Goal: Task Accomplishment & Management: Use online tool/utility

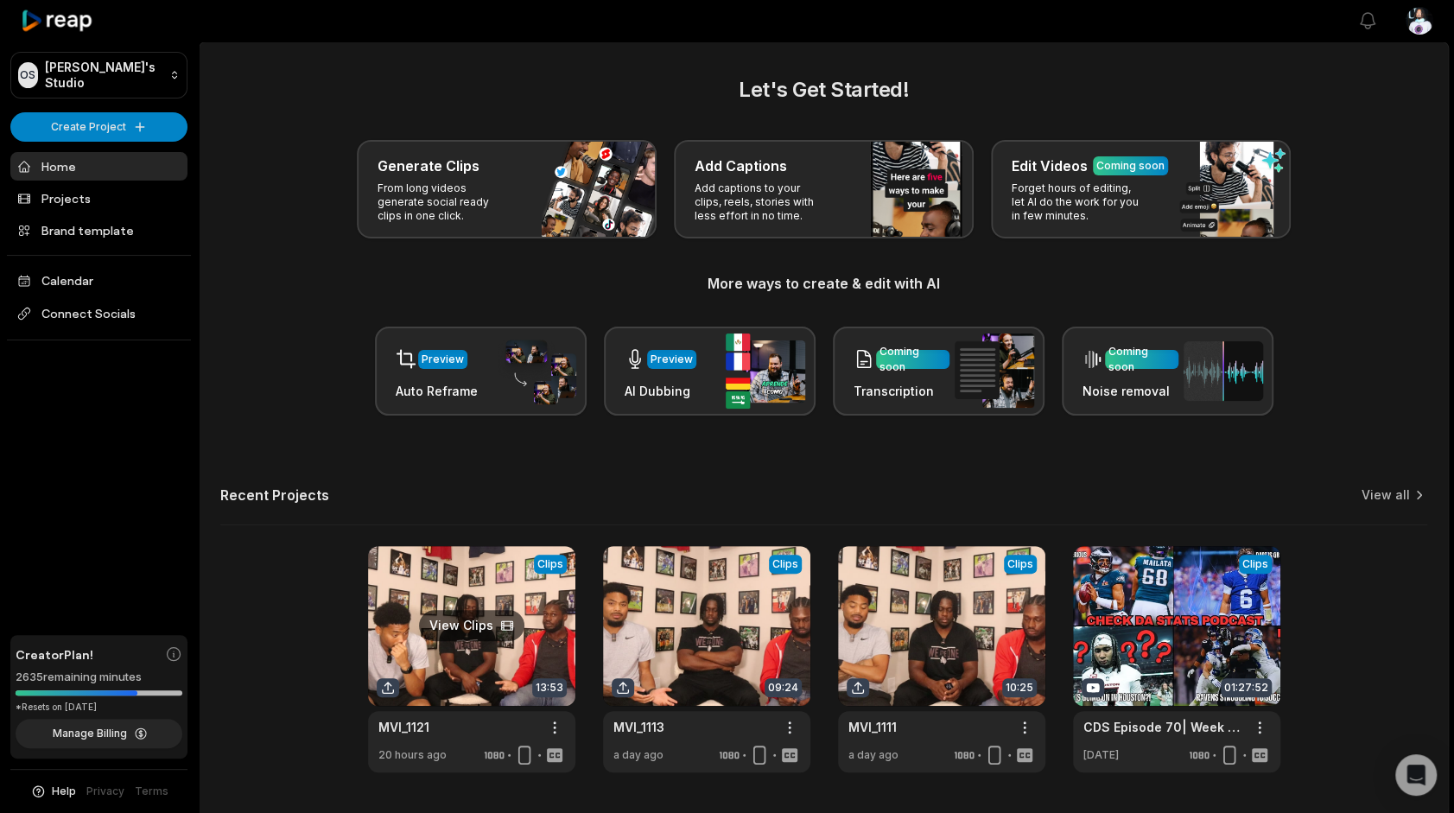
click at [478, 627] on link at bounding box center [471, 659] width 207 height 226
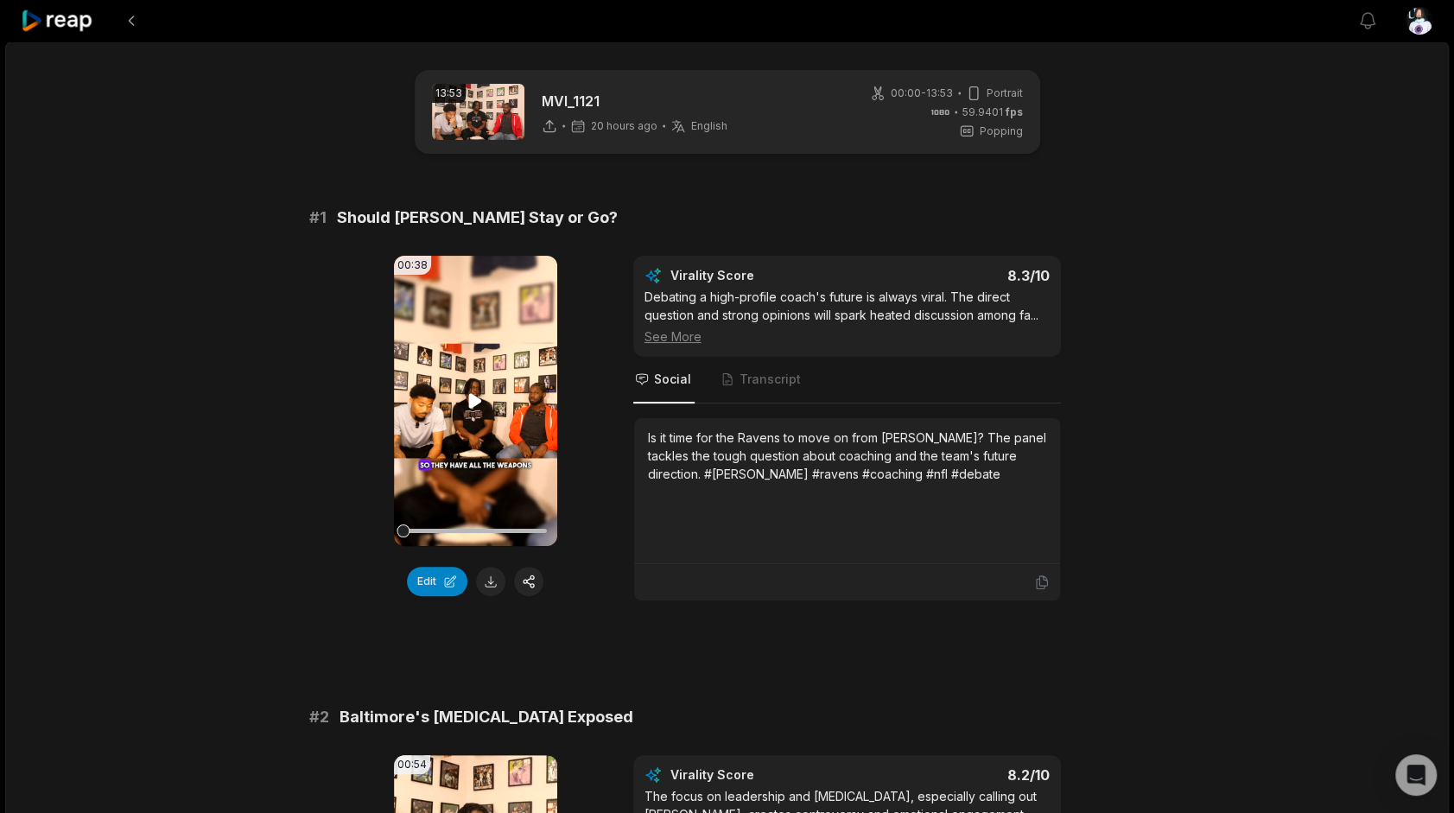
click at [500, 392] on video "Your browser does not support mp4 format." at bounding box center [475, 401] width 163 height 290
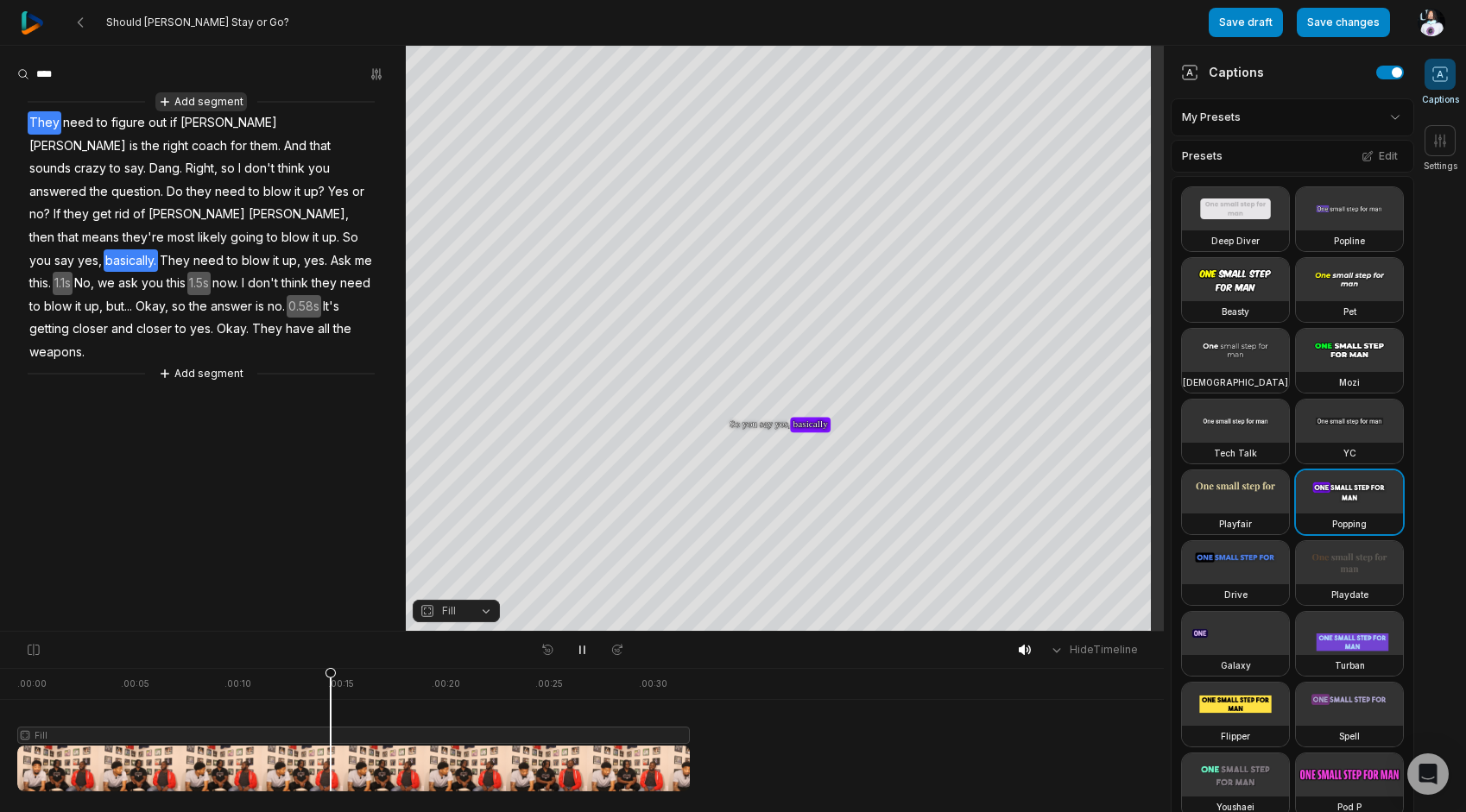
click at [208, 92] on button "Add segment" at bounding box center [201, 101] width 92 height 19
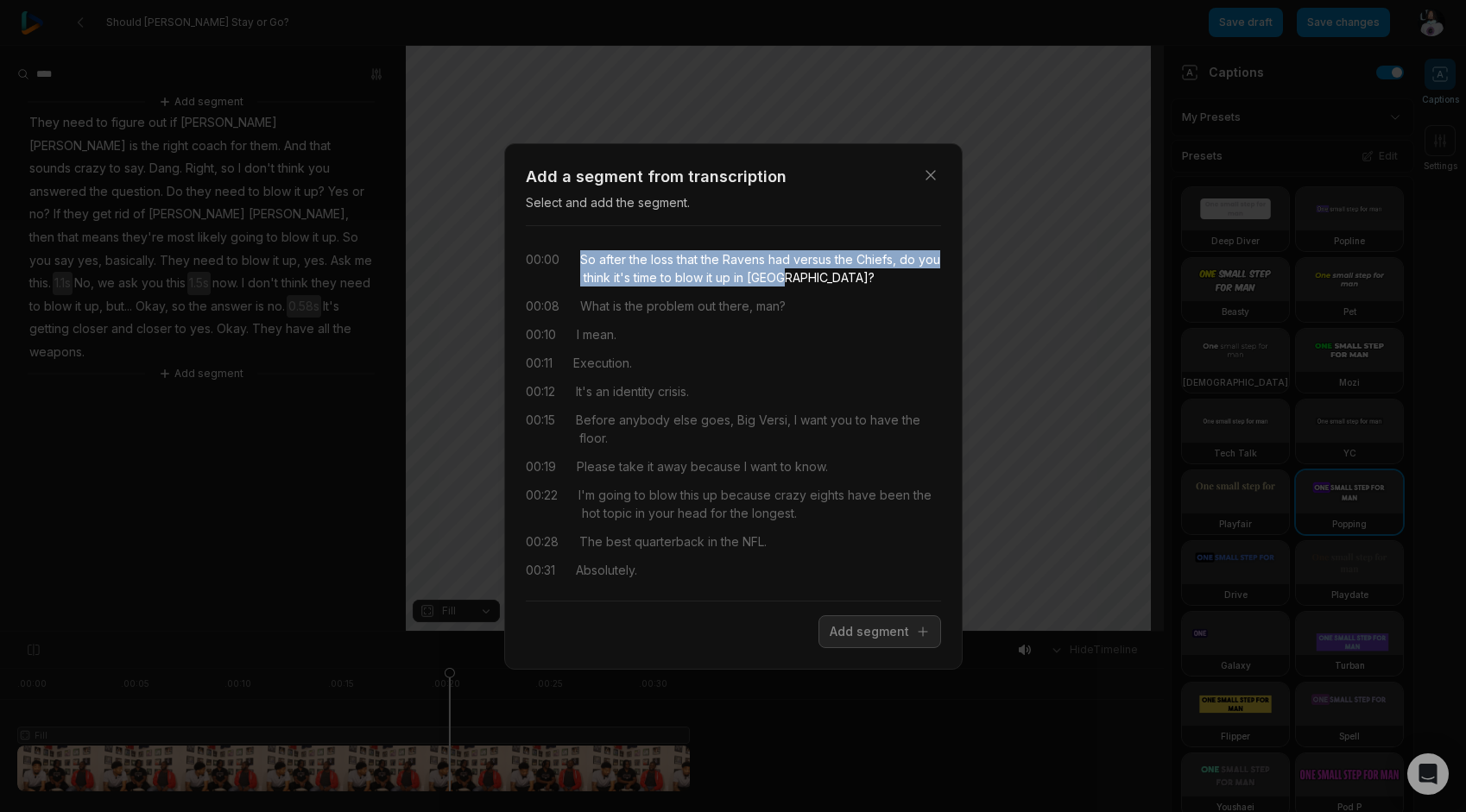
drag, startPoint x: 579, startPoint y: 257, endPoint x: 801, endPoint y: 274, distance: 222.6
click at [801, 274] on div "00:00 So after the loss that the Ravens had versus the Chiefs, do you think it'…" at bounding box center [733, 269] width 416 height 36
click at [889, 629] on button "Add segment" at bounding box center [879, 631] width 123 height 33
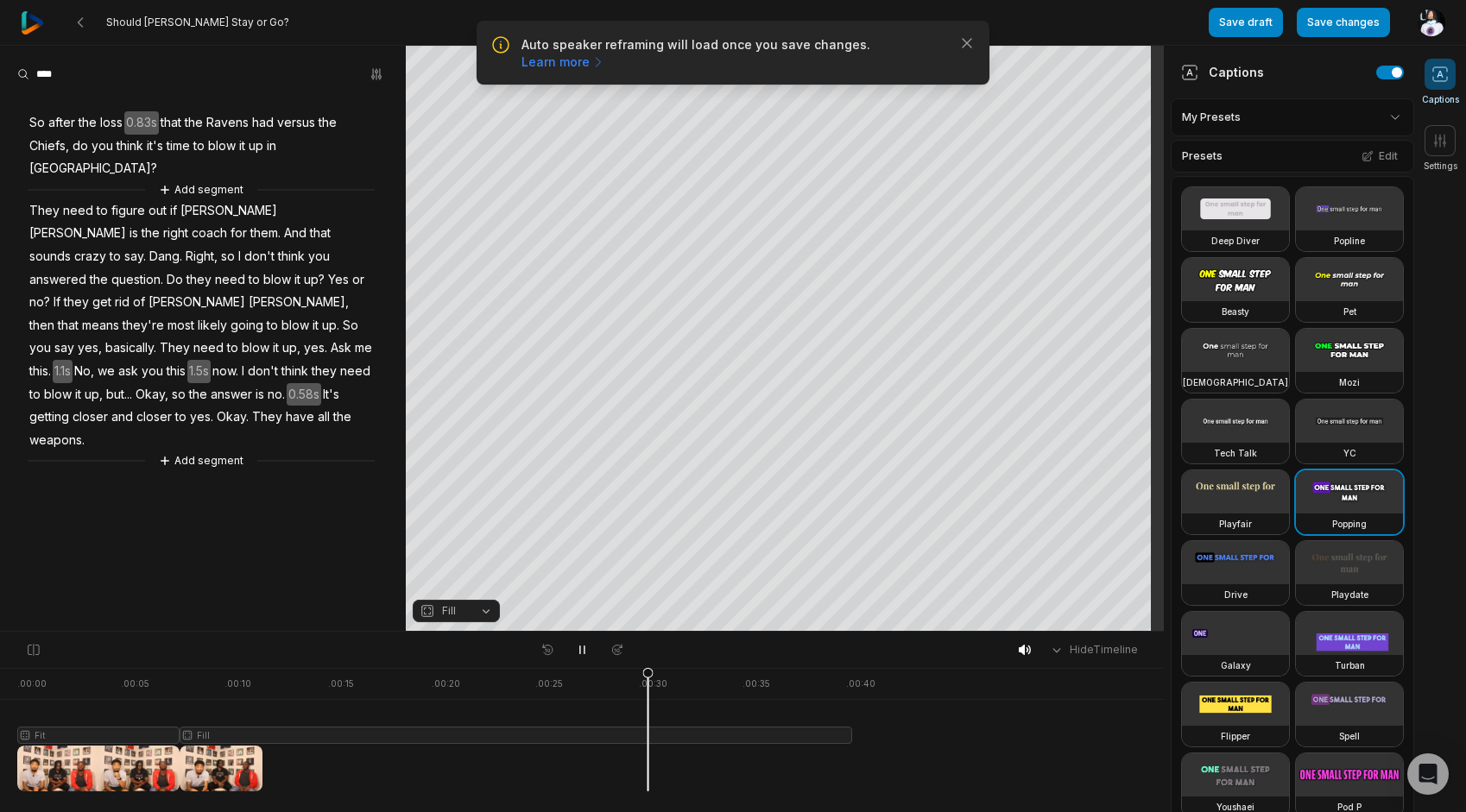
click at [31, 123] on span "So" at bounding box center [37, 122] width 19 height 23
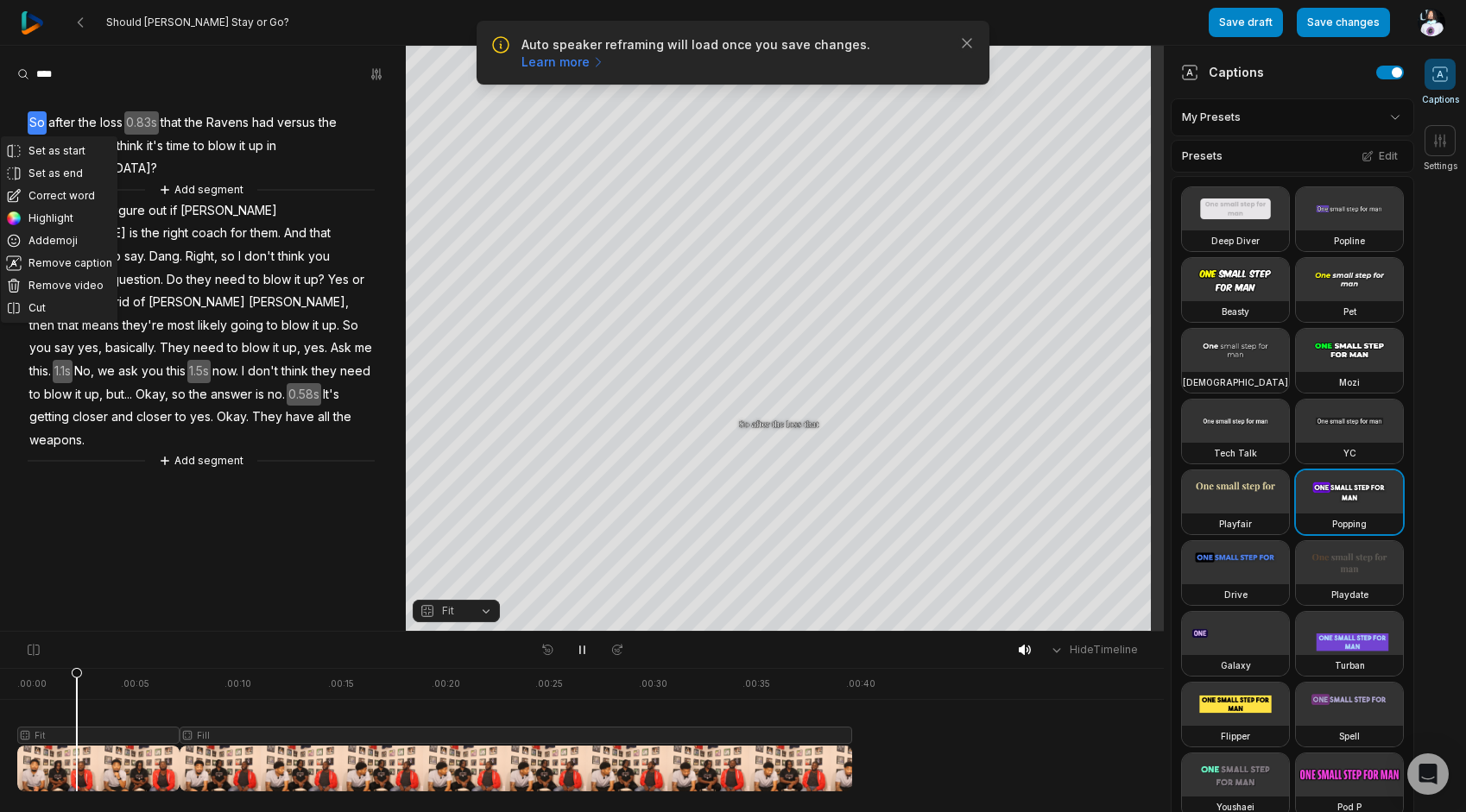
click at [138, 125] on span "0.83s" at bounding box center [141, 122] width 35 height 23
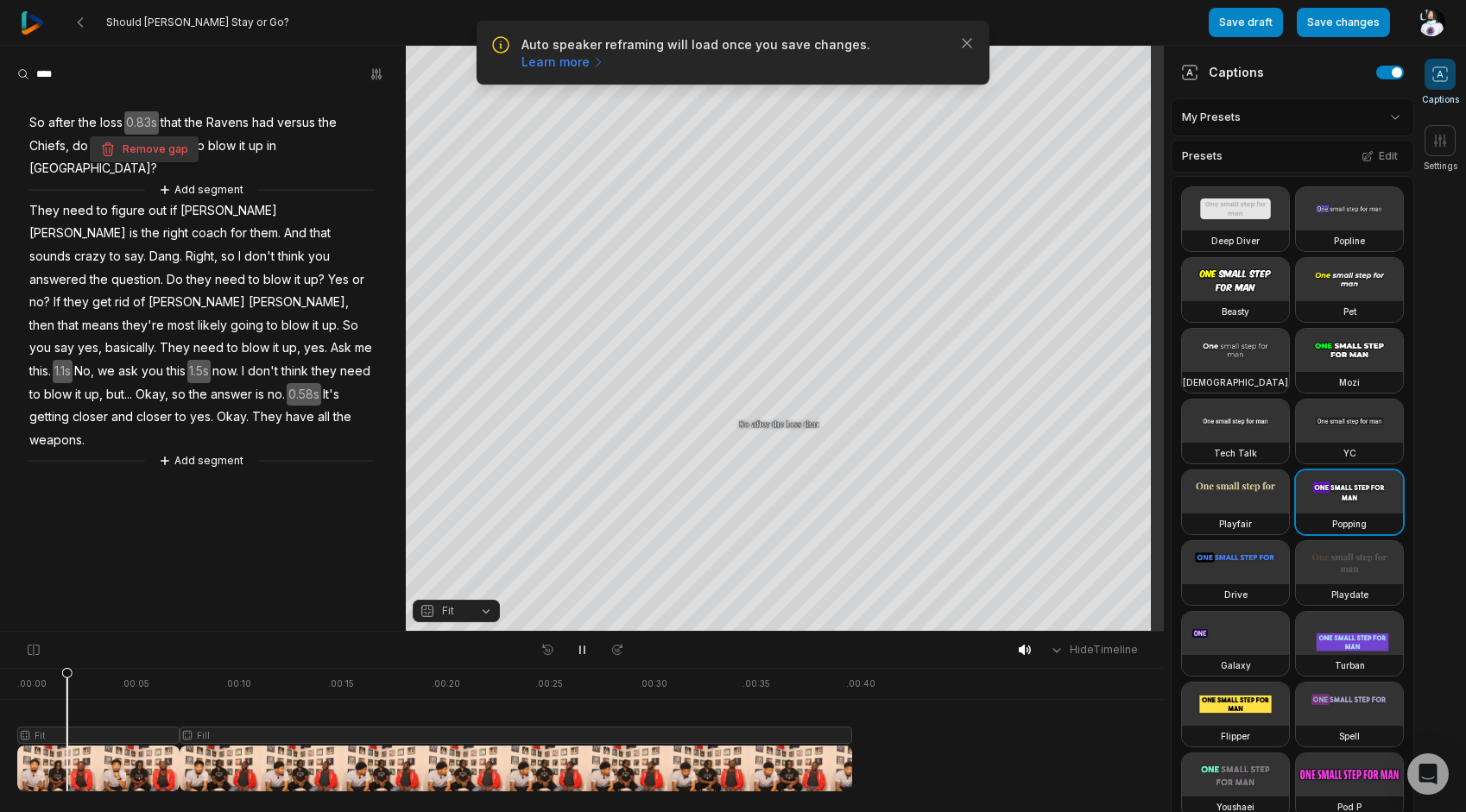
click at [162, 149] on button "Remove gap" at bounding box center [144, 149] width 109 height 26
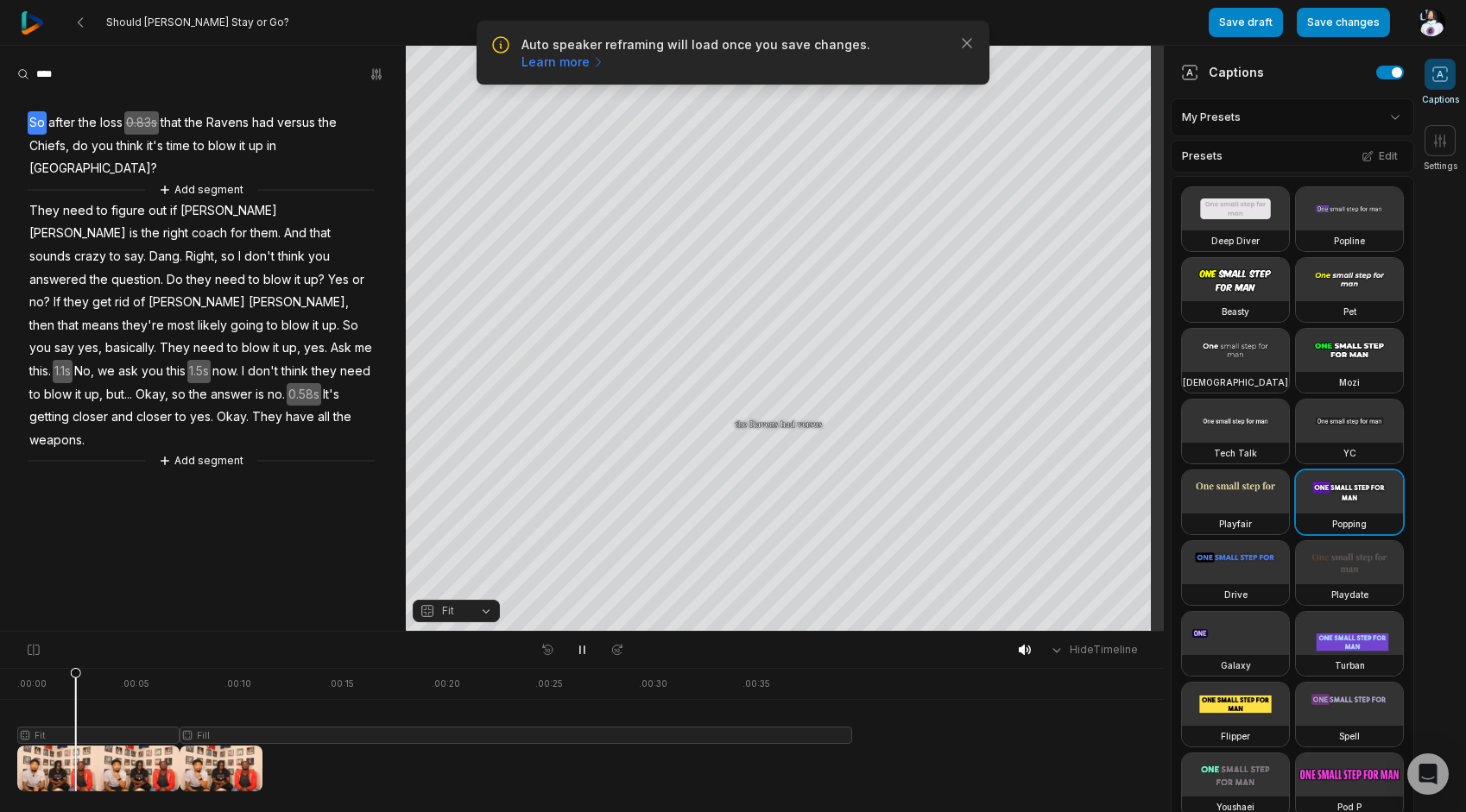
click at [33, 124] on span "So" at bounding box center [37, 122] width 19 height 23
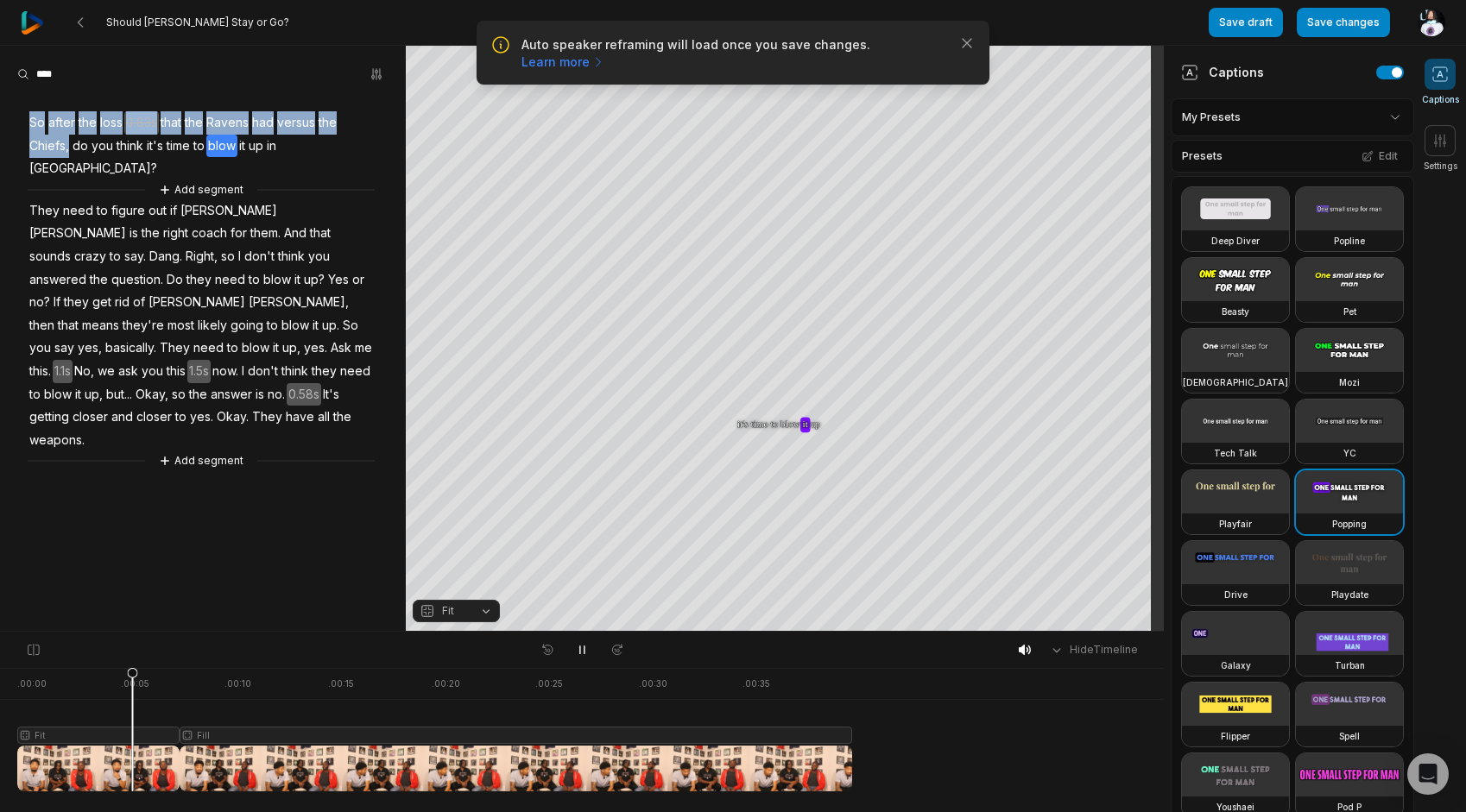
drag, startPoint x: 67, startPoint y: 149, endPoint x: 24, endPoint y: 102, distance: 63.7
click at [24, 102] on div "So after the loss 0.83s that the Ravens had versus the Chiefs, do you think it'…" at bounding box center [203, 281] width 406 height 378
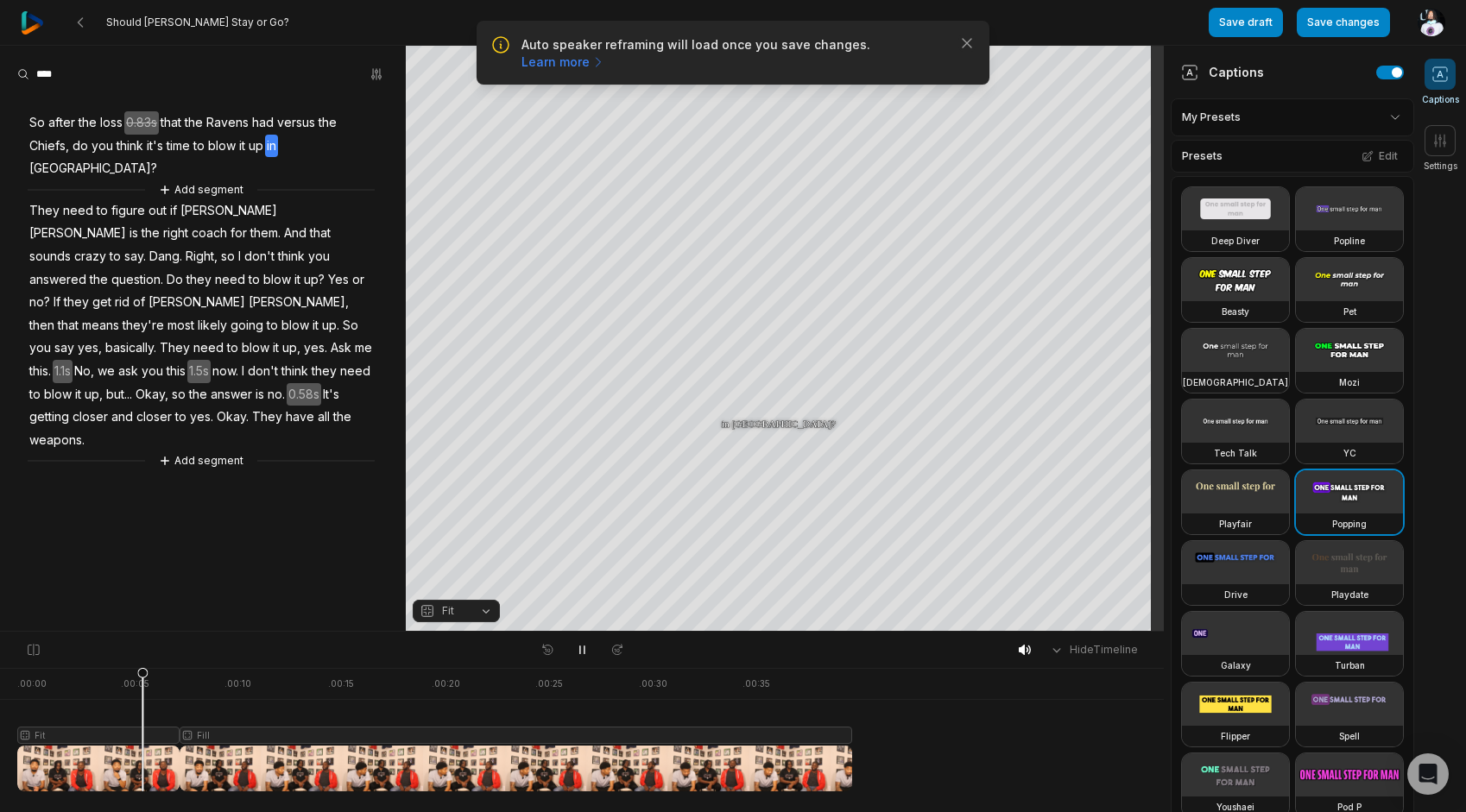
drag, startPoint x: 24, startPoint y: 102, endPoint x: 69, endPoint y: 168, distance: 79.9
click at [69, 181] on div "Add segment" at bounding box center [201, 190] width 347 height 19
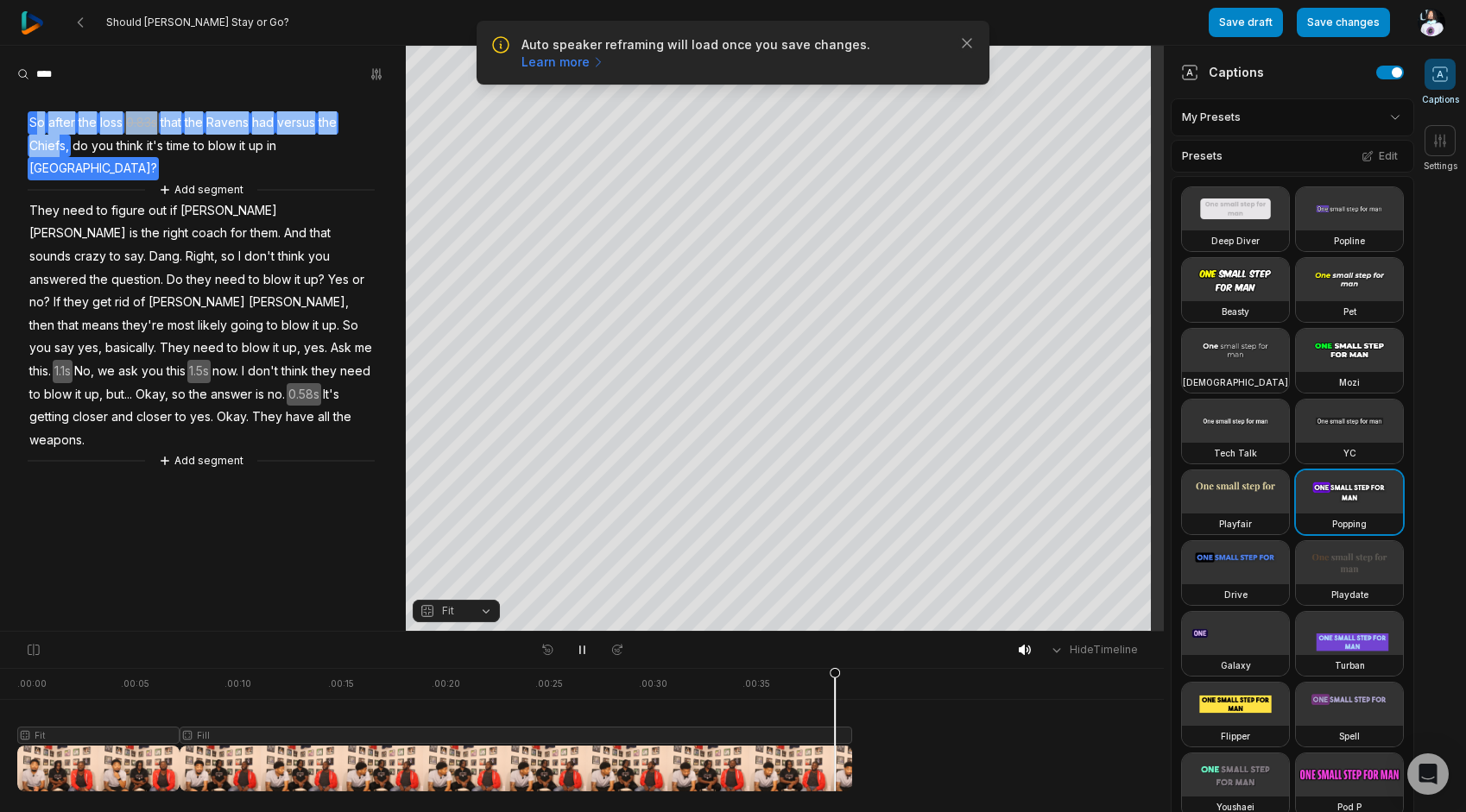
drag, startPoint x: 61, startPoint y: 150, endPoint x: 40, endPoint y: 120, distance: 36.6
click at [40, 120] on div "So after the loss 0.83s that the Ravens had versus the Chiefs, do you think it'…" at bounding box center [203, 281] width 406 height 378
click at [380, 149] on div "Remove caption Remove video So after the loss 0.83s that the Ravens had versus …" at bounding box center [203, 281] width 406 height 378
click at [147, 133] on div "So after the loss 0.83s that the Ravens had versus the Chiefs, do you think it'…" at bounding box center [203, 281] width 406 height 378
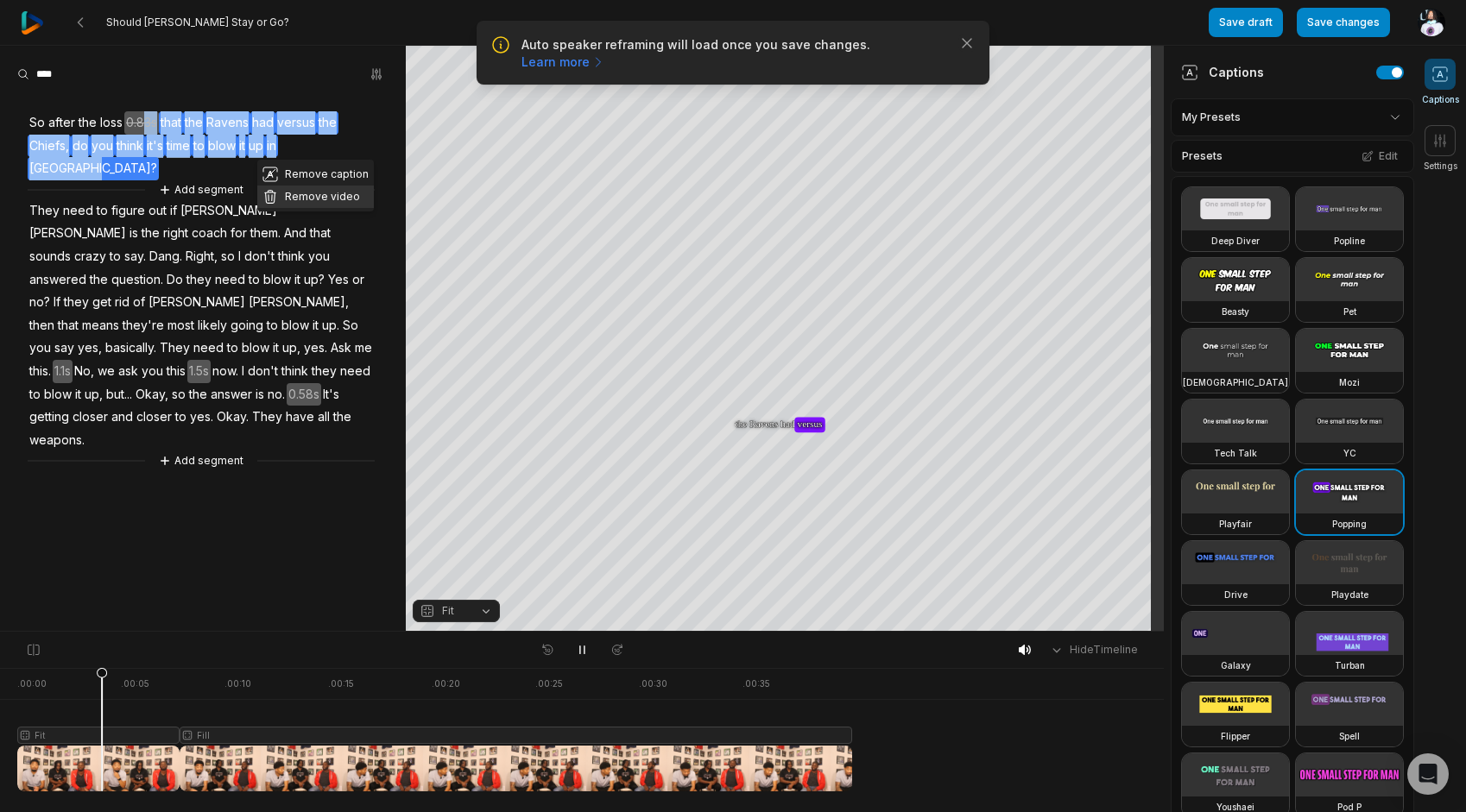
click at [292, 186] on button "Remove video" at bounding box center [315, 197] width 117 height 22
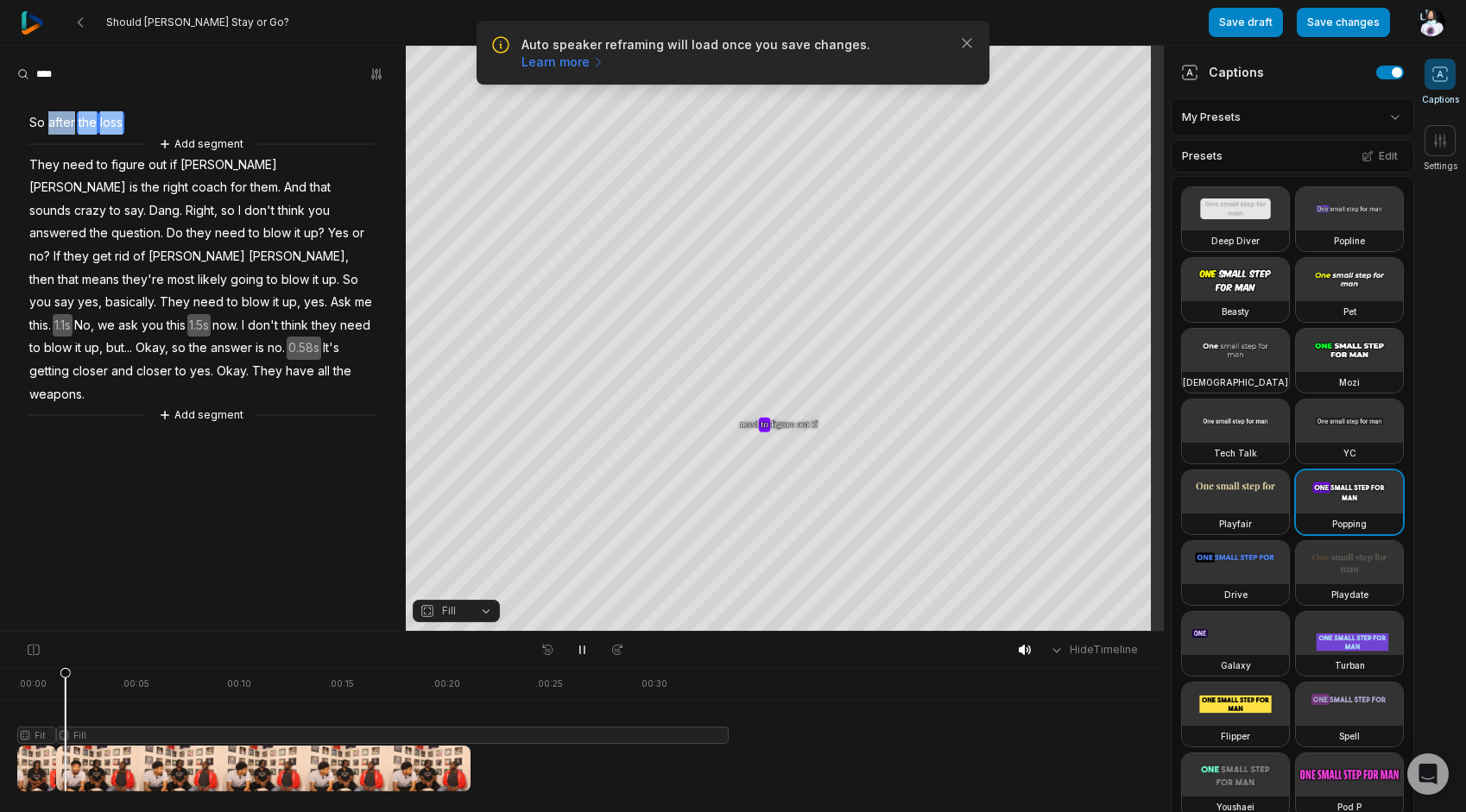
drag, startPoint x: 155, startPoint y: 124, endPoint x: 50, endPoint y: 120, distance: 105.1
click at [50, 120] on div "So after the loss Add segment They need to figure out if John Harbaugh is the r…" at bounding box center [203, 258] width 406 height 333
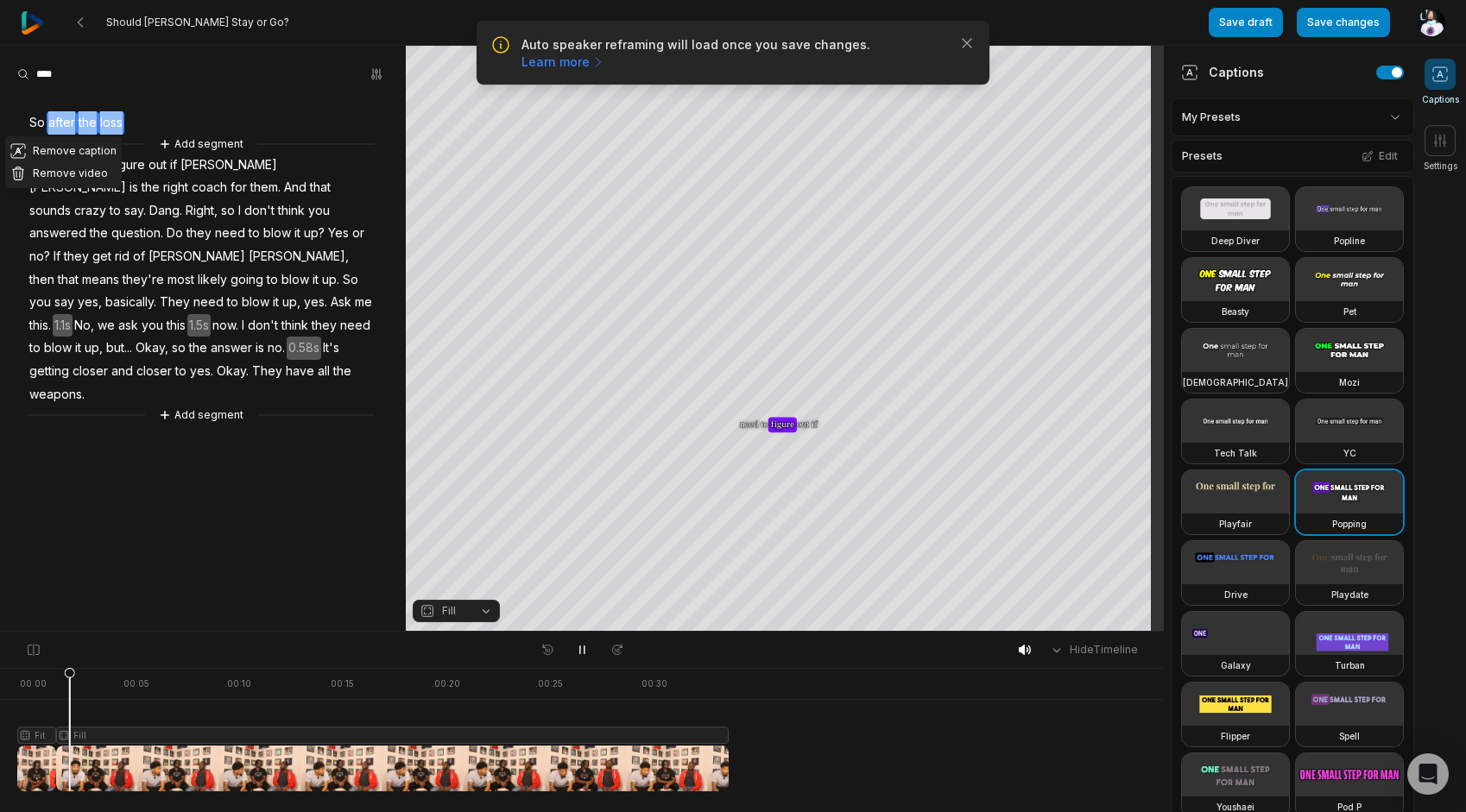
drag, startPoint x: 50, startPoint y: 120, endPoint x: 65, endPoint y: 174, distance: 56.0
click at [65, 174] on button "Remove video" at bounding box center [63, 173] width 117 height 22
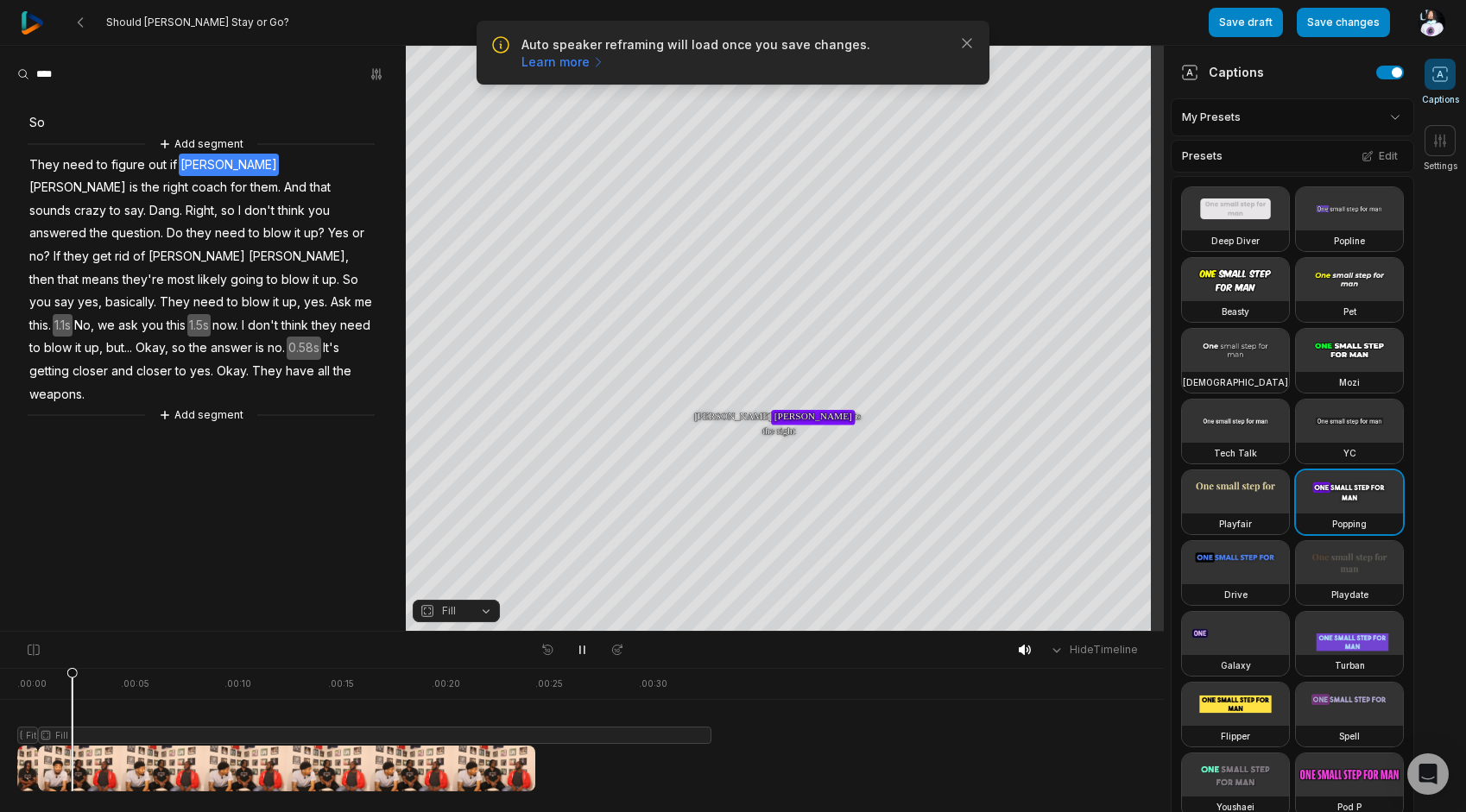
click at [47, 127] on div "So Add segment They need to figure out if John Harbaugh is the right coach for …" at bounding box center [203, 258] width 406 height 333
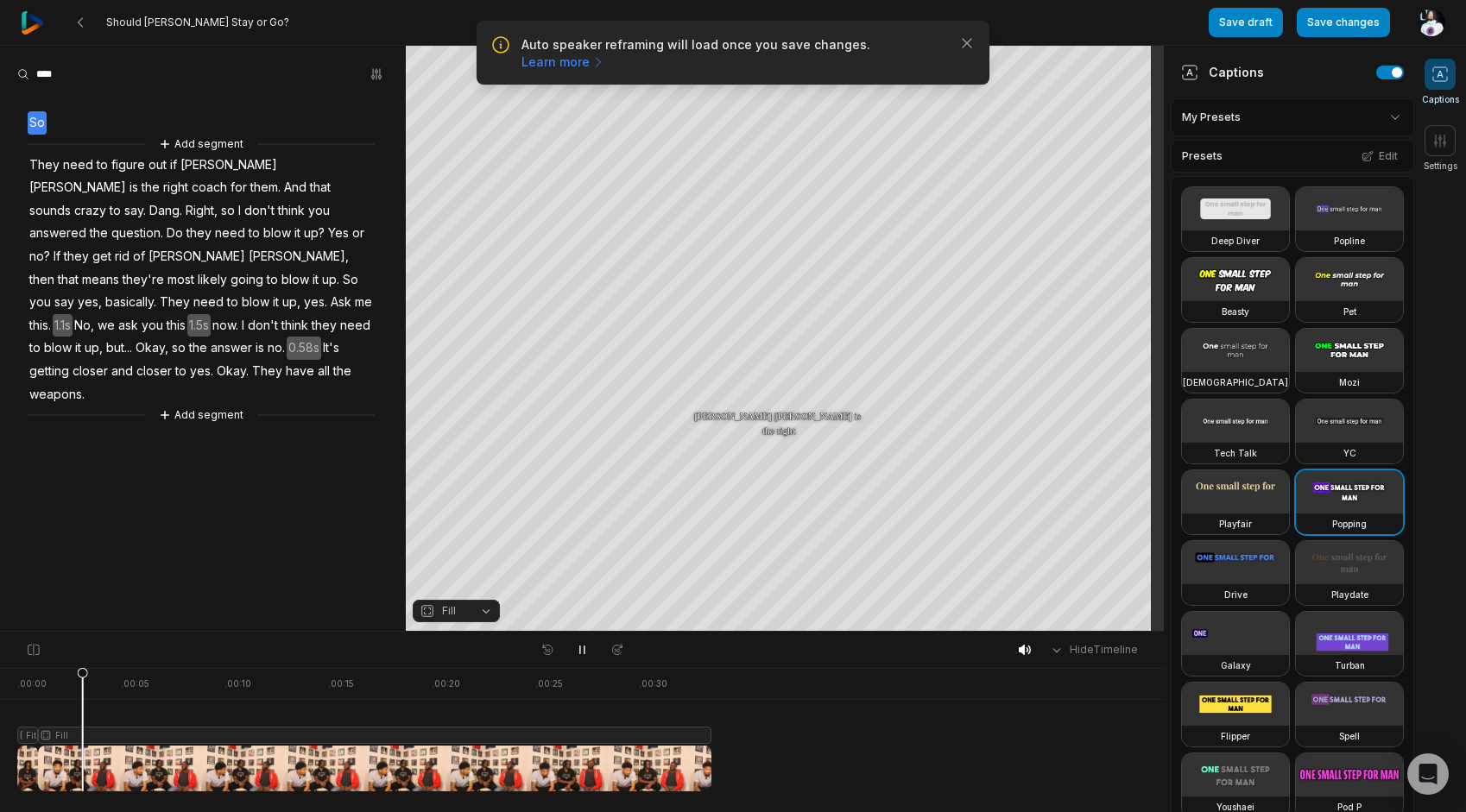
click at [40, 126] on span "So" at bounding box center [37, 122] width 19 height 23
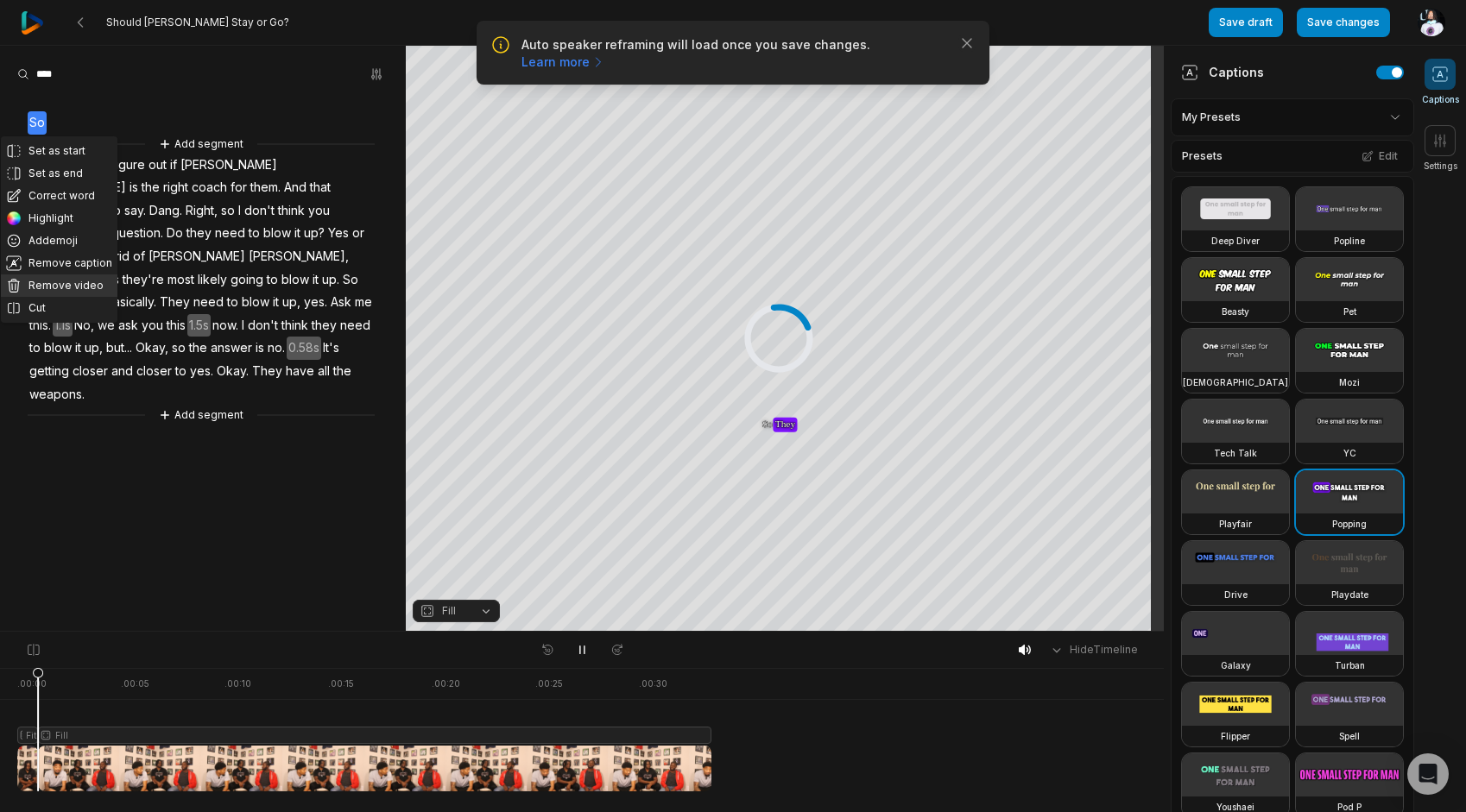
click at [54, 293] on button "Remove video" at bounding box center [59, 286] width 117 height 22
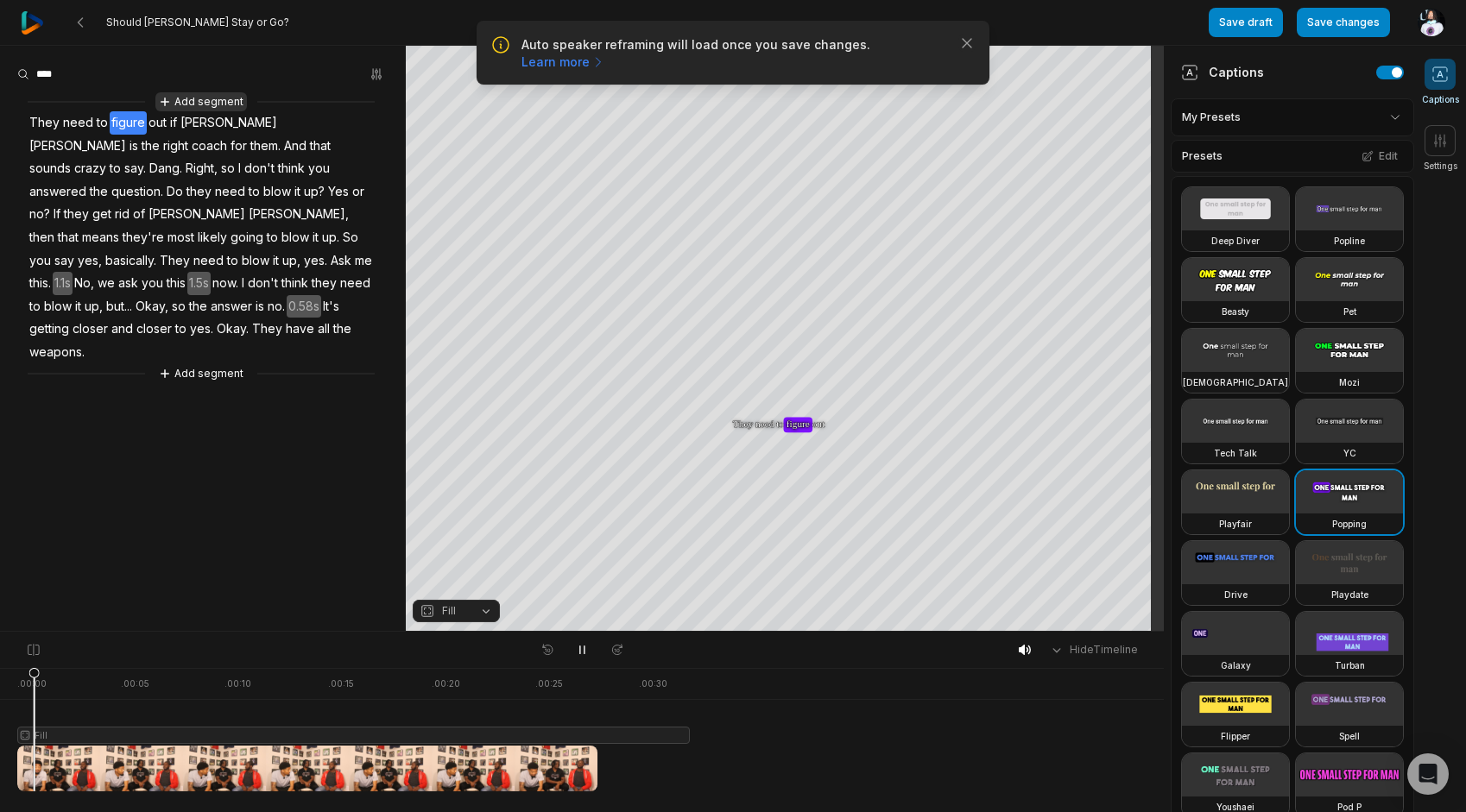
click at [188, 109] on button "Add segment" at bounding box center [201, 101] width 92 height 19
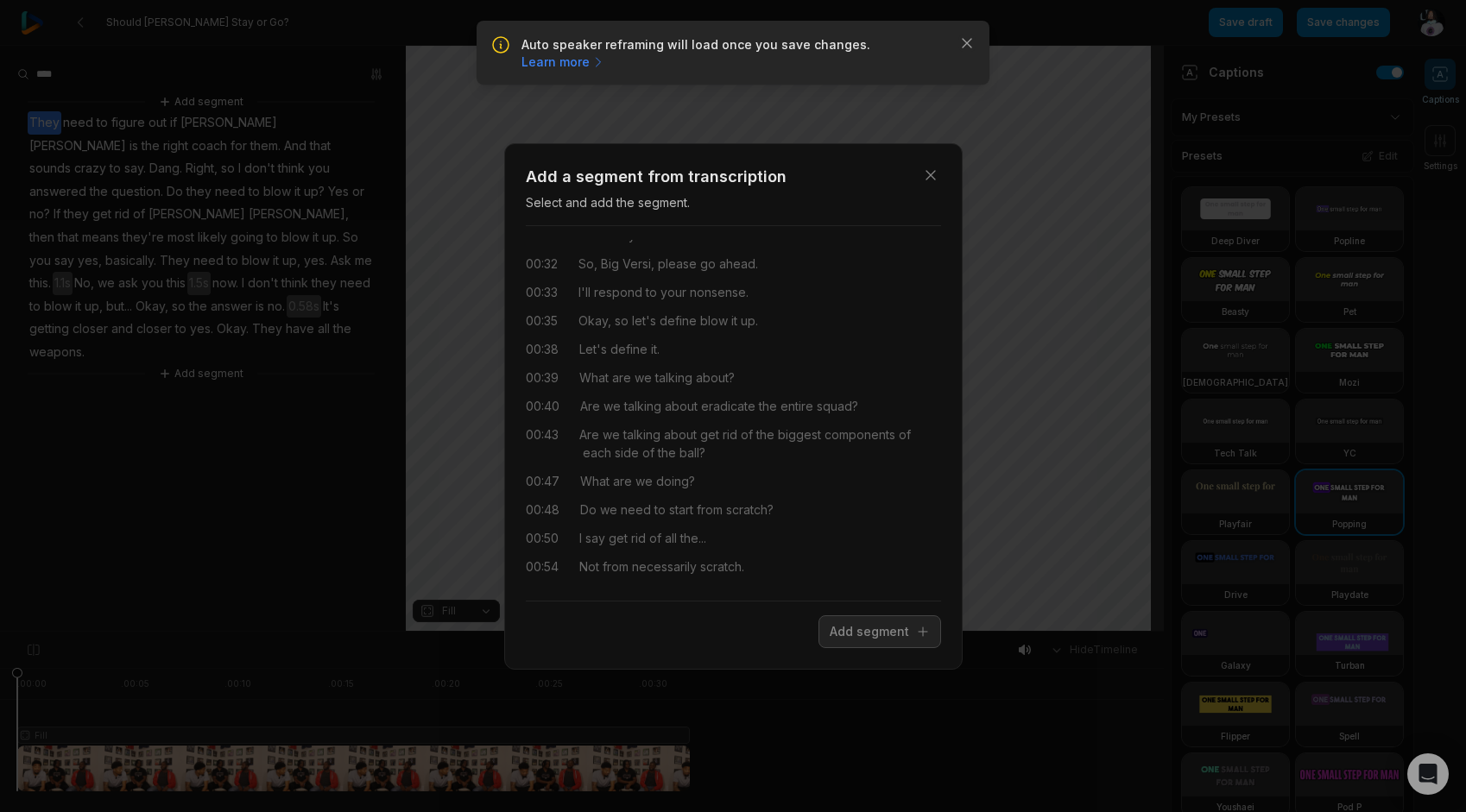
scroll to position [346, 0]
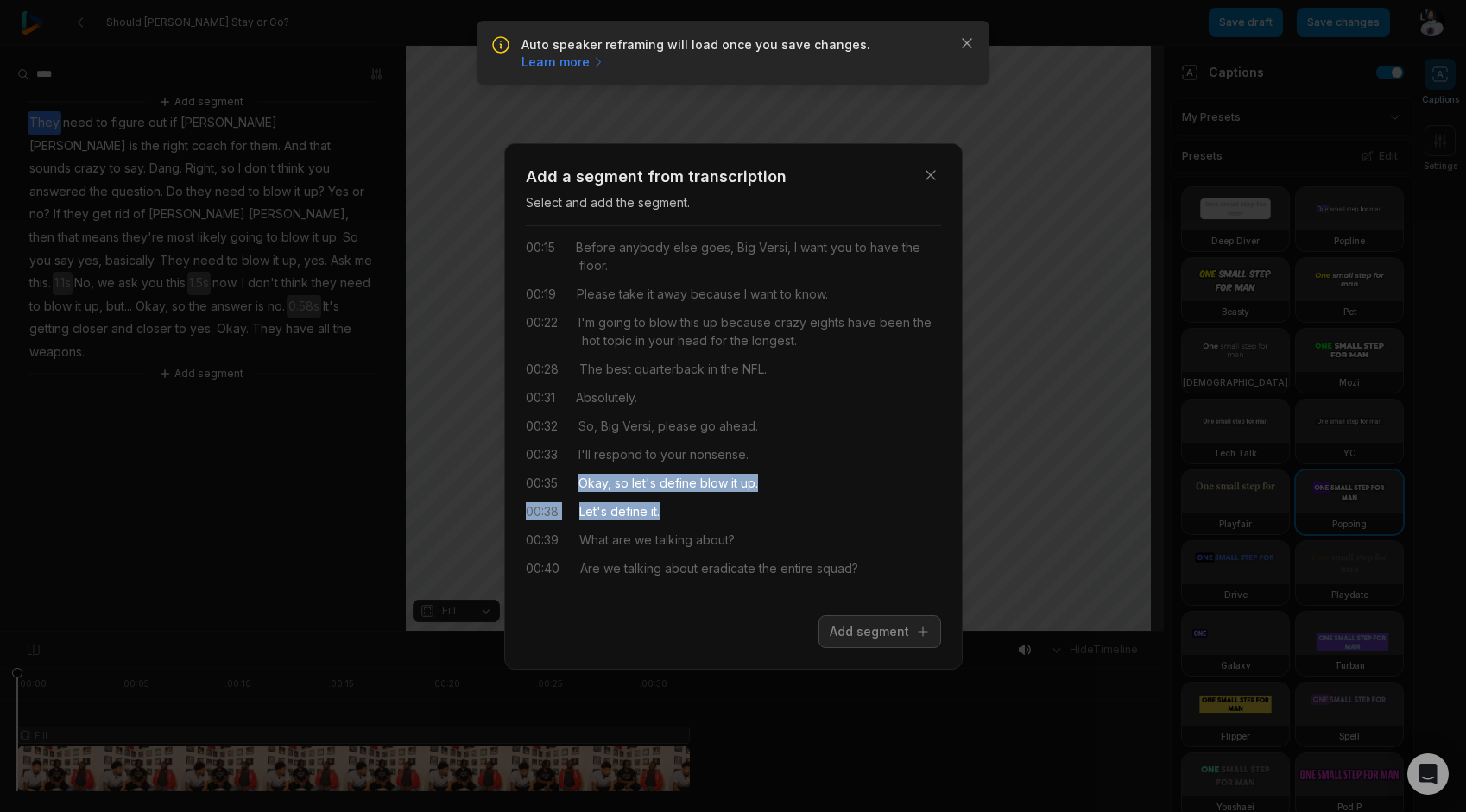
drag, startPoint x: 577, startPoint y: 479, endPoint x: 792, endPoint y: 492, distance: 215.4
click at [792, 492] on div "00:00 So after the loss that the Ravens had versus the Chiefs, do you think it'…" at bounding box center [733, 412] width 416 height 347
drag, startPoint x: 792, startPoint y: 492, endPoint x: 864, endPoint y: 635, distance: 160.1
click at [864, 635] on button "Add segment" at bounding box center [879, 631] width 123 height 33
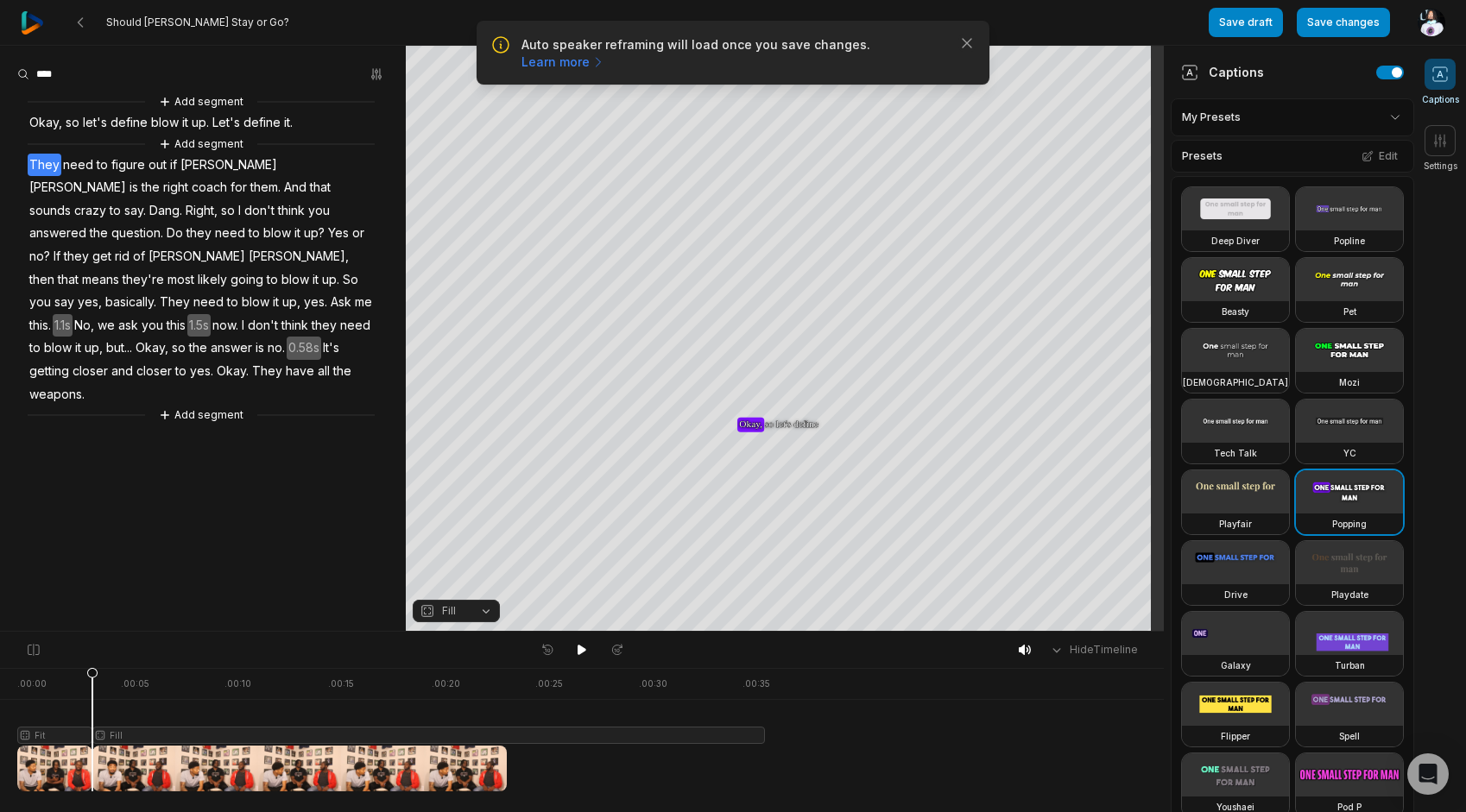
click at [45, 127] on span "Okay," at bounding box center [46, 122] width 36 height 23
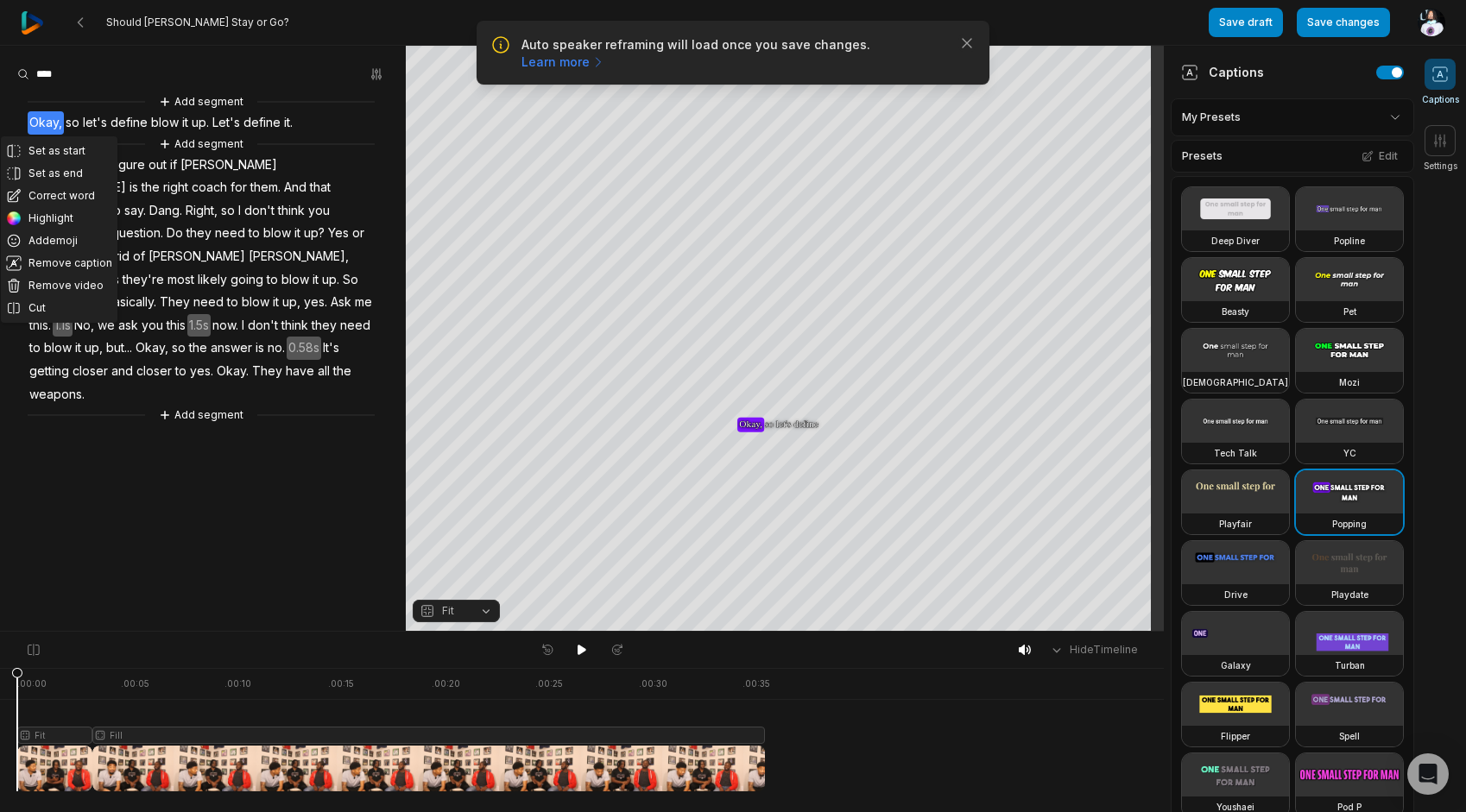
click at [327, 476] on aside "Set as start Set as end Correct word Highlight Add emoji Remove caption Remove …" at bounding box center [203, 339] width 406 height 585
click at [34, 136] on div "Add segment" at bounding box center [201, 144] width 347 height 19
click at [41, 119] on span "Okay," at bounding box center [46, 122] width 36 height 23
click at [589, 661] on div "Hide Timeline" at bounding box center [582, 649] width 1163 height 36
click at [579, 656] on button at bounding box center [582, 649] width 24 height 22
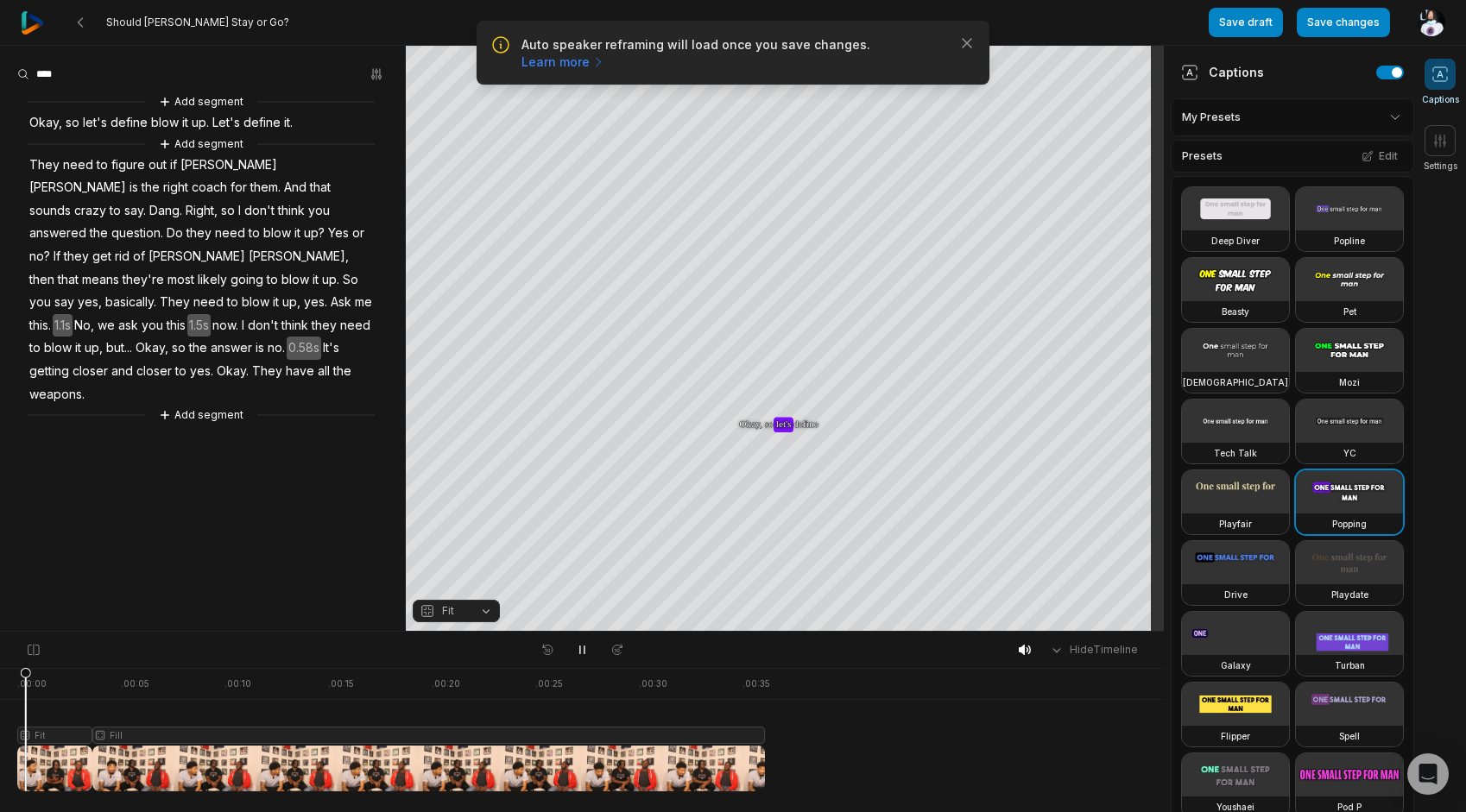
click at [48, 118] on span "Okay," at bounding box center [46, 122] width 36 height 23
click at [771, 126] on icon at bounding box center [768, 122] width 13 height 13
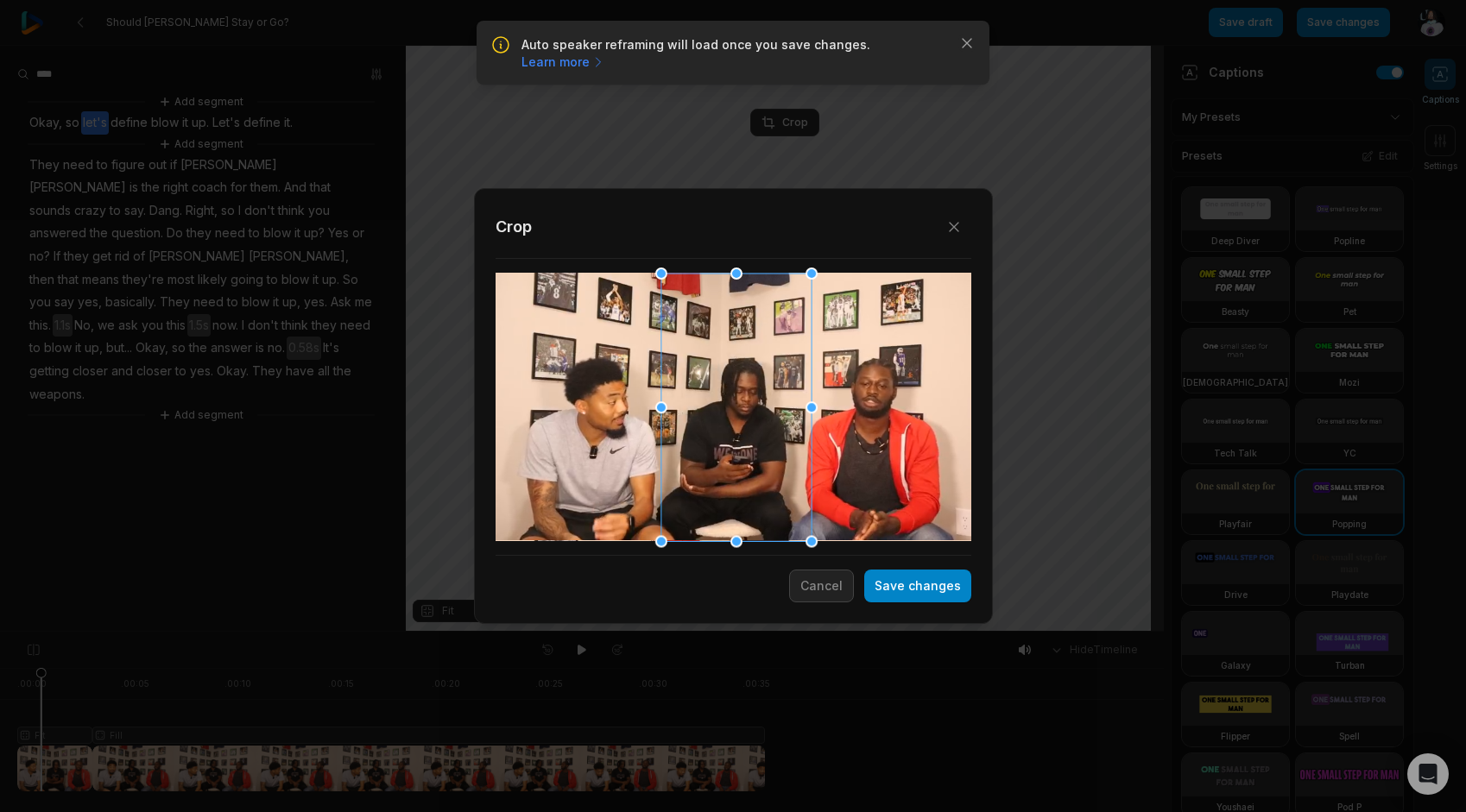
drag, startPoint x: 751, startPoint y: 410, endPoint x: 753, endPoint y: 375, distance: 35.1
click at [753, 375] on div at bounding box center [735, 406] width 150 height 269
click at [947, 240] on button "Close" at bounding box center [953, 227] width 35 height 35
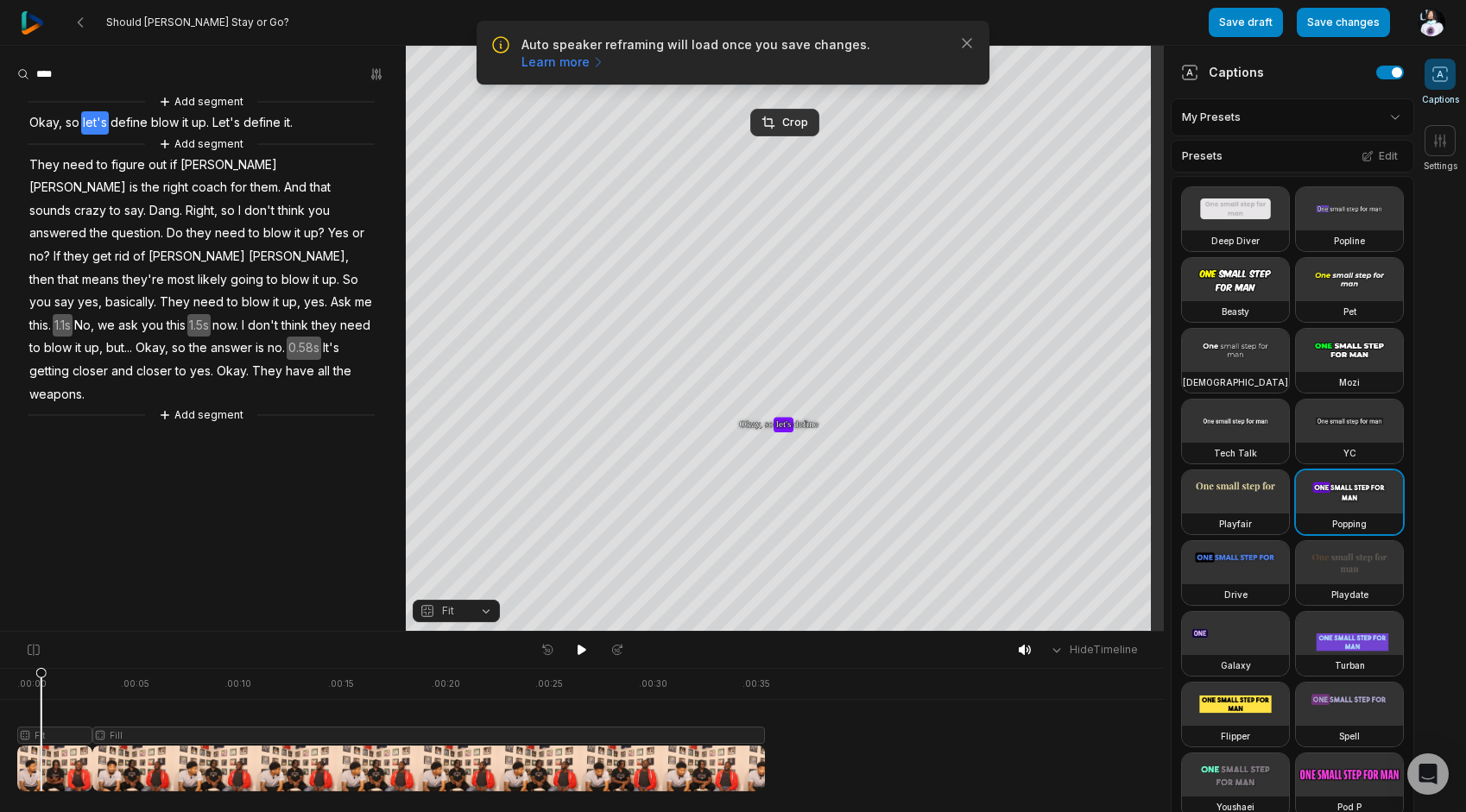
click at [461, 602] on button "Fit" at bounding box center [456, 610] width 87 height 22
click at [452, 557] on div "Streaming" at bounding box center [456, 560] width 87 height 22
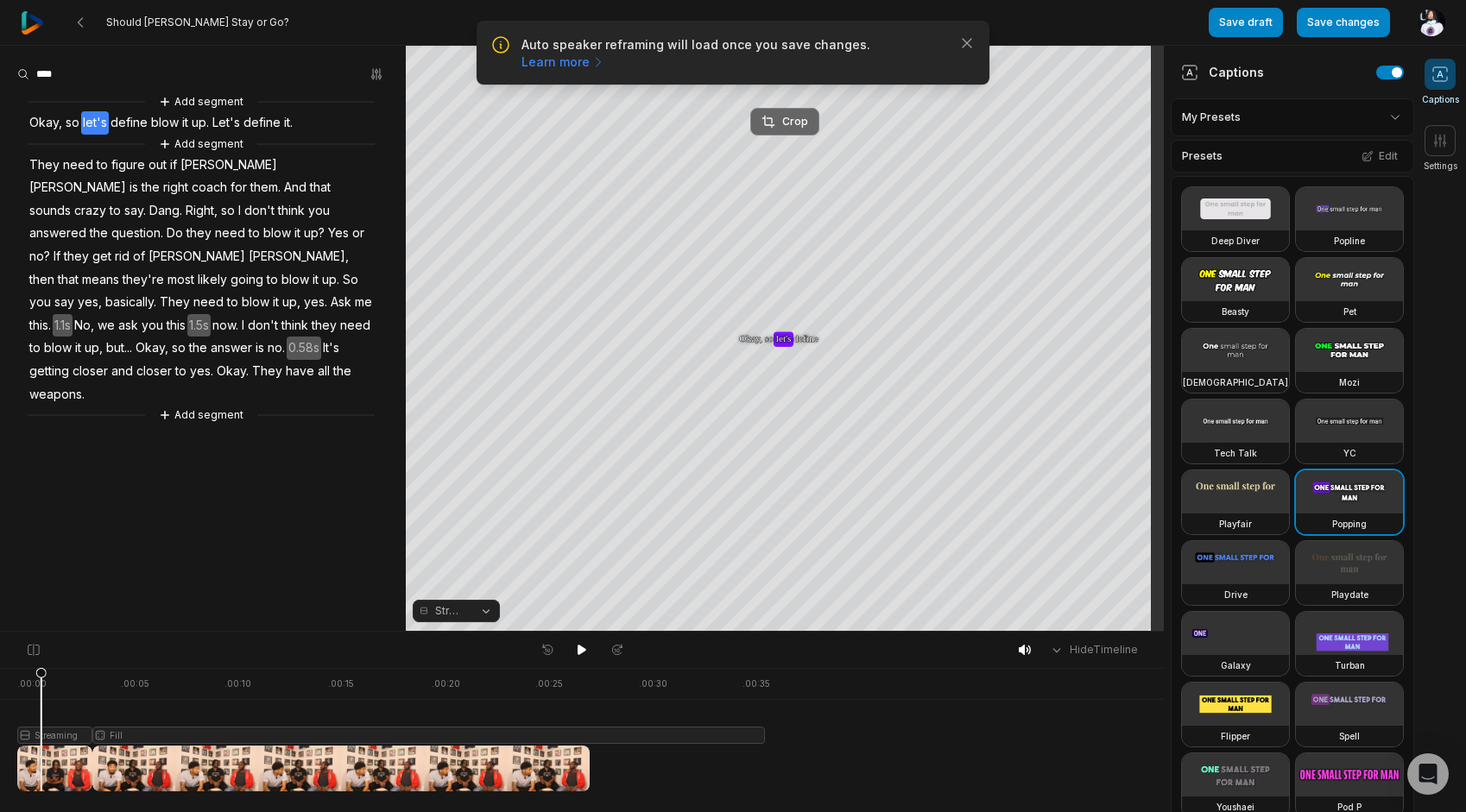
click at [790, 116] on div "Crop" at bounding box center [784, 122] width 47 height 16
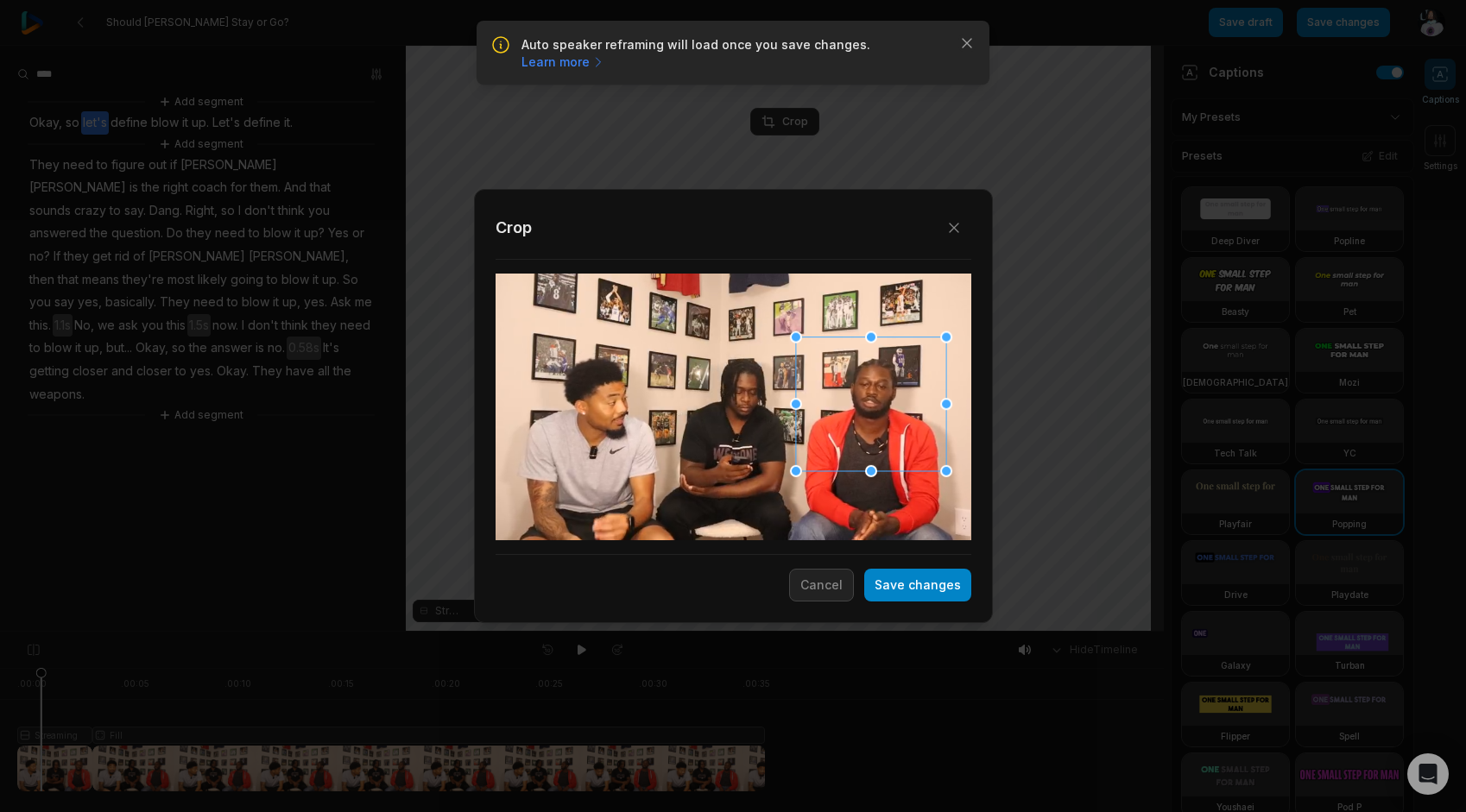
drag, startPoint x: 736, startPoint y: 419, endPoint x: 873, endPoint y: 415, distance: 137.1
click at [873, 415] on div at bounding box center [870, 403] width 150 height 134
click at [916, 556] on div "Crop" at bounding box center [733, 390] width 476 height 359
click at [916, 570] on button "Save changes" at bounding box center [917, 584] width 107 height 33
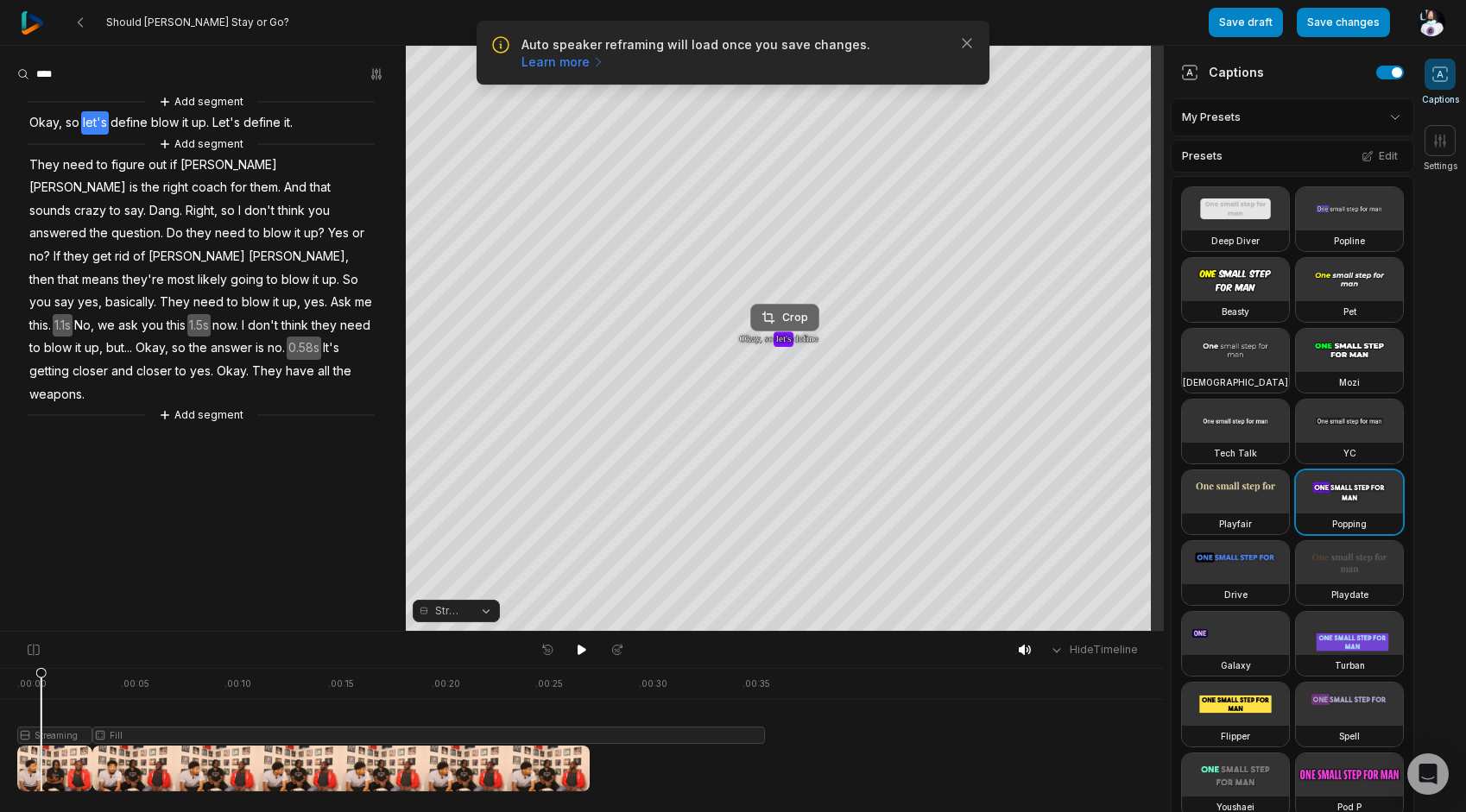
click at [778, 308] on button "Crop" at bounding box center [784, 318] width 69 height 28
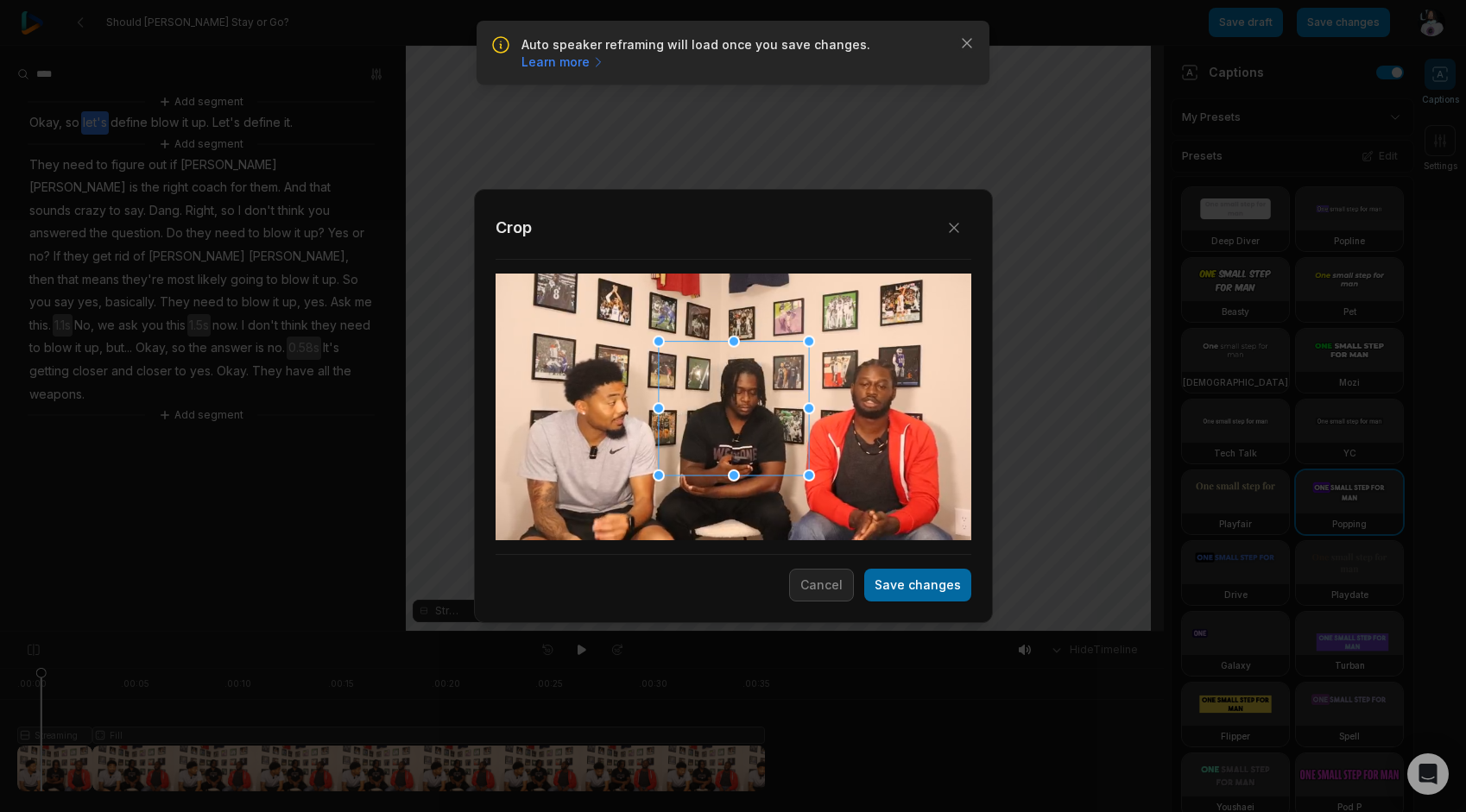
click at [903, 586] on button "Save changes" at bounding box center [917, 584] width 107 height 33
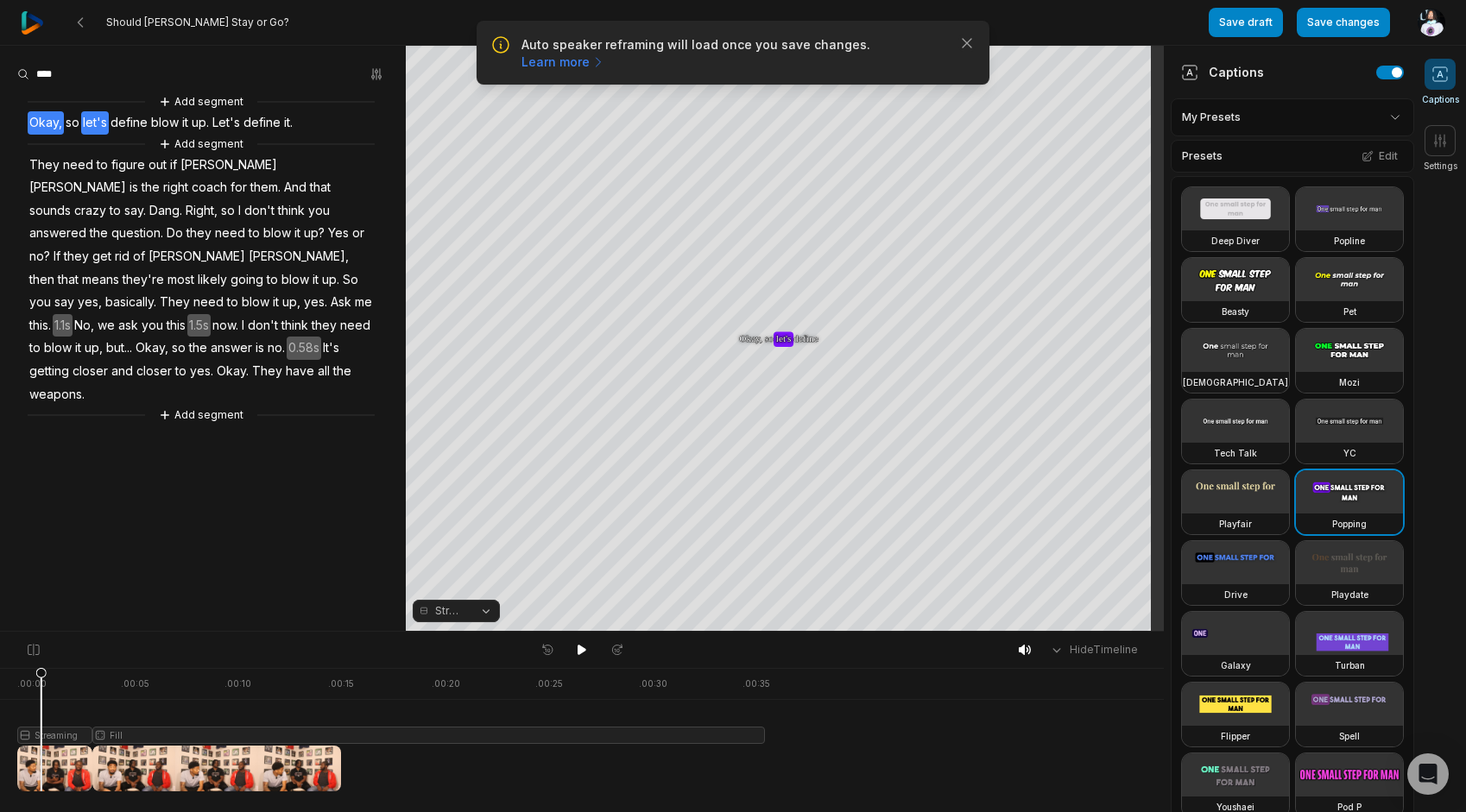
click at [41, 117] on span "Okay," at bounding box center [46, 122] width 36 height 23
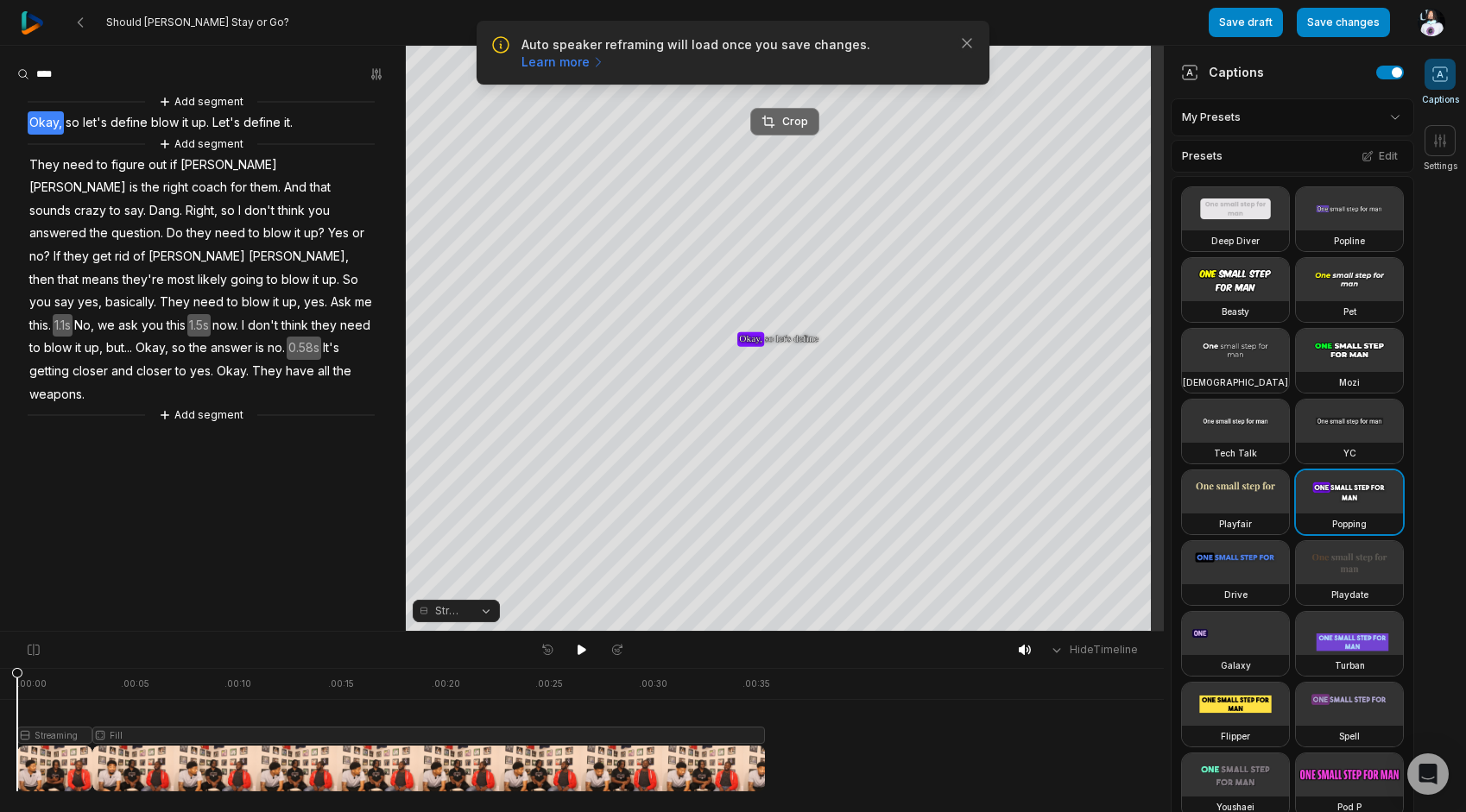
click at [766, 120] on icon at bounding box center [768, 122] width 14 height 14
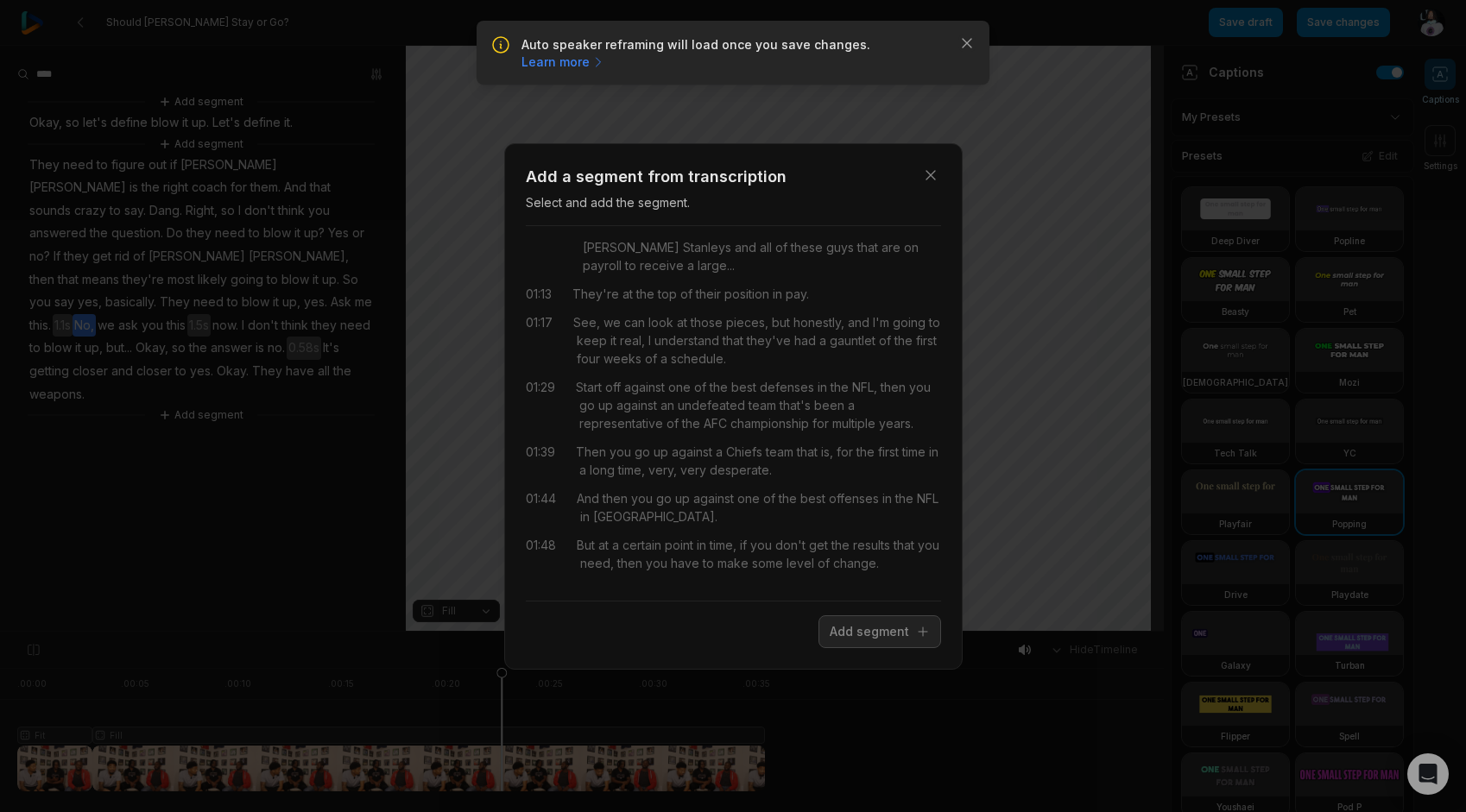
scroll to position [346, 0]
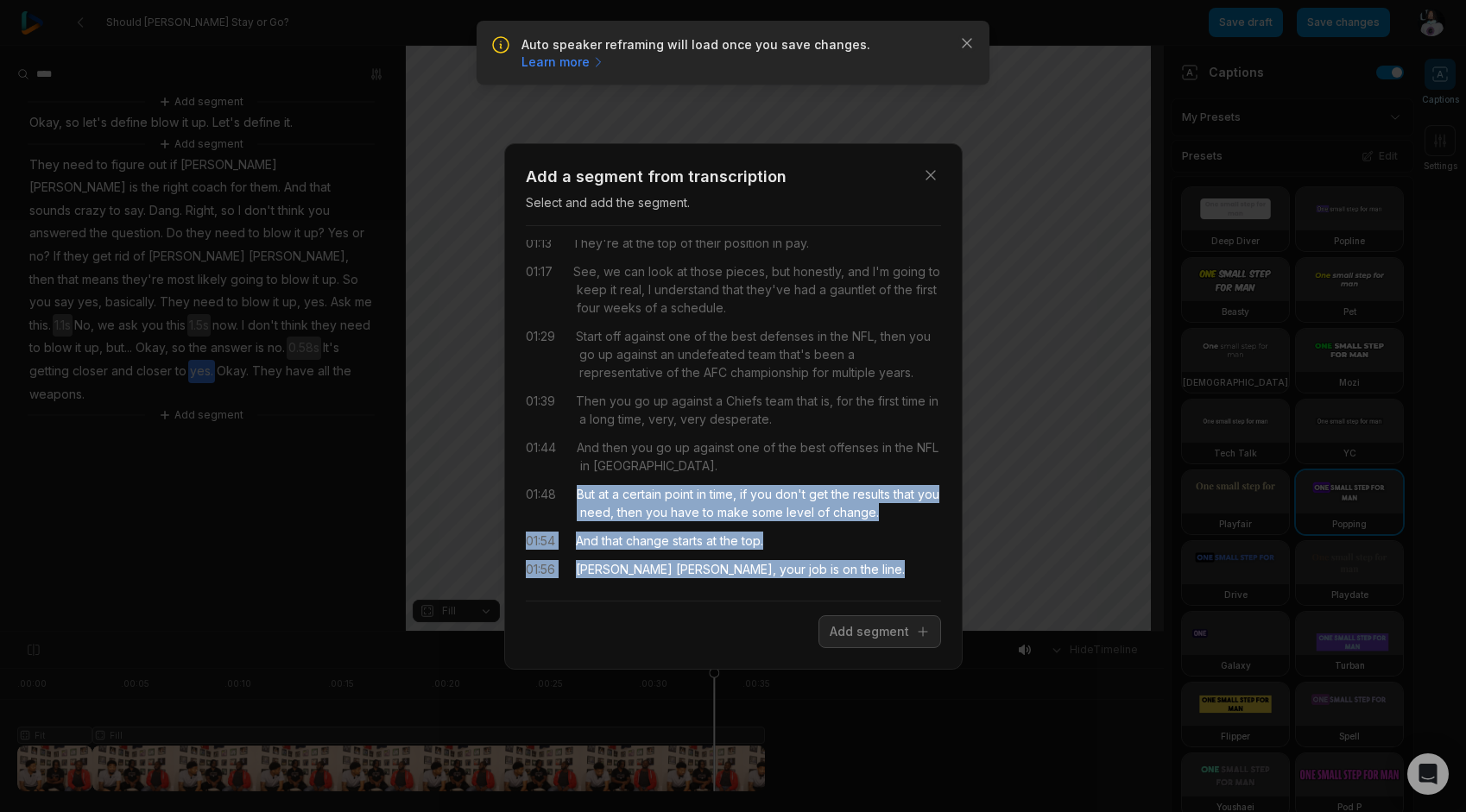
drag, startPoint x: 576, startPoint y: 477, endPoint x: 856, endPoint y: 540, distance: 287.0
click at [856, 540] on div "00:39 What are we talking about? 00:40 Are we talking about eradicate the entir…" at bounding box center [733, 412] width 416 height 347
drag, startPoint x: 856, startPoint y: 540, endPoint x: 901, endPoint y: 635, distance: 105.1
click at [901, 635] on button "Add segment" at bounding box center [879, 631] width 123 height 33
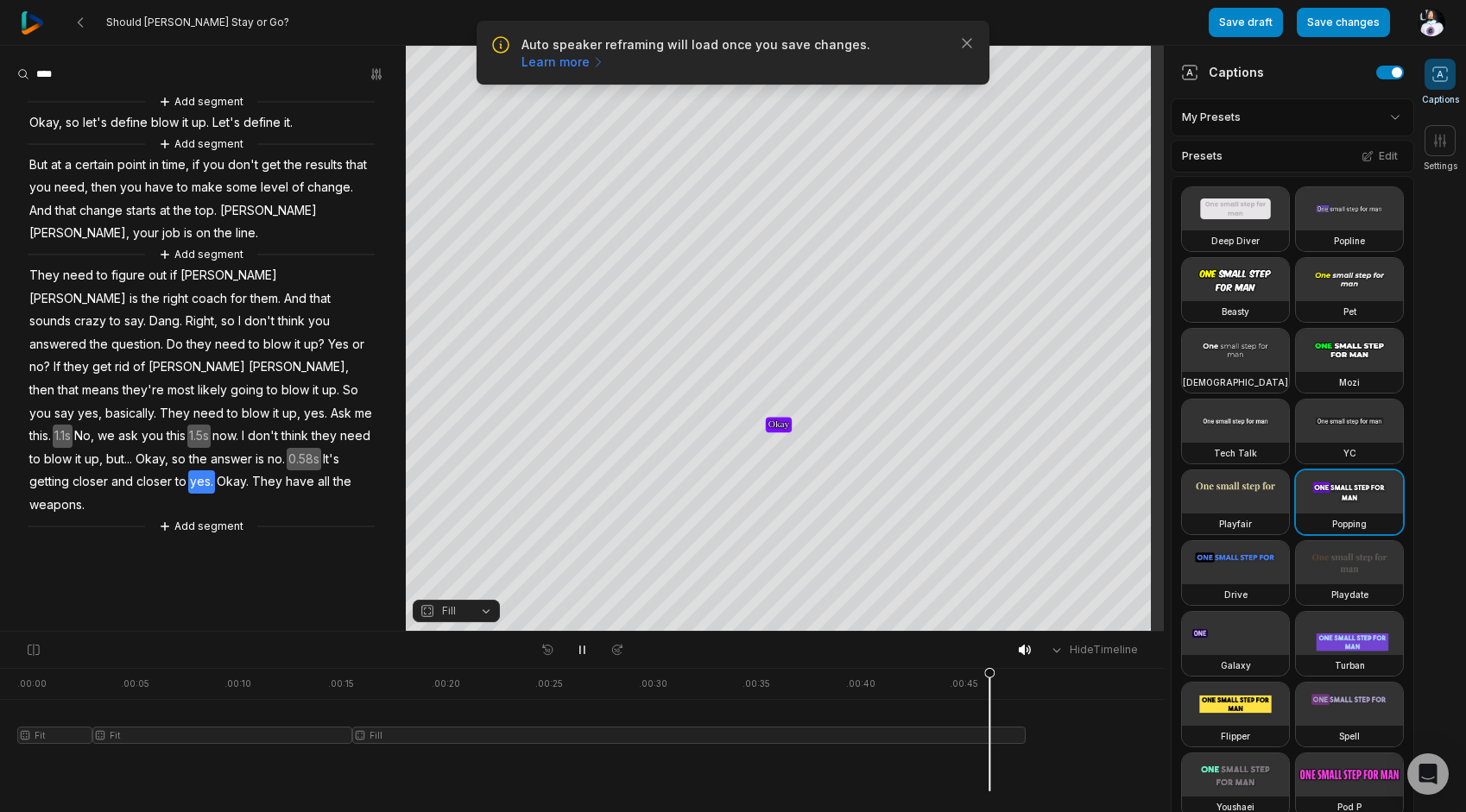
scroll to position [0, 0]
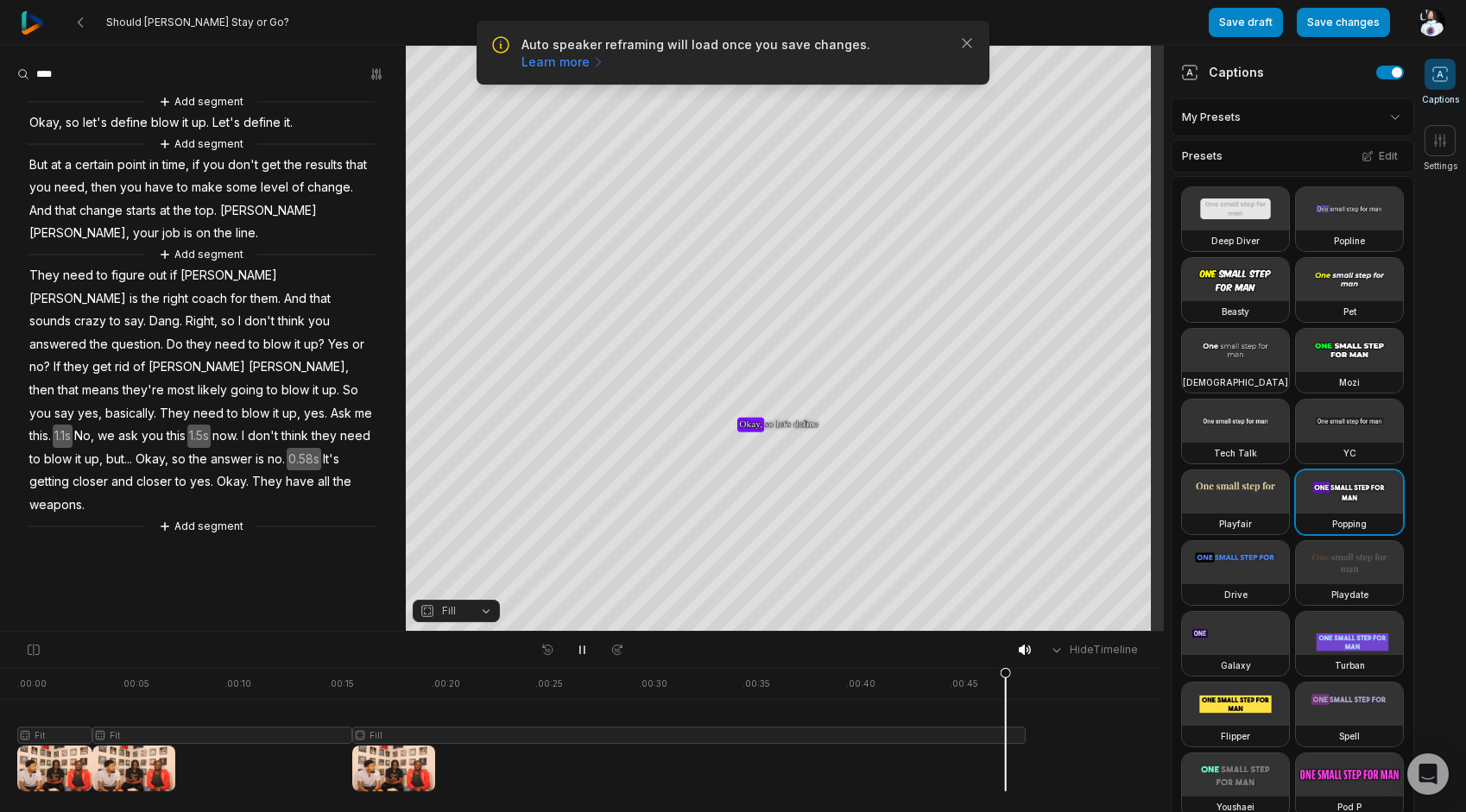
click at [40, 121] on span "Okay," at bounding box center [46, 122] width 36 height 23
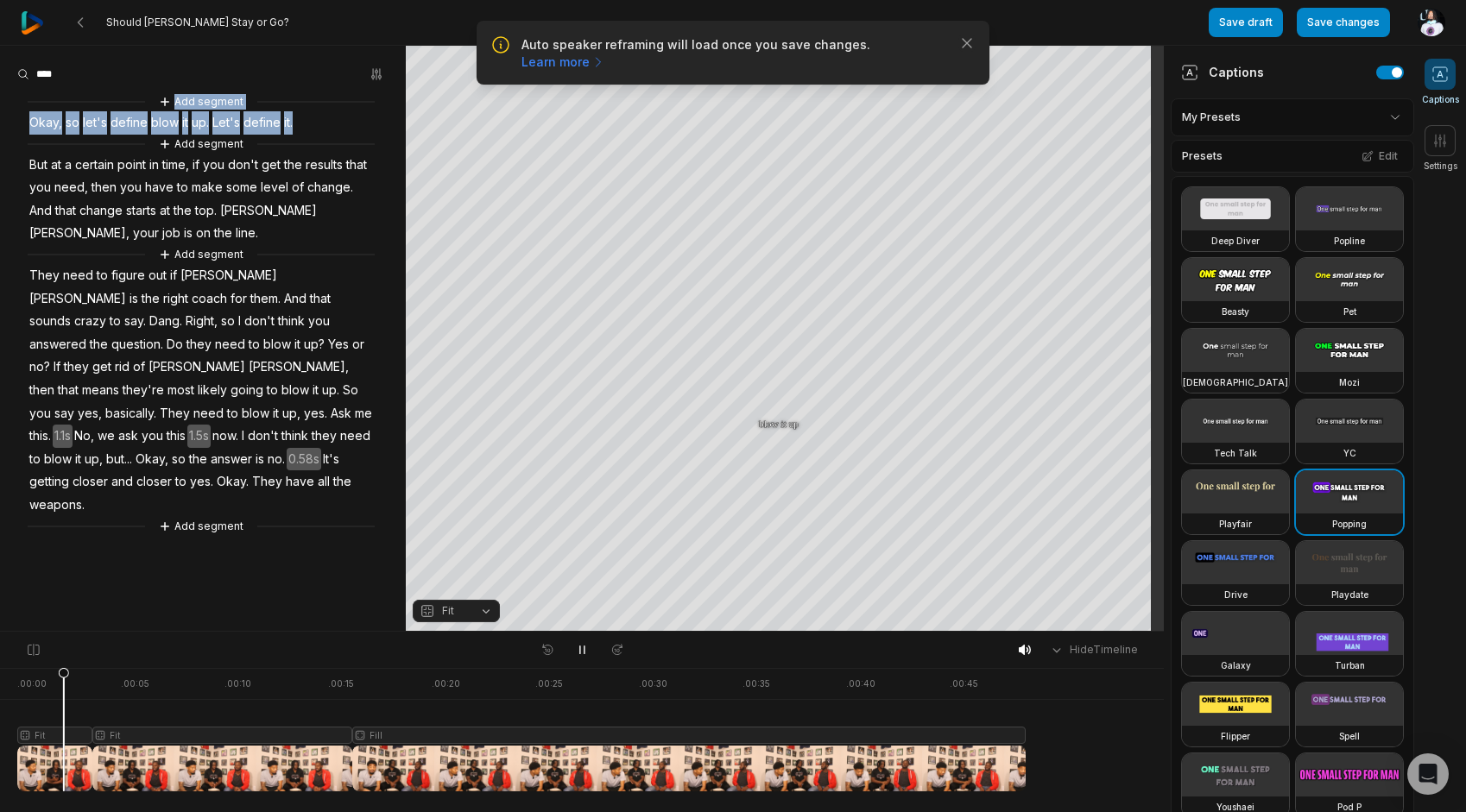
drag, startPoint x: 309, startPoint y: 123, endPoint x: 43, endPoint y: 117, distance: 266.1
click at [37, 116] on div "Add segment Okay, so let's define blow it up. Let's define it. Add segment But …" at bounding box center [203, 314] width 406 height 443
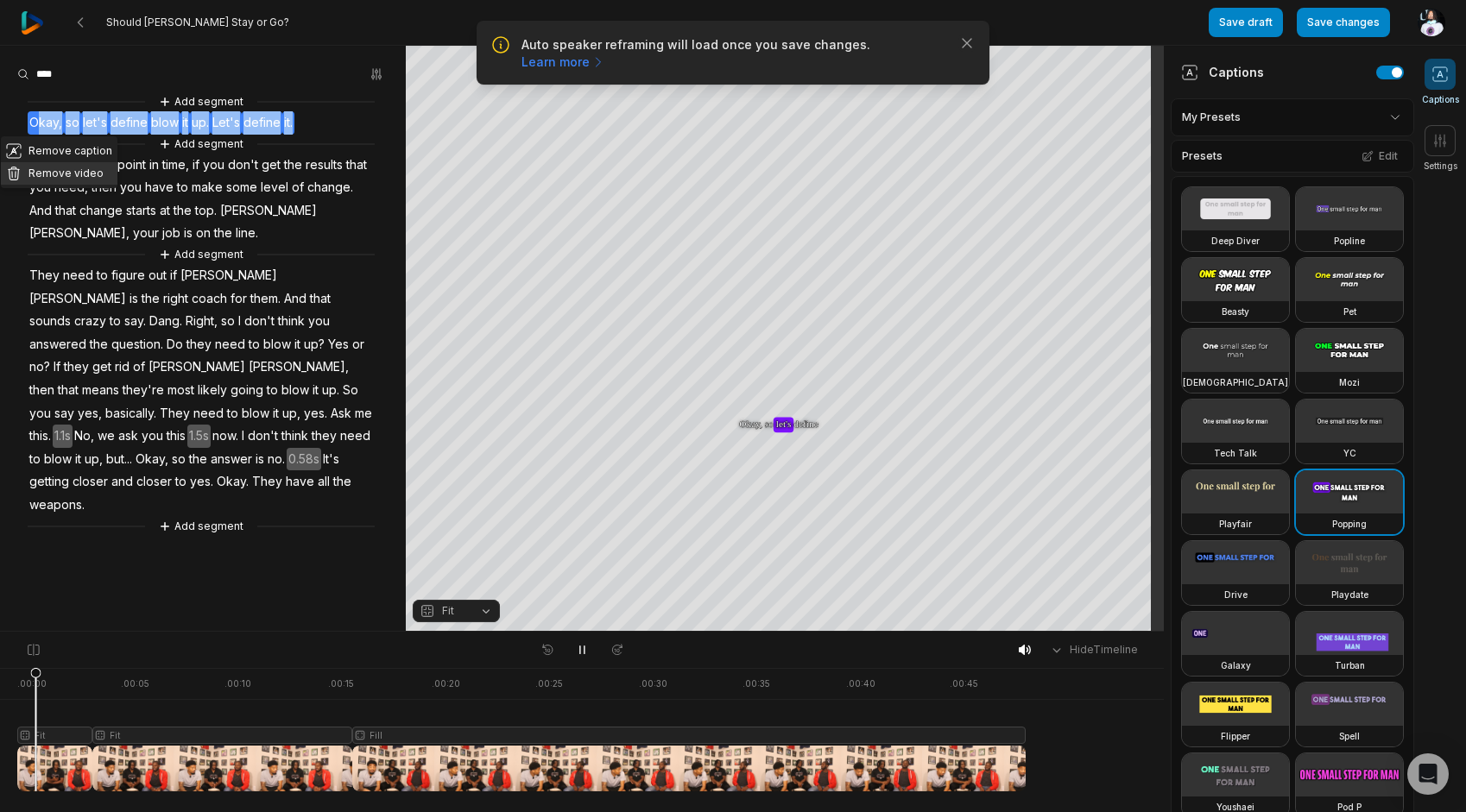
click at [79, 168] on button "Remove video" at bounding box center [59, 173] width 117 height 22
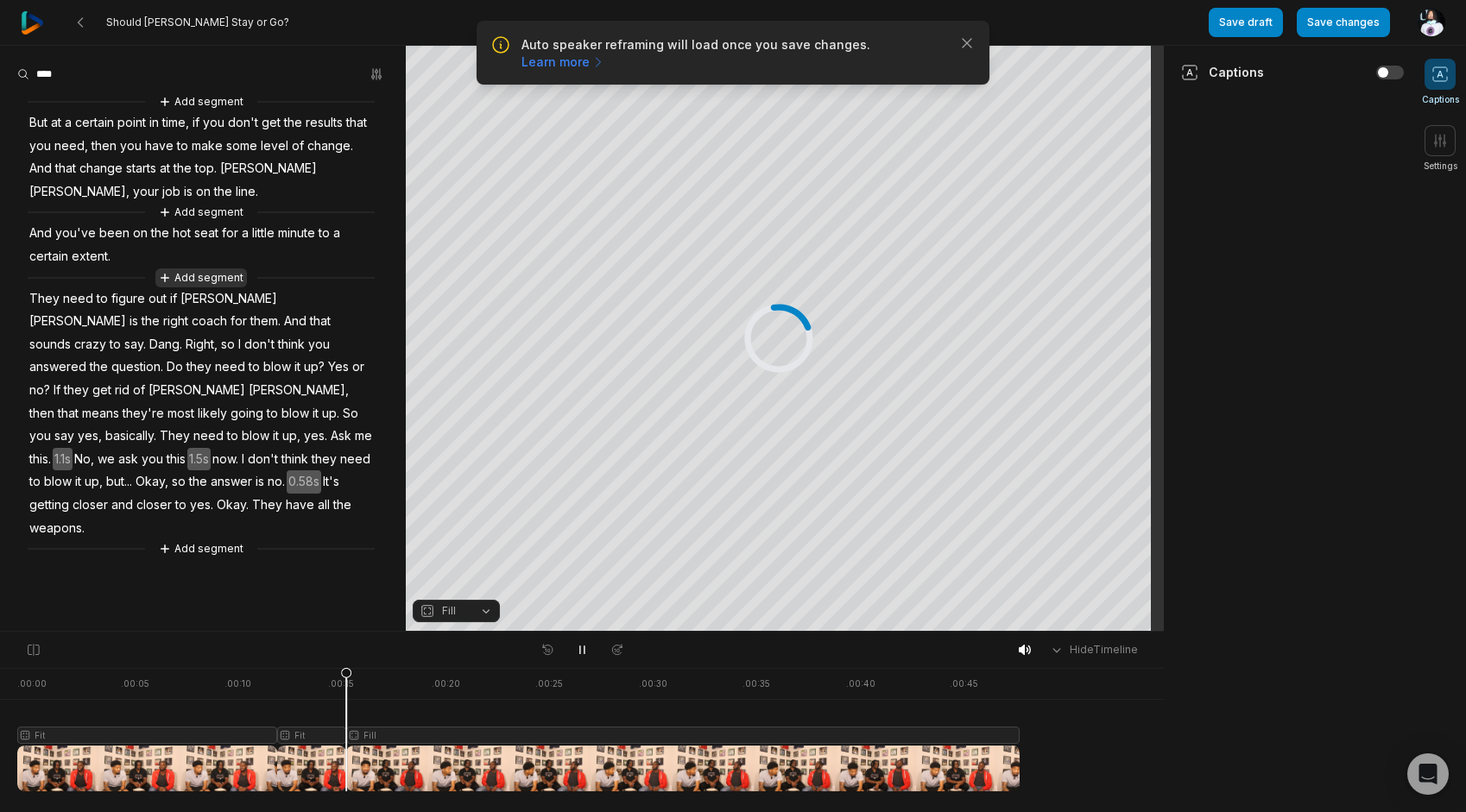
click at [195, 273] on button "Add segment" at bounding box center [201, 278] width 92 height 19
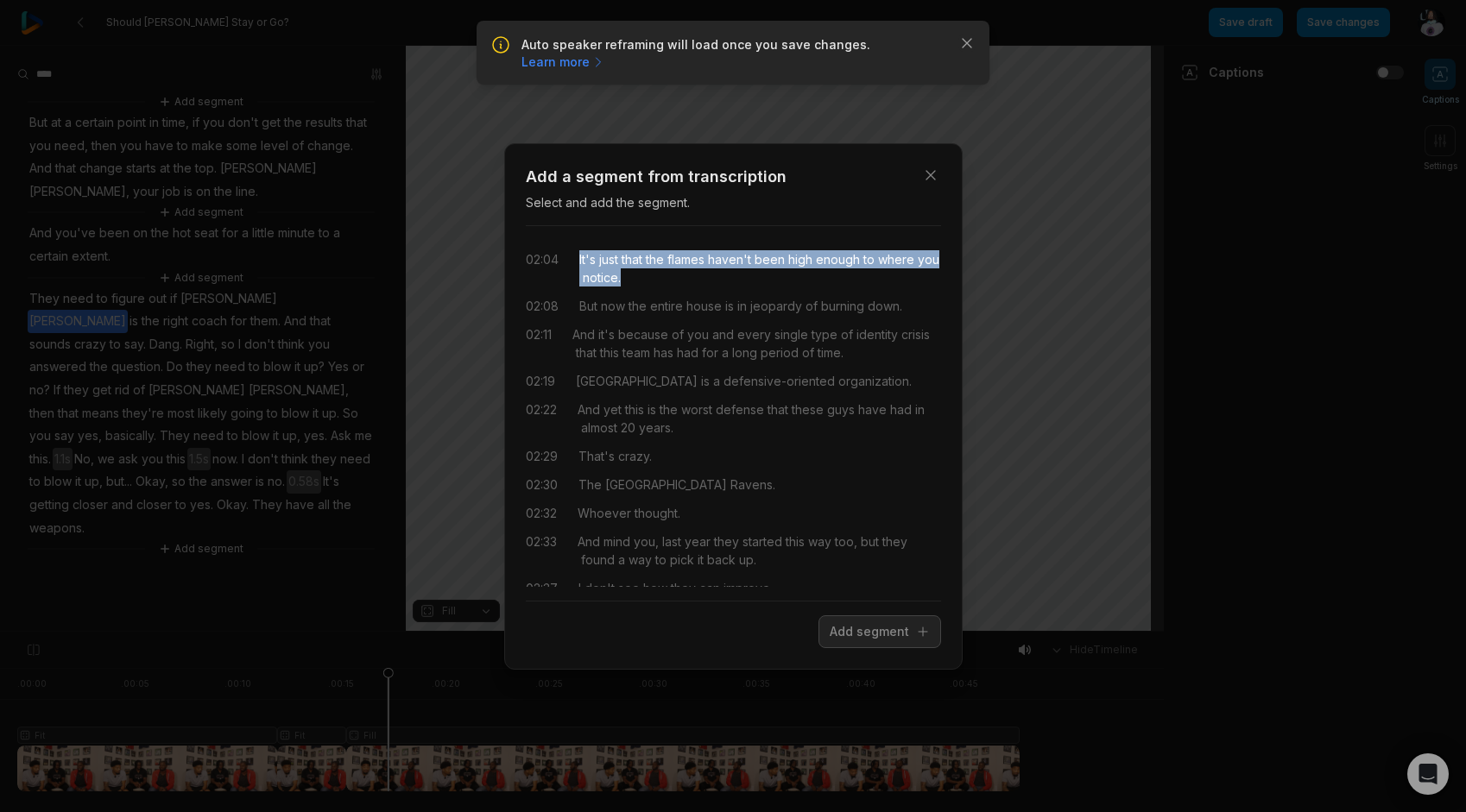
drag, startPoint x: 575, startPoint y: 256, endPoint x: 657, endPoint y: 280, distance: 85.4
click at [657, 280] on div "02:04 It's just that the flames haven't been high enough to where you notice." at bounding box center [733, 269] width 416 height 36
click at [875, 639] on button "Add segment" at bounding box center [879, 631] width 123 height 33
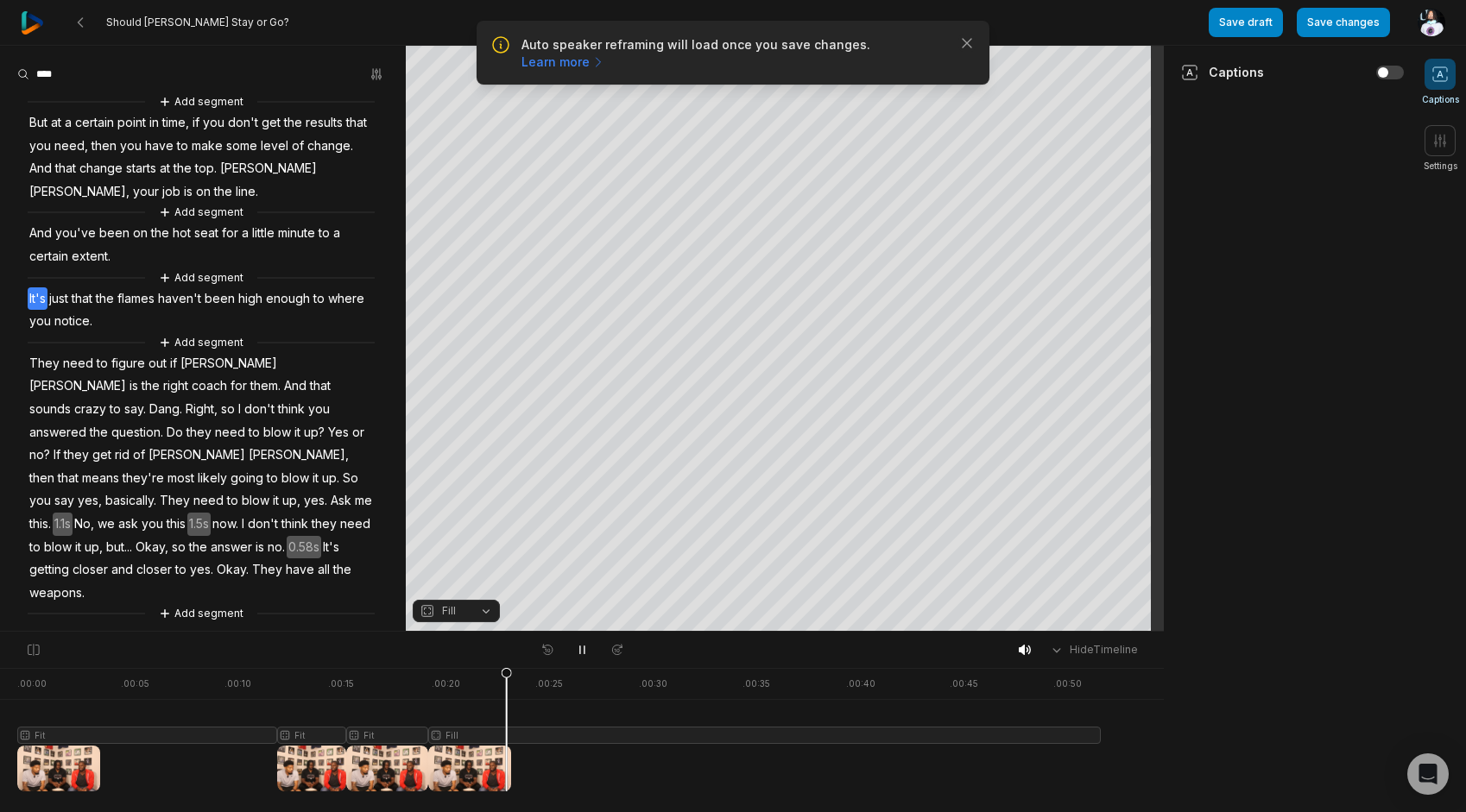
click at [35, 293] on span "It's" at bounding box center [38, 299] width 20 height 23
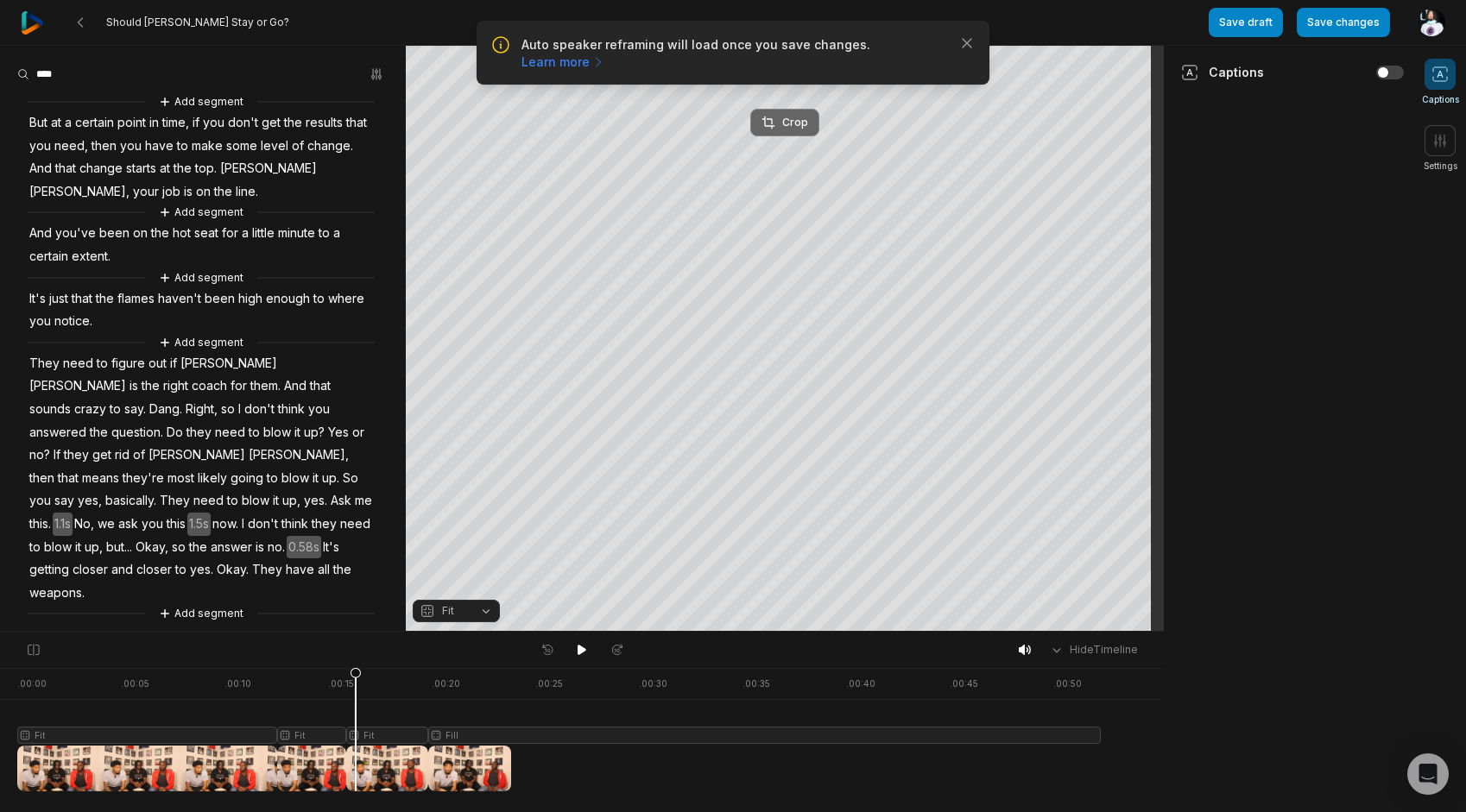
click at [770, 111] on button "Crop" at bounding box center [784, 123] width 69 height 28
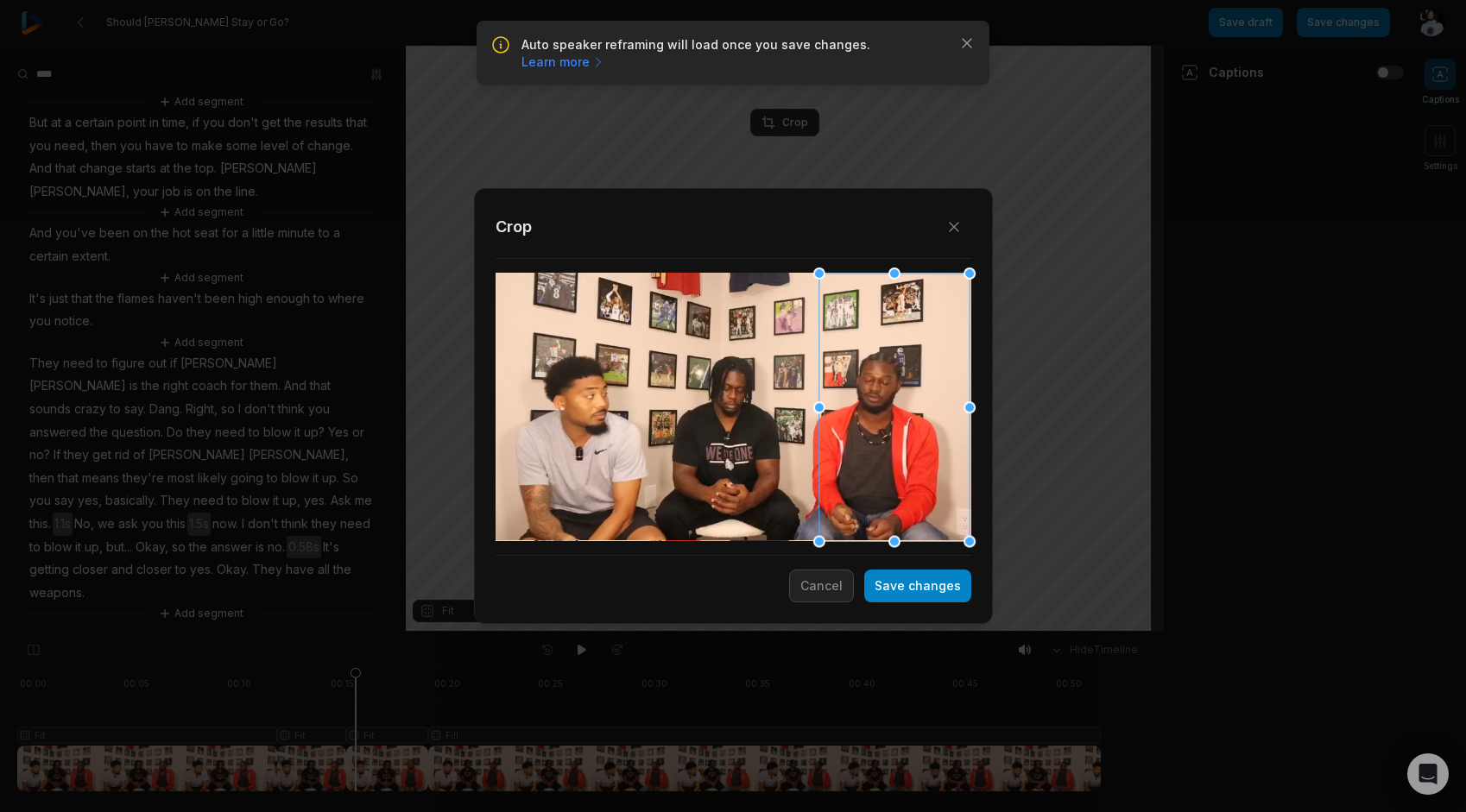
drag, startPoint x: 721, startPoint y: 390, endPoint x: 883, endPoint y: 389, distance: 162.0
click at [883, 389] on div at bounding box center [893, 406] width 150 height 269
drag, startPoint x: 879, startPoint y: 394, endPoint x: 863, endPoint y: 396, distance: 16.1
click at [863, 396] on div at bounding box center [876, 406] width 150 height 269
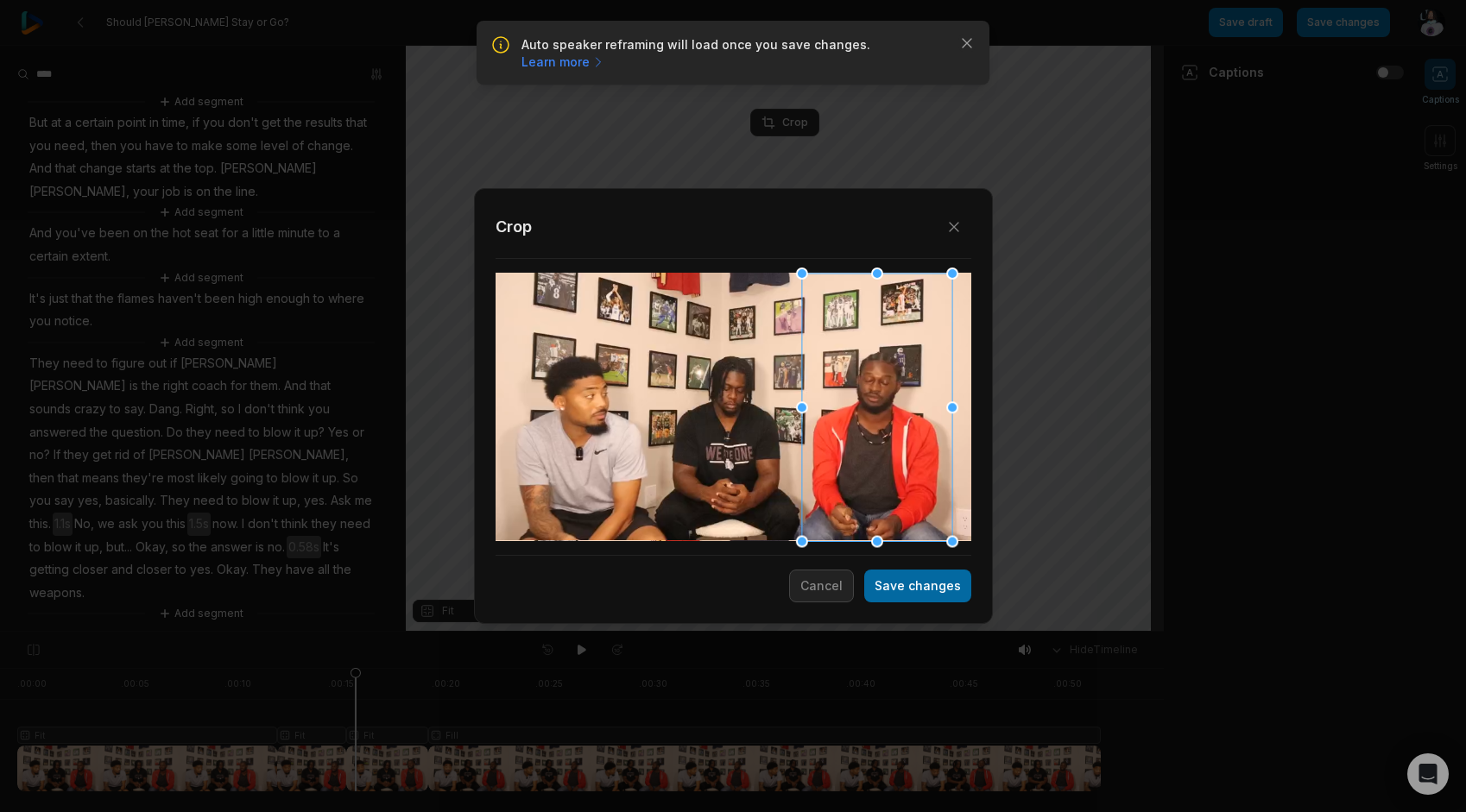
click at [935, 586] on button "Save changes" at bounding box center [917, 585] width 107 height 33
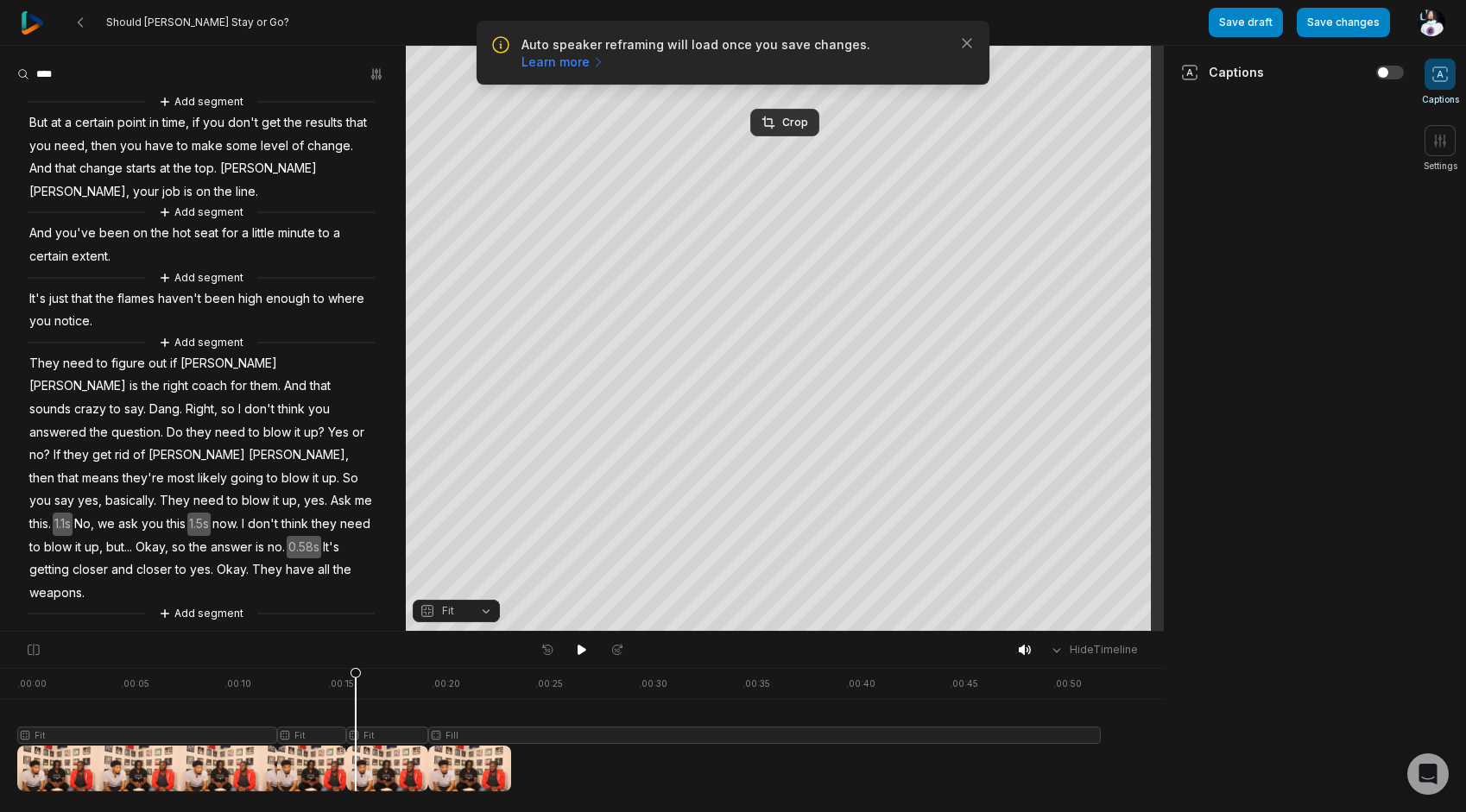
click at [43, 232] on span "And" at bounding box center [41, 233] width 26 height 23
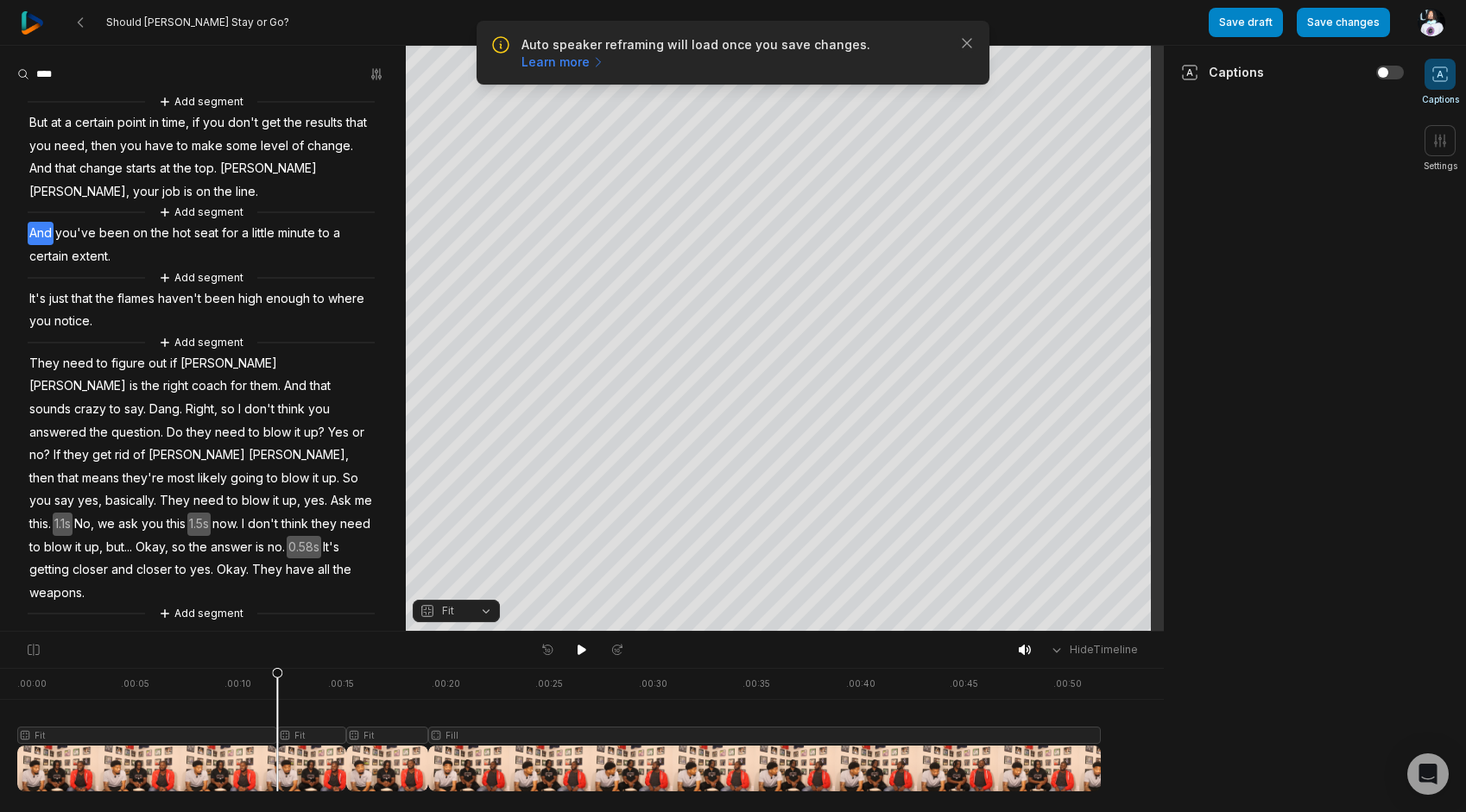
click at [587, 661] on div "Hide Timeline" at bounding box center [582, 649] width 1163 height 36
click at [579, 657] on button at bounding box center [582, 649] width 24 height 22
click at [60, 327] on span "notice." at bounding box center [73, 321] width 41 height 23
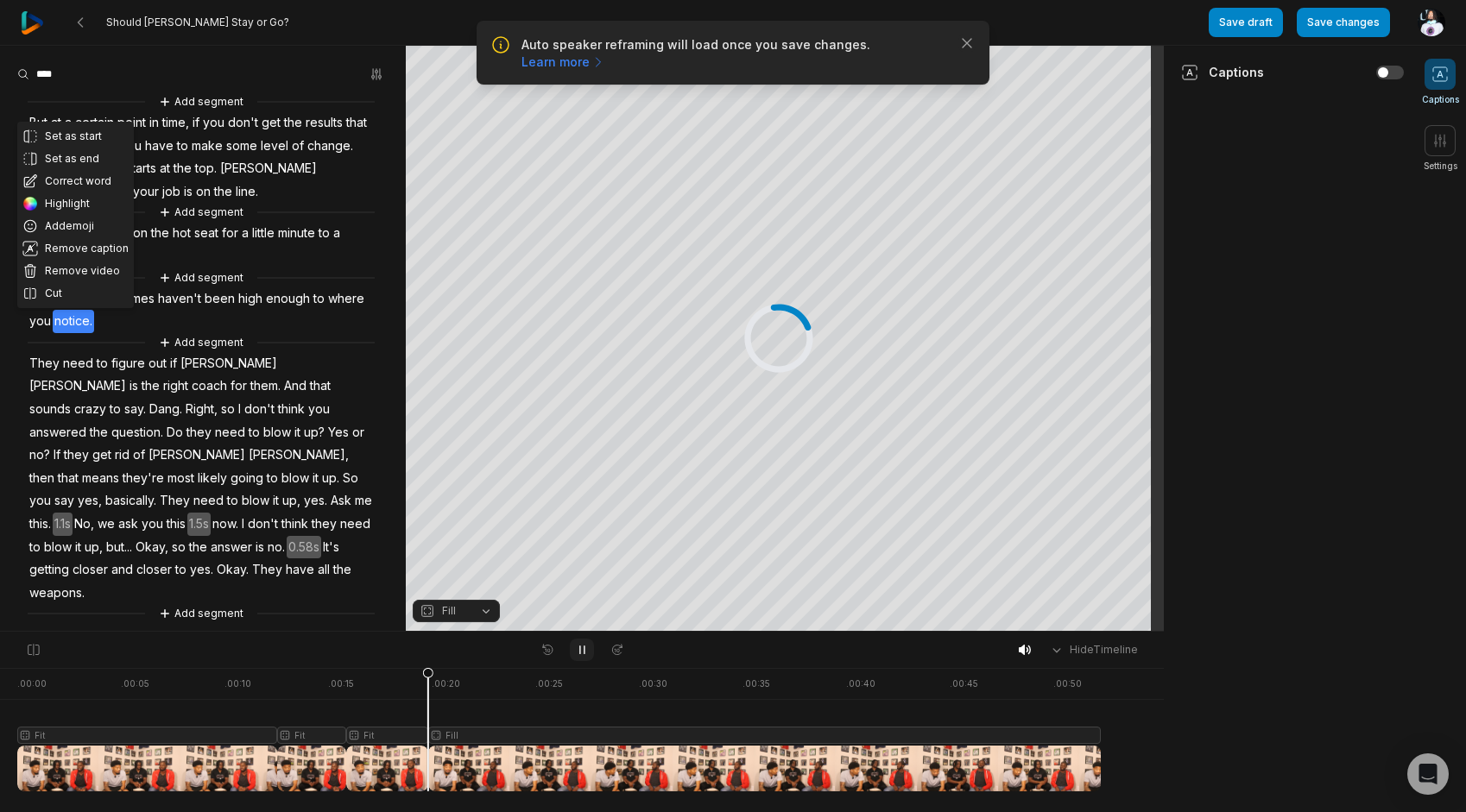
click at [582, 645] on icon at bounding box center [582, 650] width 14 height 14
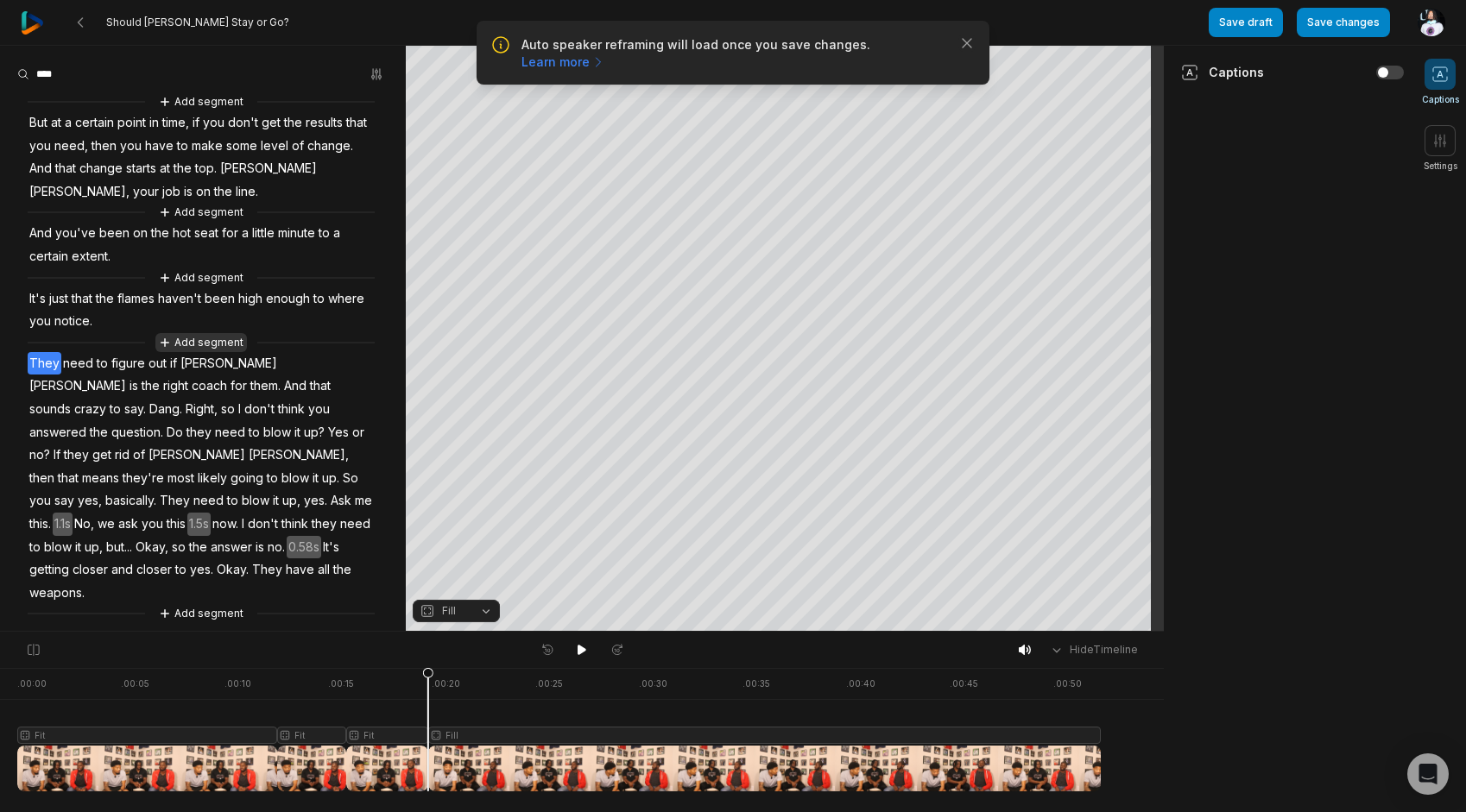
click at [181, 347] on button "Add segment" at bounding box center [201, 342] width 92 height 19
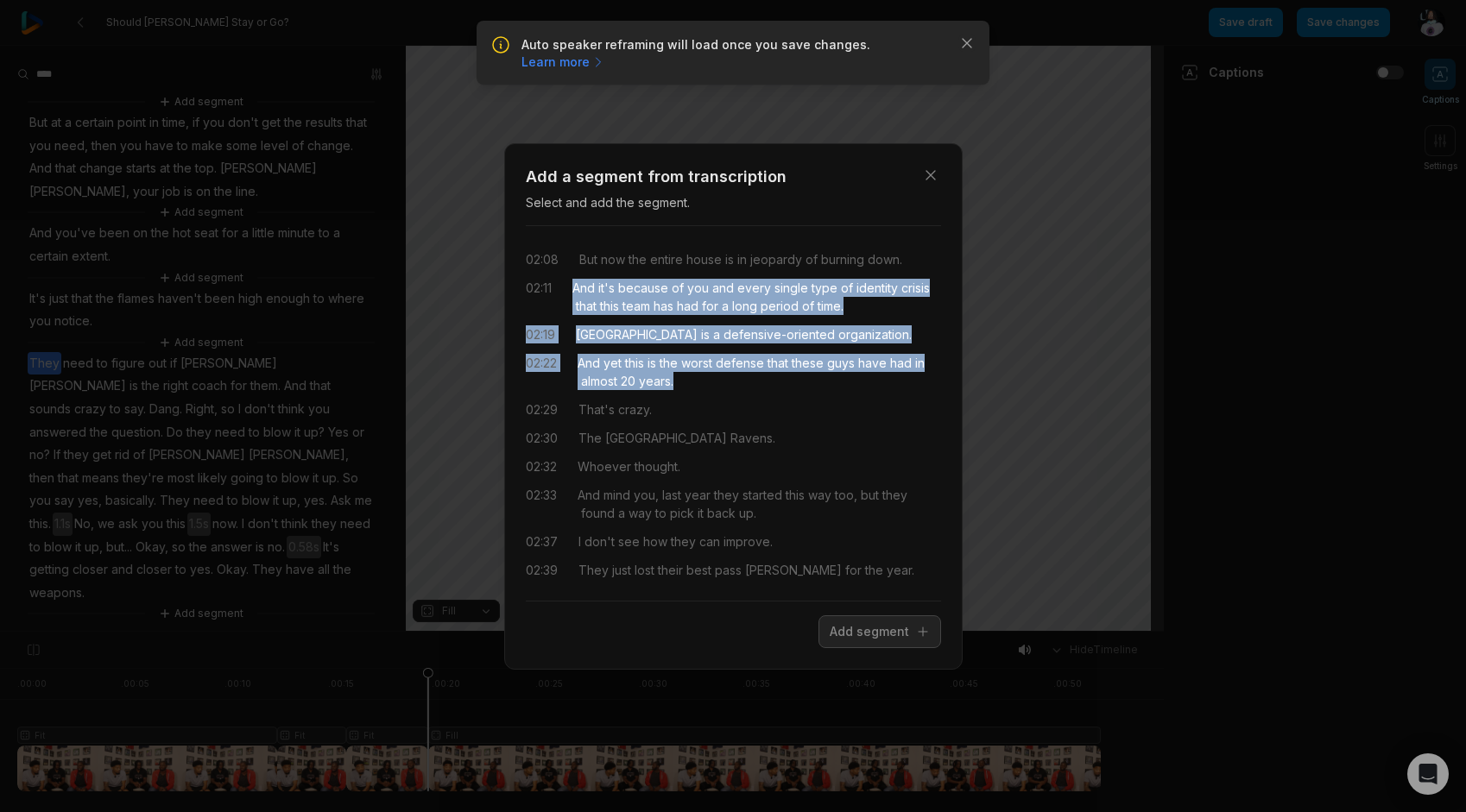
drag, startPoint x: 573, startPoint y: 290, endPoint x: 759, endPoint y: 378, distance: 205.8
click at [759, 378] on div "02:08 But now the entire house is in jeopardy of burning down. 02:11 And it's b…" at bounding box center [733, 412] width 416 height 347
click at [885, 640] on button "Add segment" at bounding box center [879, 631] width 123 height 33
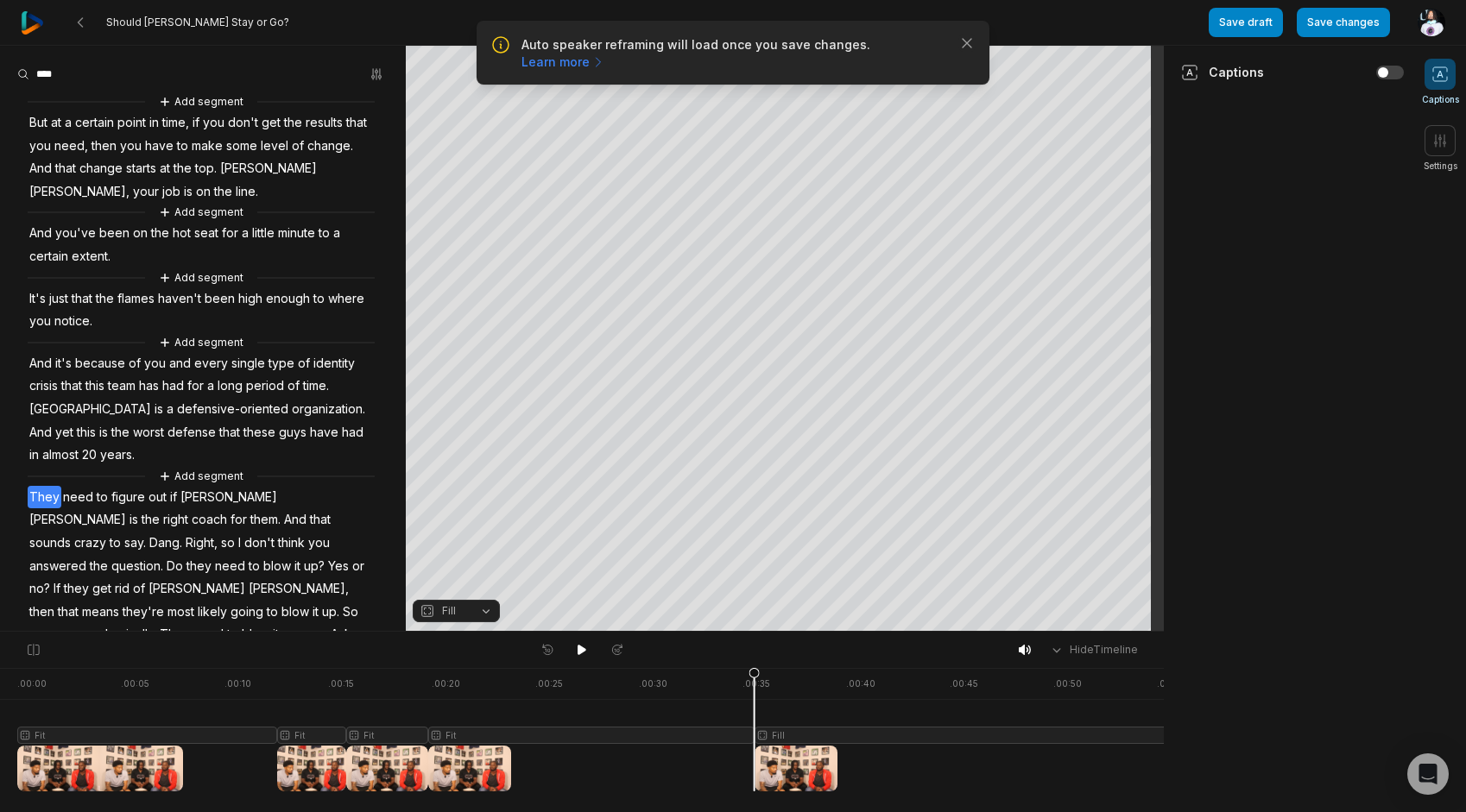
click at [36, 289] on span "It's" at bounding box center [38, 299] width 20 height 23
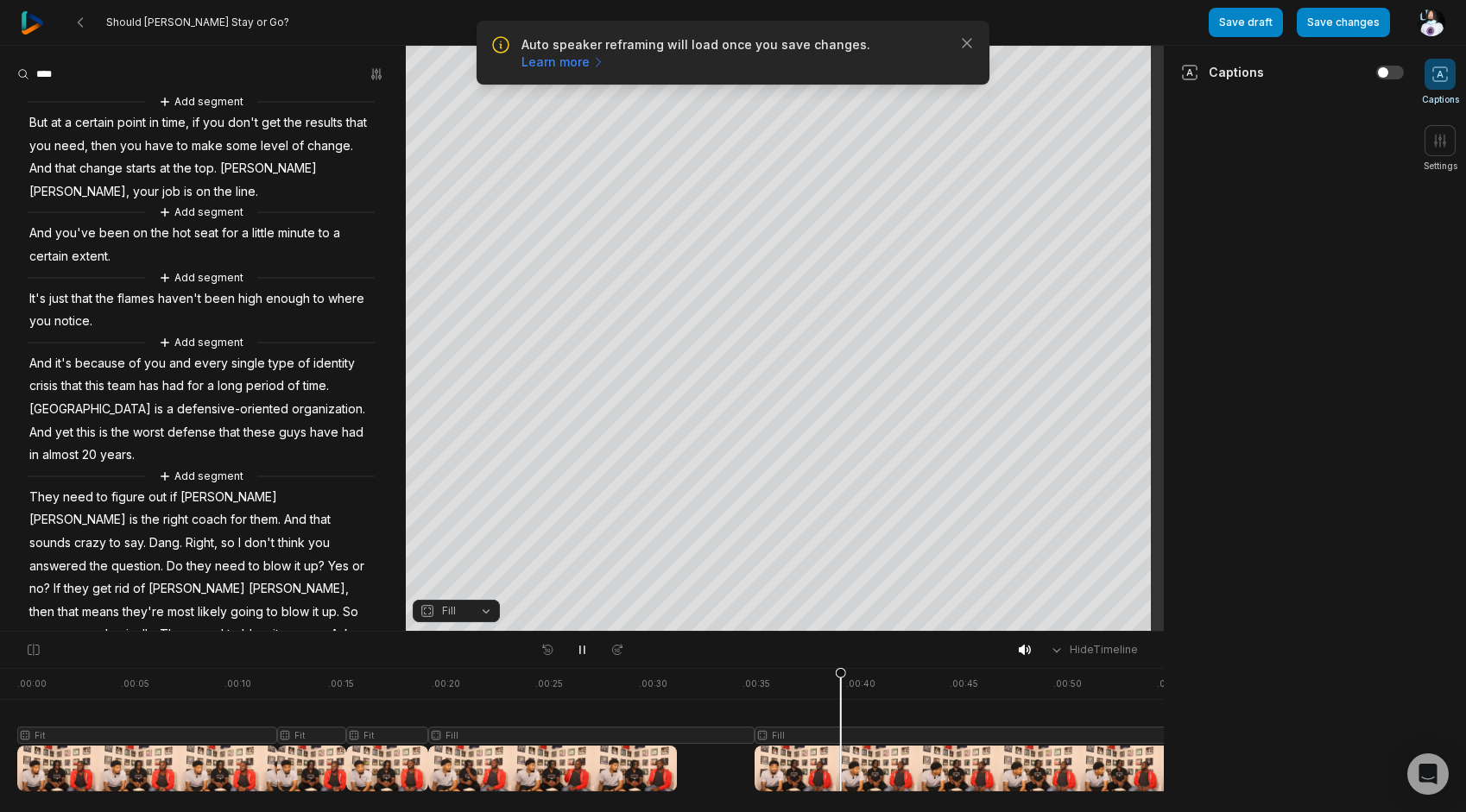
click at [37, 359] on span "And" at bounding box center [41, 363] width 26 height 23
click at [44, 296] on span "It's" at bounding box center [38, 299] width 20 height 23
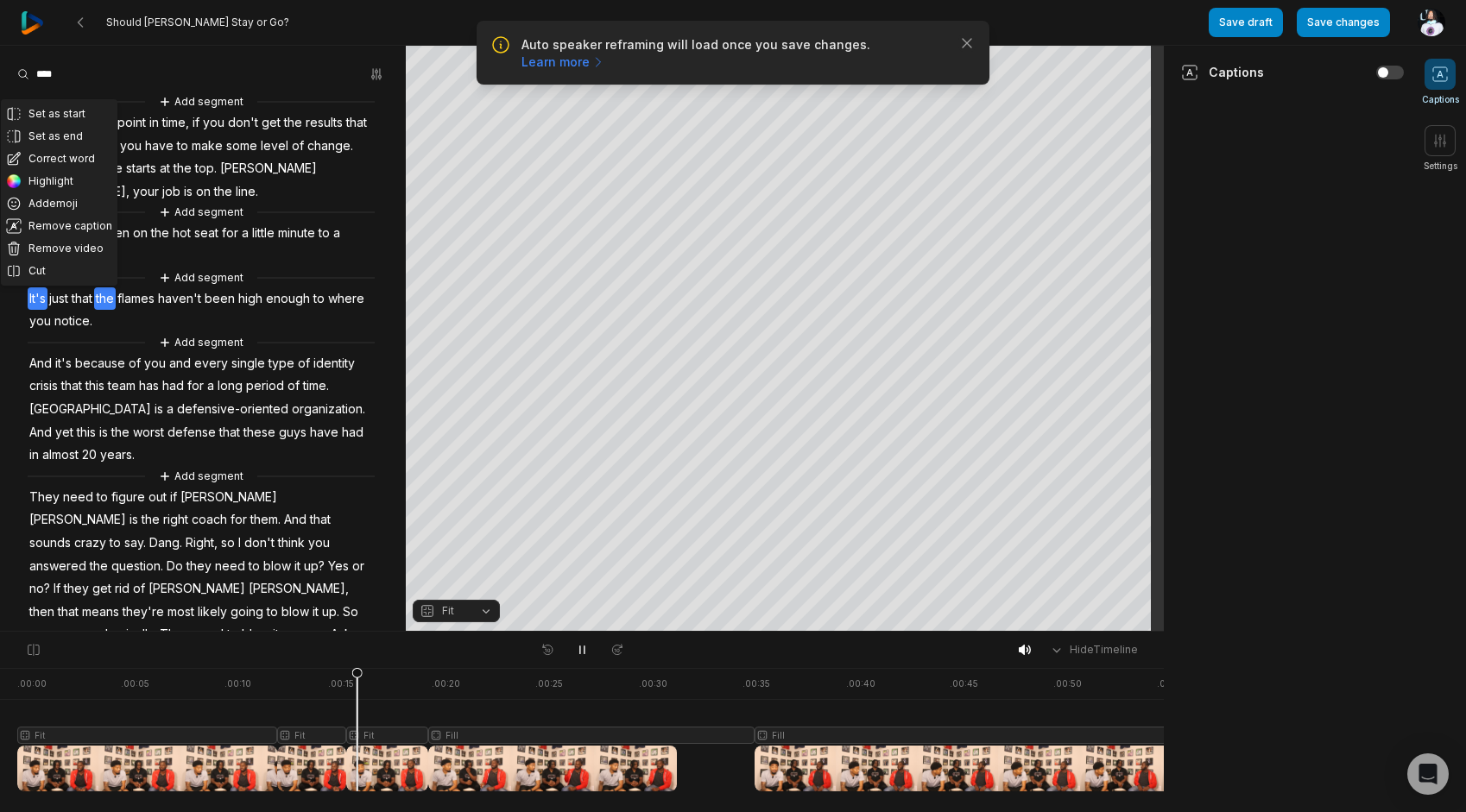
click at [162, 228] on span "the" at bounding box center [160, 233] width 22 height 23
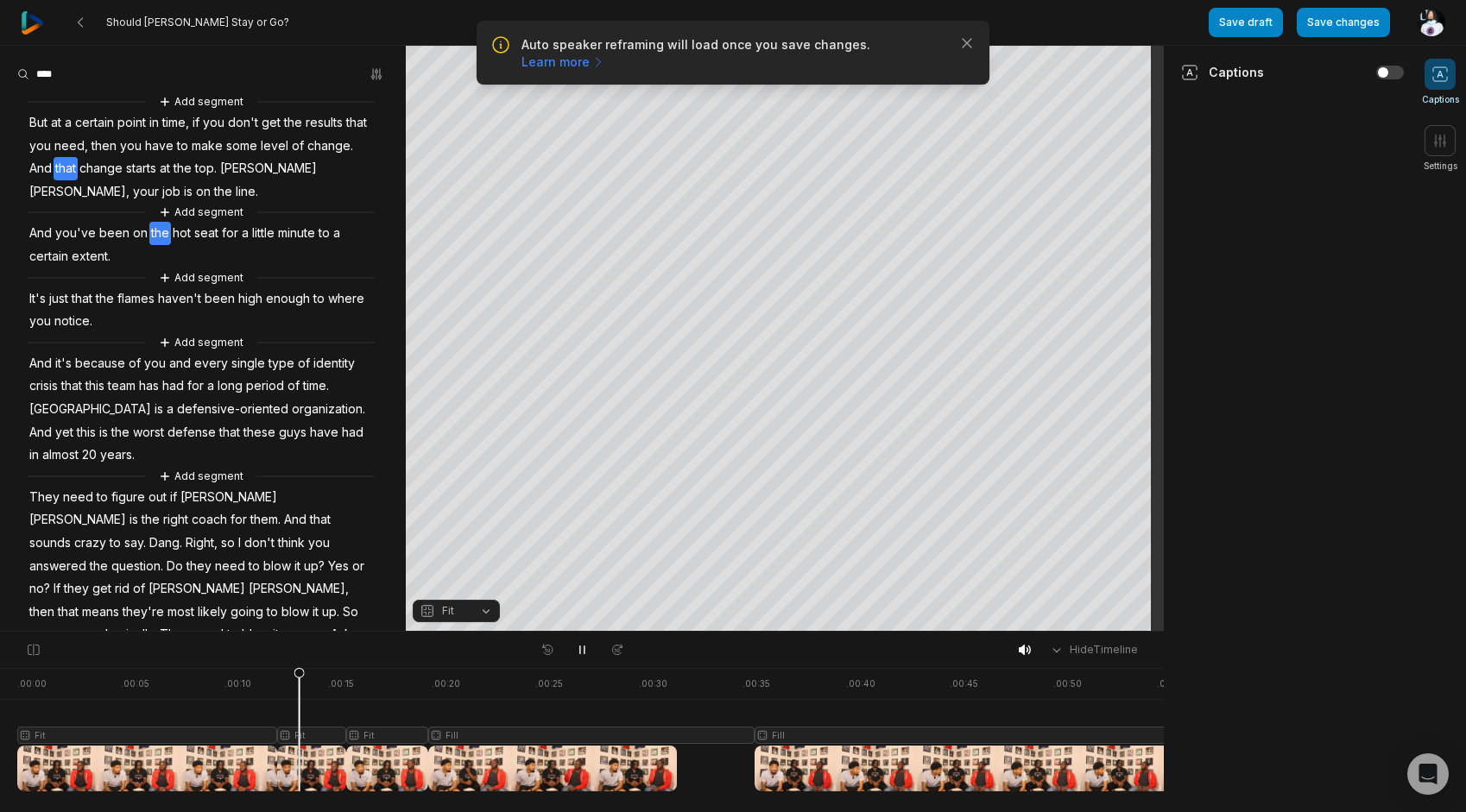
click at [78, 171] on span "that" at bounding box center [66, 168] width 24 height 23
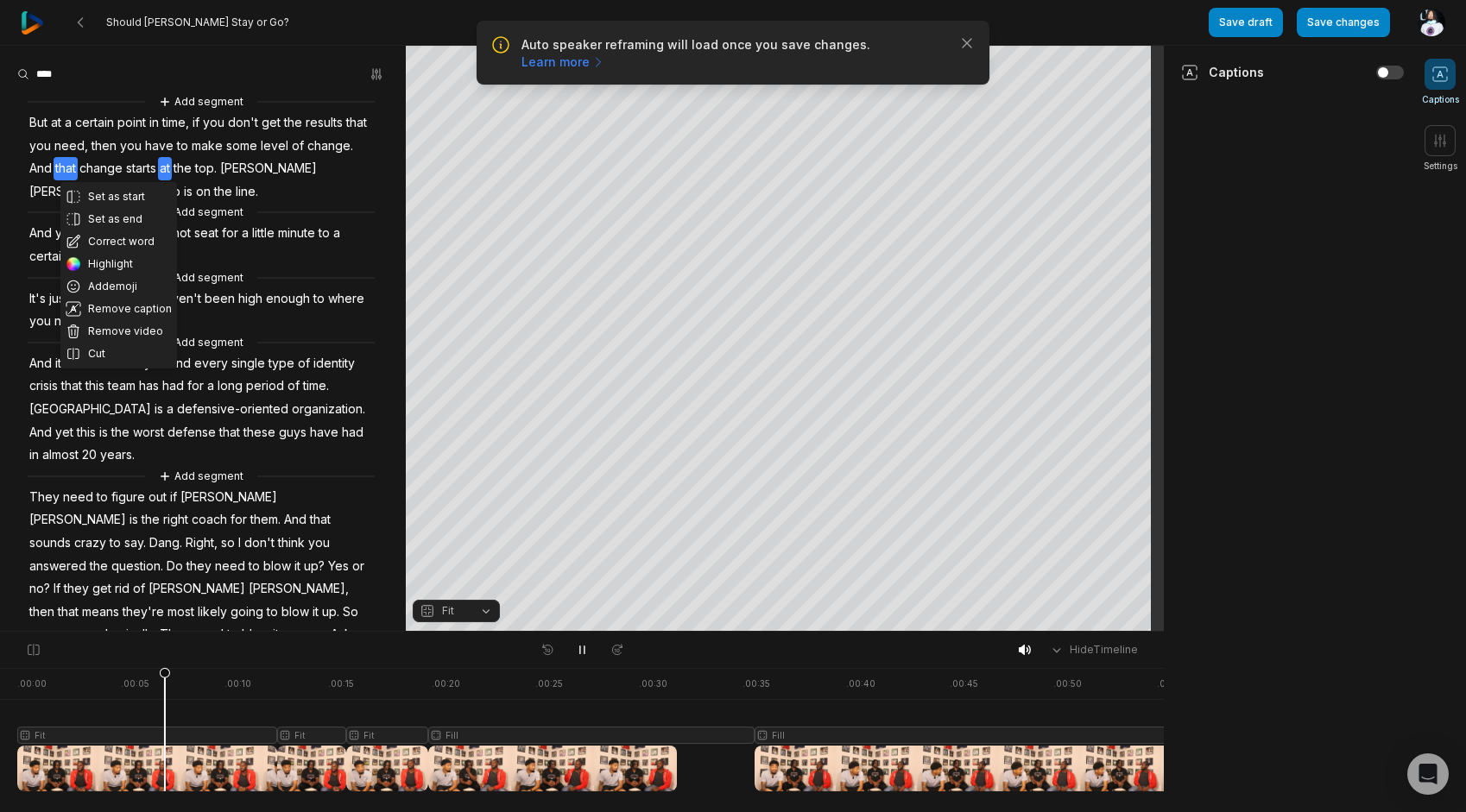
click at [41, 122] on span "But" at bounding box center [39, 122] width 22 height 23
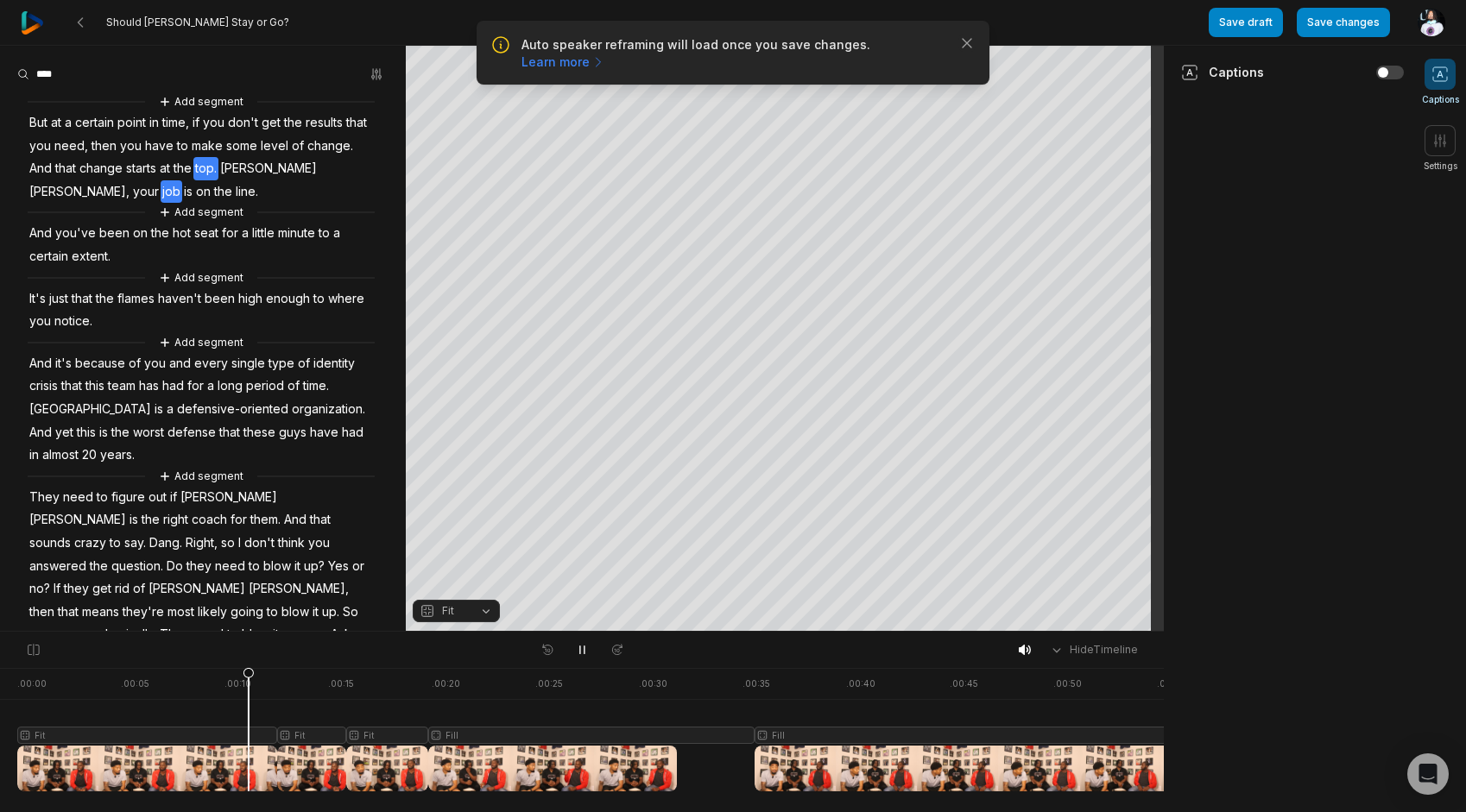
click at [219, 173] on span "top." at bounding box center [206, 168] width 25 height 23
click at [94, 235] on span "you've" at bounding box center [76, 233] width 44 height 23
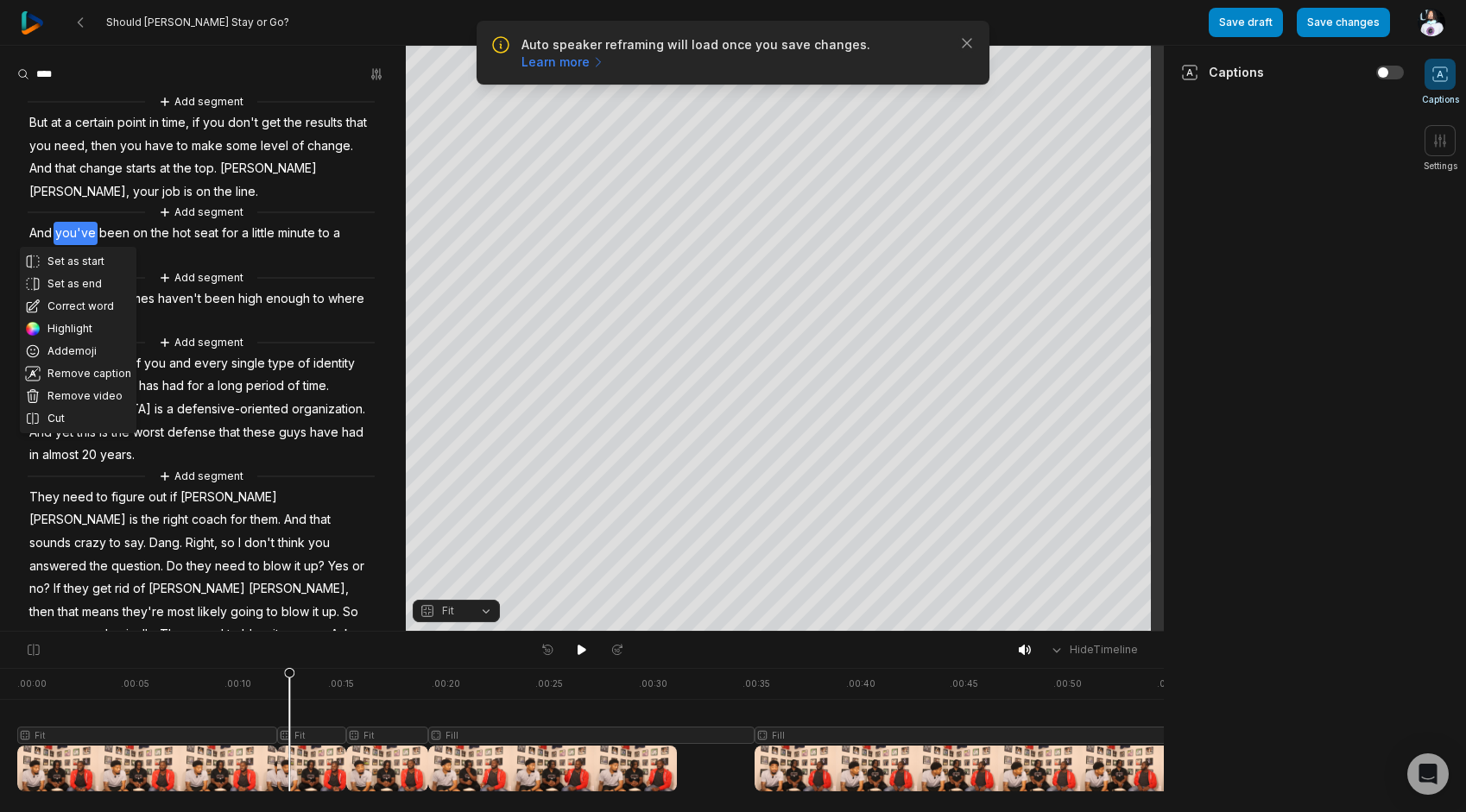
click at [565, 649] on div at bounding box center [582, 649] width 95 height 22
click at [567, 648] on div at bounding box center [582, 649] width 95 height 22
click at [580, 649] on icon at bounding box center [582, 649] width 9 height 10
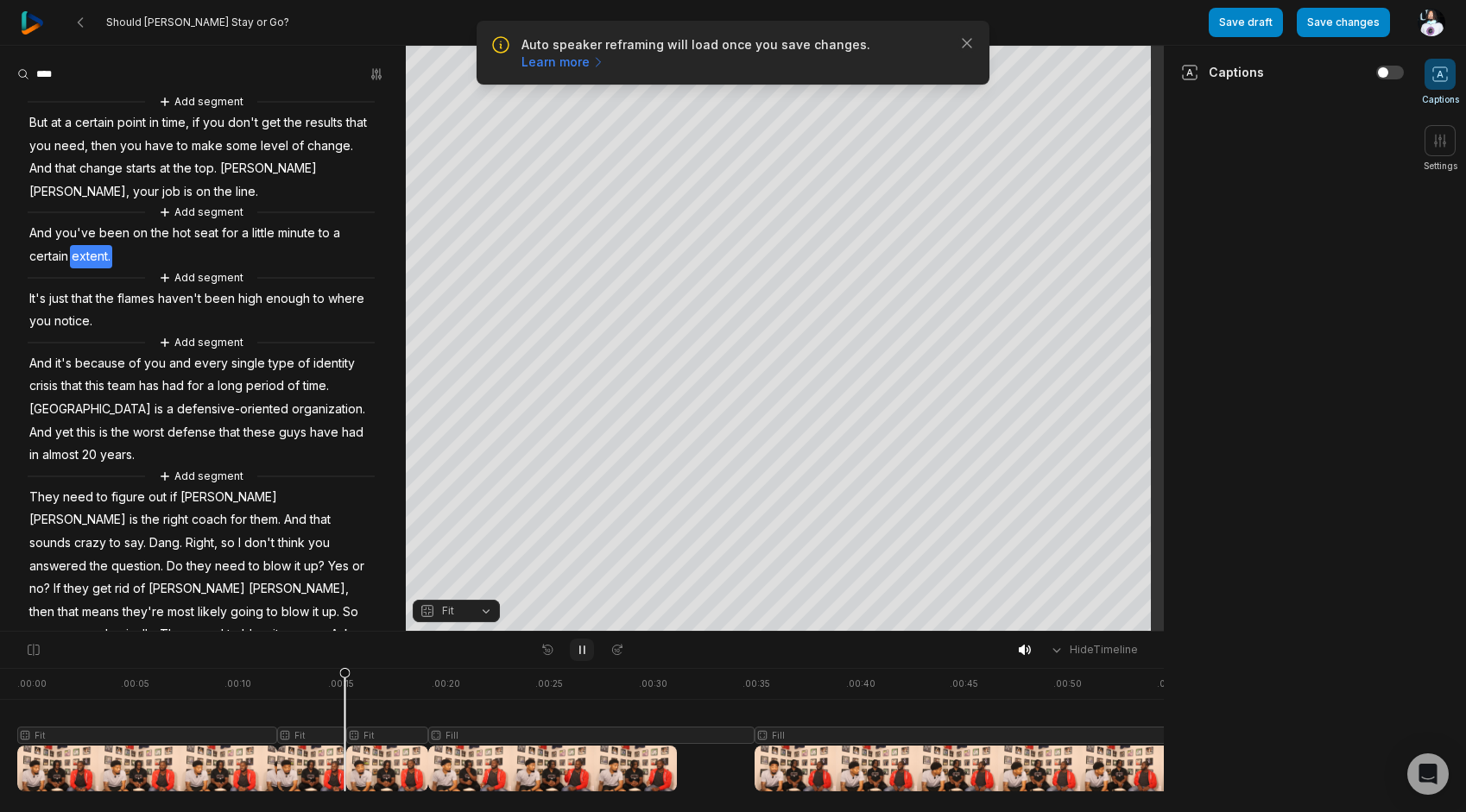
click at [570, 645] on button at bounding box center [582, 649] width 24 height 22
click at [49, 307] on span "just" at bounding box center [59, 299] width 22 height 23
click at [149, 235] on span "the" at bounding box center [160, 233] width 22 height 23
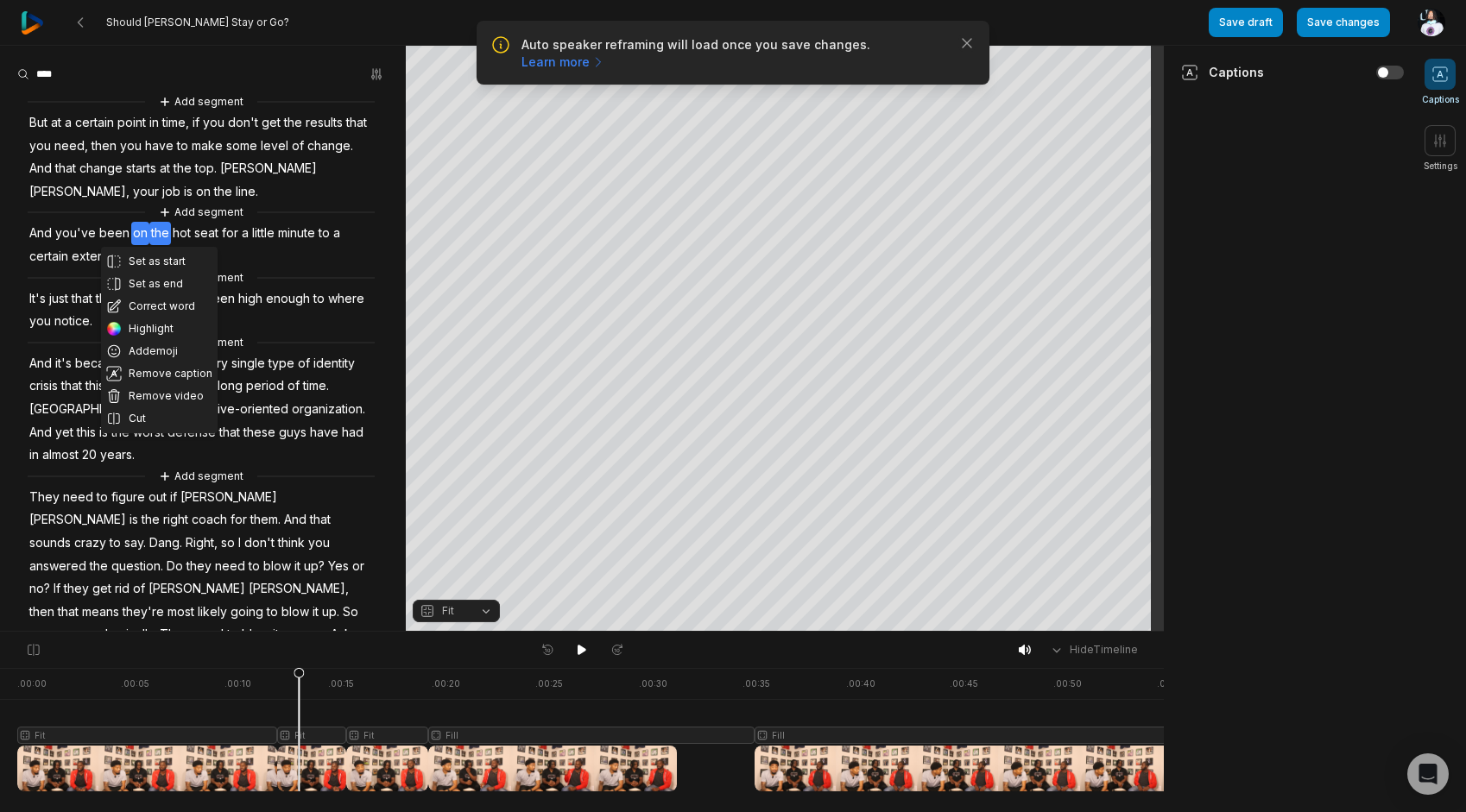
click at [52, 299] on span "just" at bounding box center [59, 299] width 22 height 23
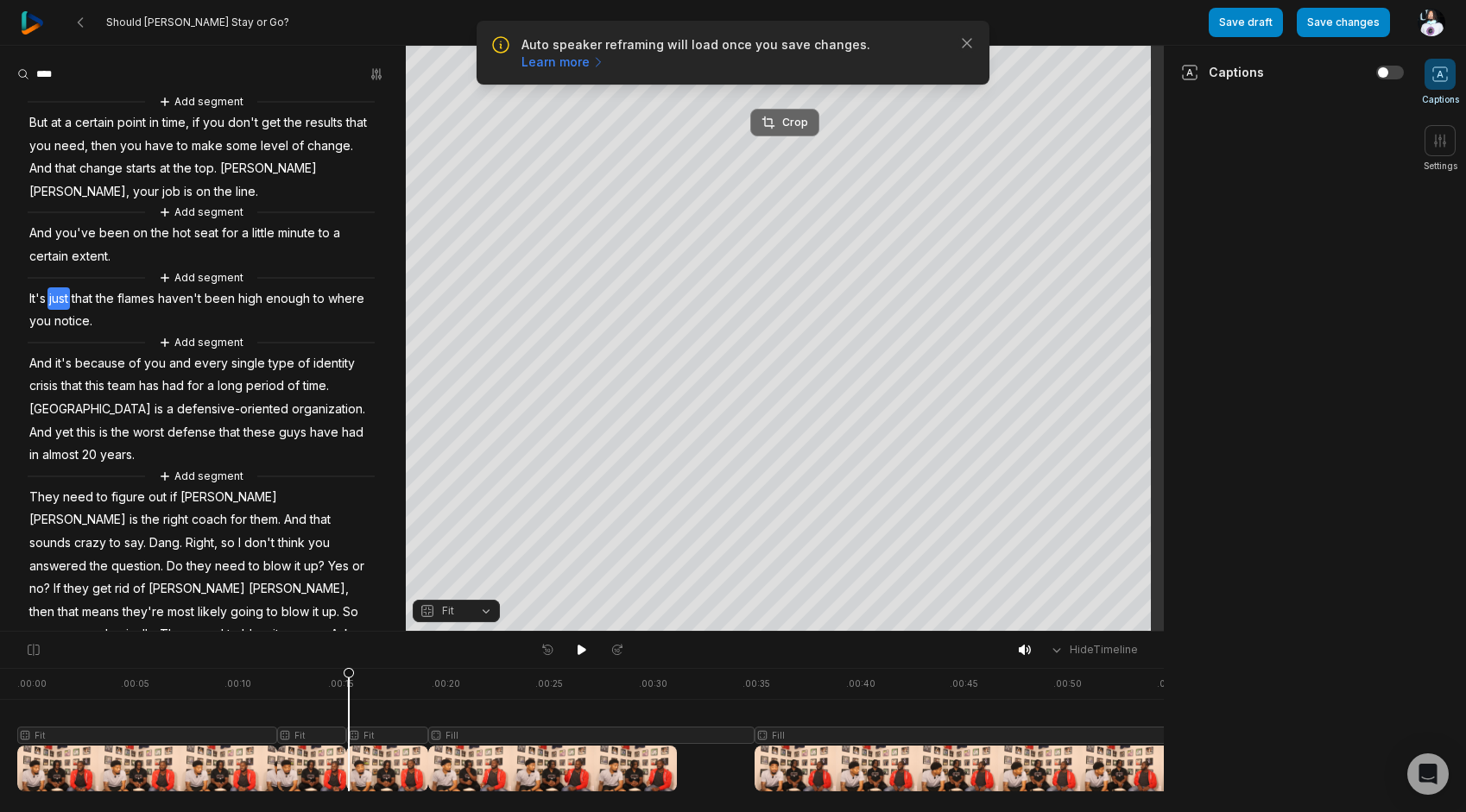
click at [790, 124] on div "Crop" at bounding box center [784, 123] width 47 height 16
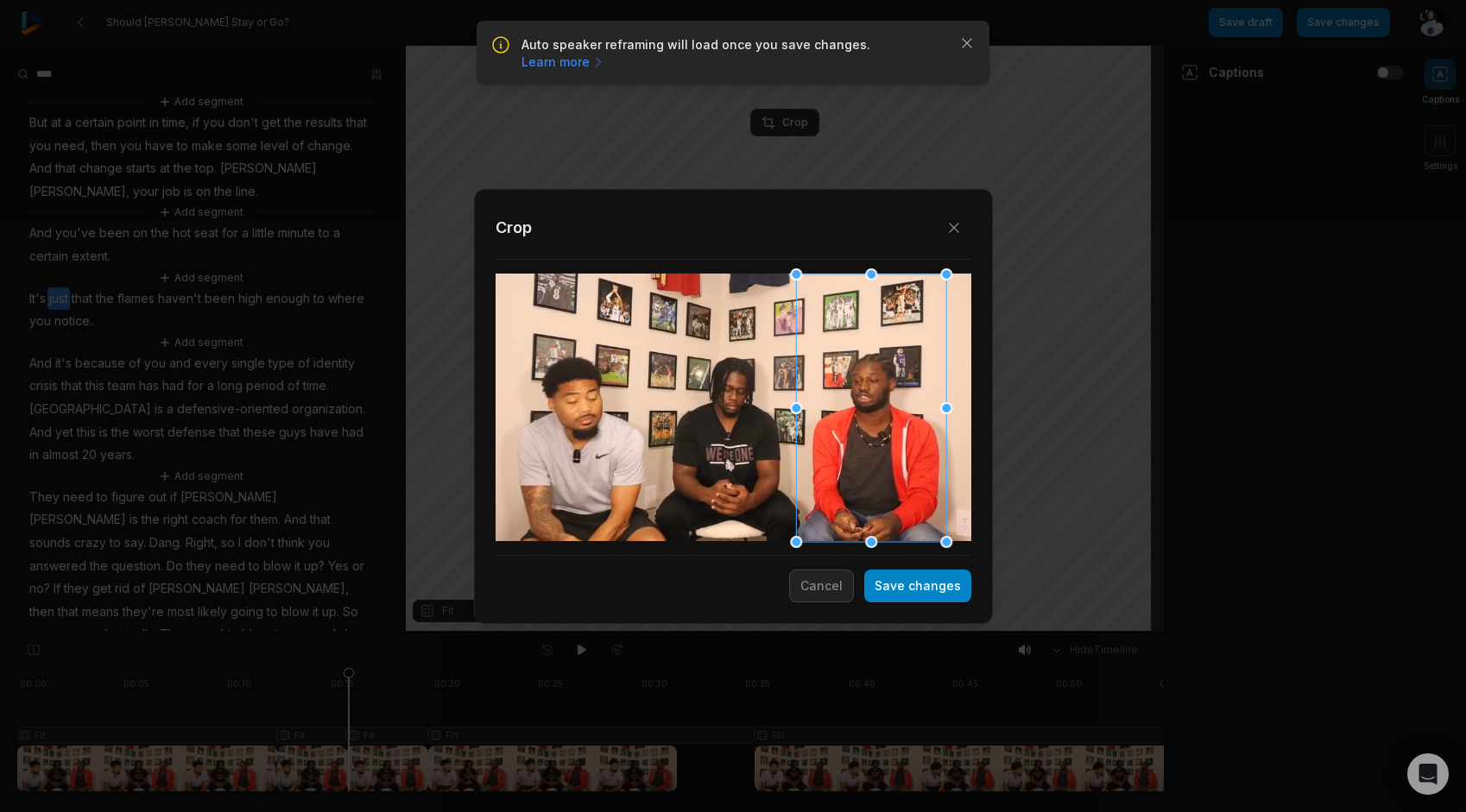
drag, startPoint x: 854, startPoint y: 408, endPoint x: 885, endPoint y: 403, distance: 31.4
click at [885, 403] on div at bounding box center [870, 407] width 150 height 268
click at [927, 587] on button "Save changes" at bounding box center [917, 585] width 107 height 33
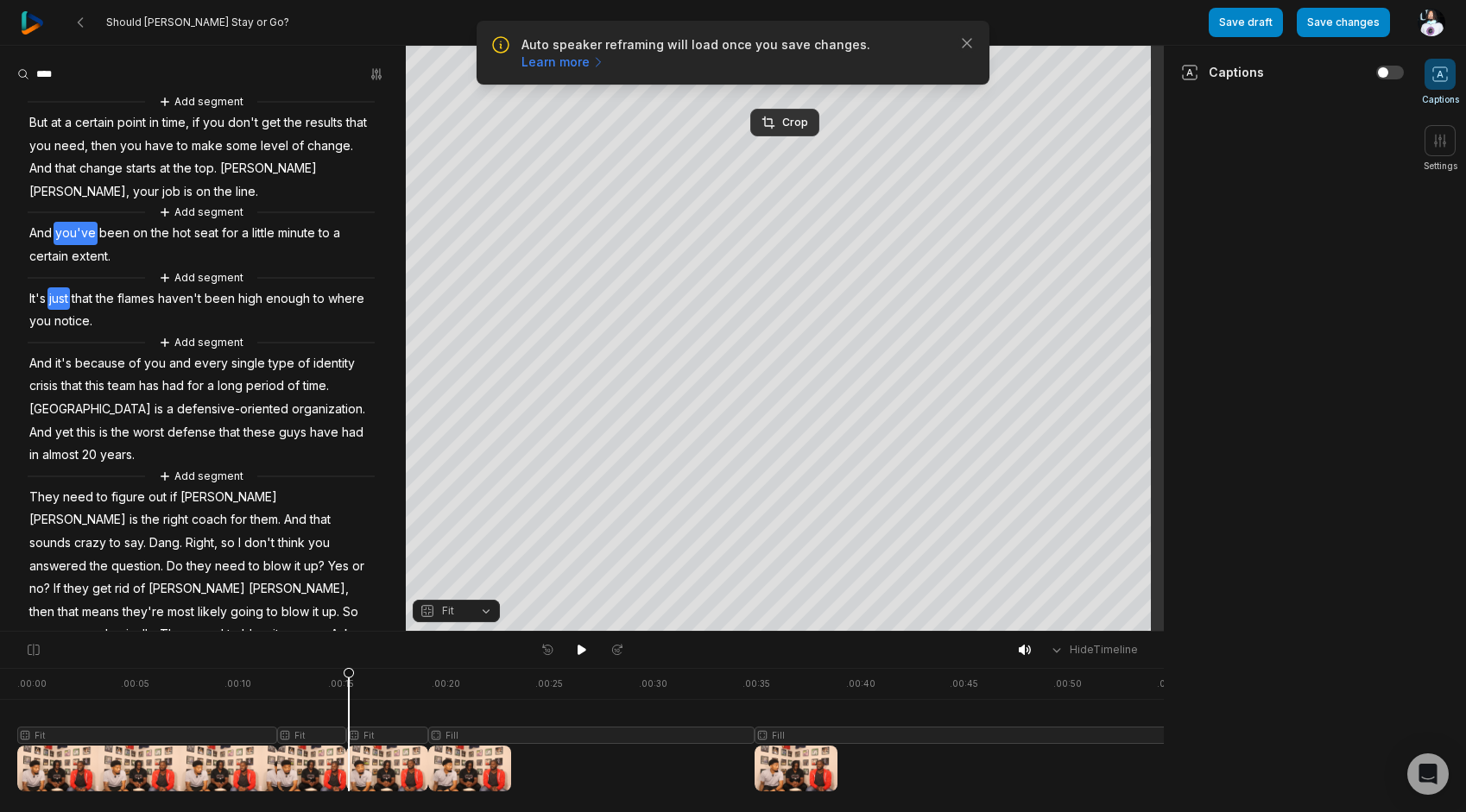
click at [69, 241] on span "you've" at bounding box center [76, 233] width 44 height 23
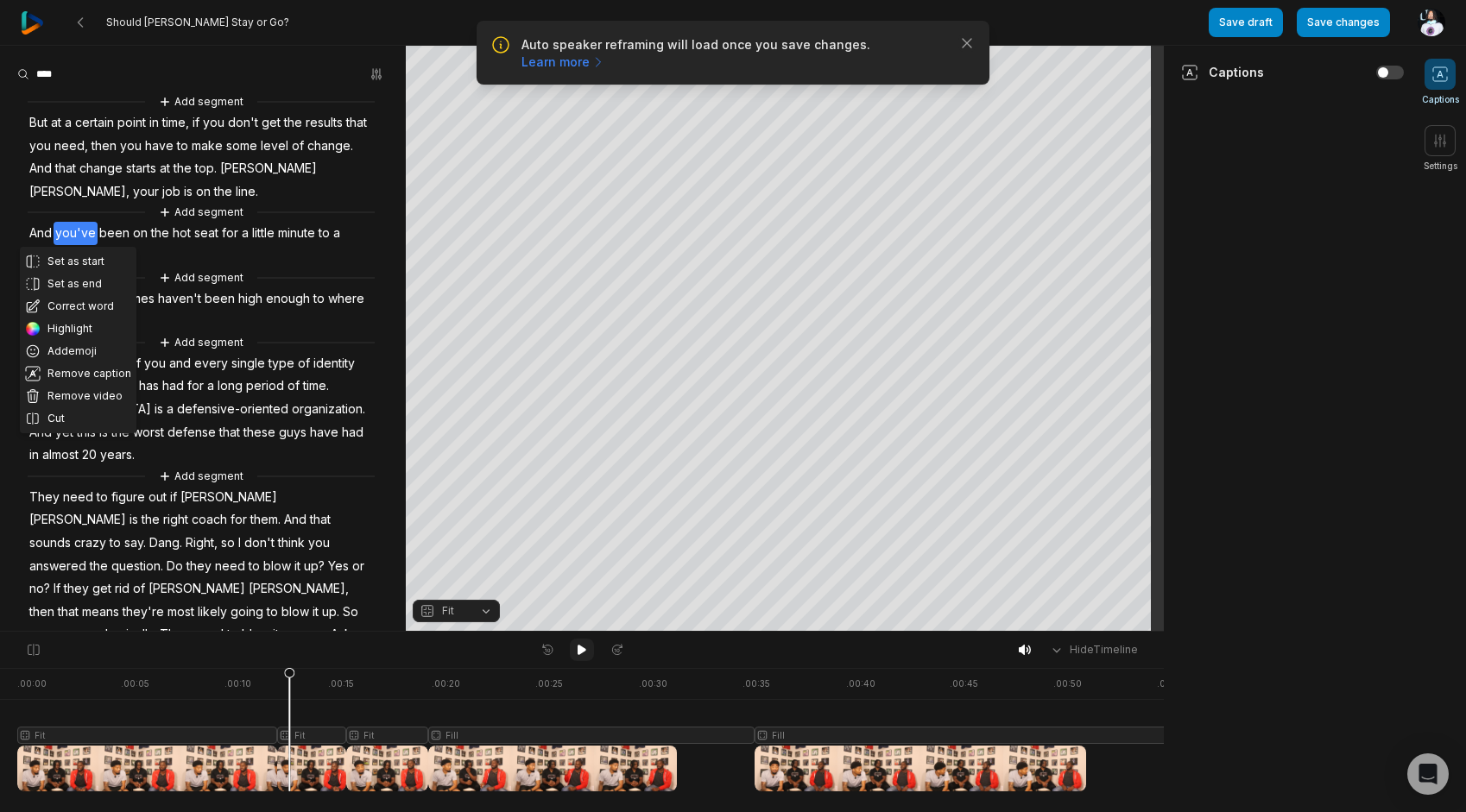
click at [587, 649] on icon at bounding box center [582, 650] width 14 height 14
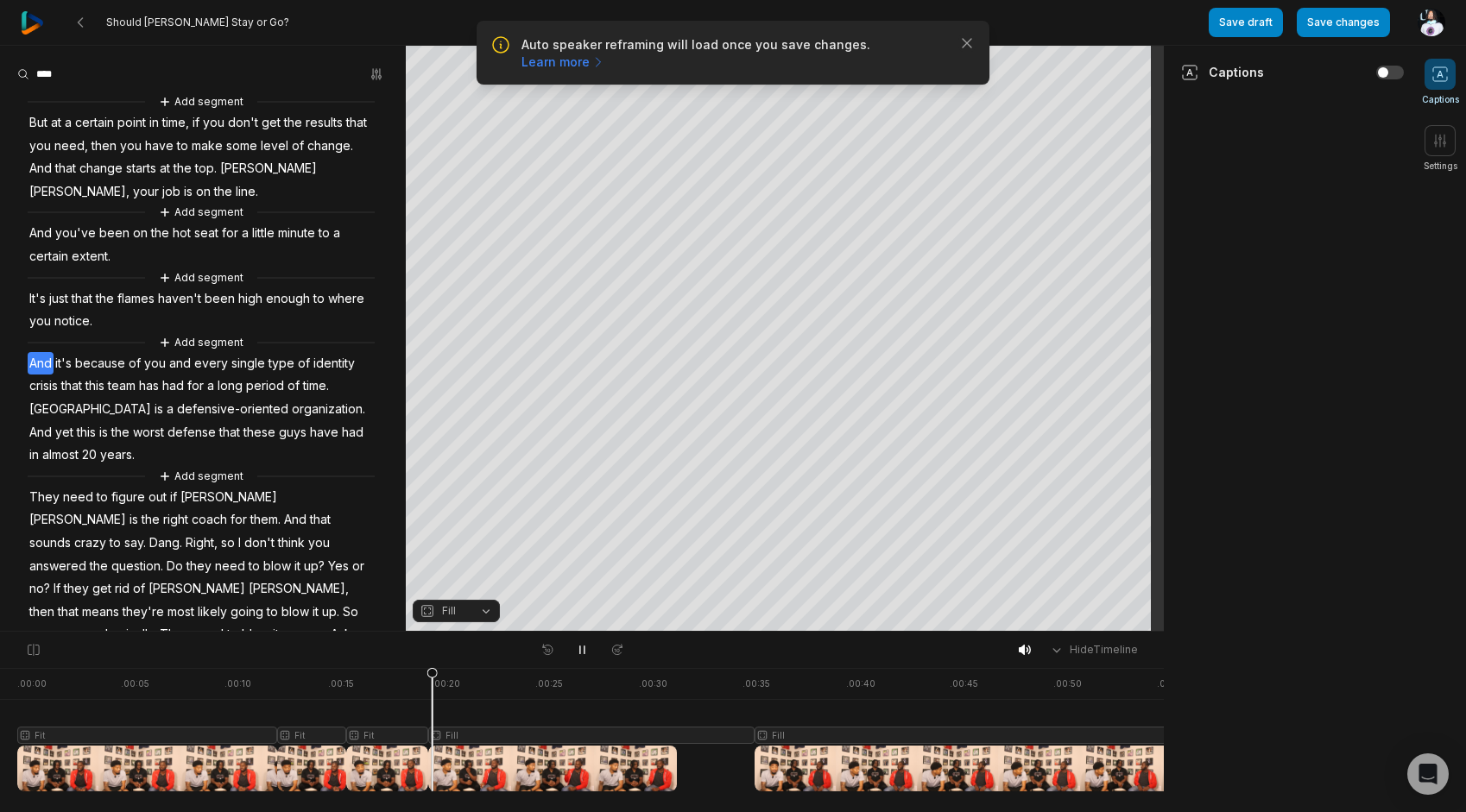
click at [42, 362] on span "And" at bounding box center [41, 363] width 26 height 23
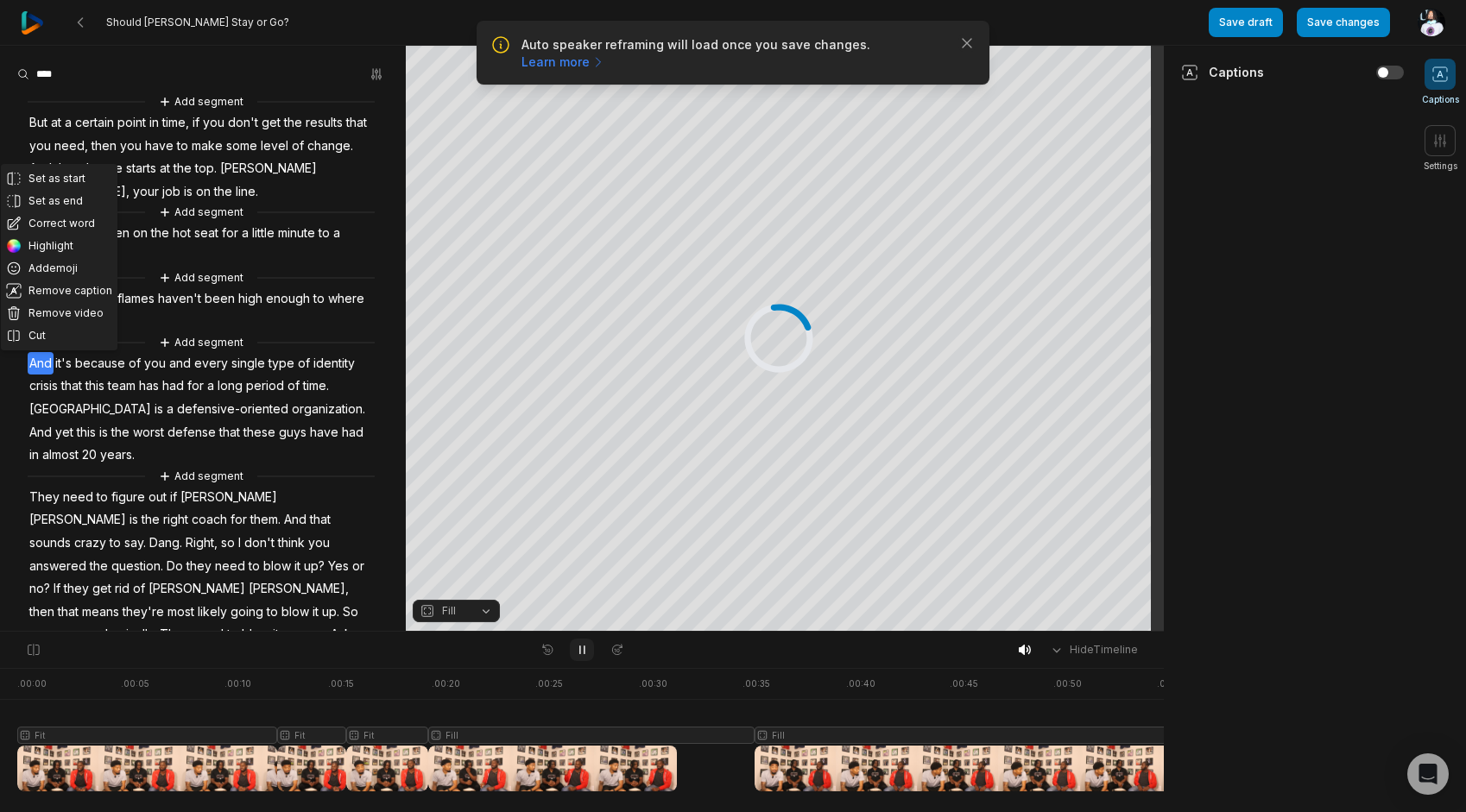
click at [590, 656] on button at bounding box center [582, 649] width 24 height 22
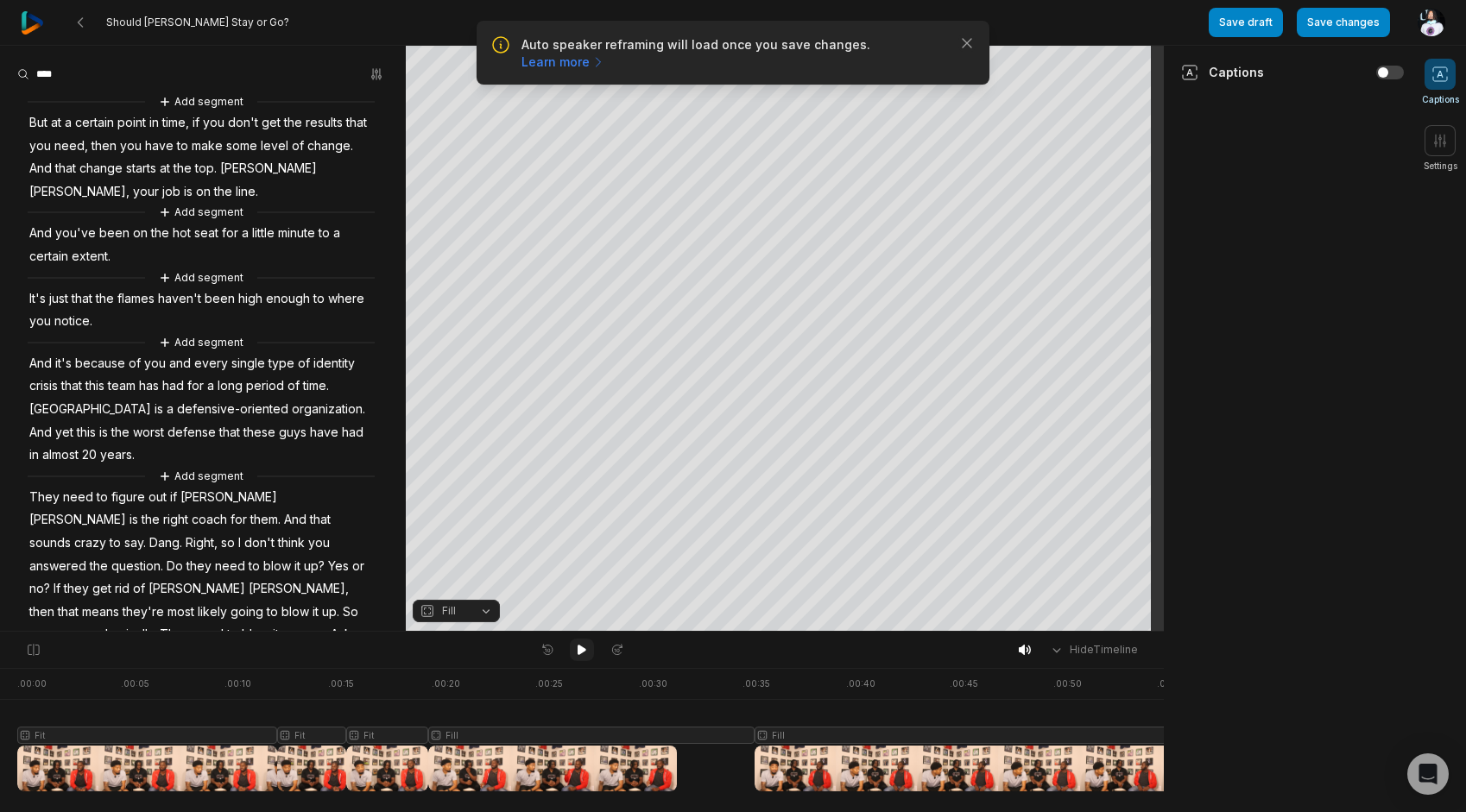
click at [589, 653] on button at bounding box center [582, 649] width 24 height 22
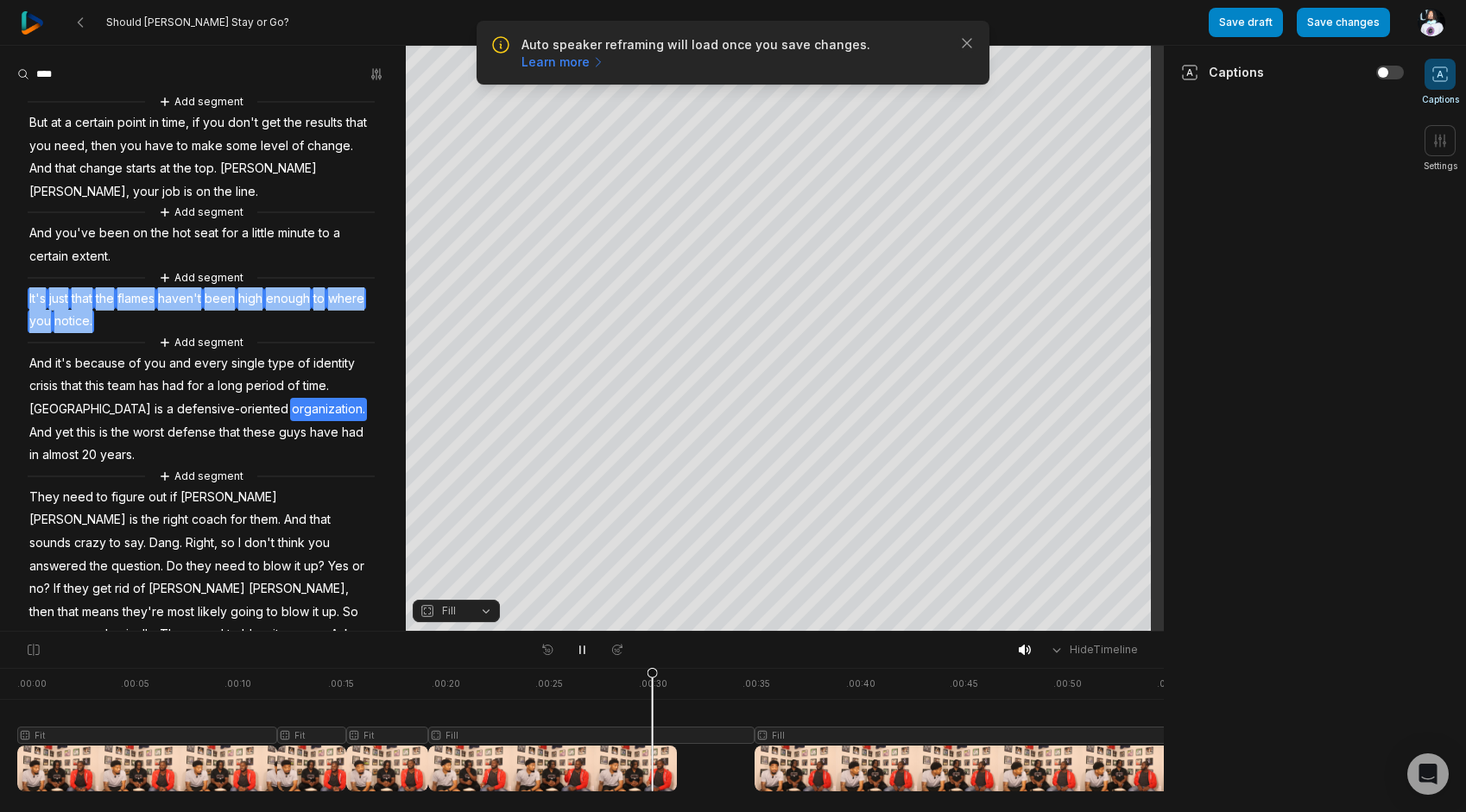
drag, startPoint x: 178, startPoint y: 327, endPoint x: 30, endPoint y: 306, distance: 149.5
click at [30, 306] on div "Add segment But at a certain point in time, if you don't get the results that y…" at bounding box center [203, 423] width 406 height 664
drag, startPoint x: 30, startPoint y: 306, endPoint x: 89, endPoint y: 268, distance: 70.2
click at [89, 268] on button "Remove video" at bounding box center [59, 271] width 117 height 22
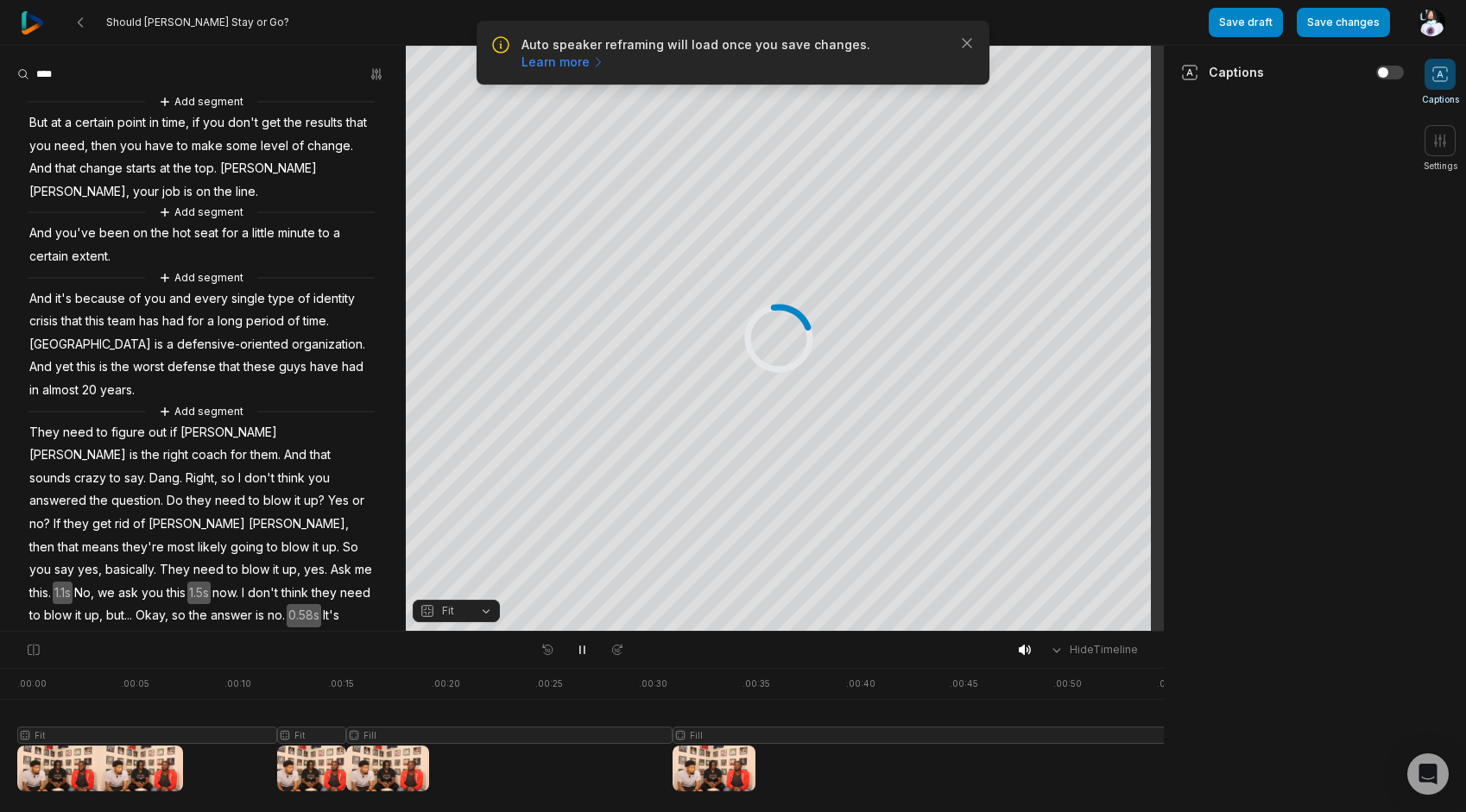
click at [52, 230] on span "And" at bounding box center [41, 233] width 26 height 23
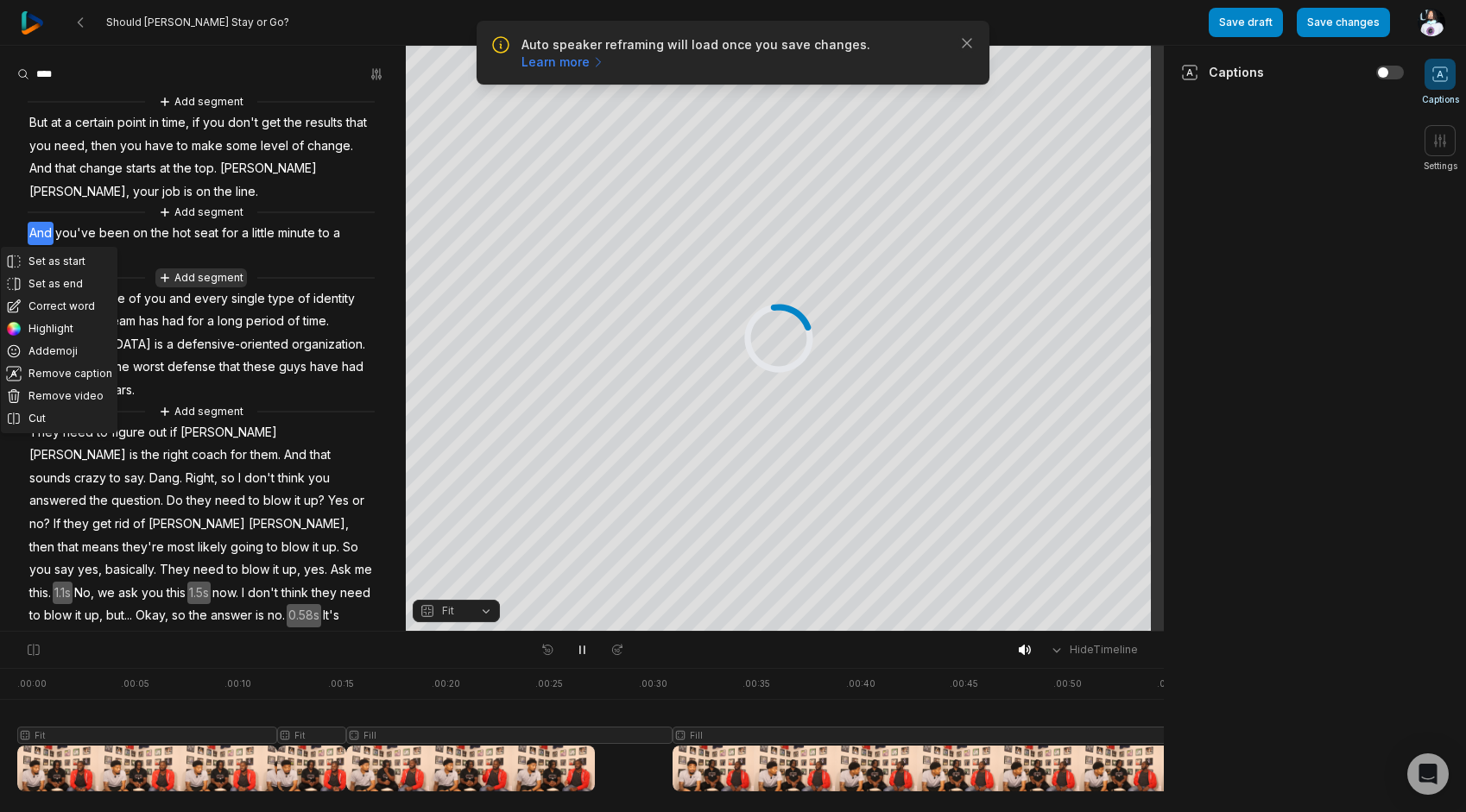
click at [220, 271] on button "Add segment" at bounding box center [201, 278] width 92 height 19
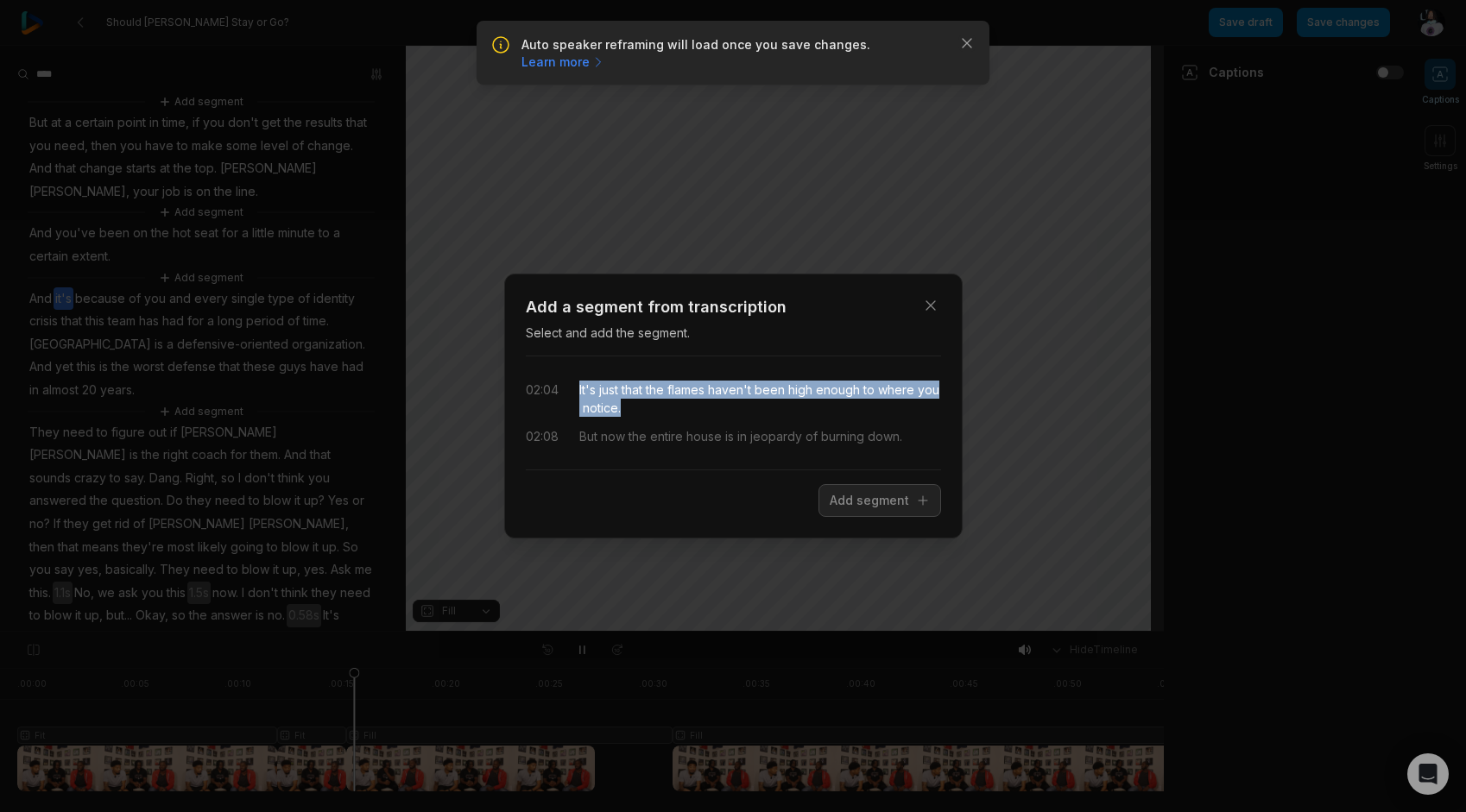
drag, startPoint x: 658, startPoint y: 415, endPoint x: 577, endPoint y: 392, distance: 84.2
click at [577, 392] on div "02:04 It's just that the flames haven't been high enough to where you notice." at bounding box center [733, 399] width 416 height 36
click at [889, 496] on button "Add segment" at bounding box center [879, 500] width 123 height 33
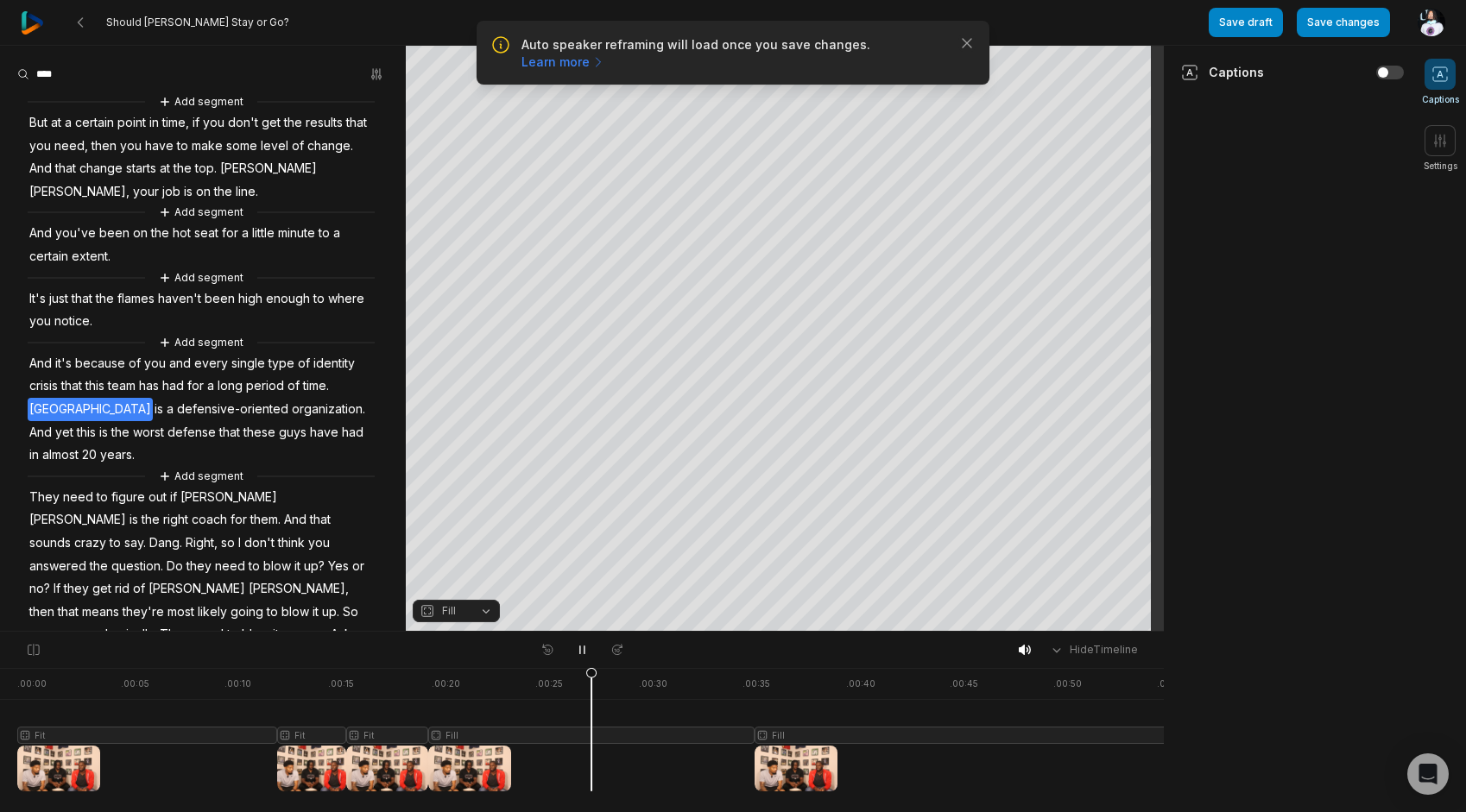
click at [37, 304] on span "It's" at bounding box center [38, 299] width 20 height 23
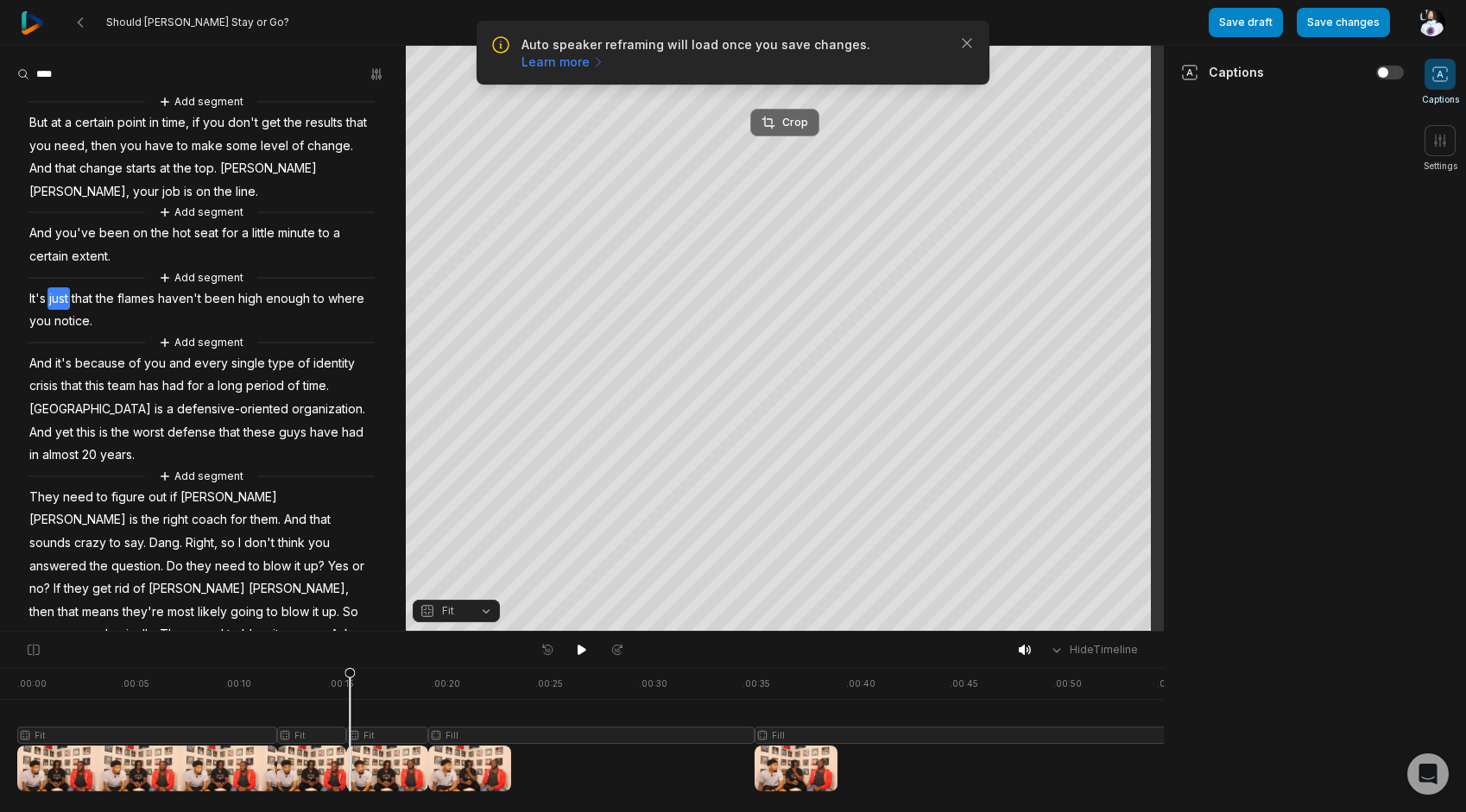
click at [776, 131] on button "Crop" at bounding box center [784, 123] width 69 height 28
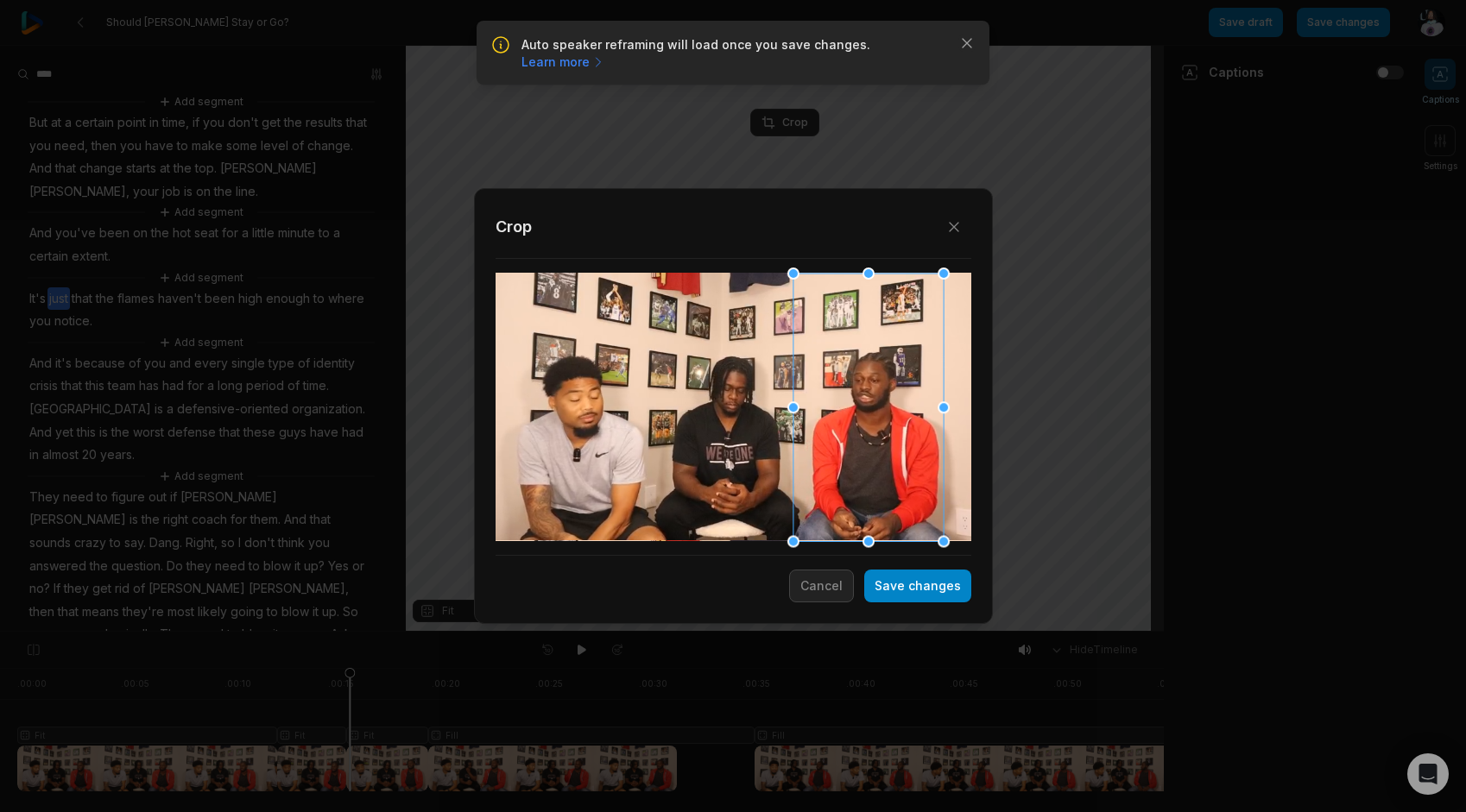
drag, startPoint x: 774, startPoint y: 423, endPoint x: 882, endPoint y: 408, distance: 109.0
click at [882, 408] on div at bounding box center [867, 406] width 150 height 269
click at [934, 581] on button "Save changes" at bounding box center [917, 585] width 107 height 33
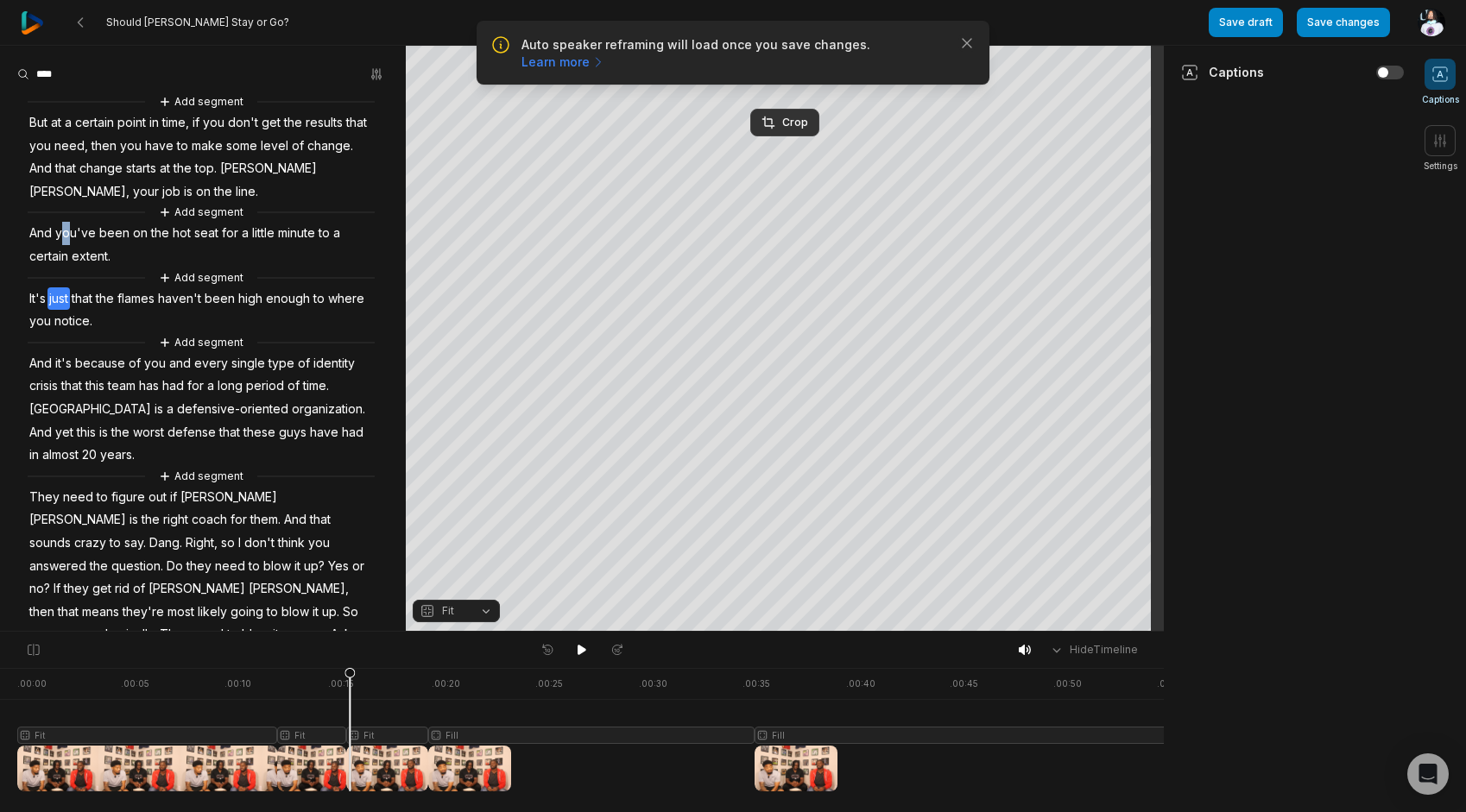
drag, startPoint x: 64, startPoint y: 240, endPoint x: 73, endPoint y: 244, distance: 9.8
click at [72, 244] on span "you've" at bounding box center [76, 233] width 44 height 23
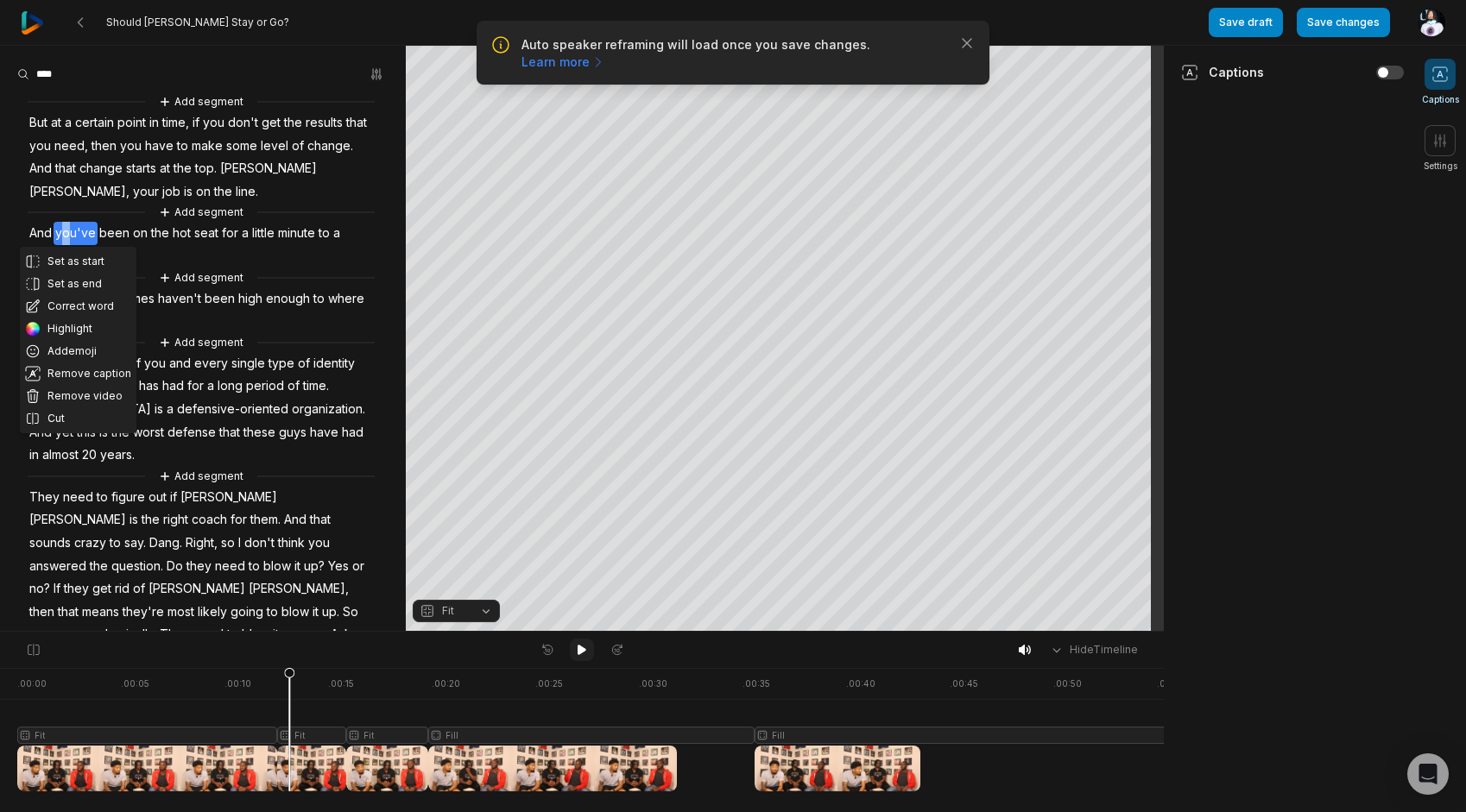
click at [579, 656] on icon at bounding box center [582, 650] width 14 height 14
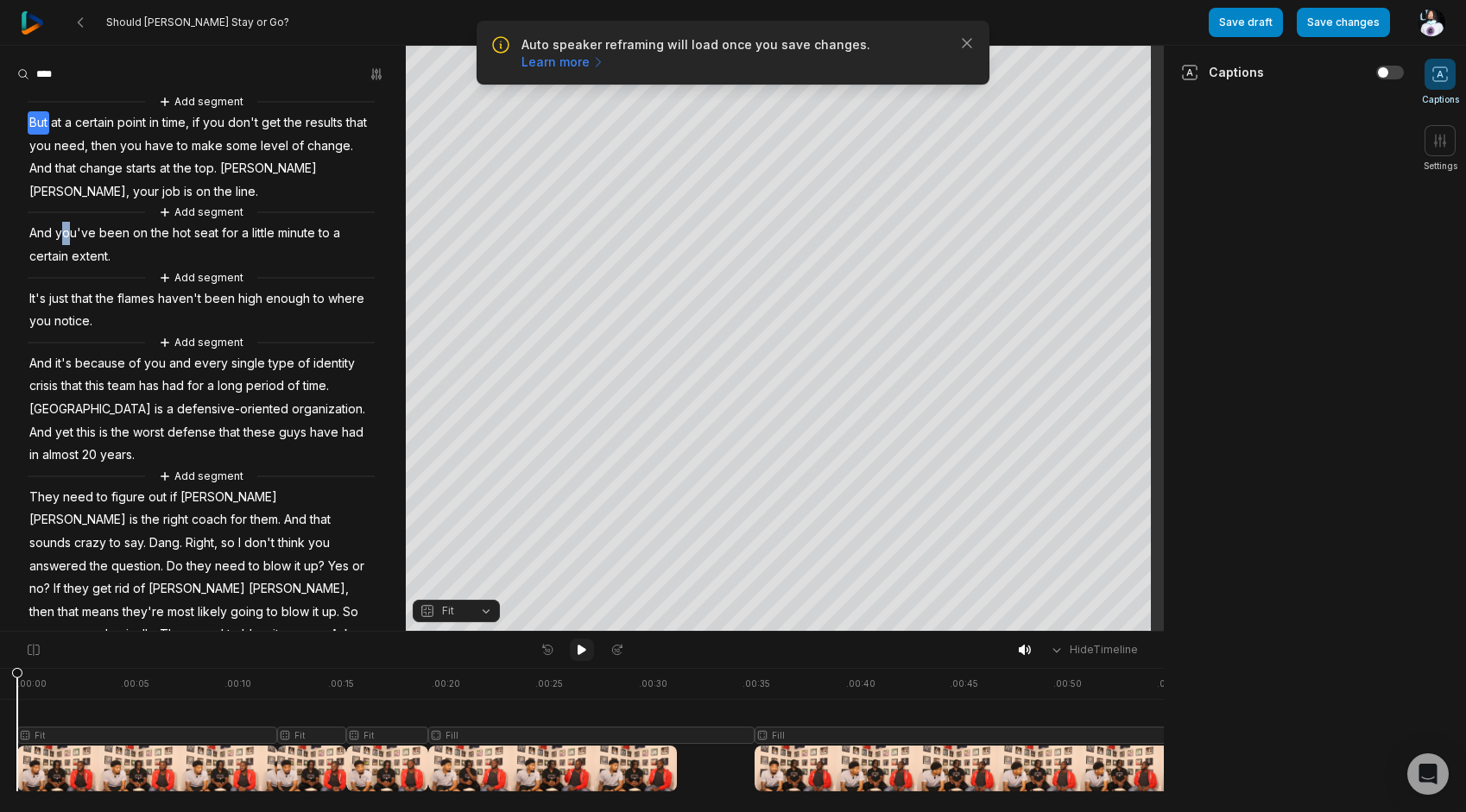
click at [582, 656] on icon at bounding box center [582, 650] width 14 height 14
click at [142, 390] on span "has" at bounding box center [148, 386] width 23 height 23
click at [200, 470] on button "Add segment" at bounding box center [201, 475] width 92 height 19
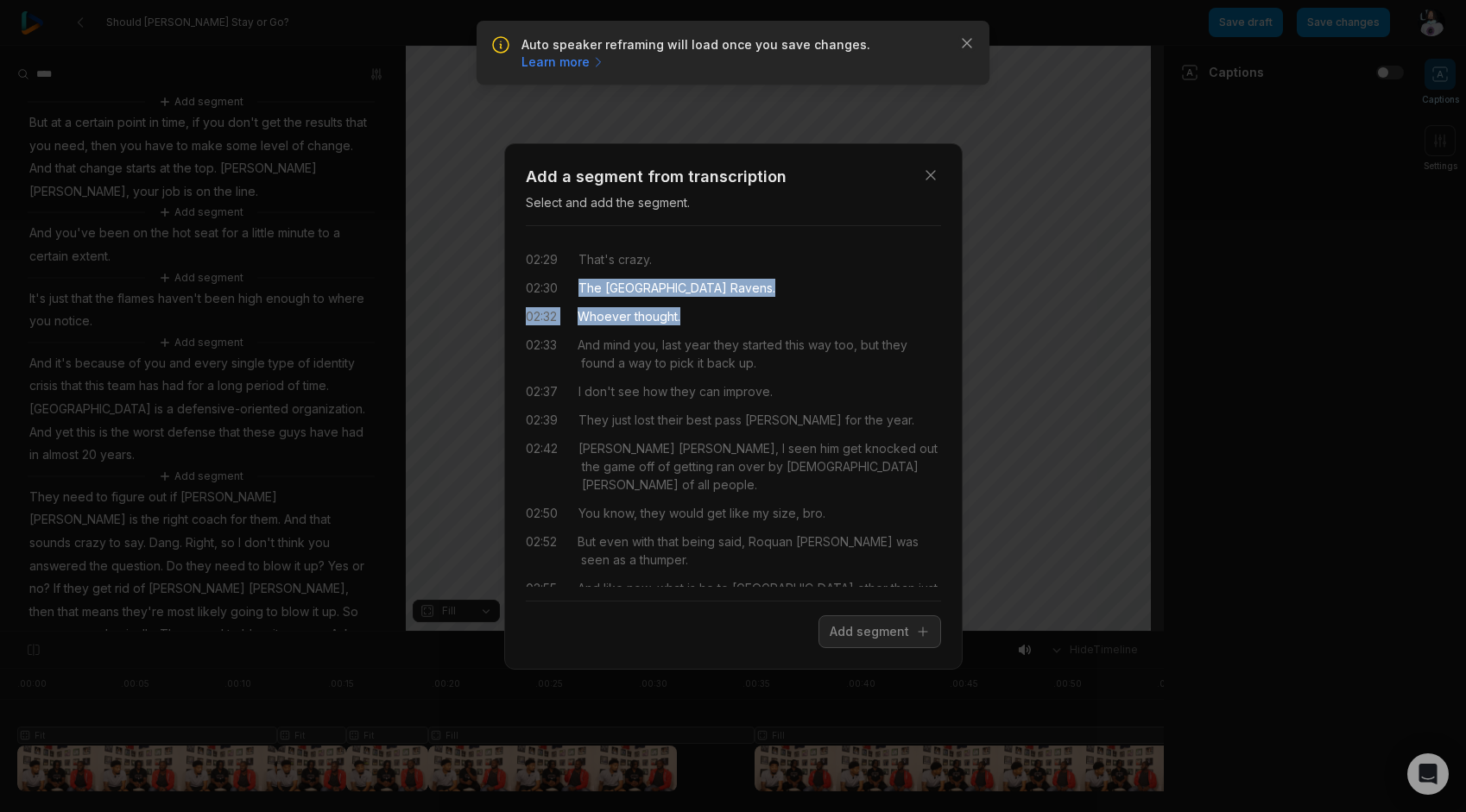
drag, startPoint x: 582, startPoint y: 282, endPoint x: 693, endPoint y: 317, distance: 116.4
click at [693, 317] on div "02:29 That's crazy. 02:30 The Baltimore Ravens. 02:32 Whoever thought. 02:33 An…" at bounding box center [733, 412] width 416 height 347
click at [745, 313] on div "02:32 Whoever thought." at bounding box center [733, 317] width 416 height 18
click at [739, 309] on div "02:32 Whoever thought." at bounding box center [733, 317] width 416 height 18
click at [582, 292] on span "The" at bounding box center [590, 288] width 23 height 18
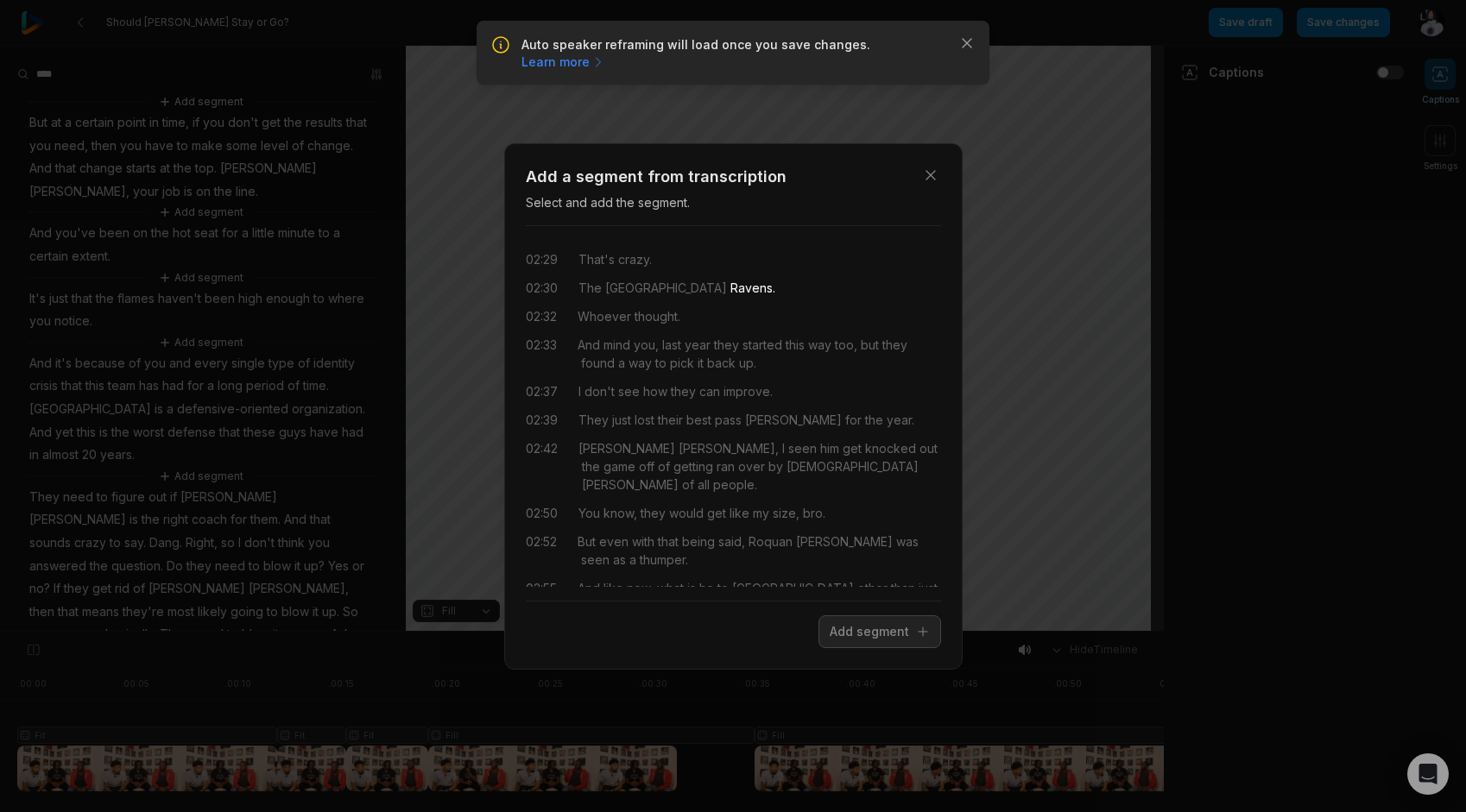
click at [761, 295] on div "02:30 The Baltimore Ravens." at bounding box center [733, 288] width 416 height 18
click at [899, 272] on div "02:29 That's crazy. 02:30 The Baltimore Ravens. 02:32 Whoever thought. 02:33 An…" at bounding box center [733, 412] width 416 height 347
click at [895, 241] on div "02:29 That's crazy. 02:30 The Baltimore Ravens. 02:32 Whoever thought. 02:33 An…" at bounding box center [733, 412] width 416 height 347
click at [785, 280] on div "02:30 The Baltimore Ravens." at bounding box center [733, 288] width 416 height 18
click at [928, 164] on button "Close" at bounding box center [930, 175] width 35 height 35
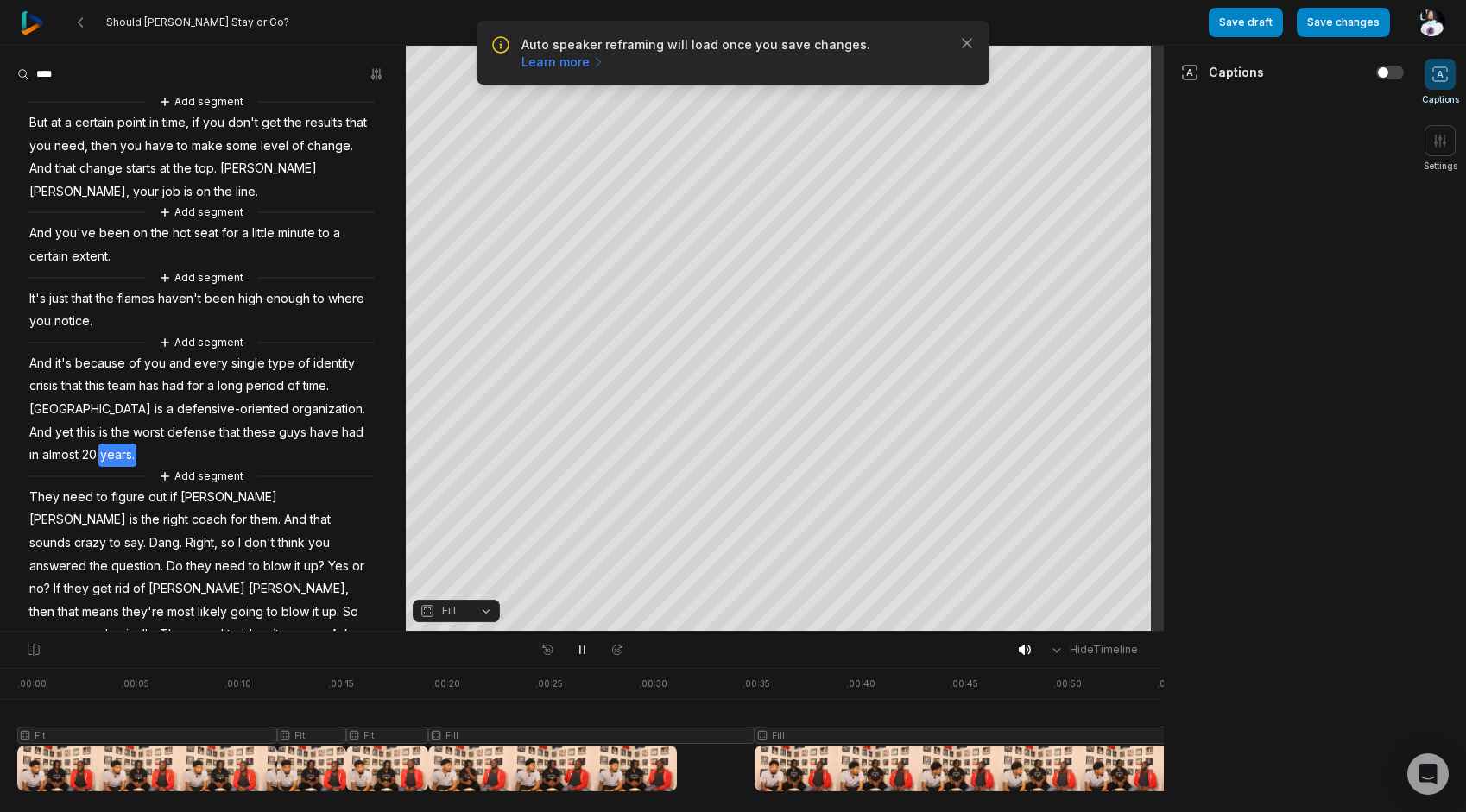
click at [190, 460] on div "Add segment But at a certain point in time, if you don't get the results that y…" at bounding box center [203, 423] width 406 height 664
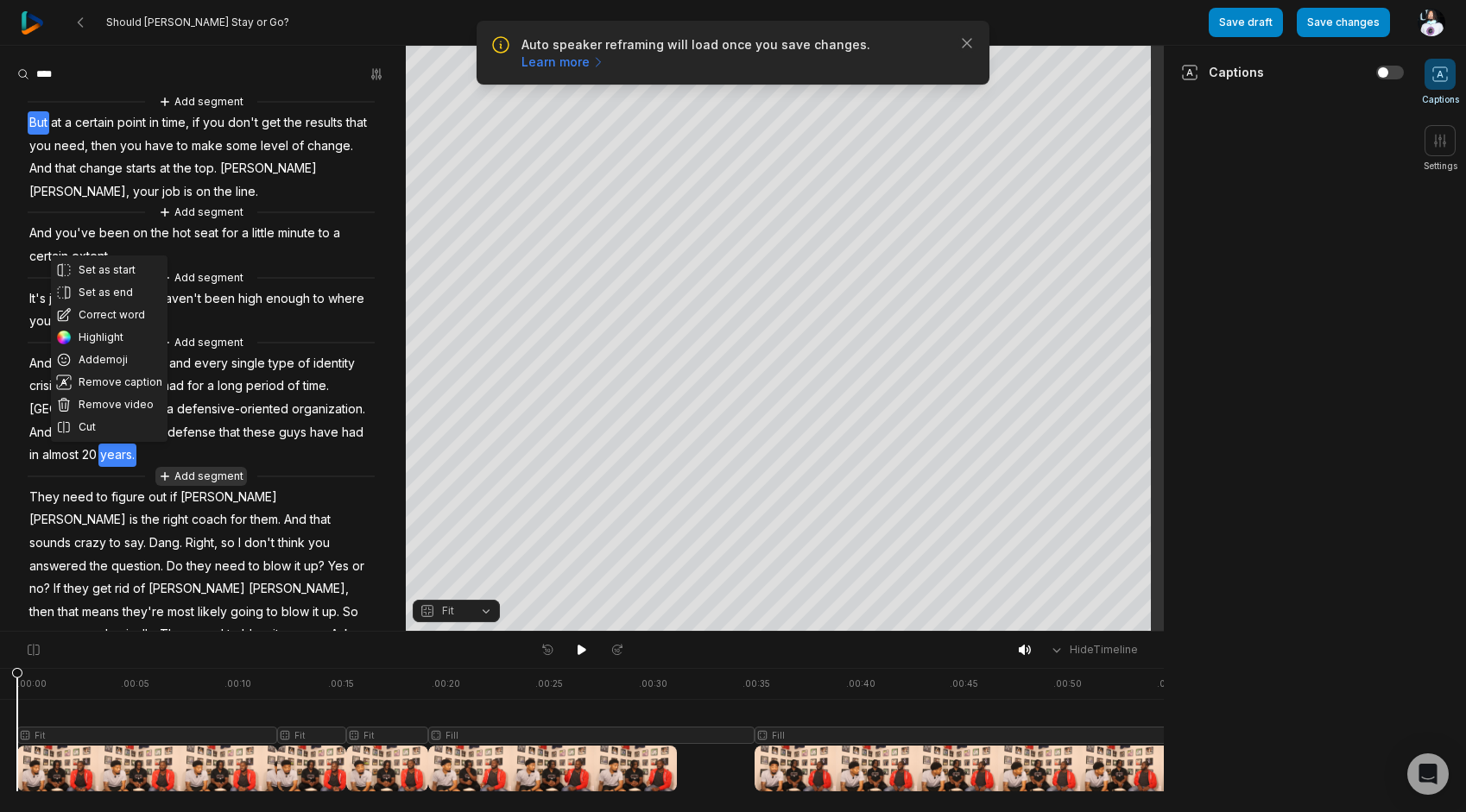
click at [193, 472] on button "Add segment" at bounding box center [201, 475] width 92 height 19
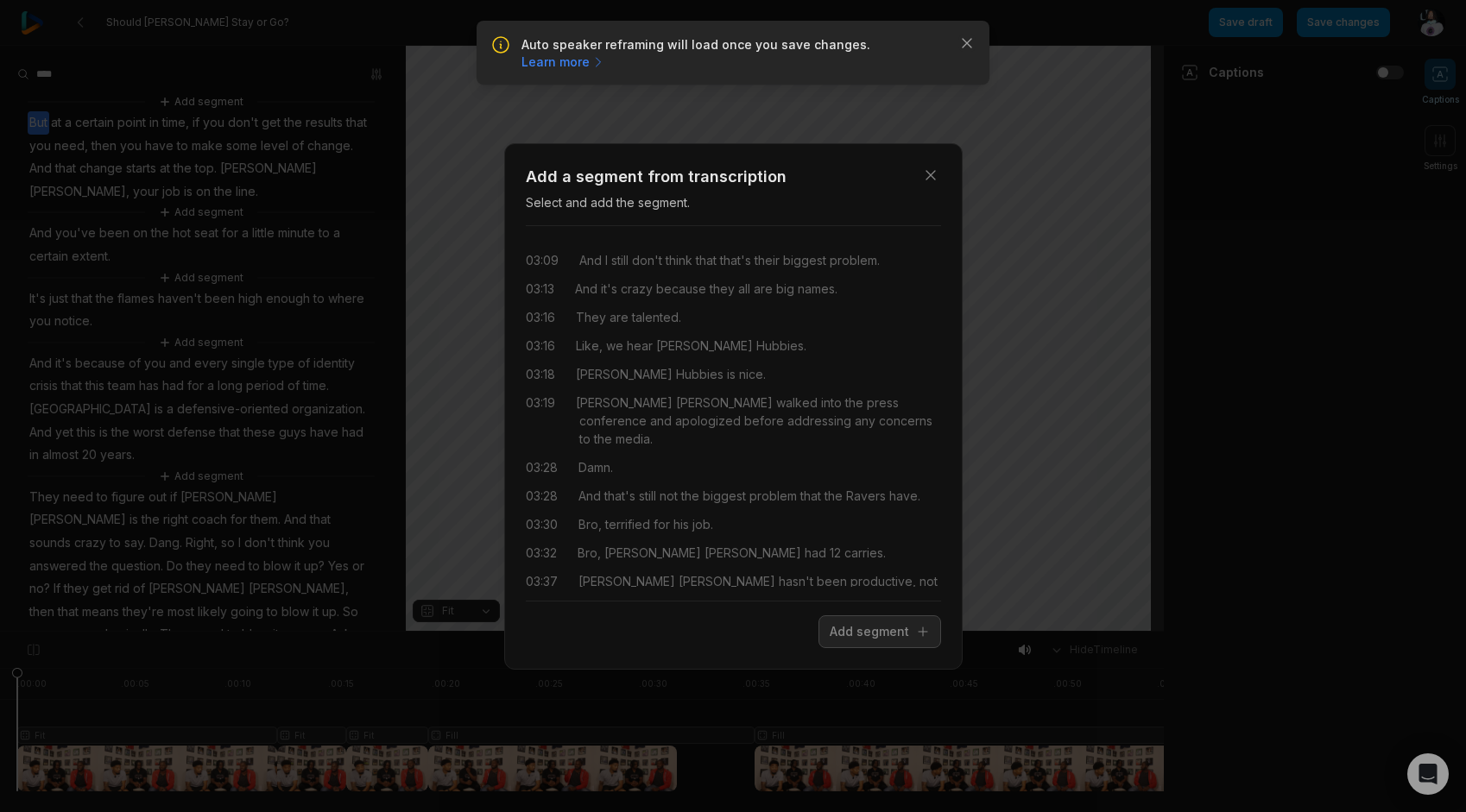
scroll to position [517, 0]
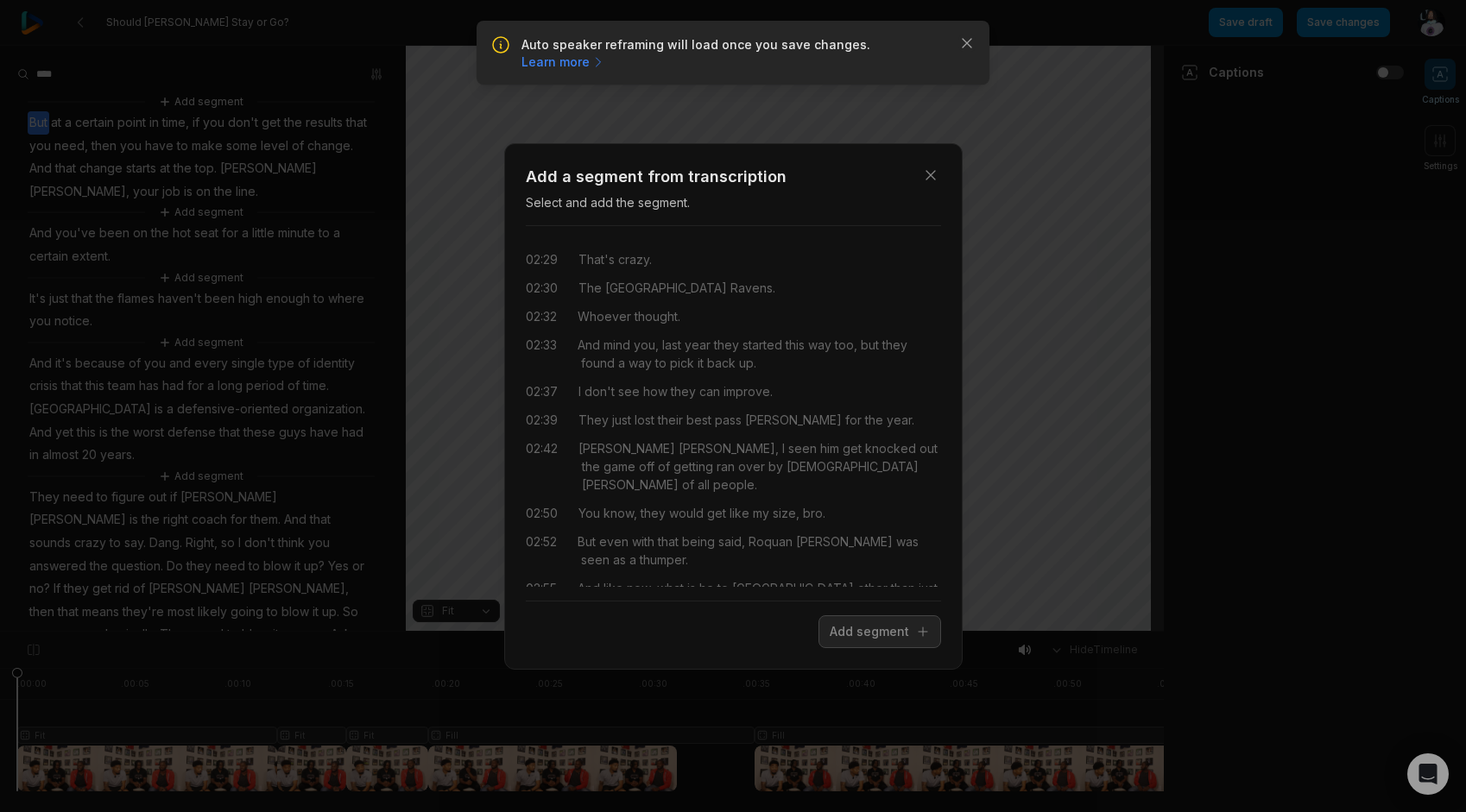
scroll to position [517, 0]
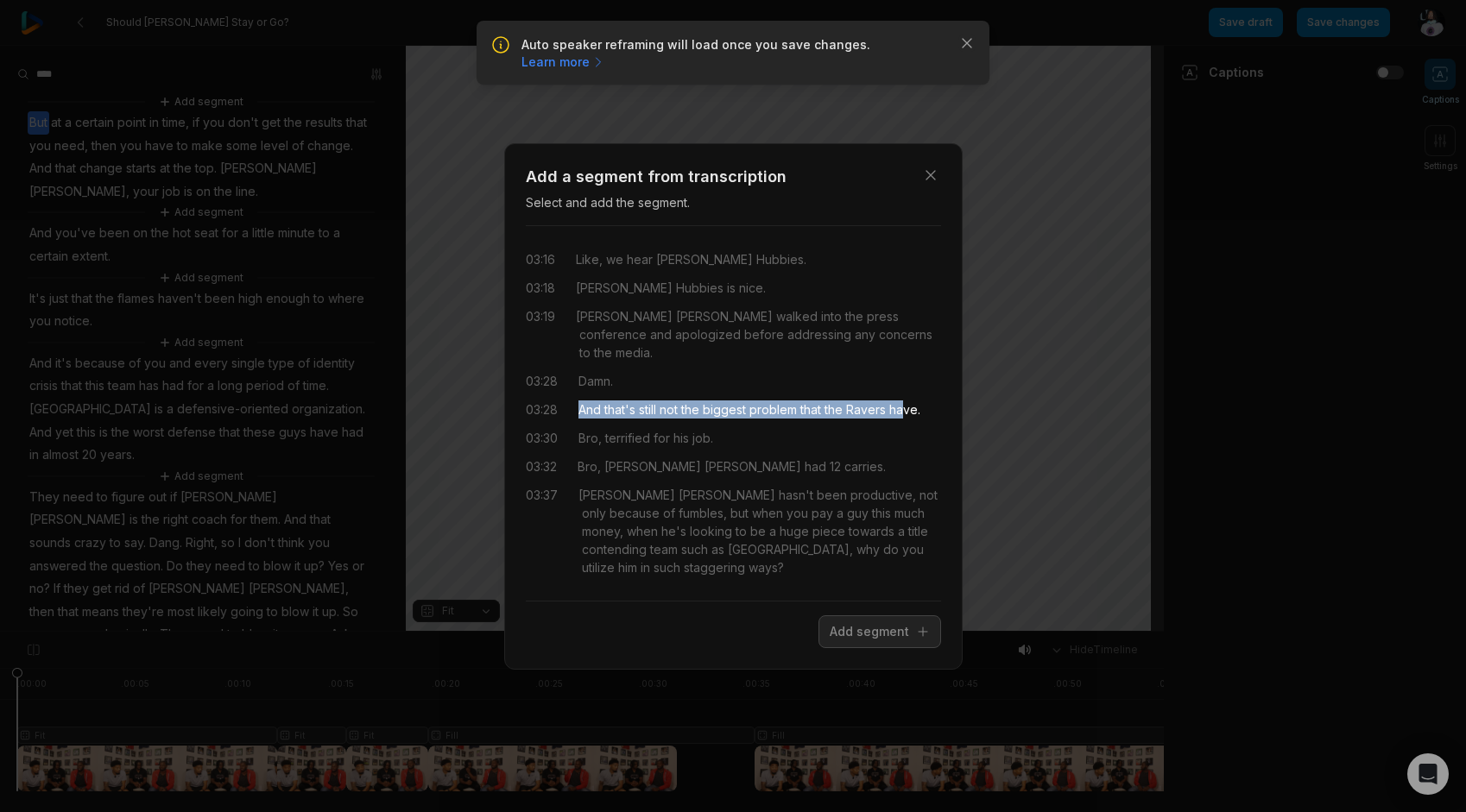
drag, startPoint x: 581, startPoint y: 392, endPoint x: 906, endPoint y: 396, distance: 325.0
click at [906, 401] on div "And that's still not the biggest problem that the Ravers have." at bounding box center [749, 409] width 342 height 18
click at [894, 649] on div "Close Add a segment from transcription Select and add the segment. 02:29 That's…" at bounding box center [733, 406] width 459 height 526
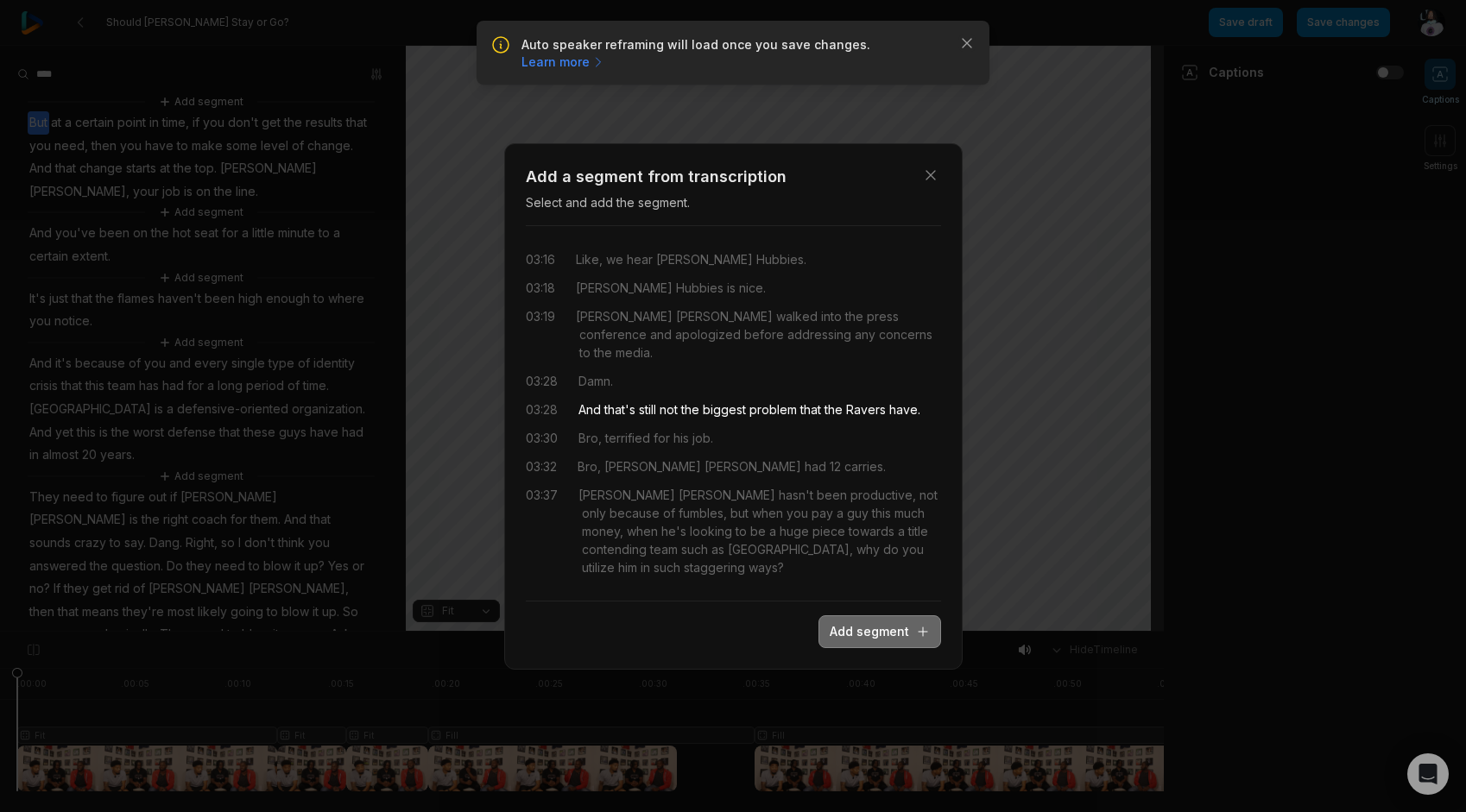
click at [895, 640] on button "Add segment" at bounding box center [879, 631] width 123 height 33
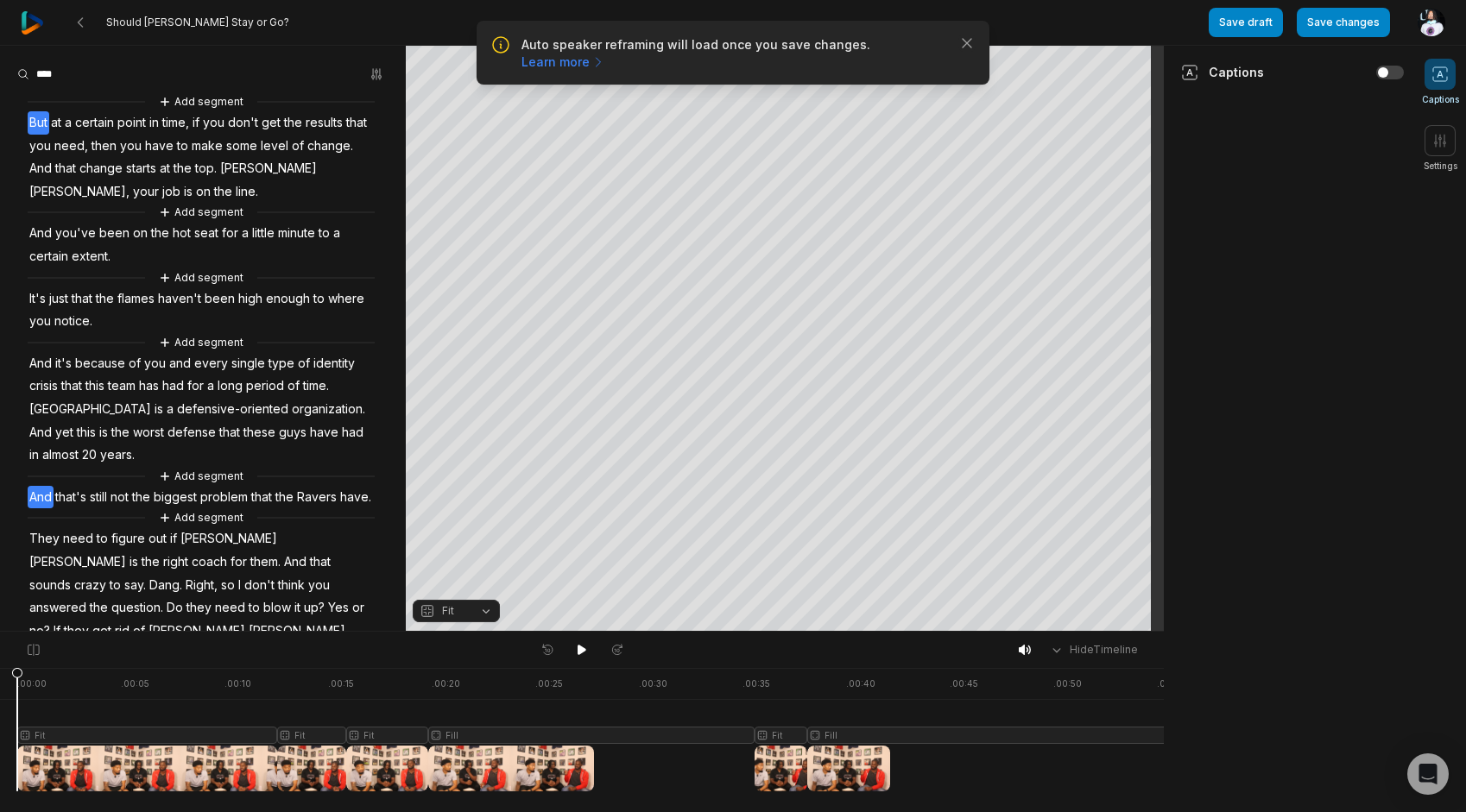
click at [41, 490] on span "And" at bounding box center [41, 496] width 26 height 23
click at [564, 642] on div at bounding box center [582, 649] width 95 height 22
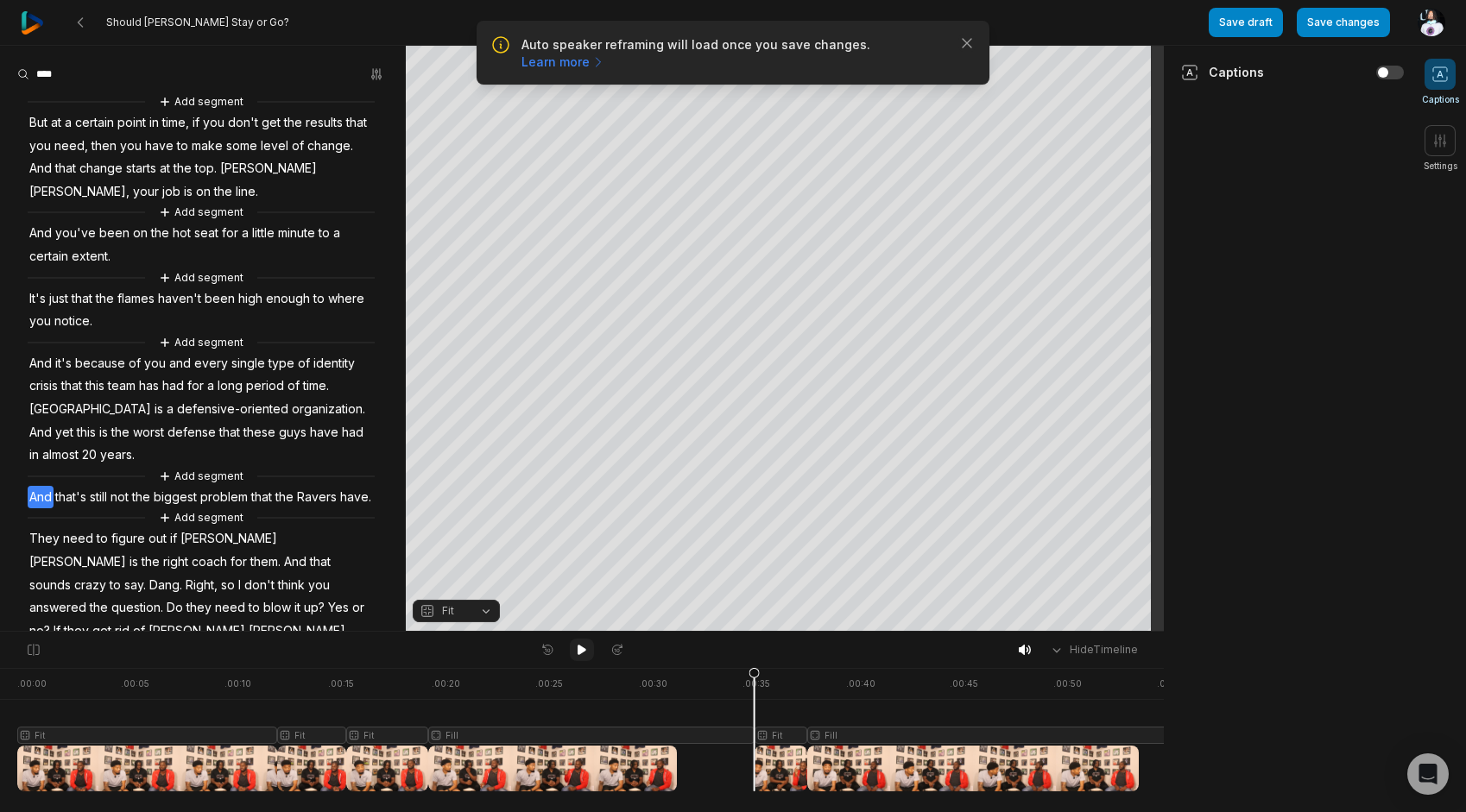
click at [573, 643] on button at bounding box center [582, 649] width 24 height 22
click at [48, 495] on span "And" at bounding box center [41, 496] width 26 height 23
click at [794, 119] on div "Crop" at bounding box center [784, 123] width 47 height 16
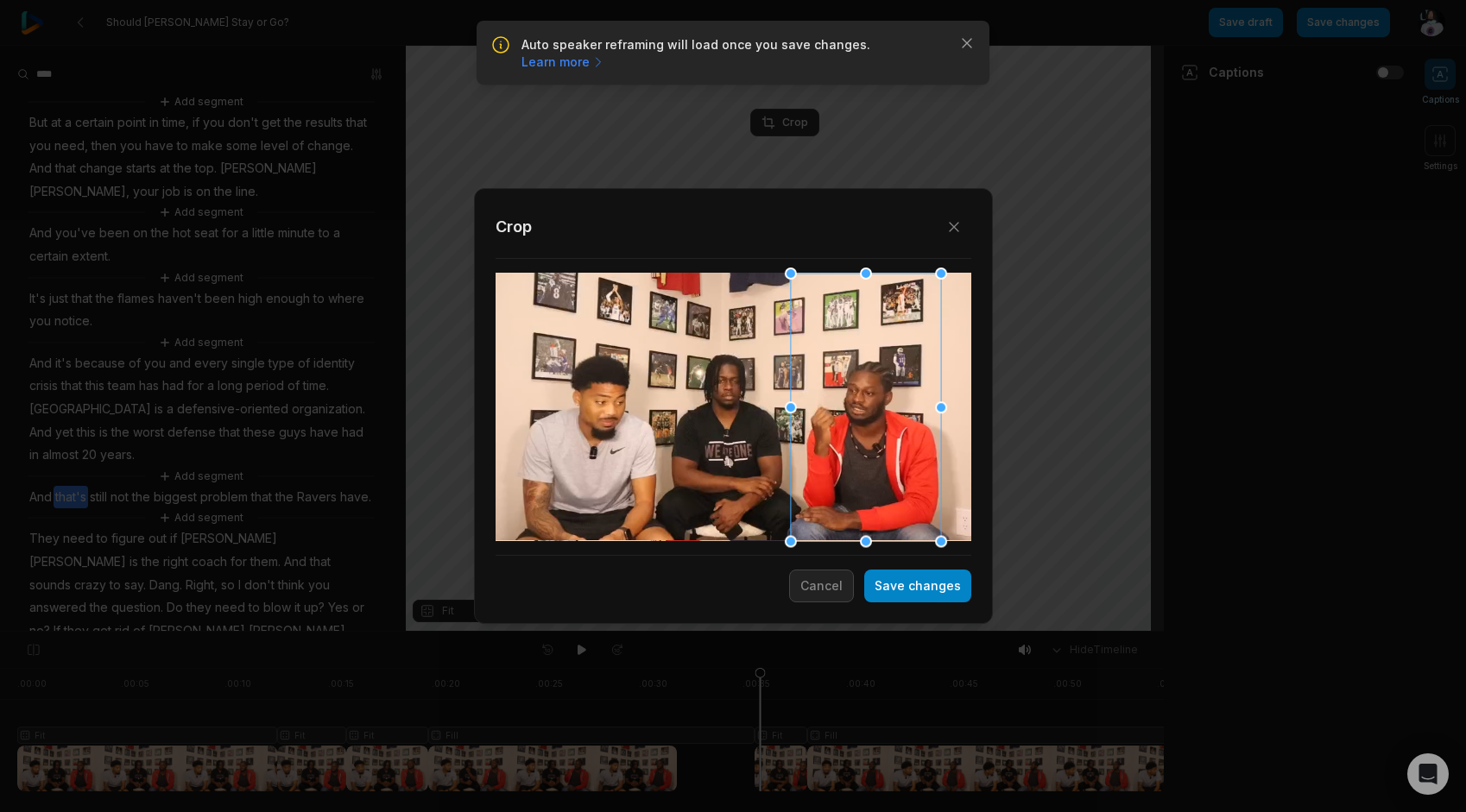
drag, startPoint x: 751, startPoint y: 365, endPoint x: 859, endPoint y: 388, distance: 110.4
click at [859, 388] on div at bounding box center [864, 406] width 150 height 269
click at [932, 588] on button "Save changes" at bounding box center [917, 585] width 107 height 33
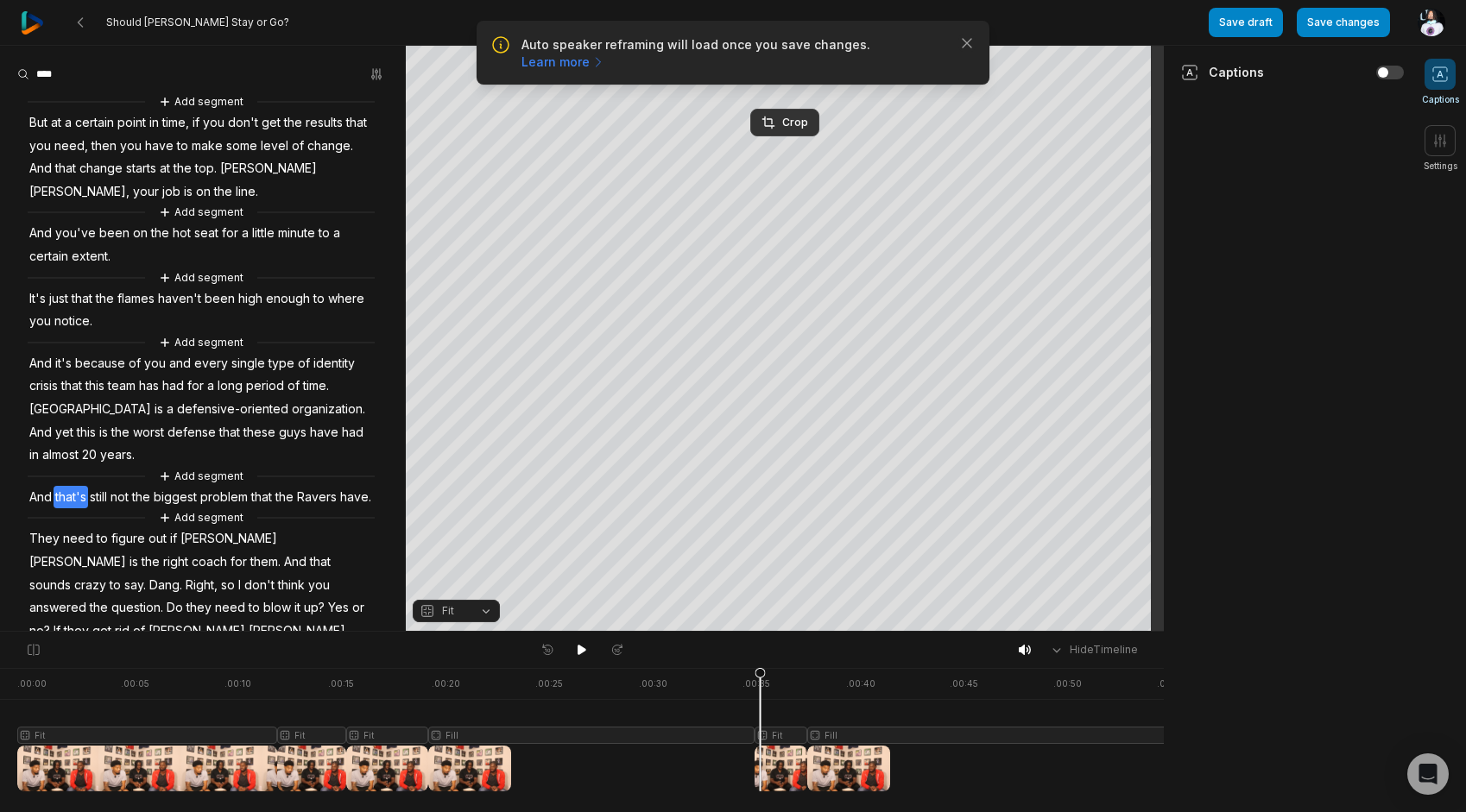
click at [42, 349] on div "Add segment" at bounding box center [201, 342] width 347 height 19
click at [45, 366] on span "And" at bounding box center [41, 363] width 26 height 23
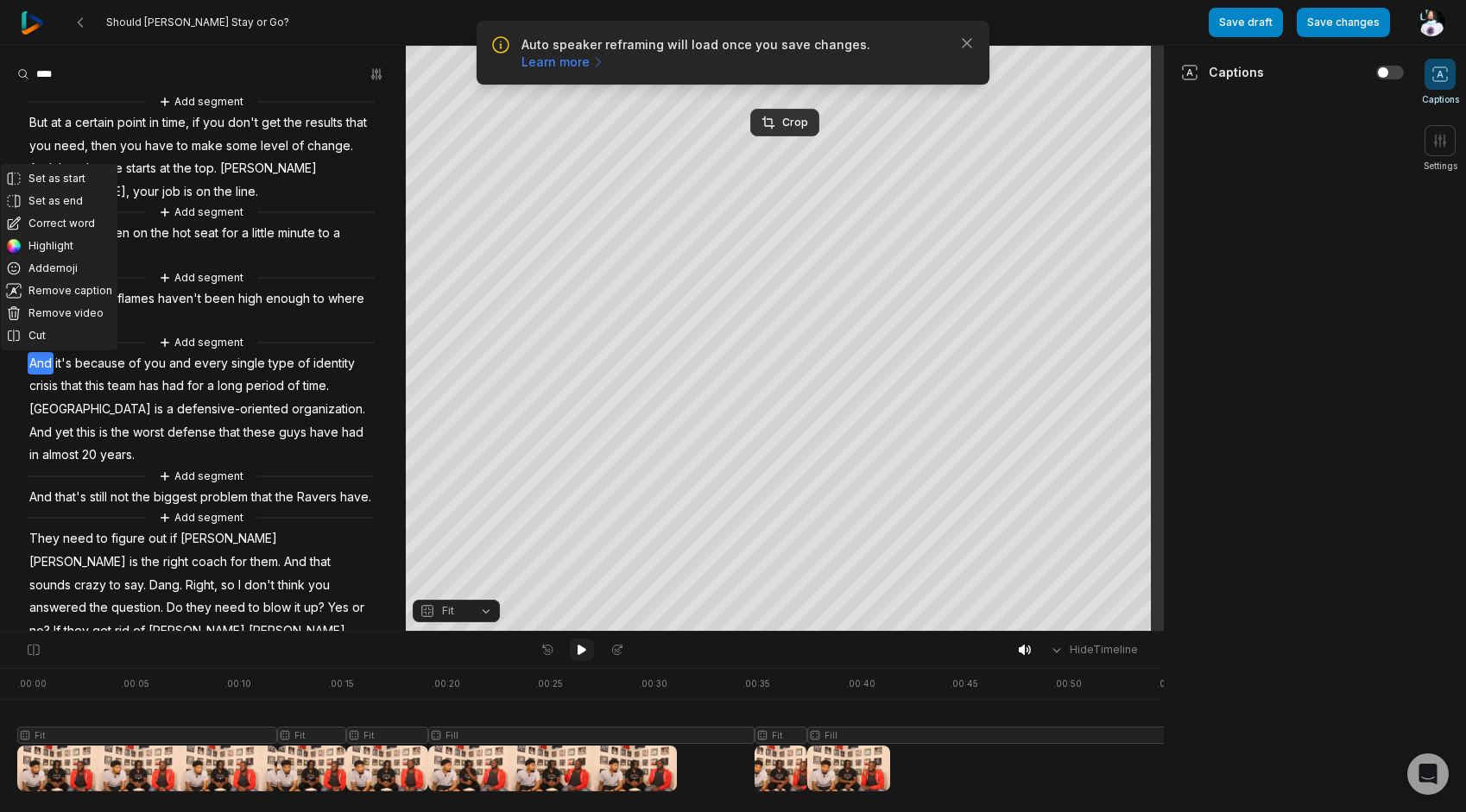
click at [584, 660] on button at bounding box center [582, 649] width 24 height 22
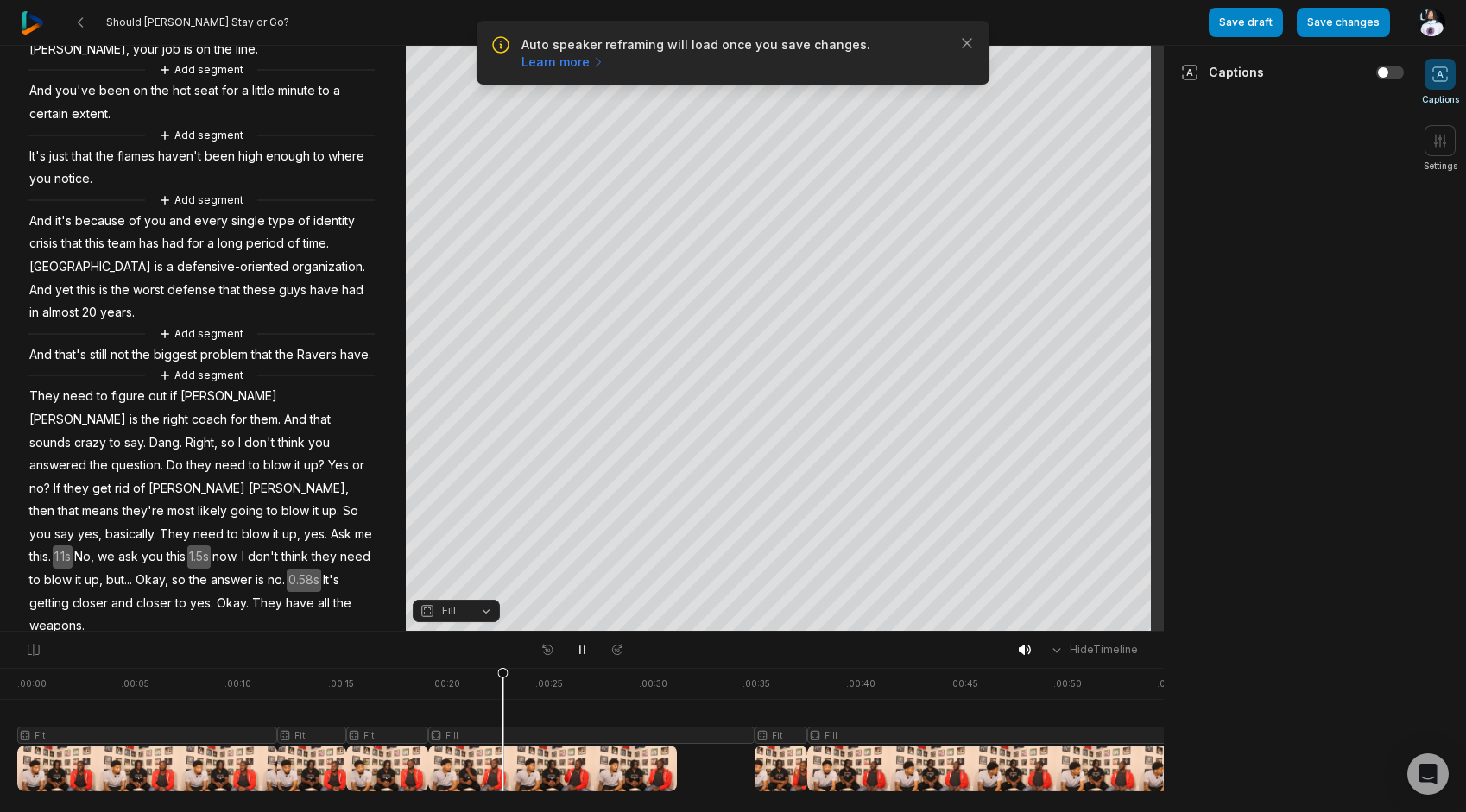
scroll to position [183, 0]
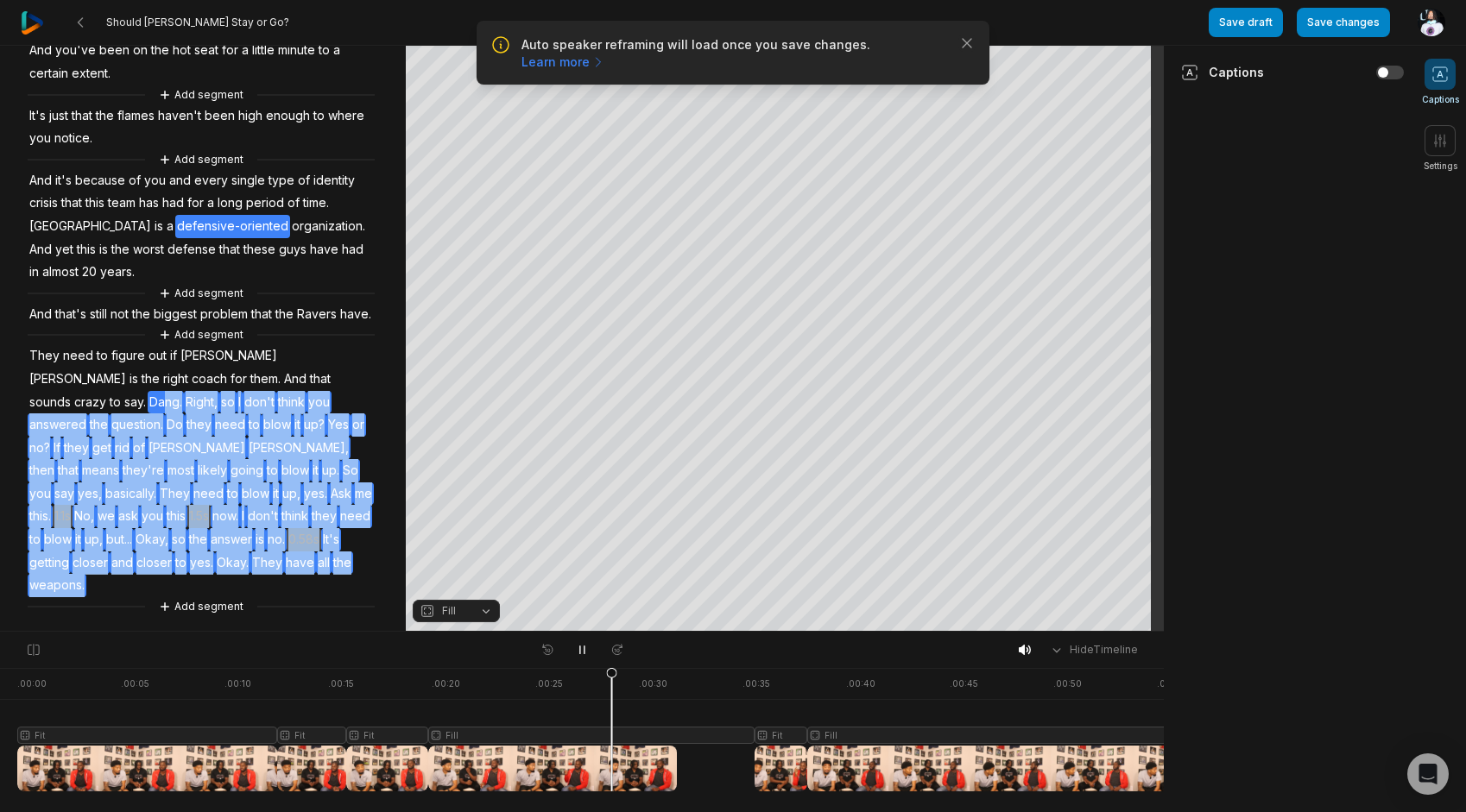
drag, startPoint x: 300, startPoint y: 575, endPoint x: 308, endPoint y: 408, distance: 167.2
click at [308, 408] on div "Add segment But at a certain point in time, if you don't get the results that y…" at bounding box center [203, 262] width 406 height 706
click at [320, 377] on button "Remove video" at bounding box center [315, 375] width 117 height 22
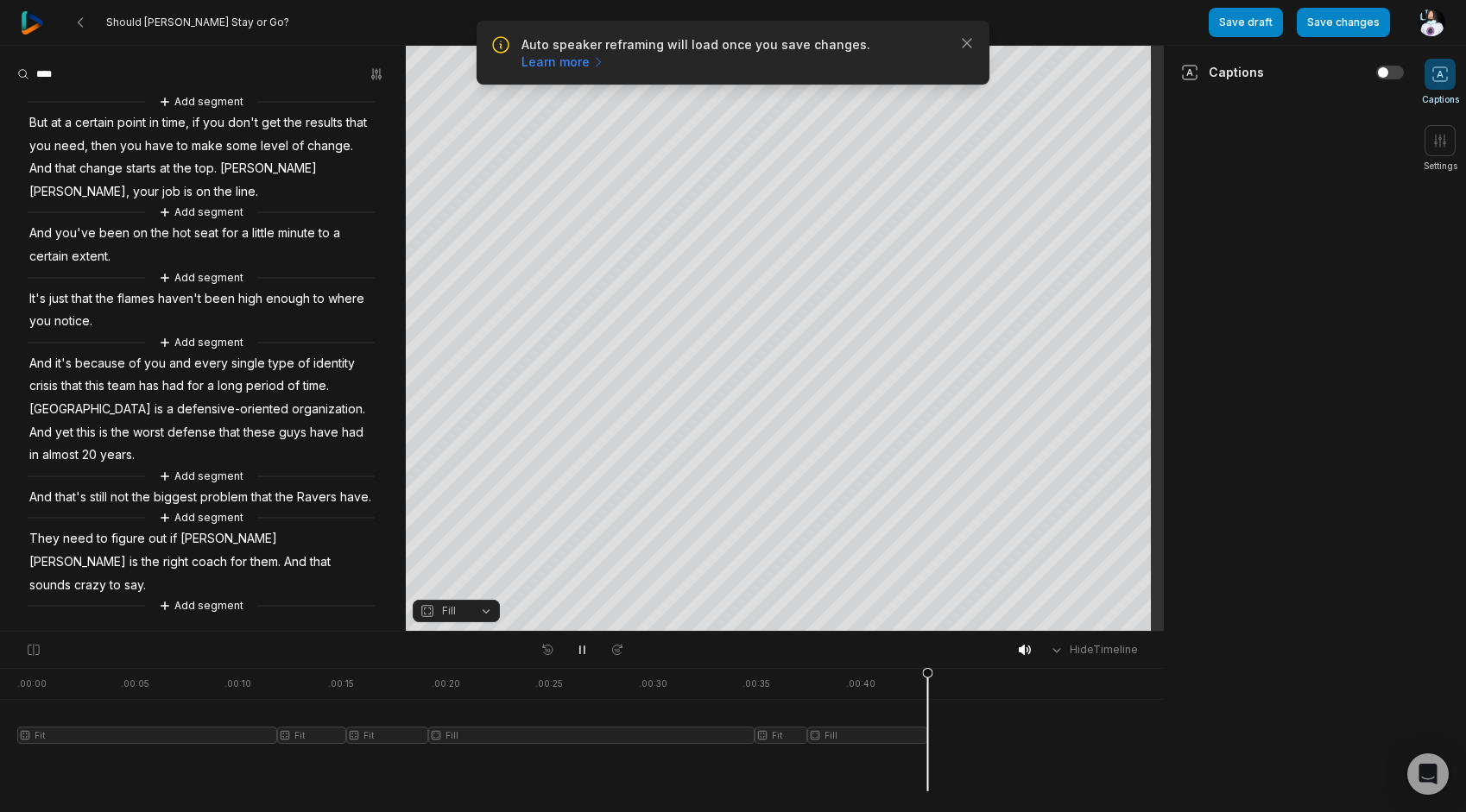
scroll to position [0, 0]
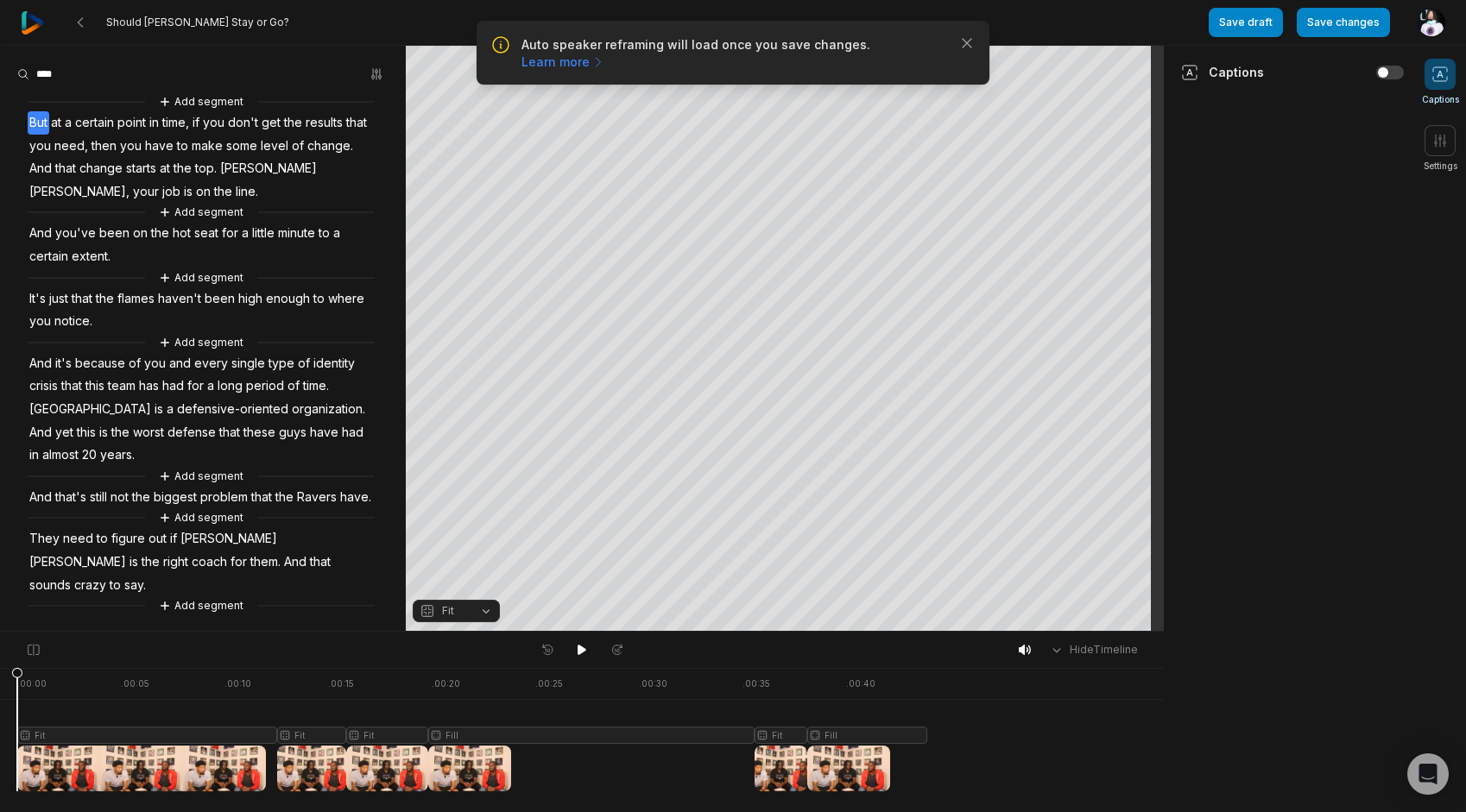
click at [123, 580] on span "to" at bounding box center [115, 584] width 15 height 23
click at [148, 582] on span "say." at bounding box center [135, 584] width 25 height 23
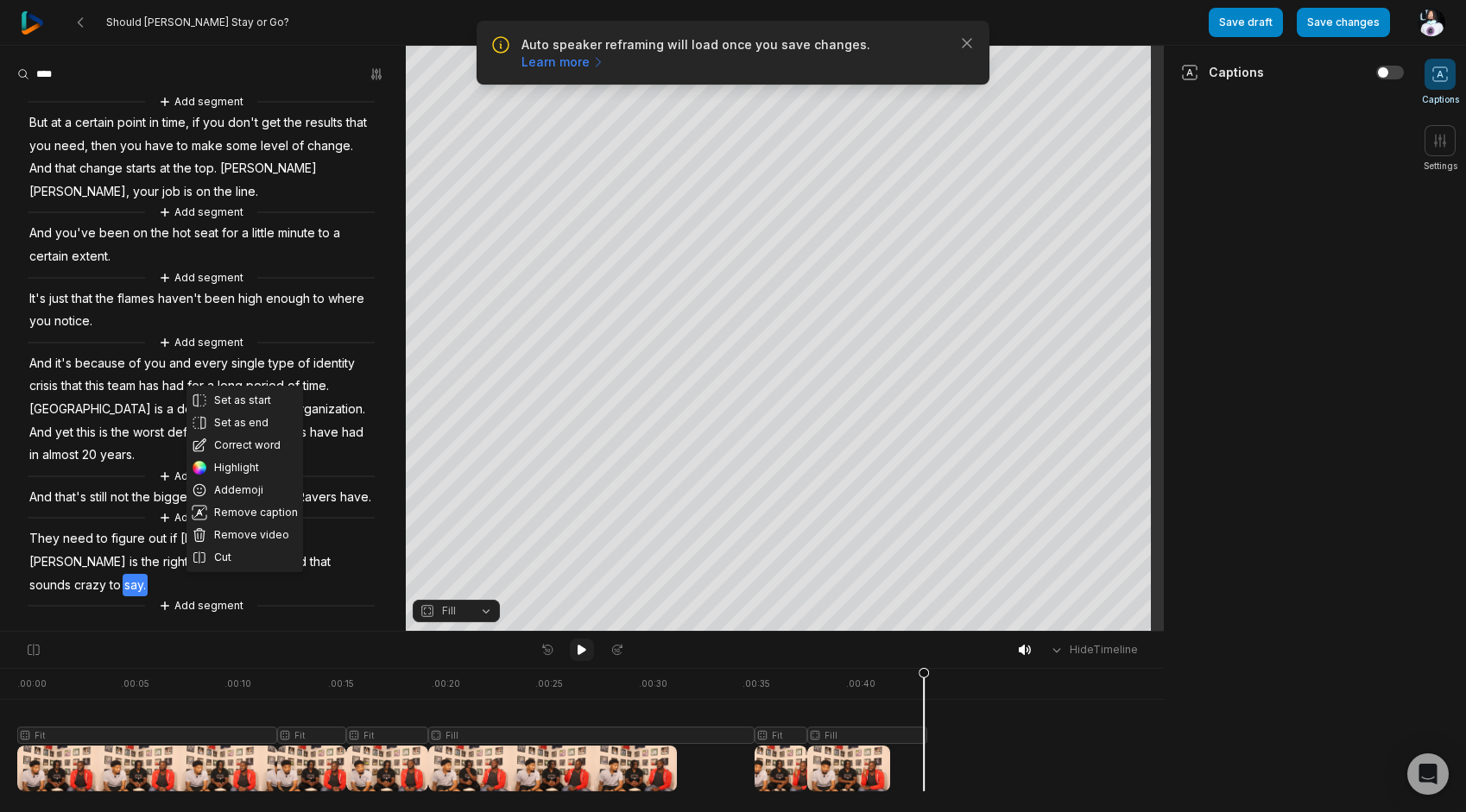
click at [582, 654] on icon at bounding box center [582, 650] width 14 height 14
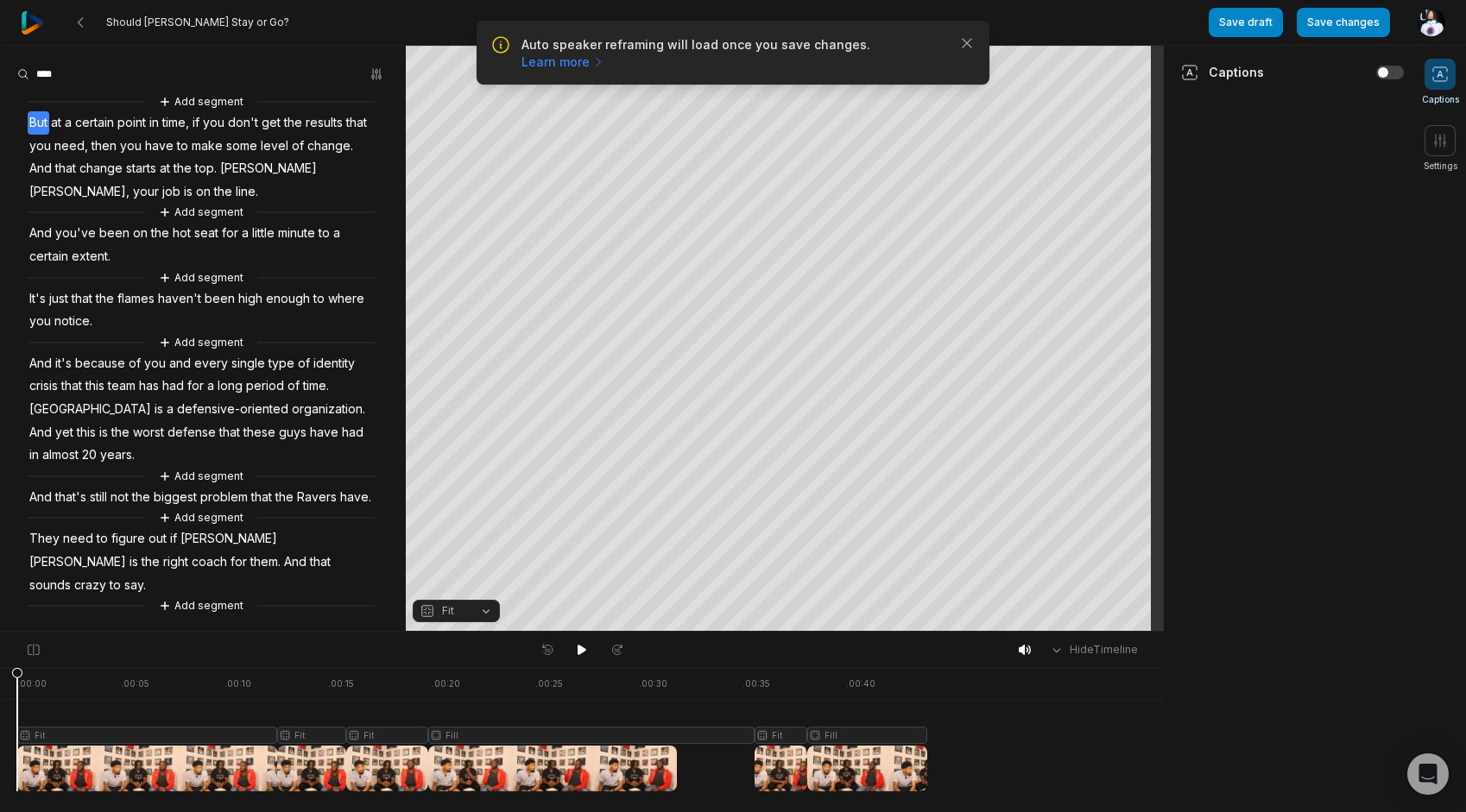
drag, startPoint x: 11, startPoint y: 564, endPoint x: 57, endPoint y: 567, distance: 46.1
click at [17, 565] on div "Add segment But at a certain point in time, if you don't get the results that y…" at bounding box center [203, 353] width 406 height 522
click at [226, 457] on div "Set as start Set as end Correct word Highlight Add emoji Remove caption Remove …" at bounding box center [203, 353] width 406 height 522
click at [166, 515] on div "Set as start Set as end Correct word Highlight Add emoji Remove caption Remove …" at bounding box center [203, 353] width 406 height 522
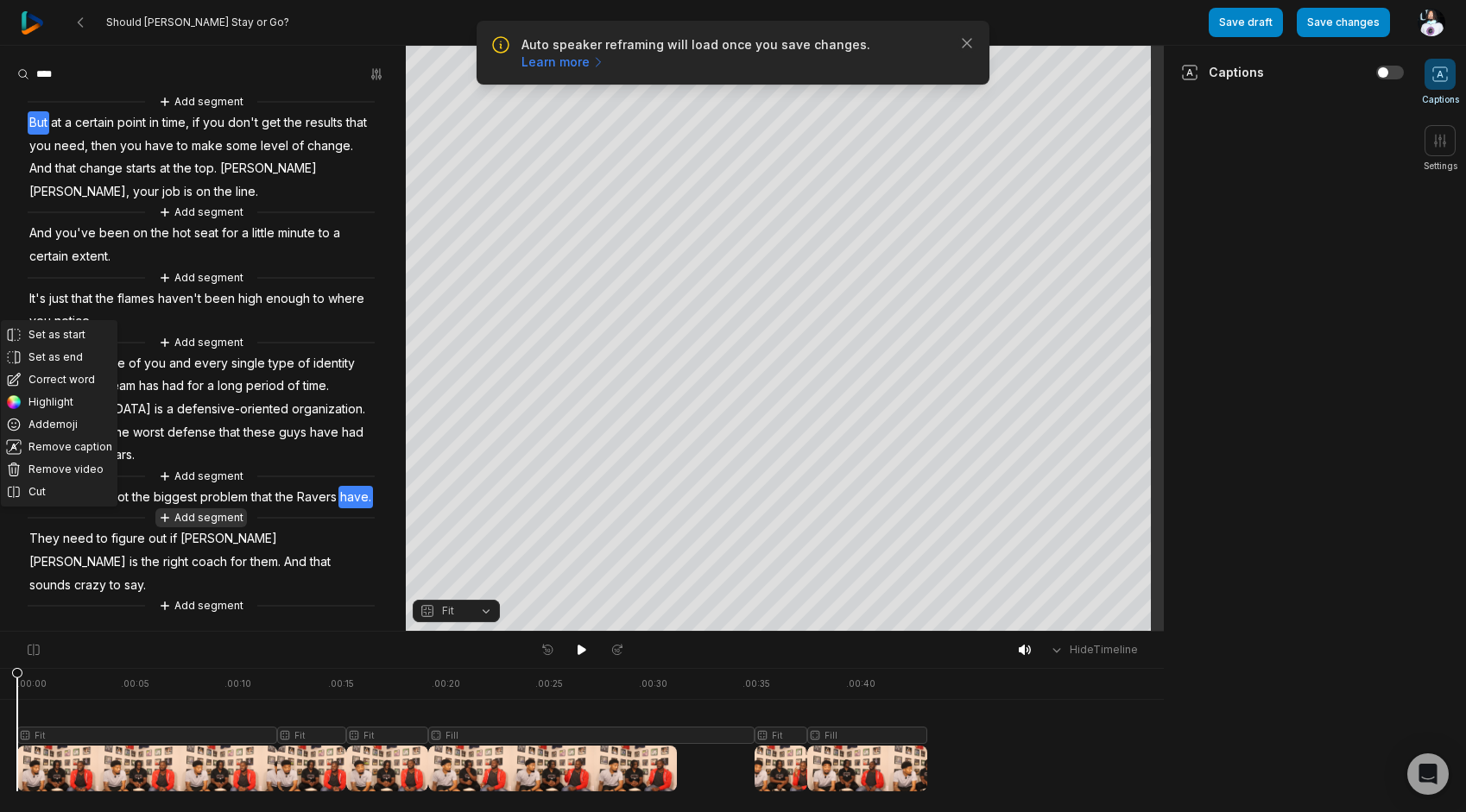
click at [199, 527] on button "Add segment" at bounding box center [201, 517] width 92 height 19
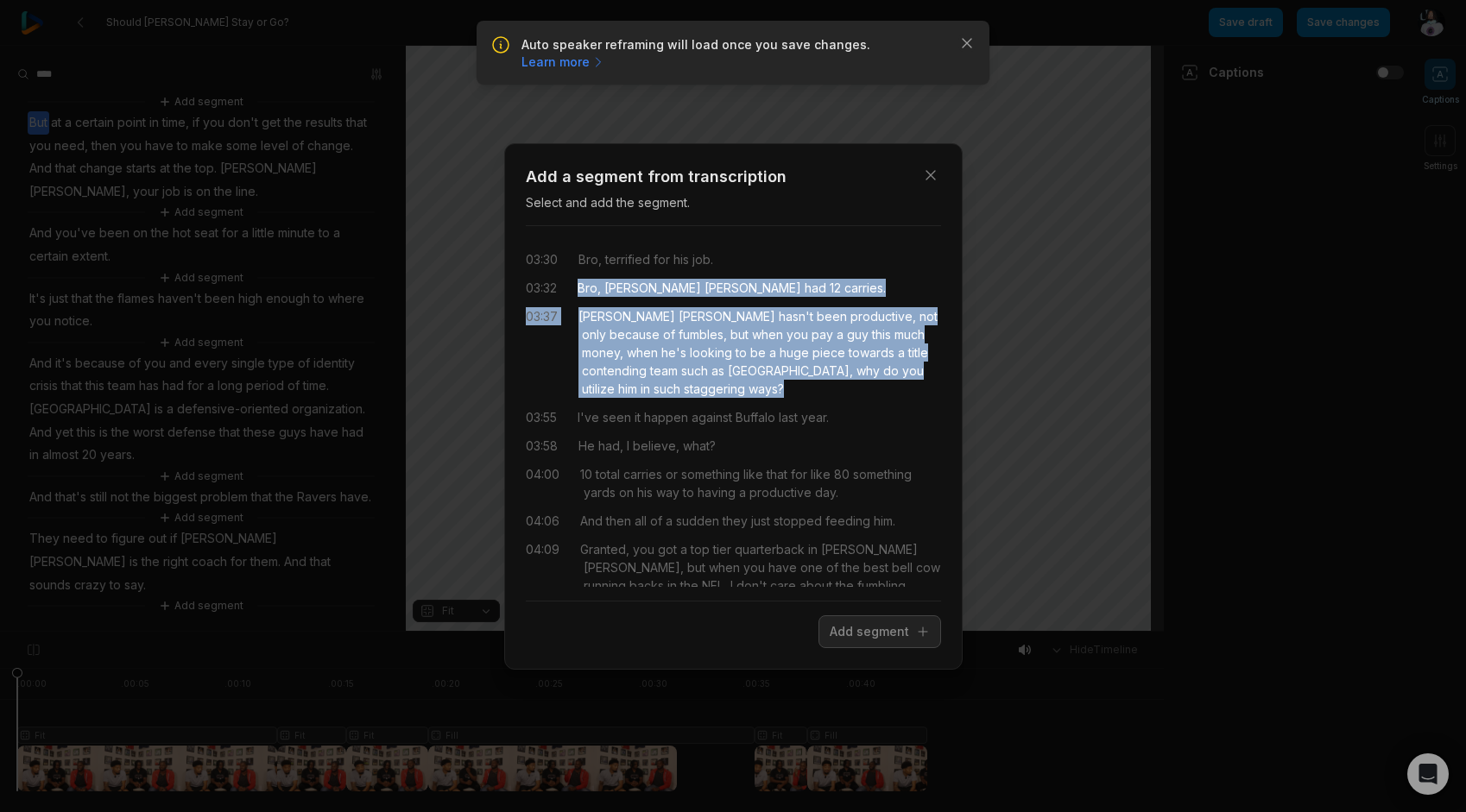
drag, startPoint x: 575, startPoint y: 290, endPoint x: 797, endPoint y: 385, distance: 241.5
click at [797, 385] on div "03:30 Bro, terrified for his job. 03:32 Bro, Derrick Henry had 12 carries. 03:3…" at bounding box center [733, 412] width 416 height 347
click at [893, 639] on button "Add segment" at bounding box center [879, 631] width 123 height 33
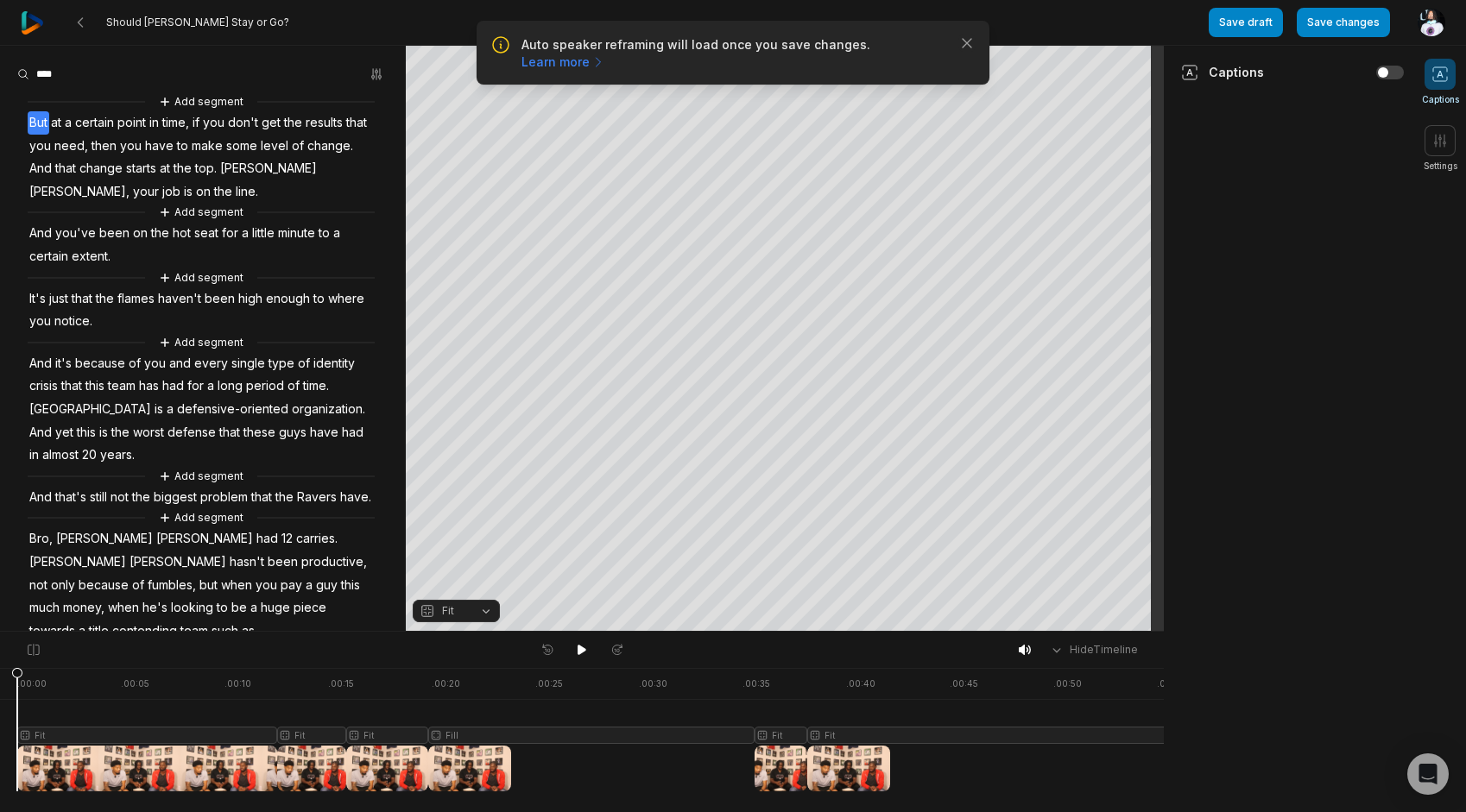
scroll to position [155, 0]
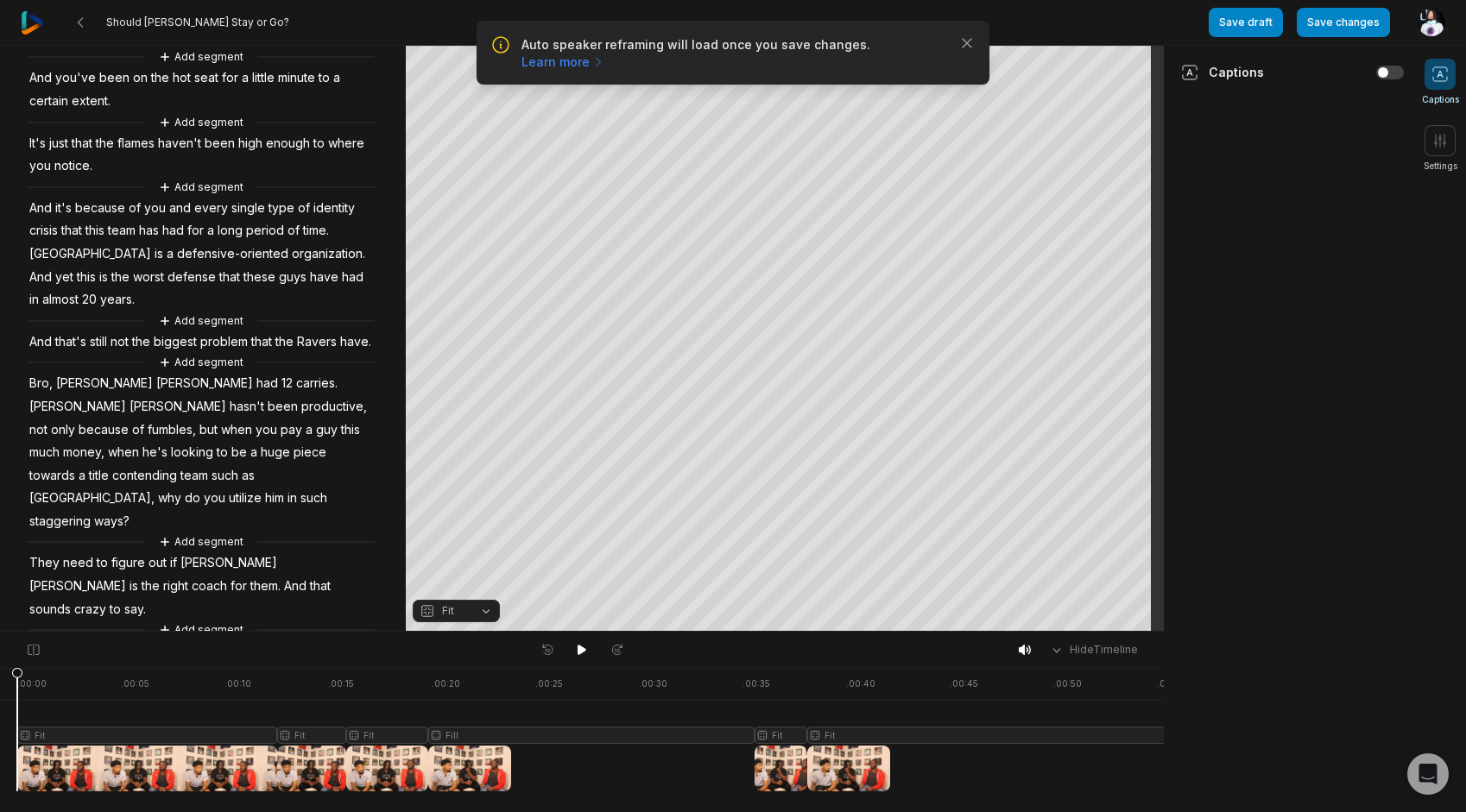
click at [54, 339] on span "that's" at bounding box center [71, 342] width 35 height 23
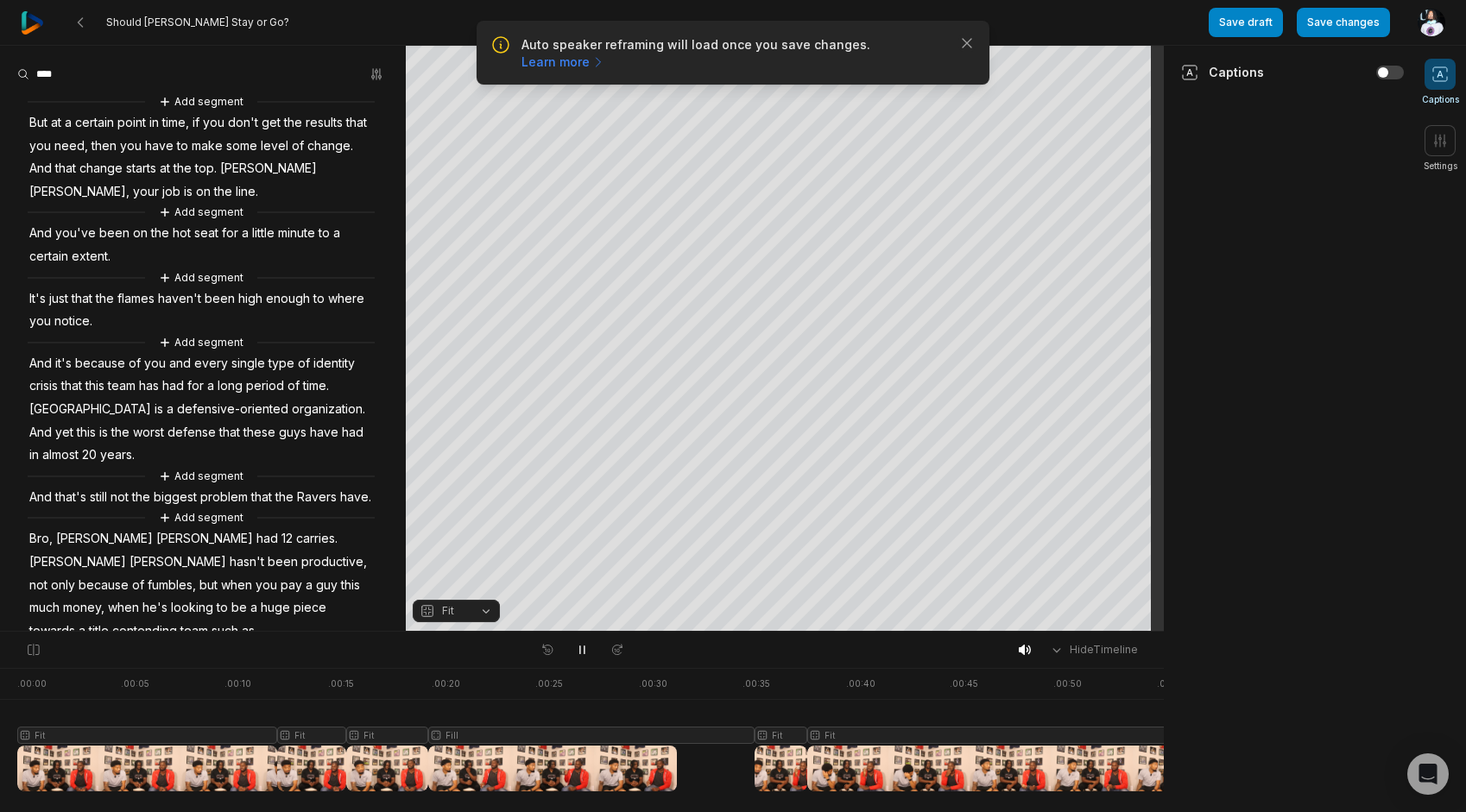
scroll to position [155, 0]
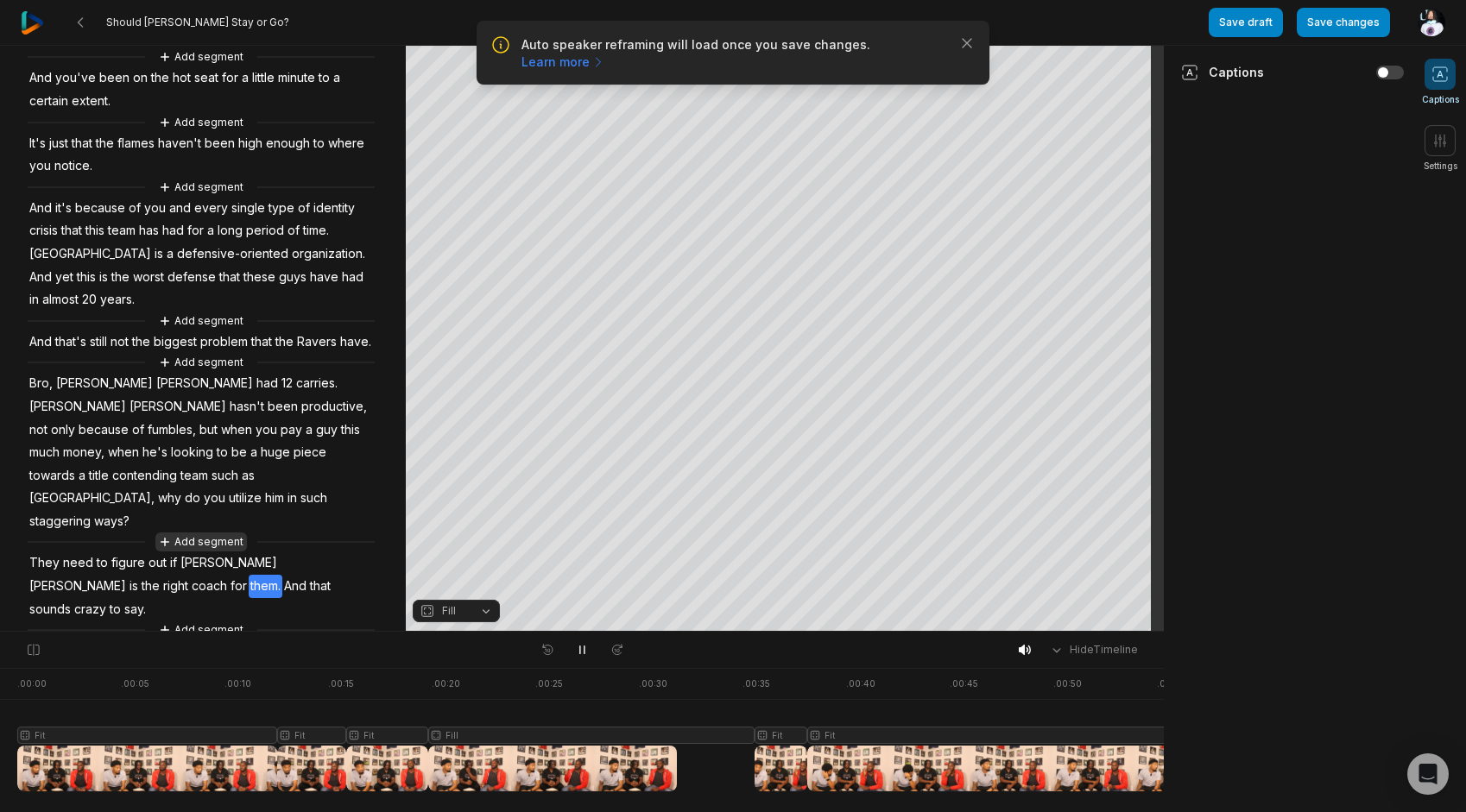
click at [208, 543] on button "Add segment" at bounding box center [201, 541] width 92 height 19
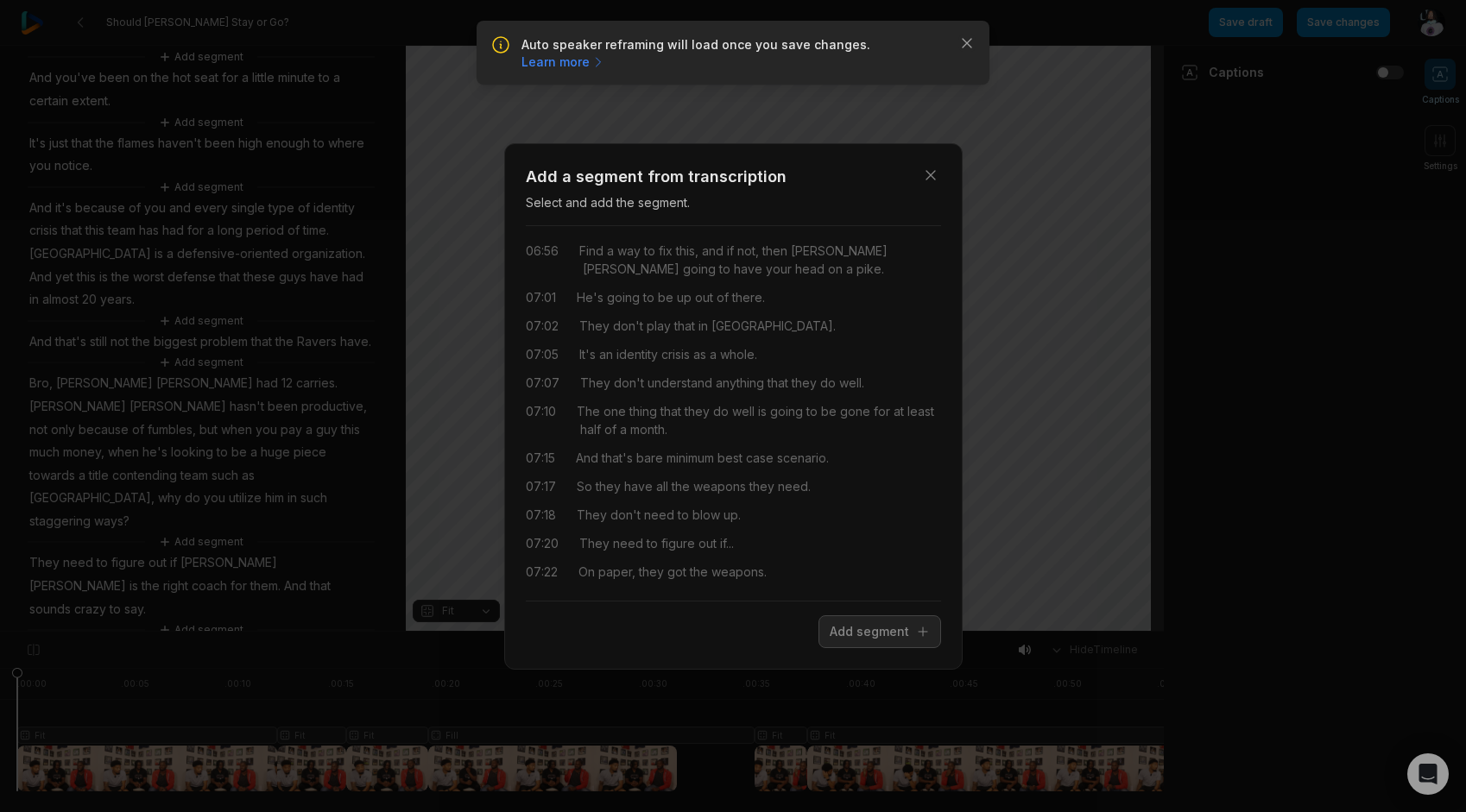
scroll to position [1540, 0]
click at [922, 174] on icon "button" at bounding box center [930, 175] width 17 height 17
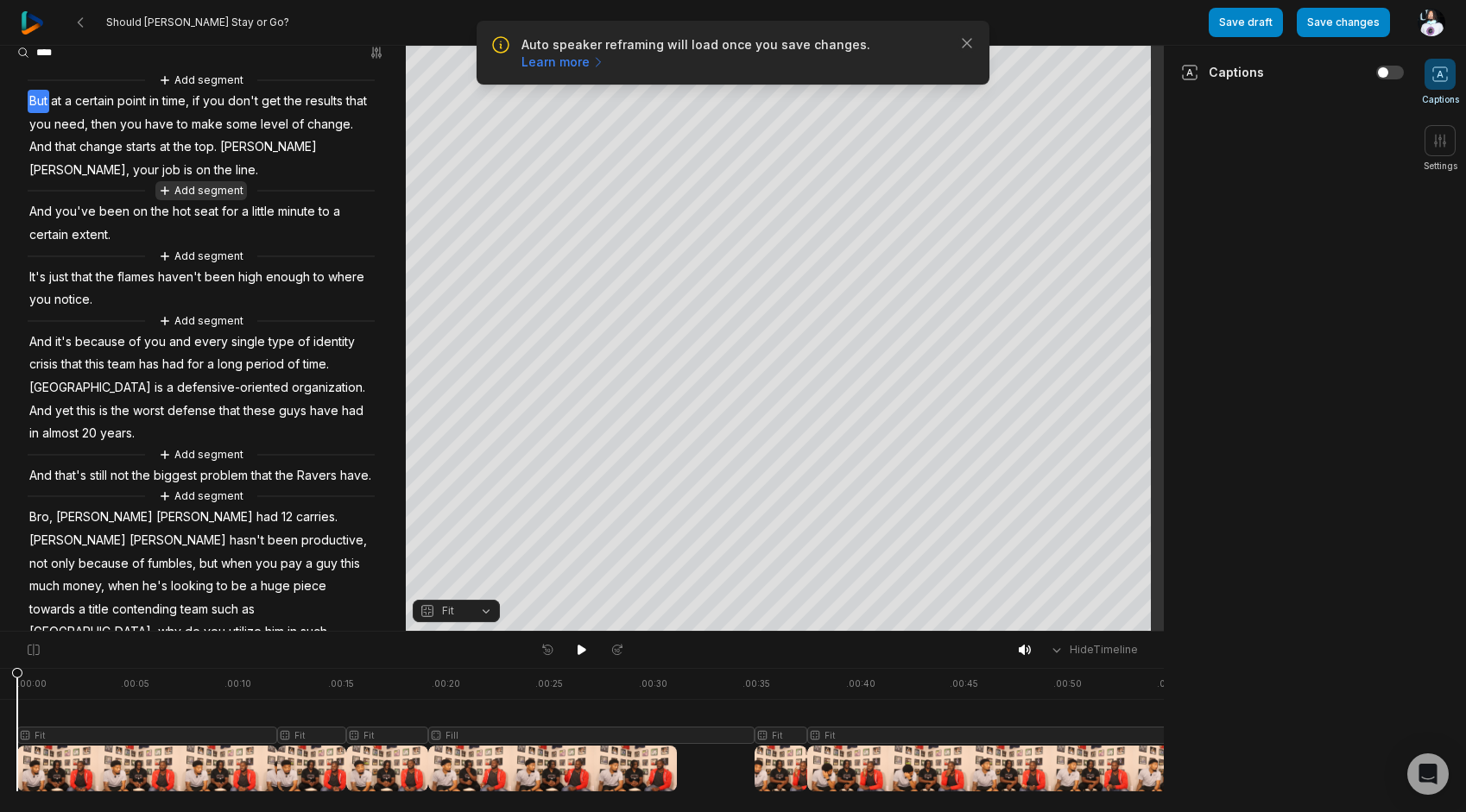
scroll to position [0, 0]
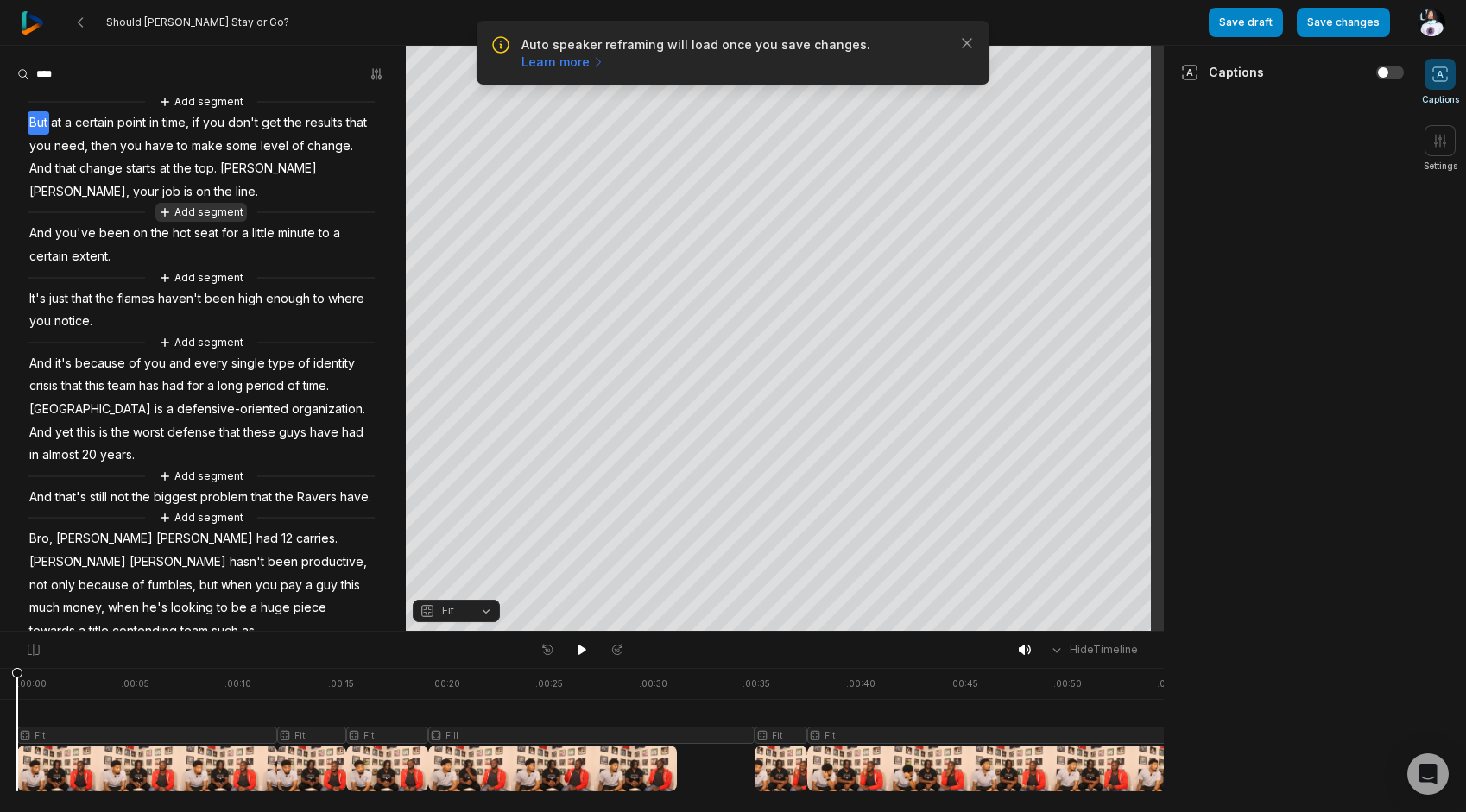
click at [196, 208] on button "Add segment" at bounding box center [201, 212] width 92 height 19
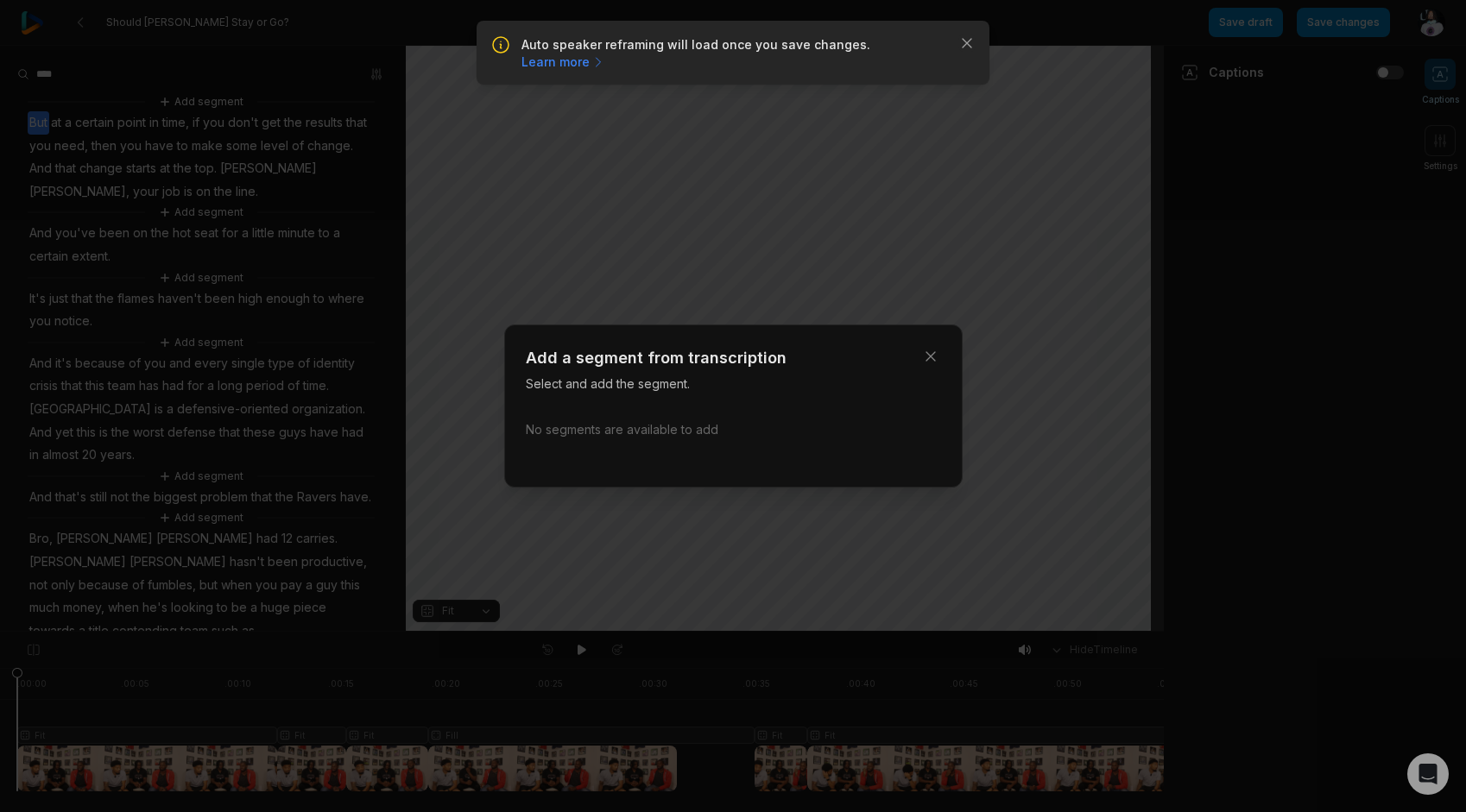
click at [948, 346] on div "Close" at bounding box center [937, 350] width 48 height 48
click at [939, 351] on button "Close" at bounding box center [930, 356] width 35 height 35
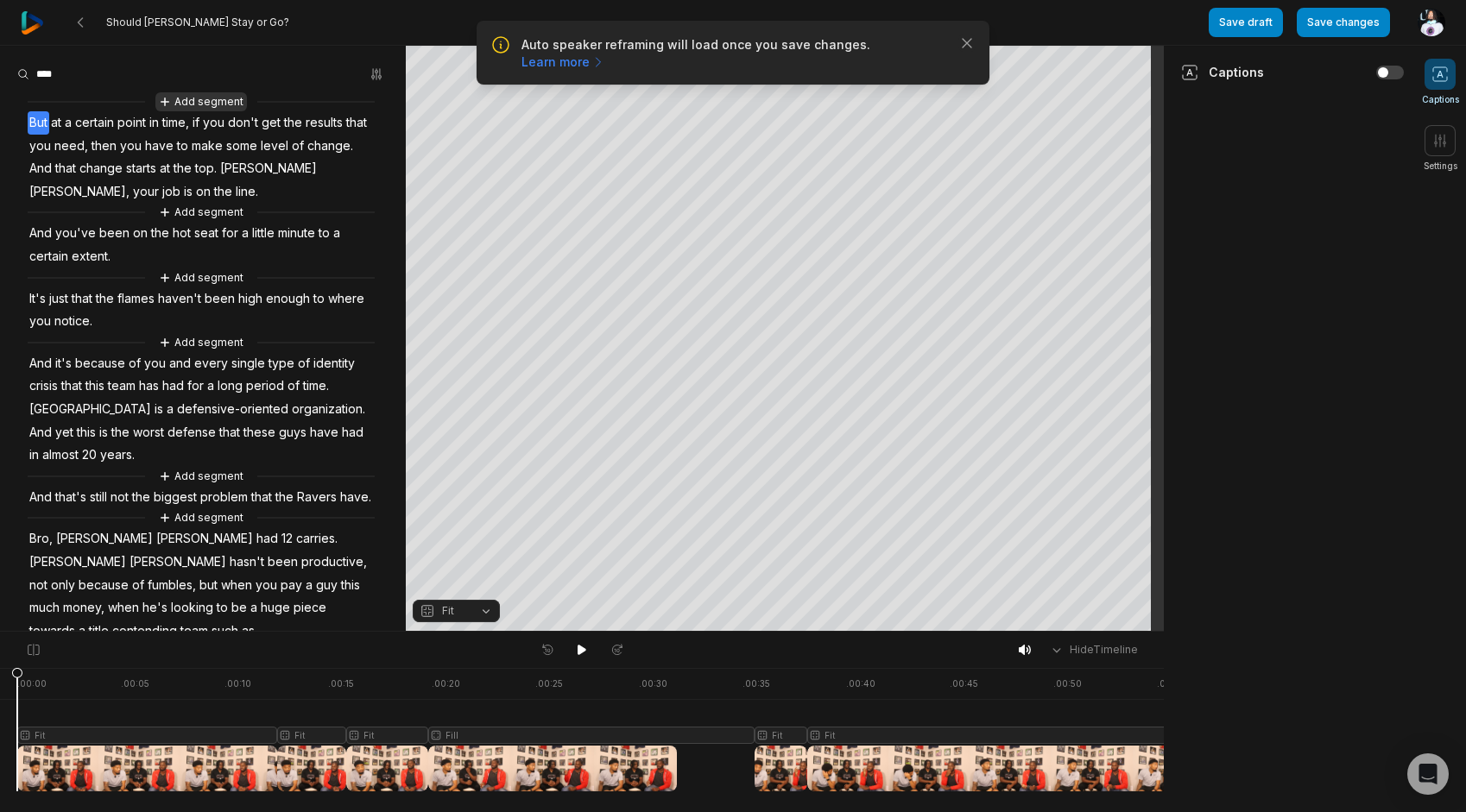
click at [185, 107] on button "Add segment" at bounding box center [201, 101] width 92 height 19
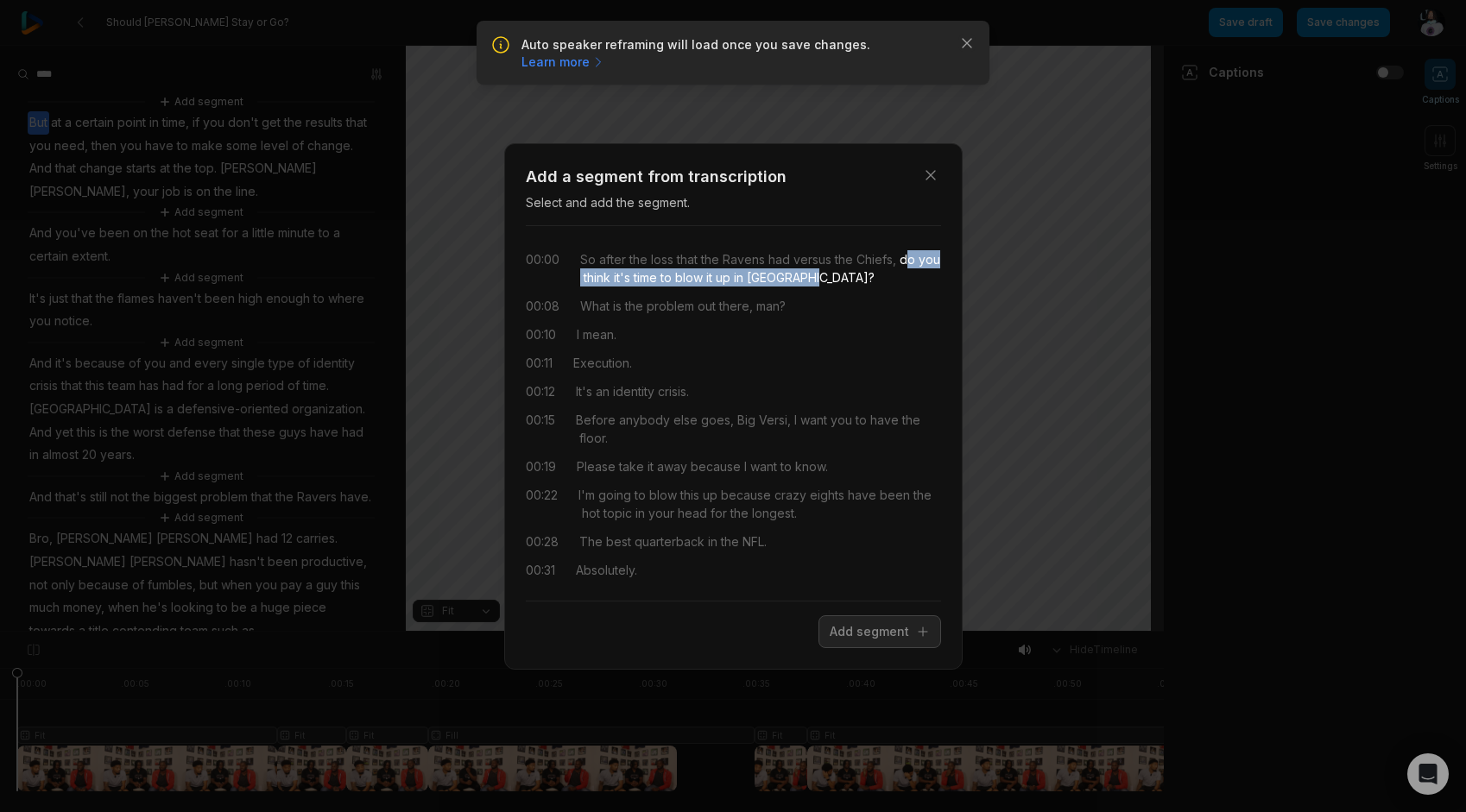
drag, startPoint x: 843, startPoint y: 281, endPoint x: 903, endPoint y: 261, distance: 63.2
click at [903, 261] on div "So after the loss that the Ravens had versus the Chiefs, do you think it's time…" at bounding box center [760, 269] width 361 height 36
click at [863, 643] on button "Add segment" at bounding box center [879, 631] width 123 height 33
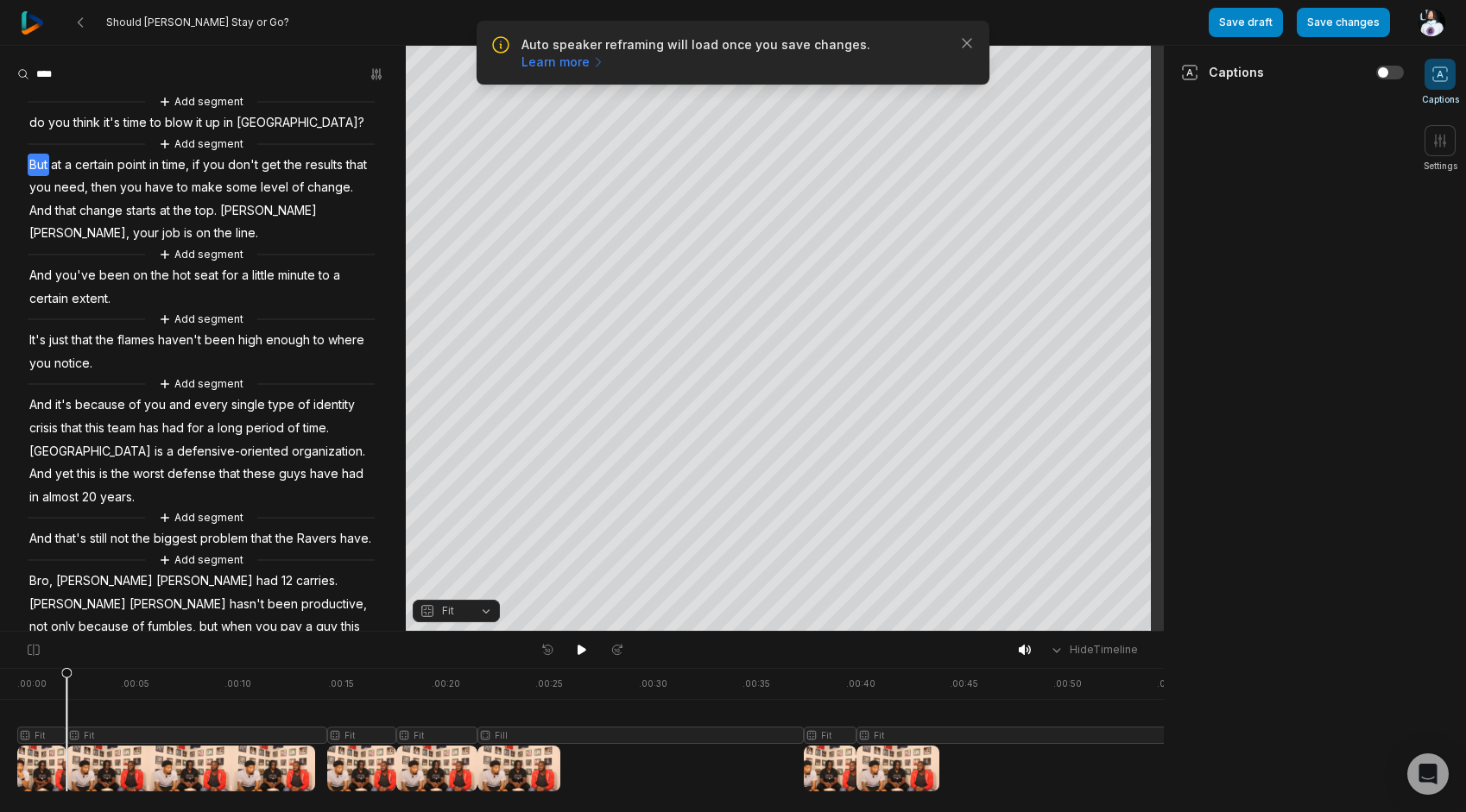
click at [29, 126] on span "do" at bounding box center [37, 122] width 19 height 23
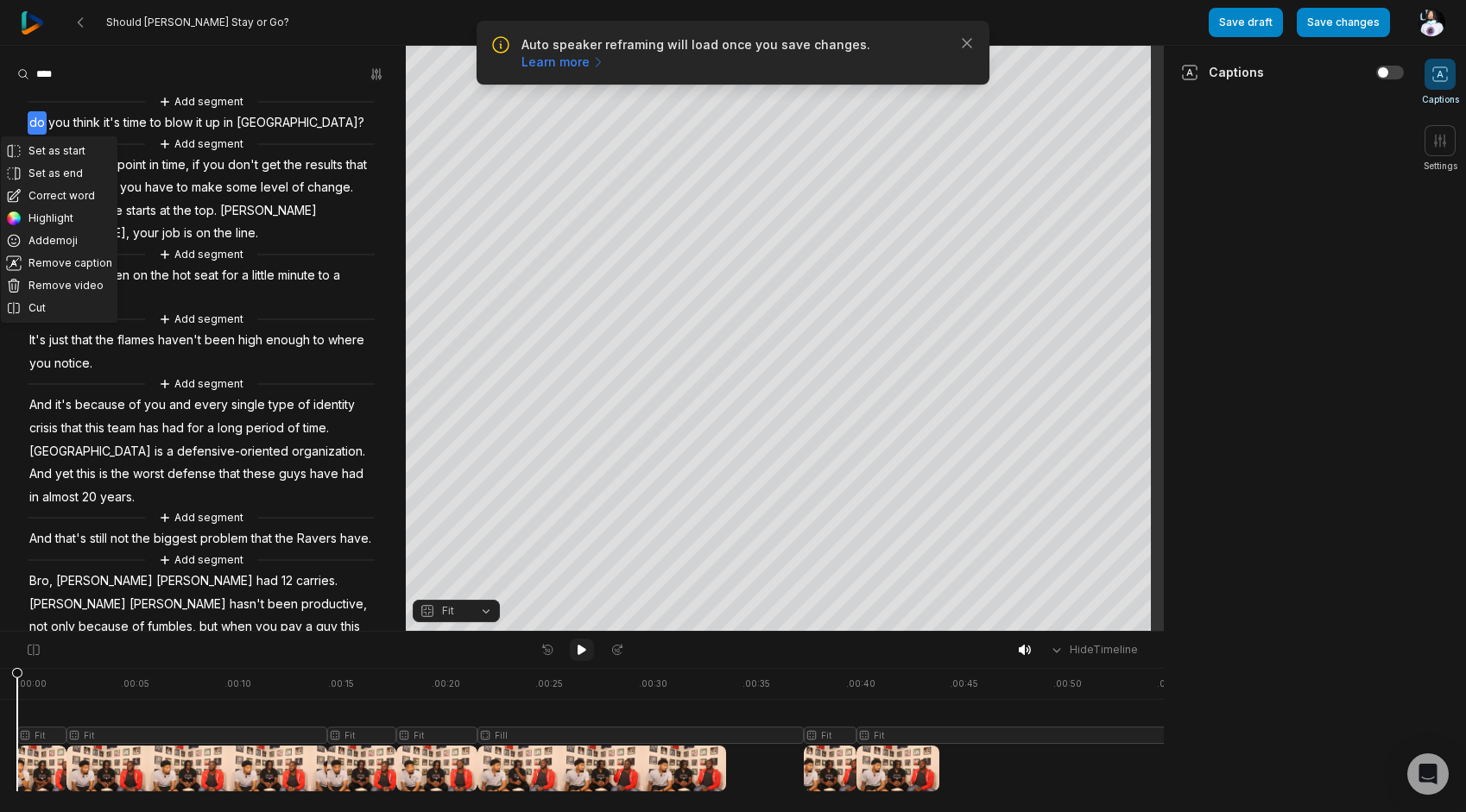
click at [584, 650] on icon at bounding box center [582, 649] width 9 height 10
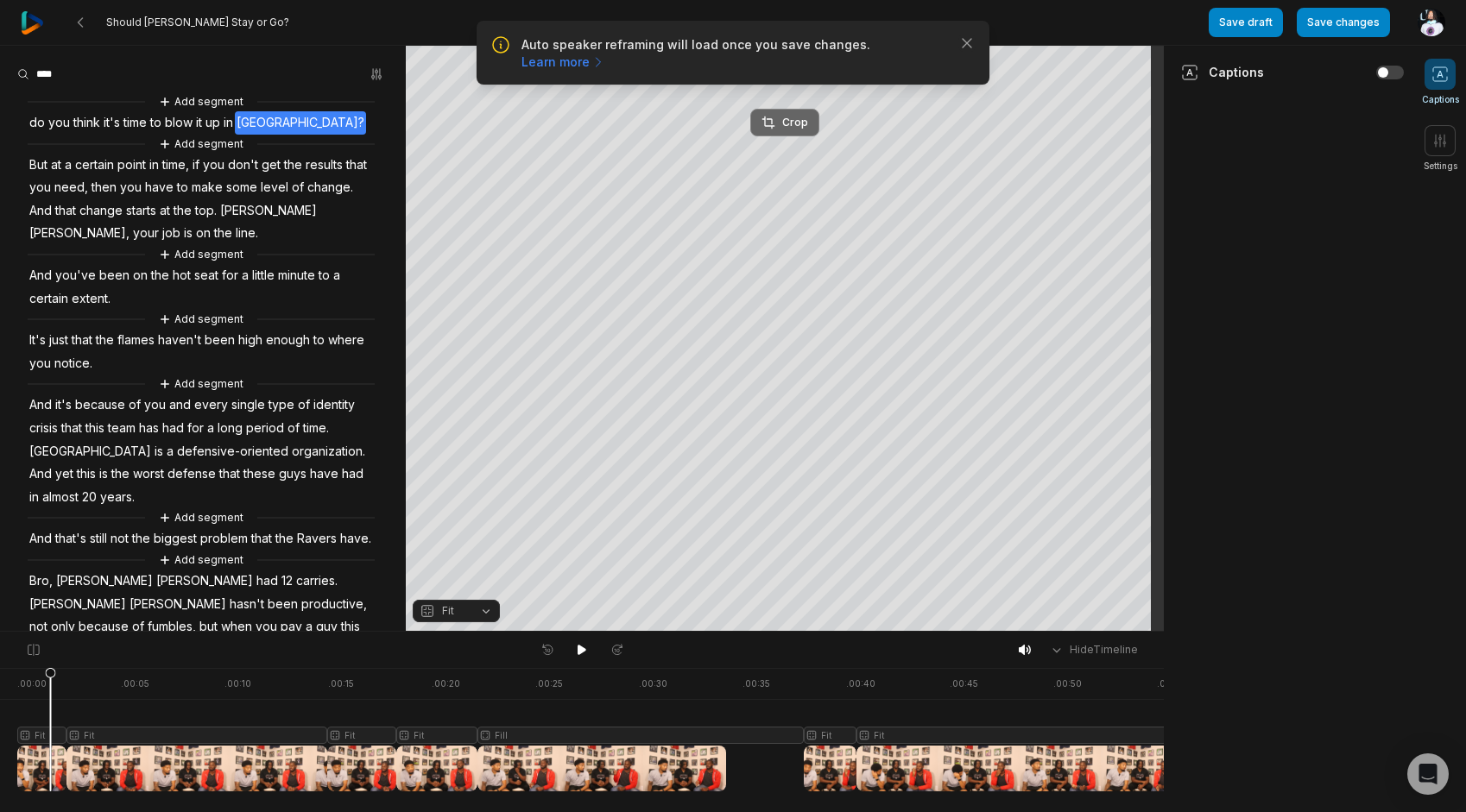
click at [761, 131] on button "Crop" at bounding box center [784, 123] width 69 height 28
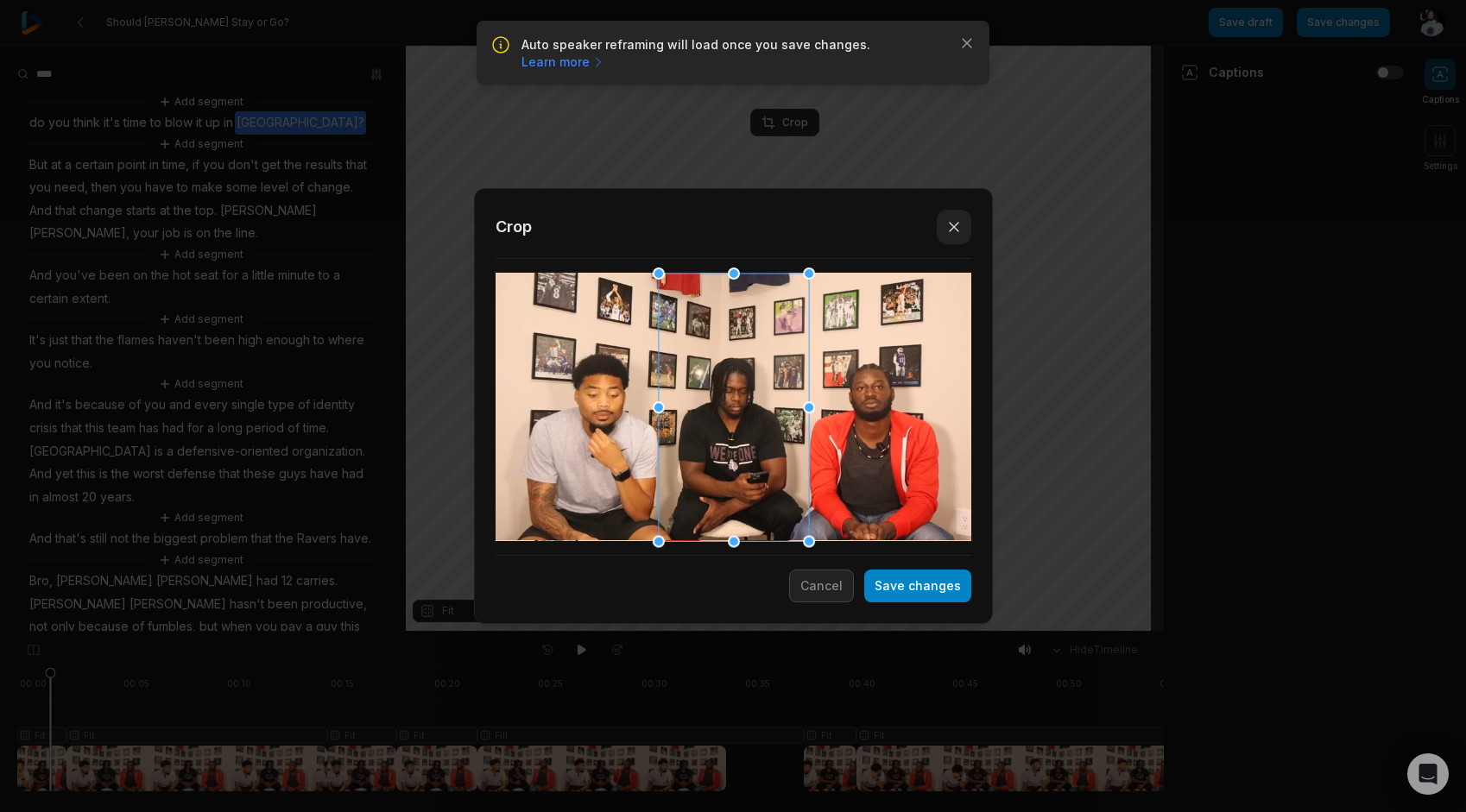
click at [966, 225] on button "Close" at bounding box center [953, 227] width 35 height 35
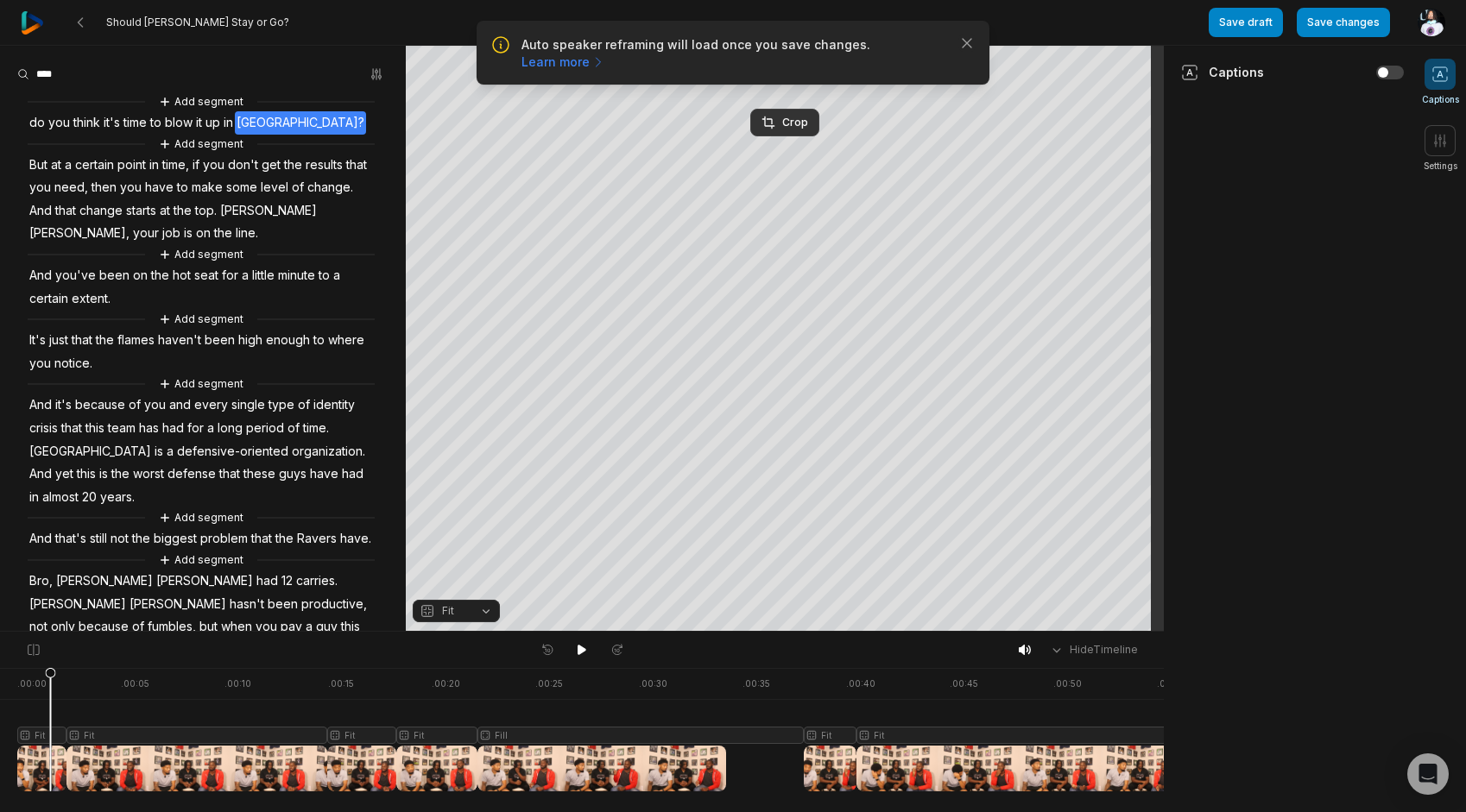
click at [447, 609] on span "Fit" at bounding box center [448, 611] width 12 height 16
click at [457, 576] on div "Fill" at bounding box center [456, 583] width 87 height 22
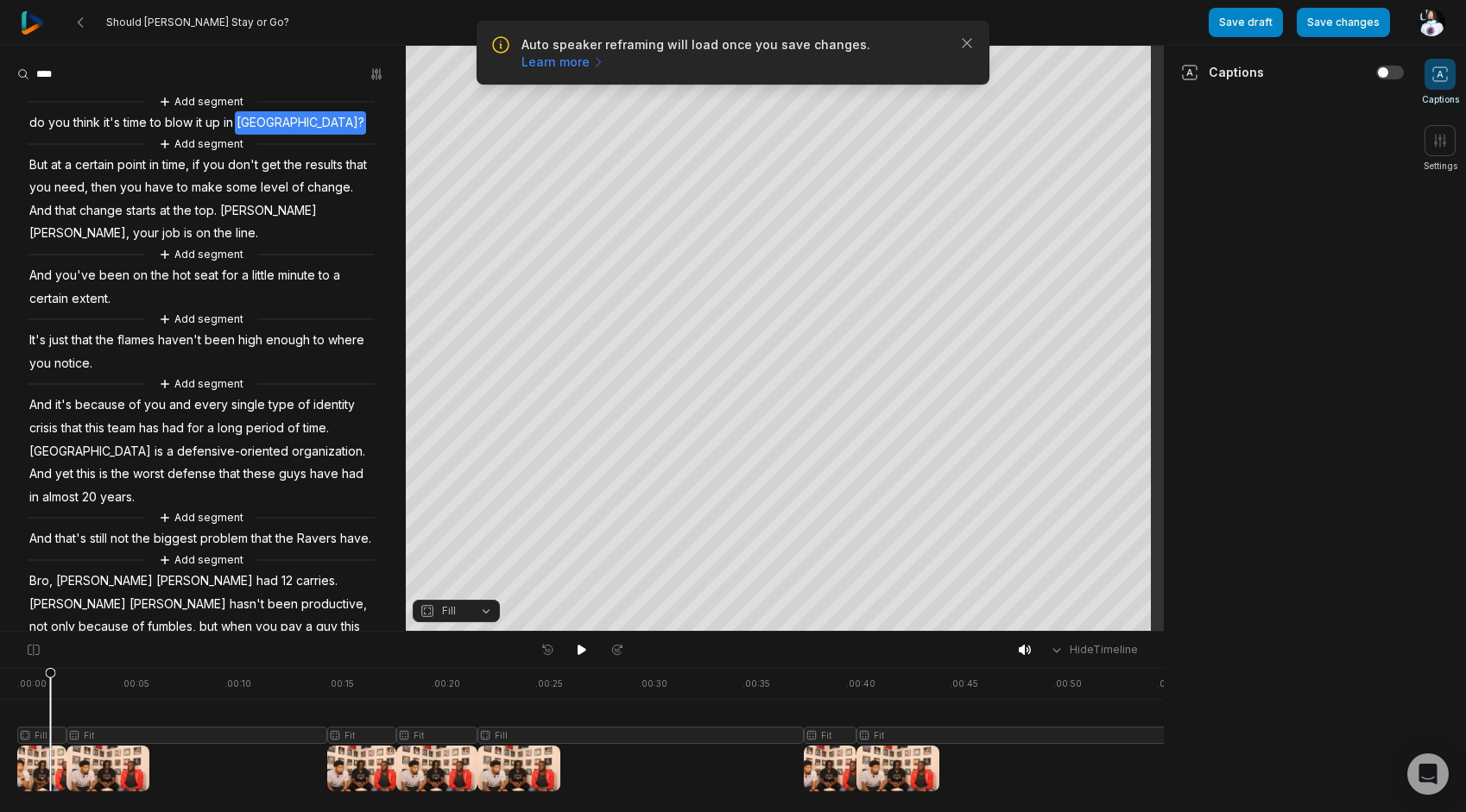
click at [29, 130] on span "do" at bounding box center [37, 122] width 19 height 23
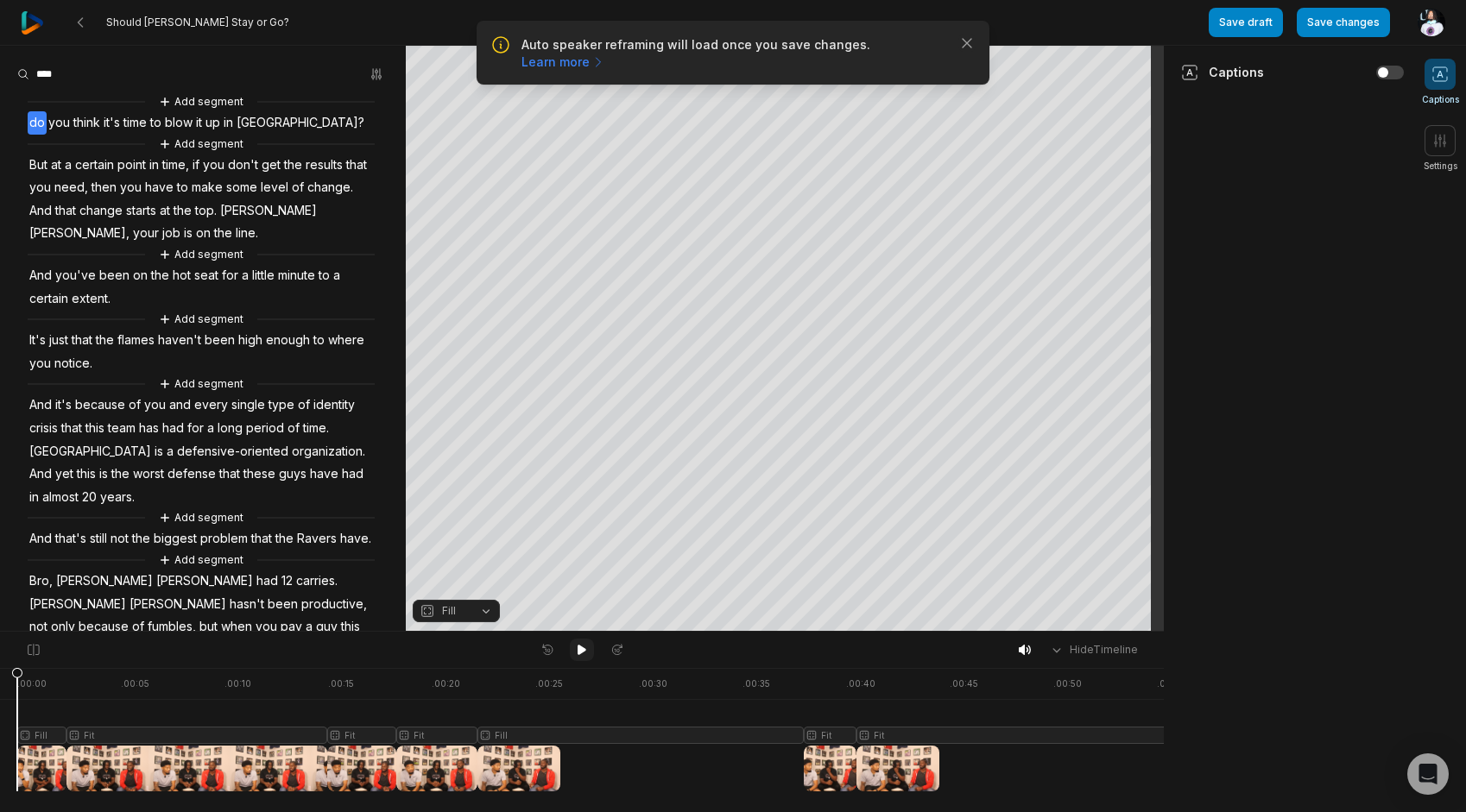
click at [575, 649] on icon at bounding box center [582, 650] width 14 height 14
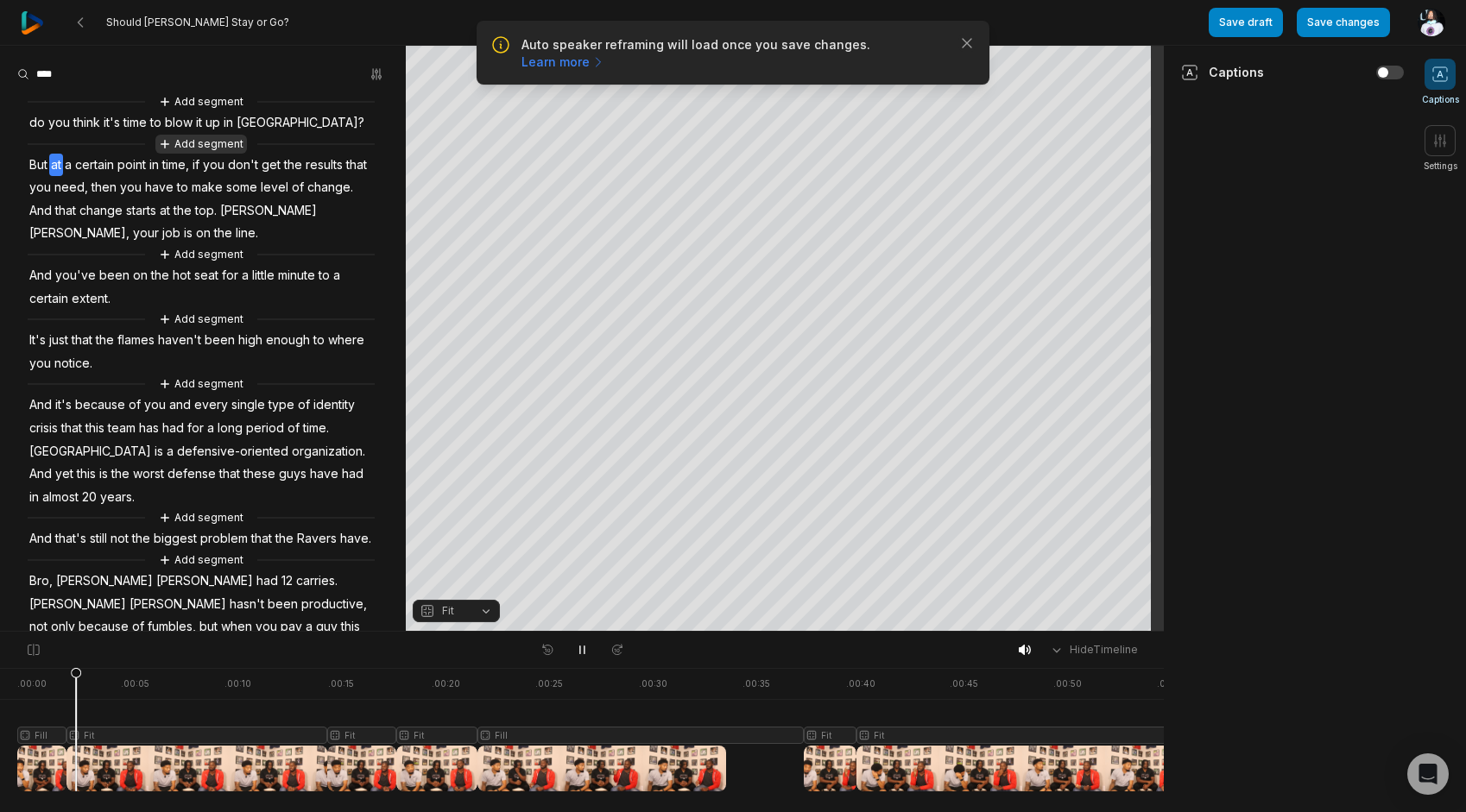
click at [192, 135] on button "Add segment" at bounding box center [201, 144] width 92 height 19
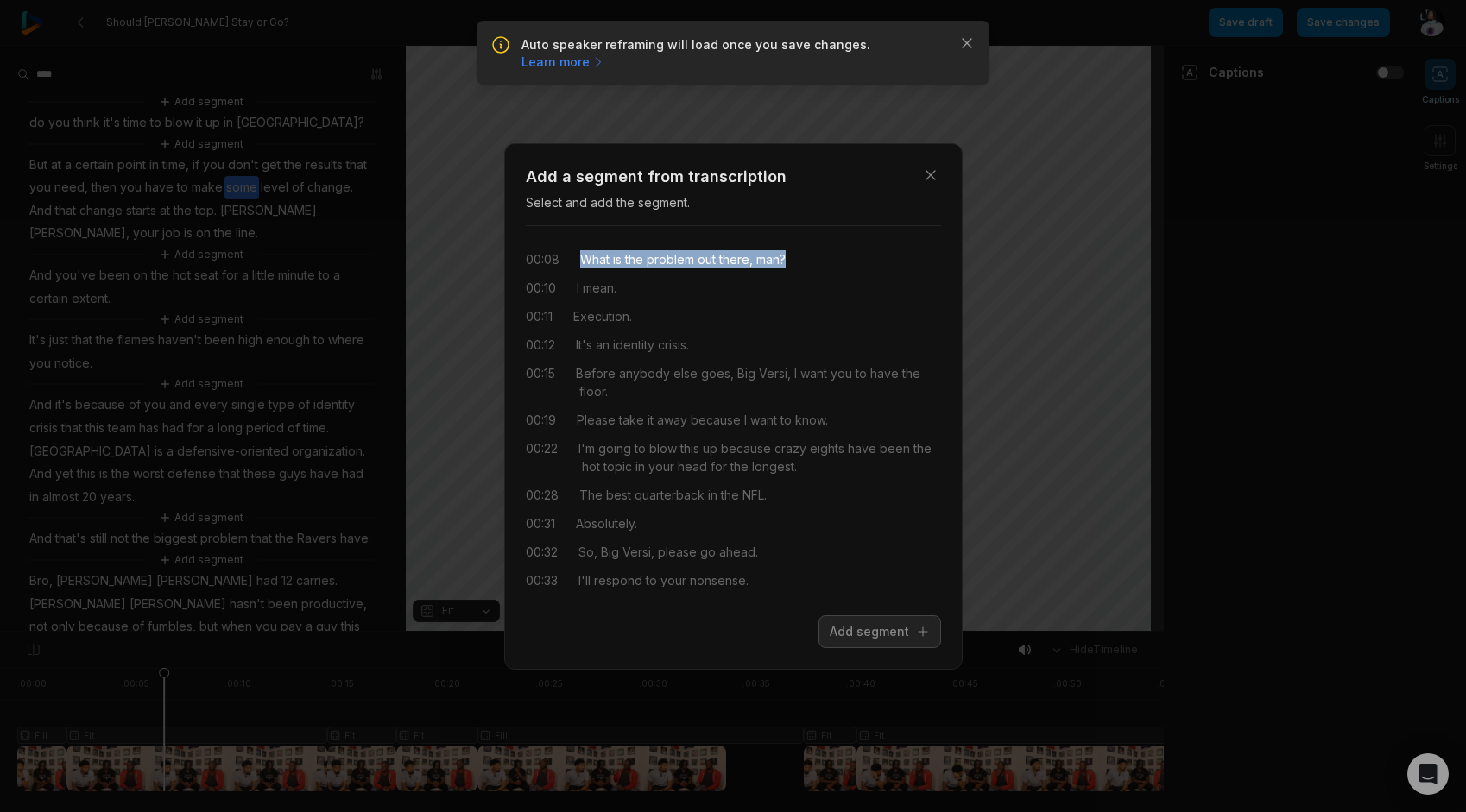
drag, startPoint x: 577, startPoint y: 261, endPoint x: 807, endPoint y: 250, distance: 230.3
click at [807, 250] on div "00:08 What is the problem out there, man? 00:10 I mean. 00:11 Execution. 00:12 …" at bounding box center [733, 412] width 416 height 347
click at [910, 640] on button "Add segment" at bounding box center [879, 631] width 123 height 33
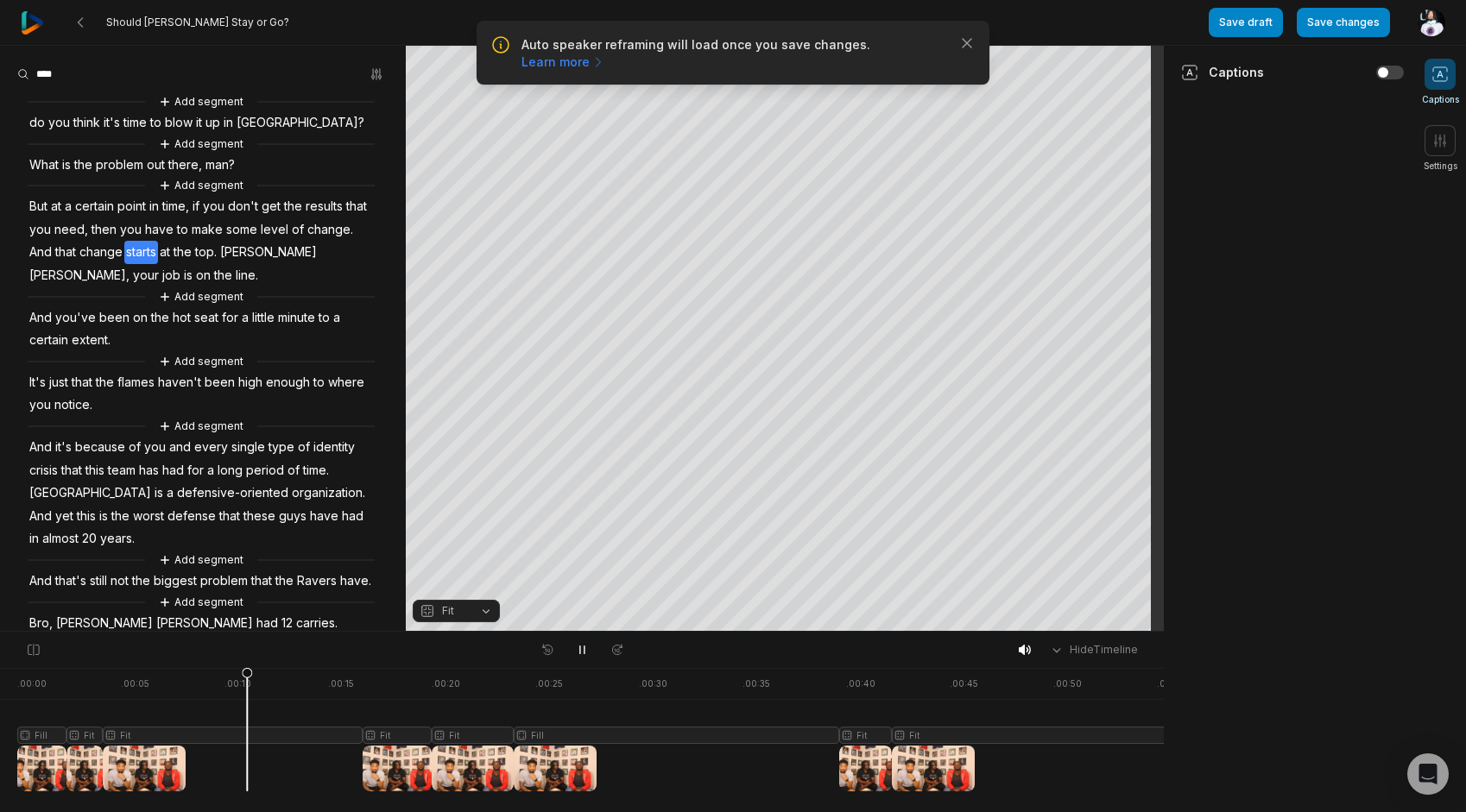
click at [32, 161] on span "What" at bounding box center [44, 165] width 33 height 23
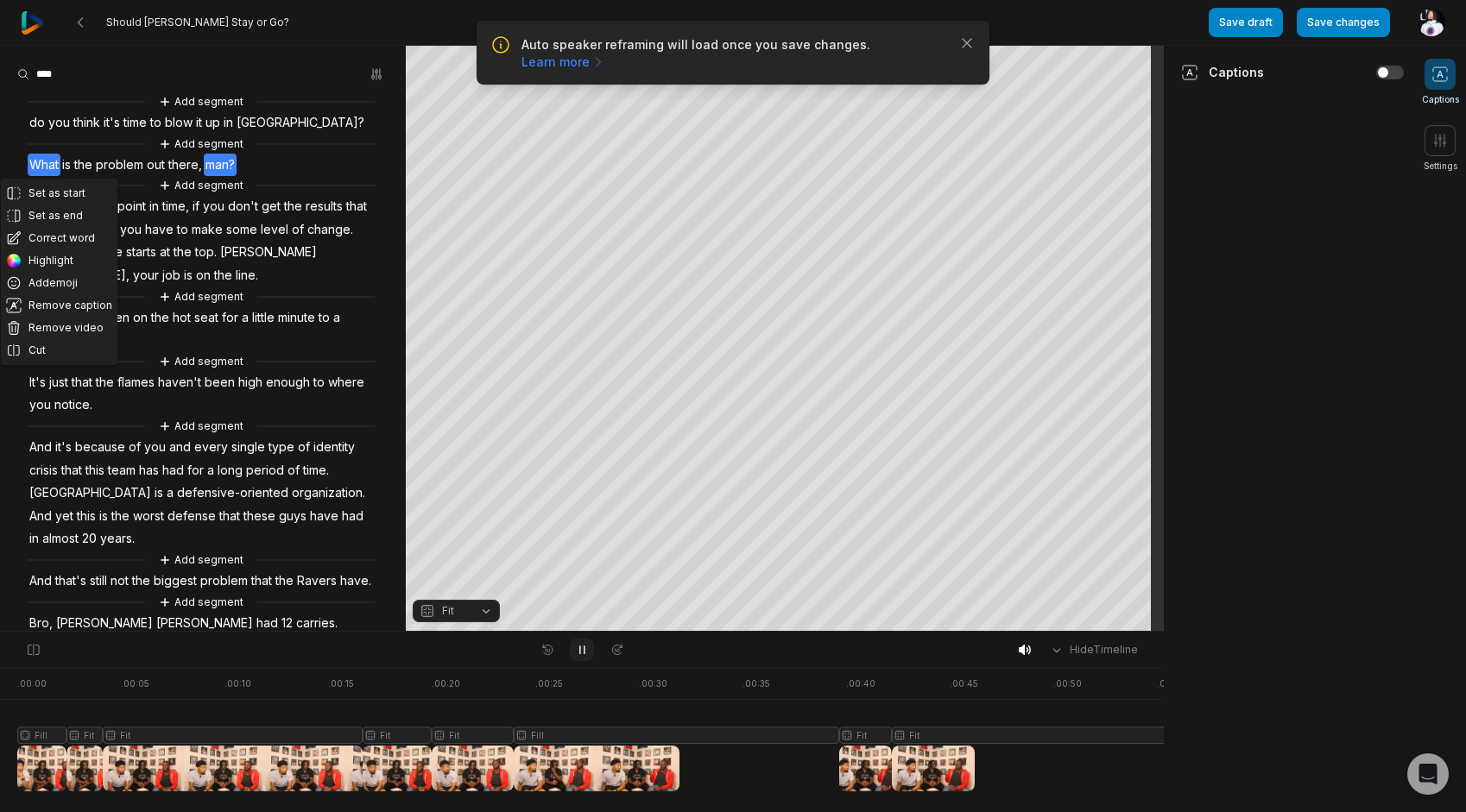
click at [587, 649] on icon at bounding box center [582, 650] width 14 height 14
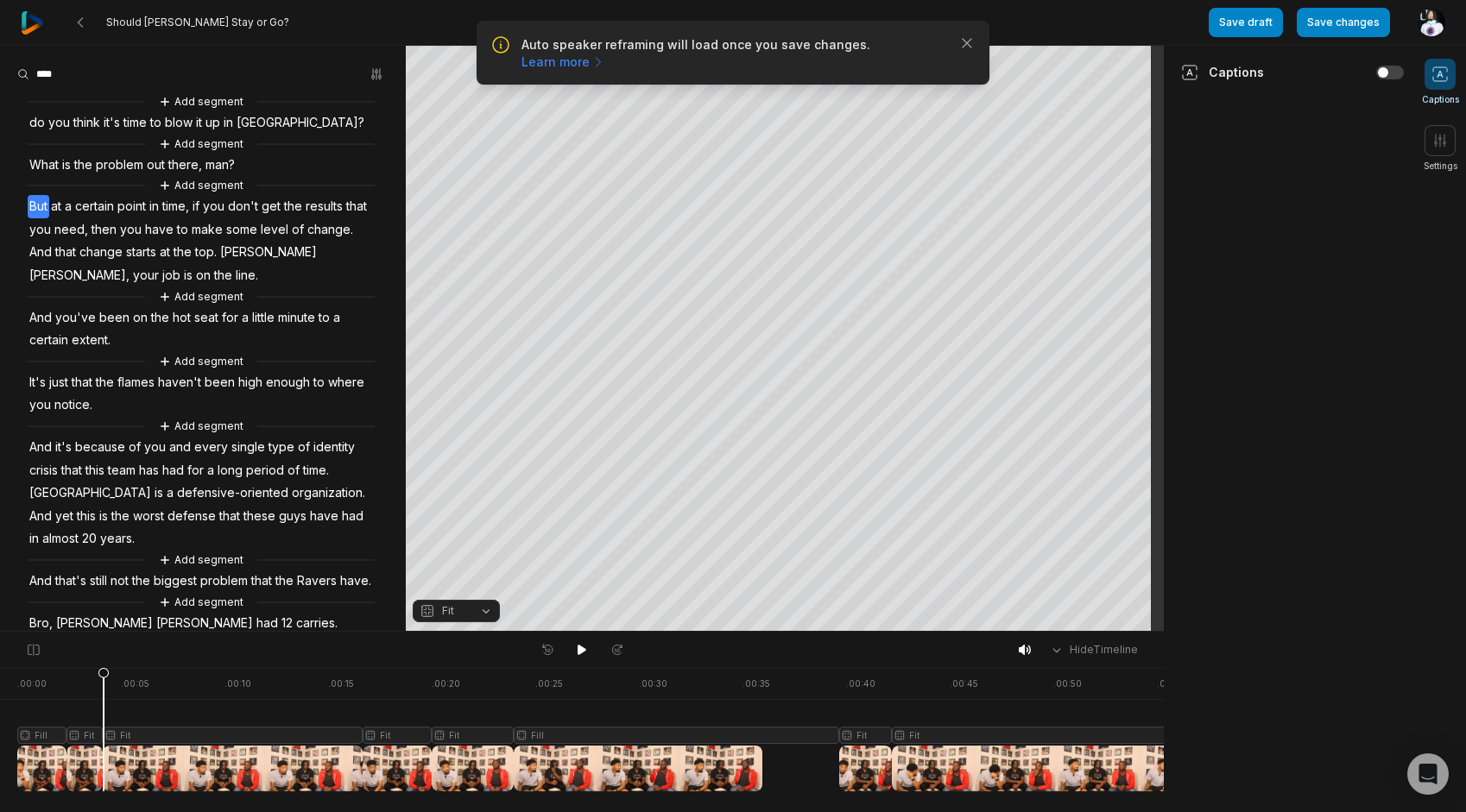
click at [47, 159] on span "What" at bounding box center [44, 165] width 33 height 23
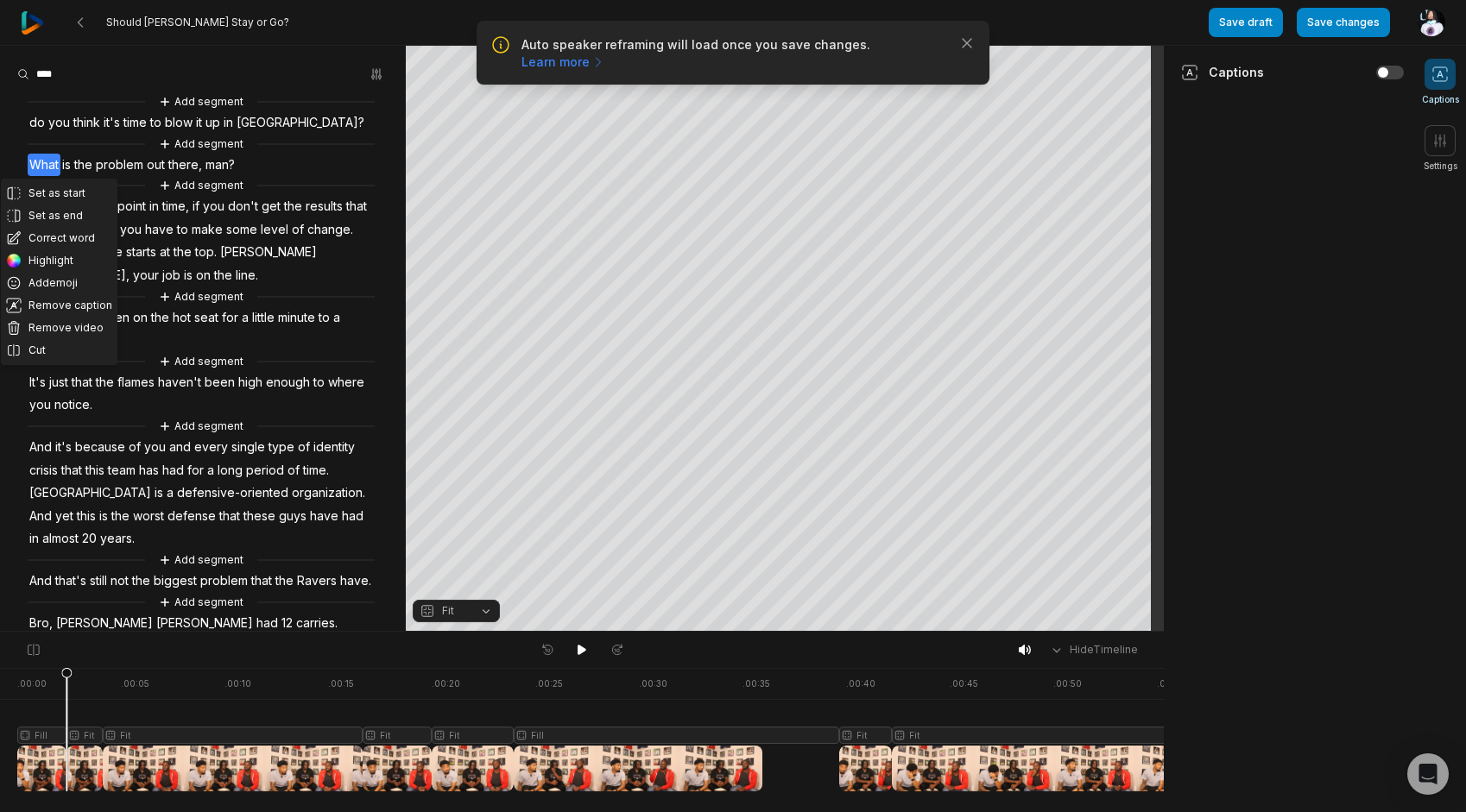
click at [438, 617] on span "Fit" at bounding box center [443, 611] width 46 height 16
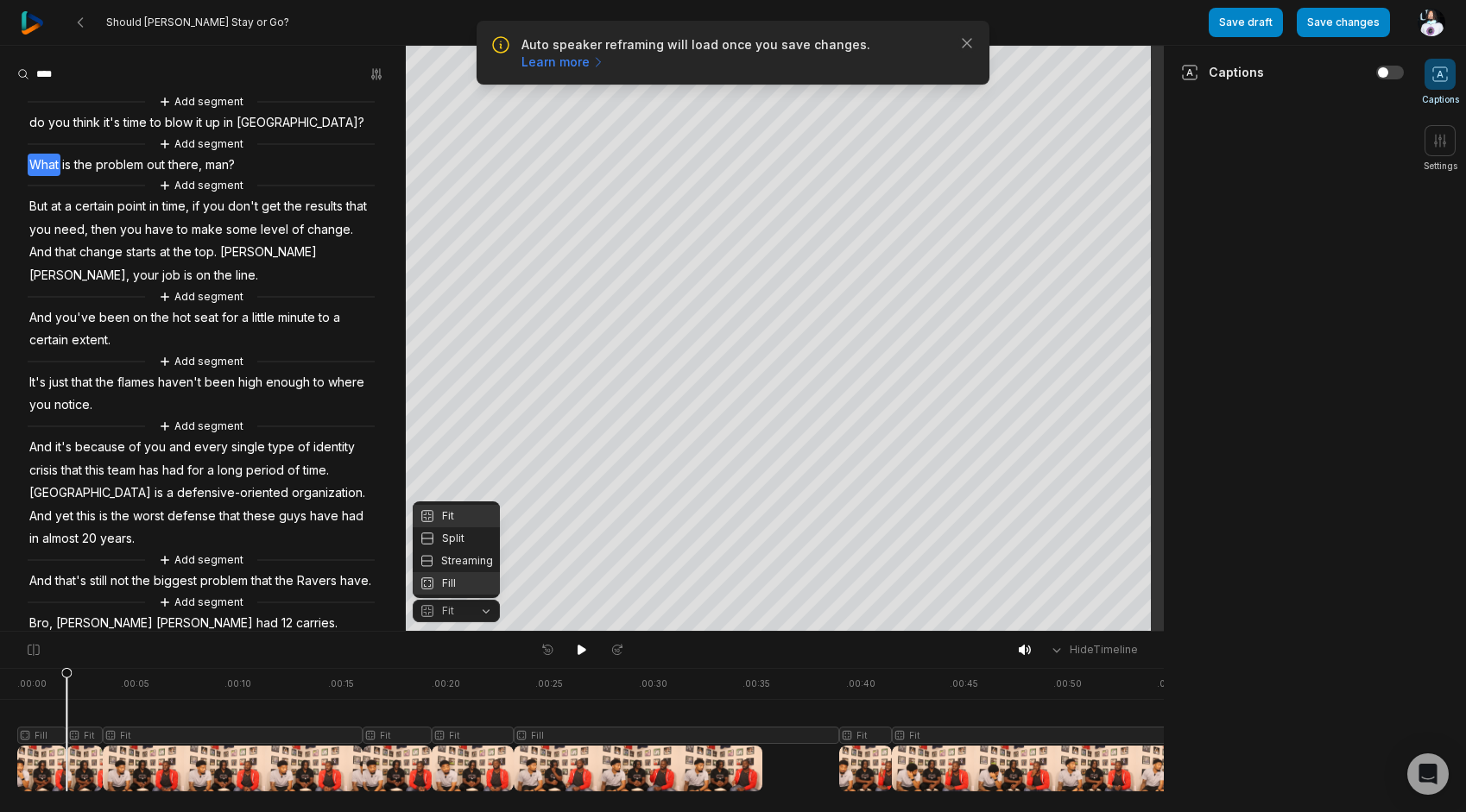
click at [440, 575] on div "Fill" at bounding box center [456, 583] width 87 height 22
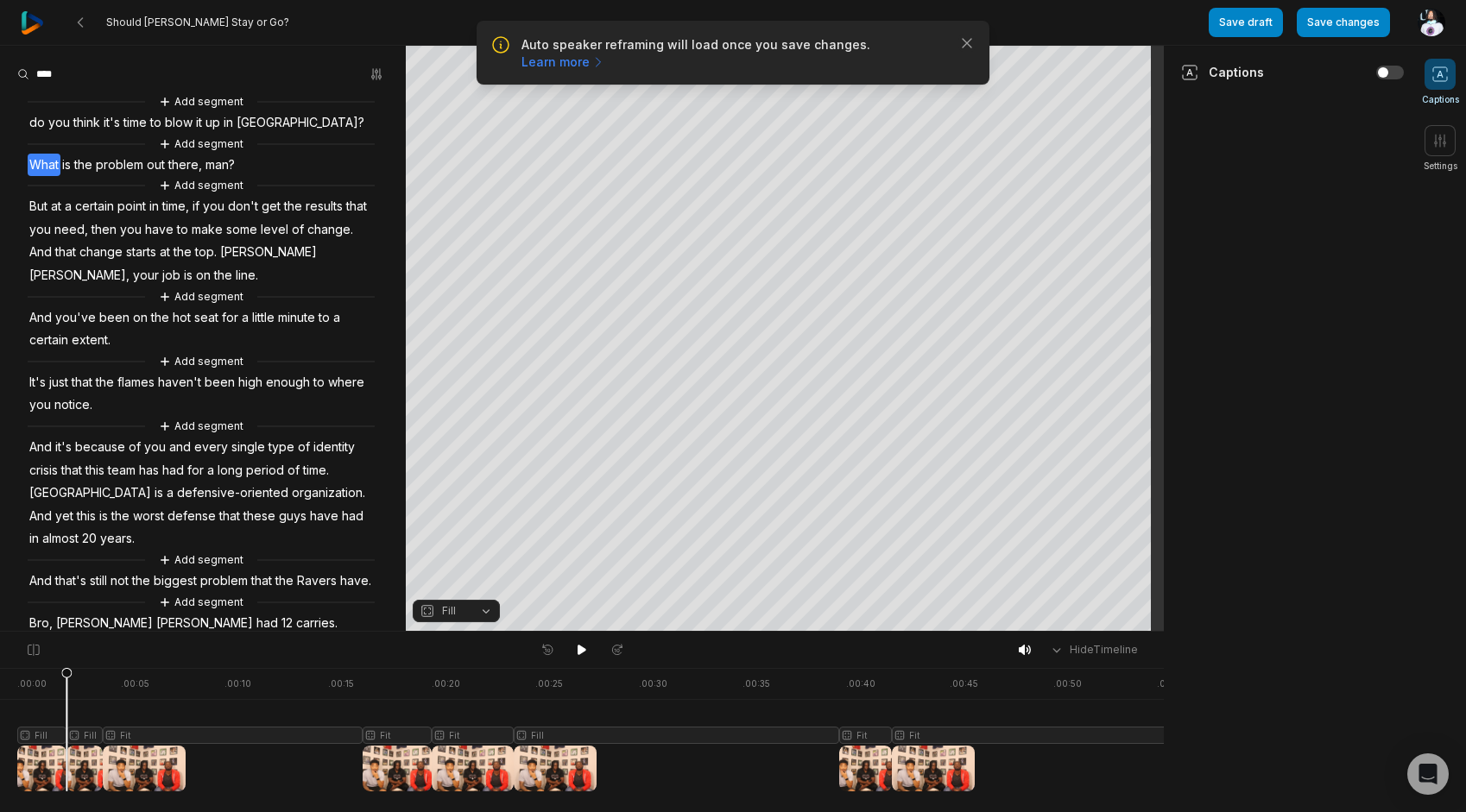
click at [447, 607] on span "Fill" at bounding box center [449, 611] width 14 height 16
click at [457, 522] on div "Fit" at bounding box center [456, 515] width 87 height 22
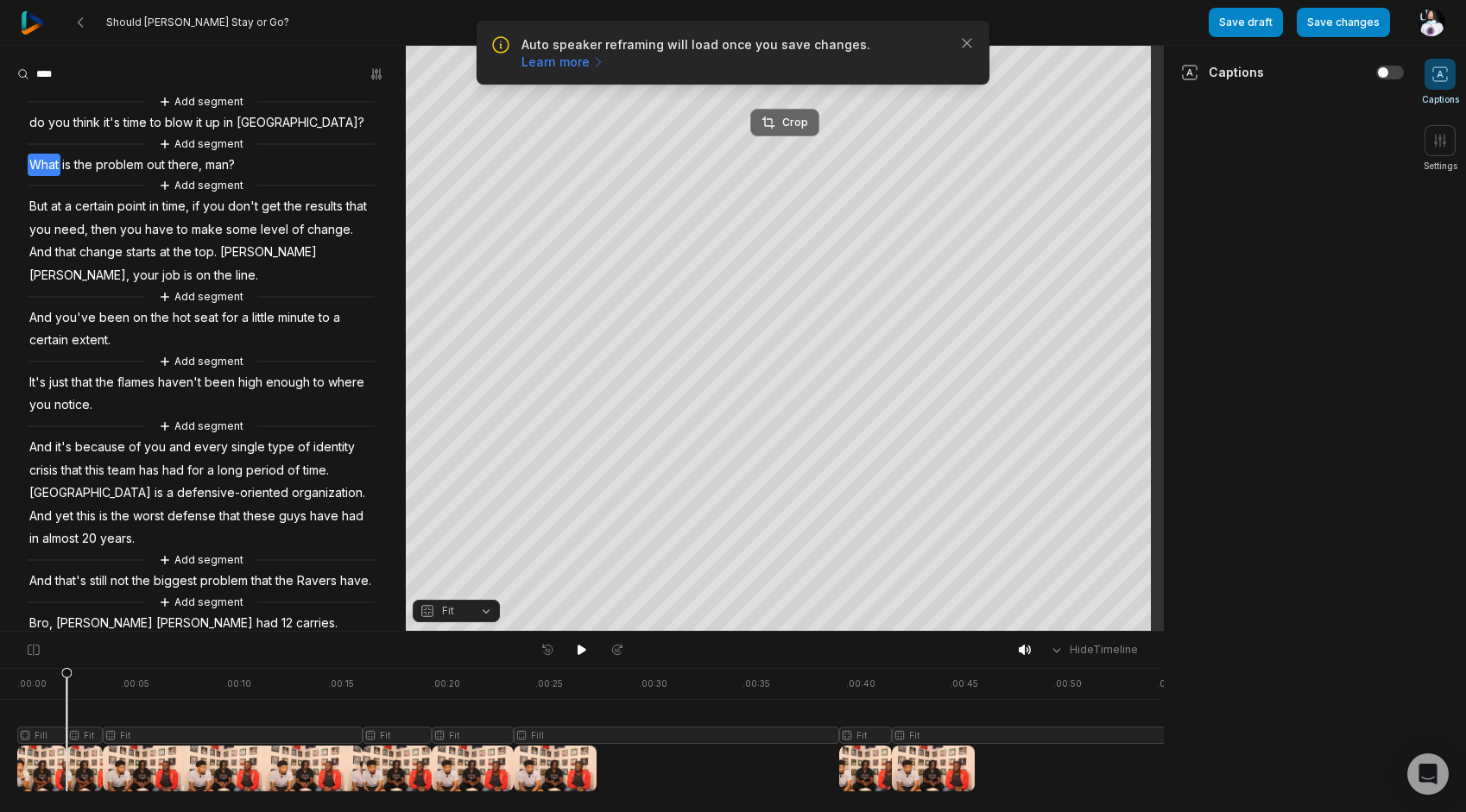
click at [795, 130] on div "Crop" at bounding box center [784, 123] width 47 height 16
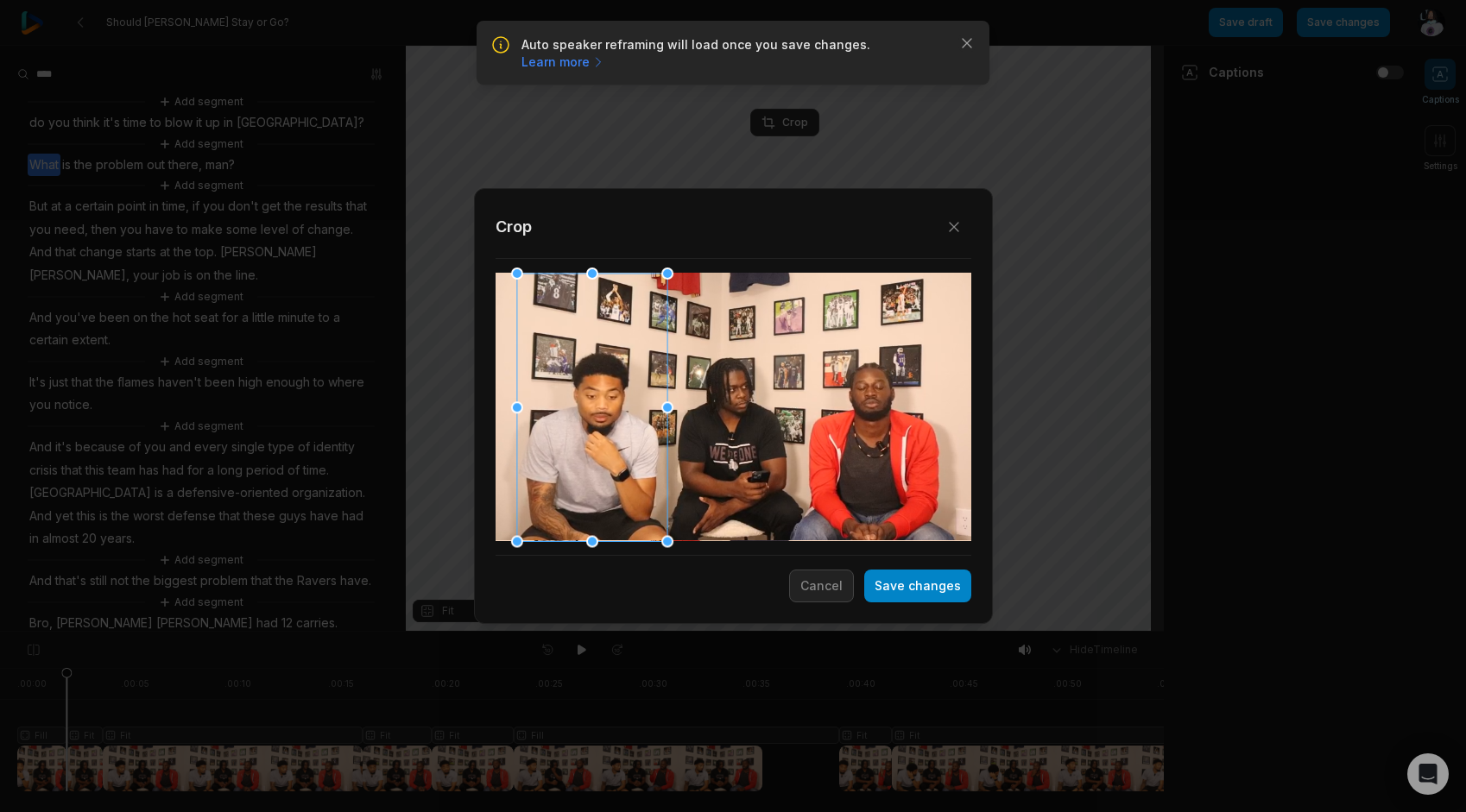
drag, startPoint x: 733, startPoint y: 469, endPoint x: 917, endPoint y: 654, distance: 260.9
click at [591, 471] on div at bounding box center [592, 406] width 150 height 269
click at [892, 592] on button "Save changes" at bounding box center [917, 585] width 107 height 33
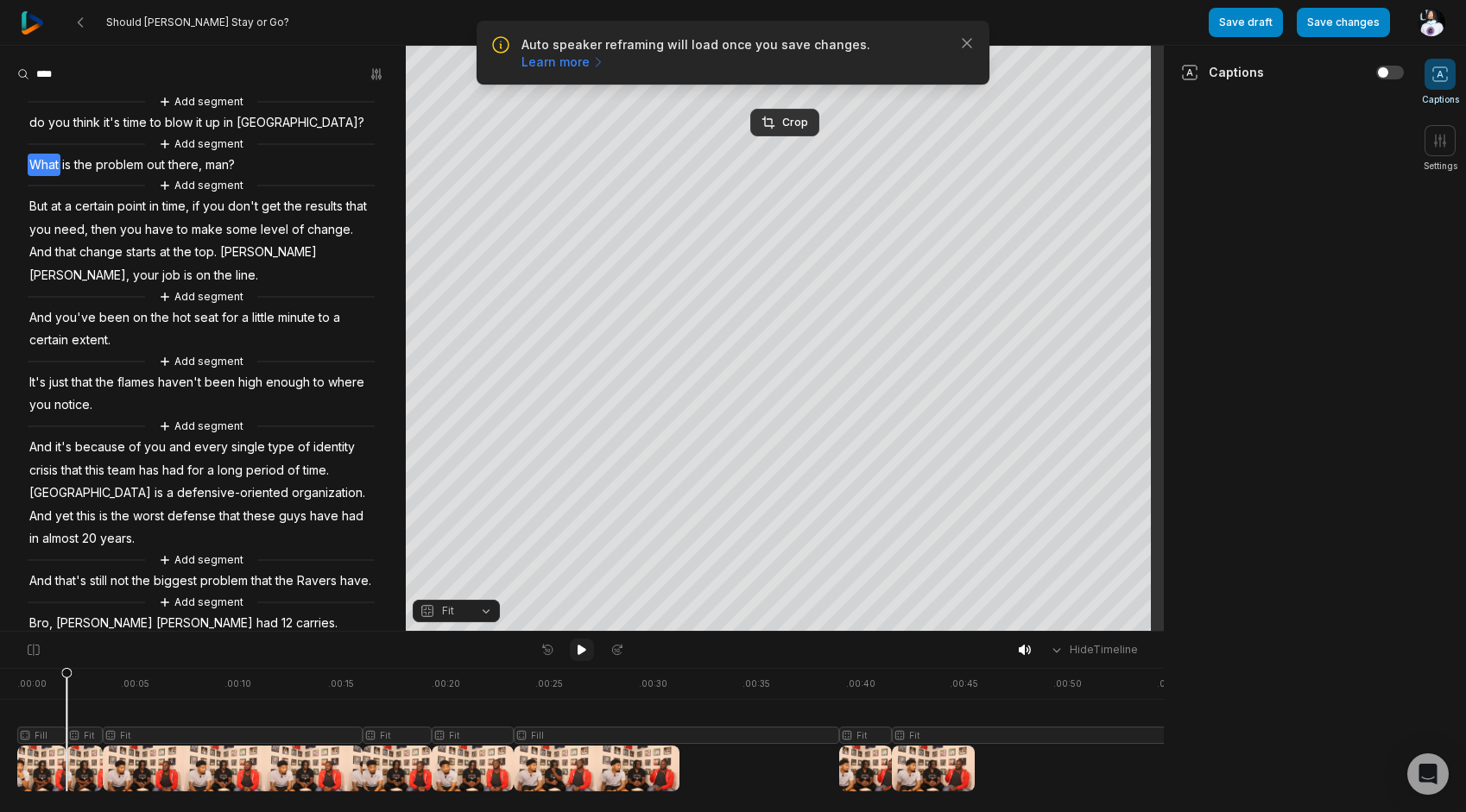
click at [581, 651] on icon at bounding box center [582, 649] width 9 height 10
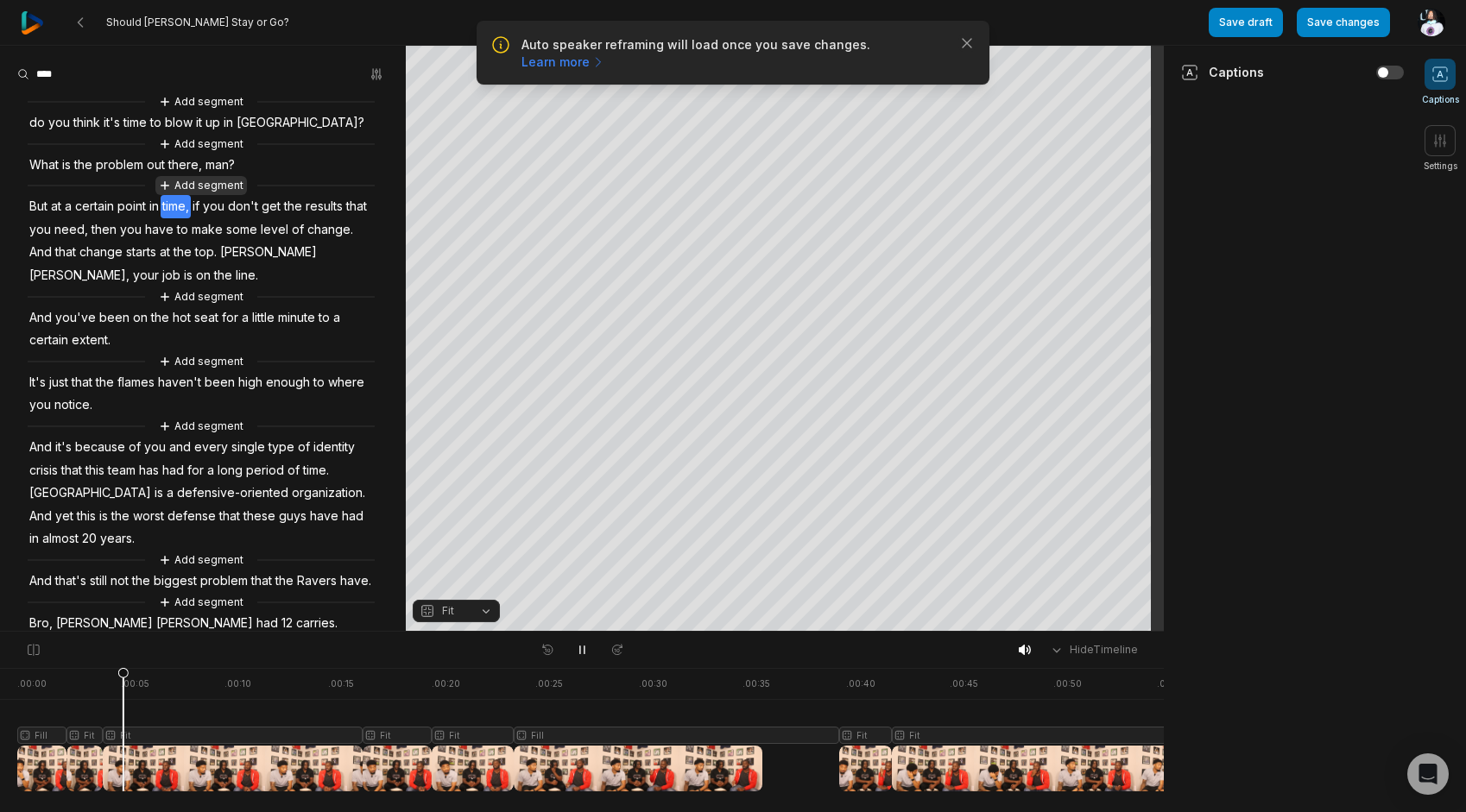
click at [164, 193] on button "Add segment" at bounding box center [201, 185] width 92 height 19
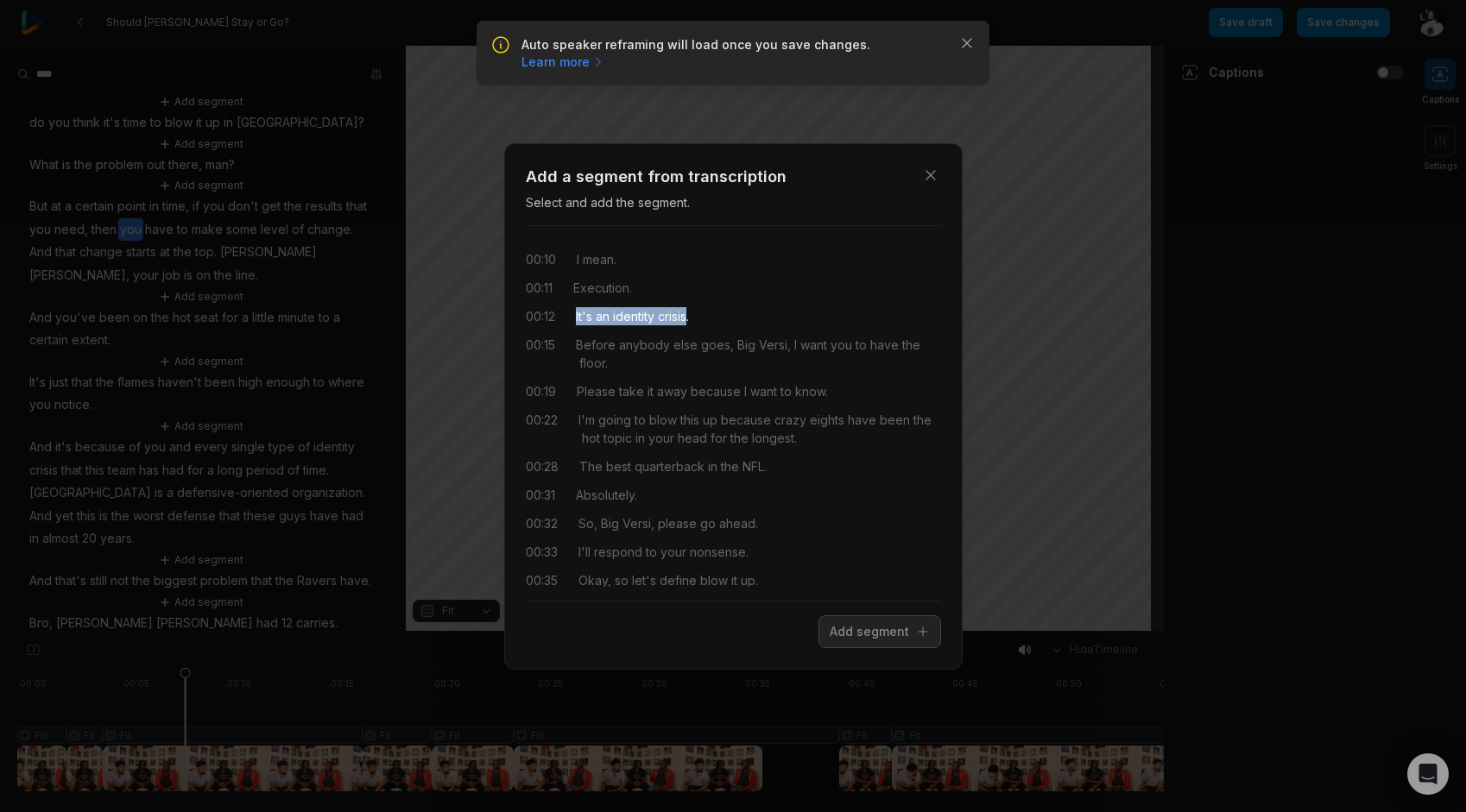
drag, startPoint x: 574, startPoint y: 320, endPoint x: 688, endPoint y: 317, distance: 114.0
click at [688, 317] on div "00:12 It's an identity crisis." at bounding box center [733, 317] width 416 height 18
click at [896, 637] on button "Add segment" at bounding box center [879, 631] width 123 height 33
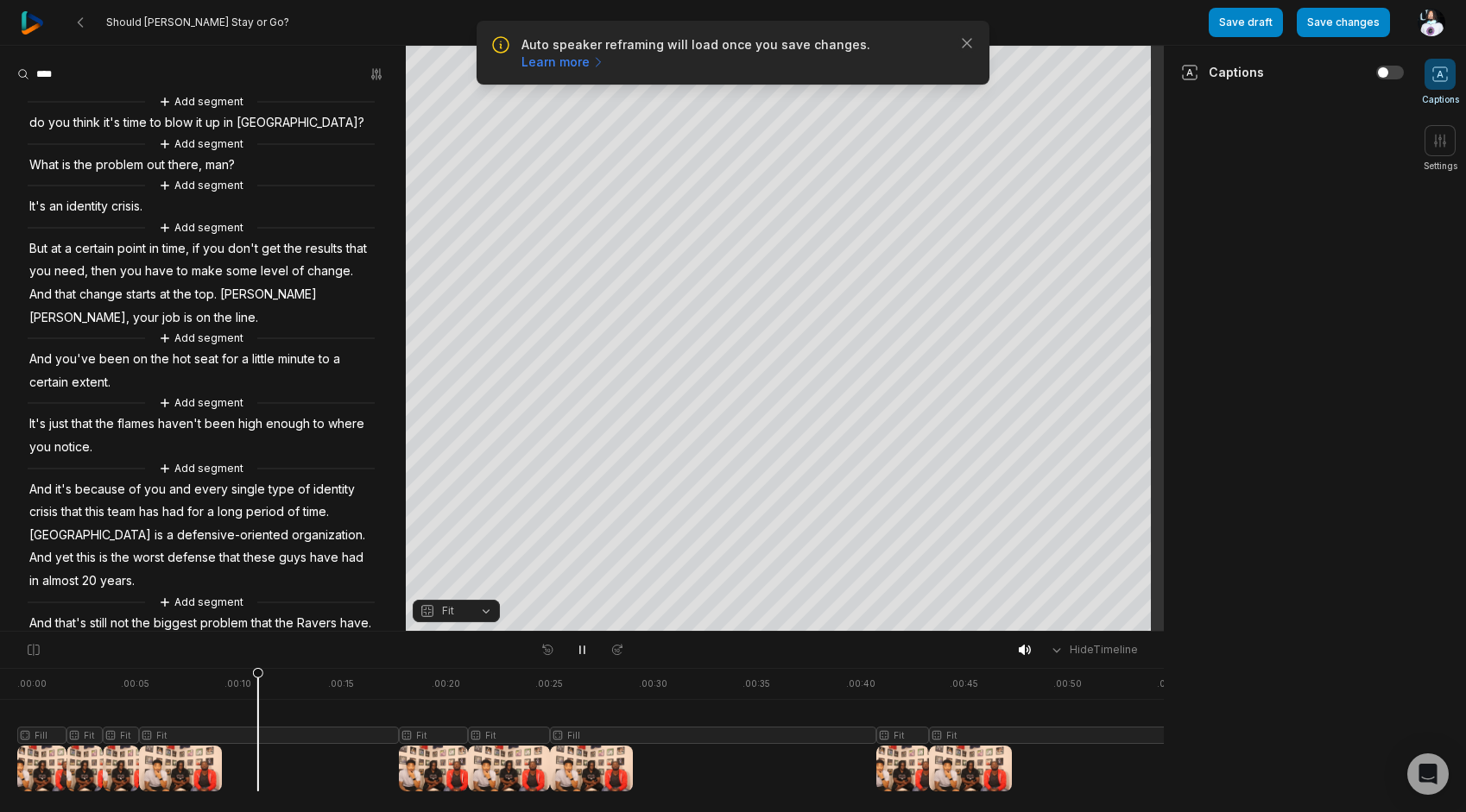
click at [31, 200] on span "It's" at bounding box center [38, 206] width 20 height 23
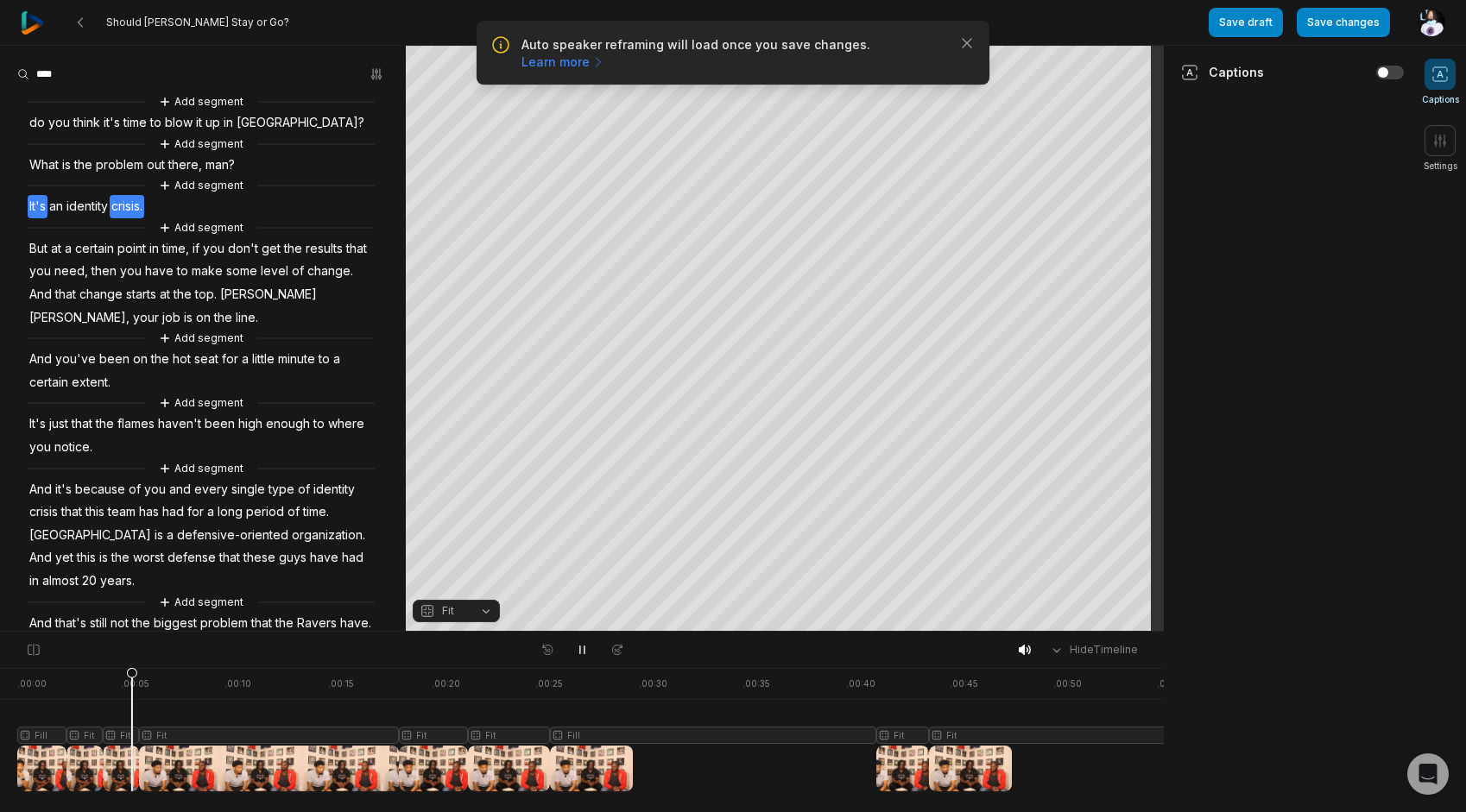
click at [31, 206] on span "It's" at bounding box center [38, 206] width 20 height 23
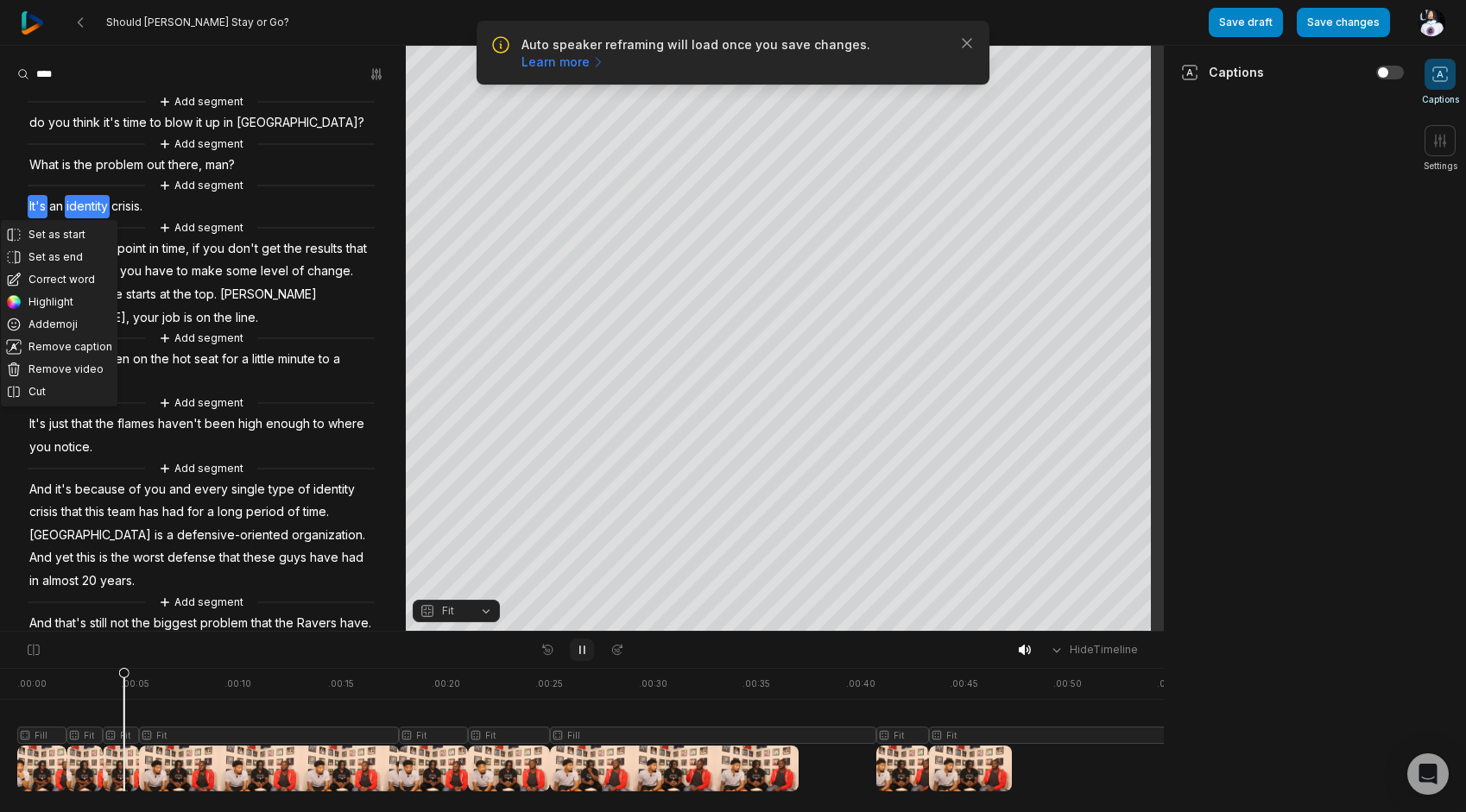
click at [587, 652] on icon at bounding box center [582, 650] width 14 height 14
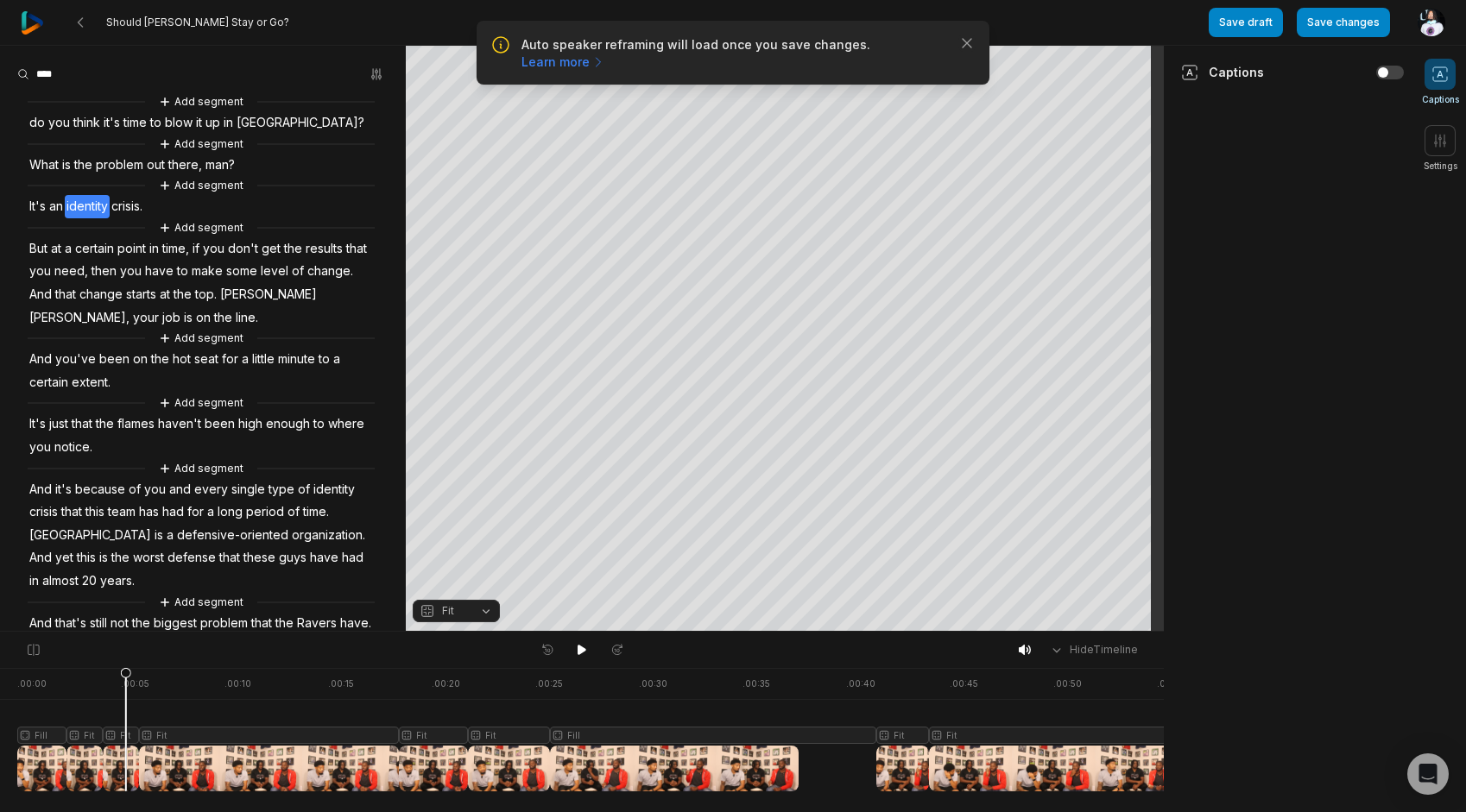
click at [23, 206] on div "Add segment do you think it's time to blow it up in Baltimore? Add segment What…" at bounding box center [203, 505] width 406 height 828
click at [768, 122] on icon at bounding box center [768, 123] width 14 height 14
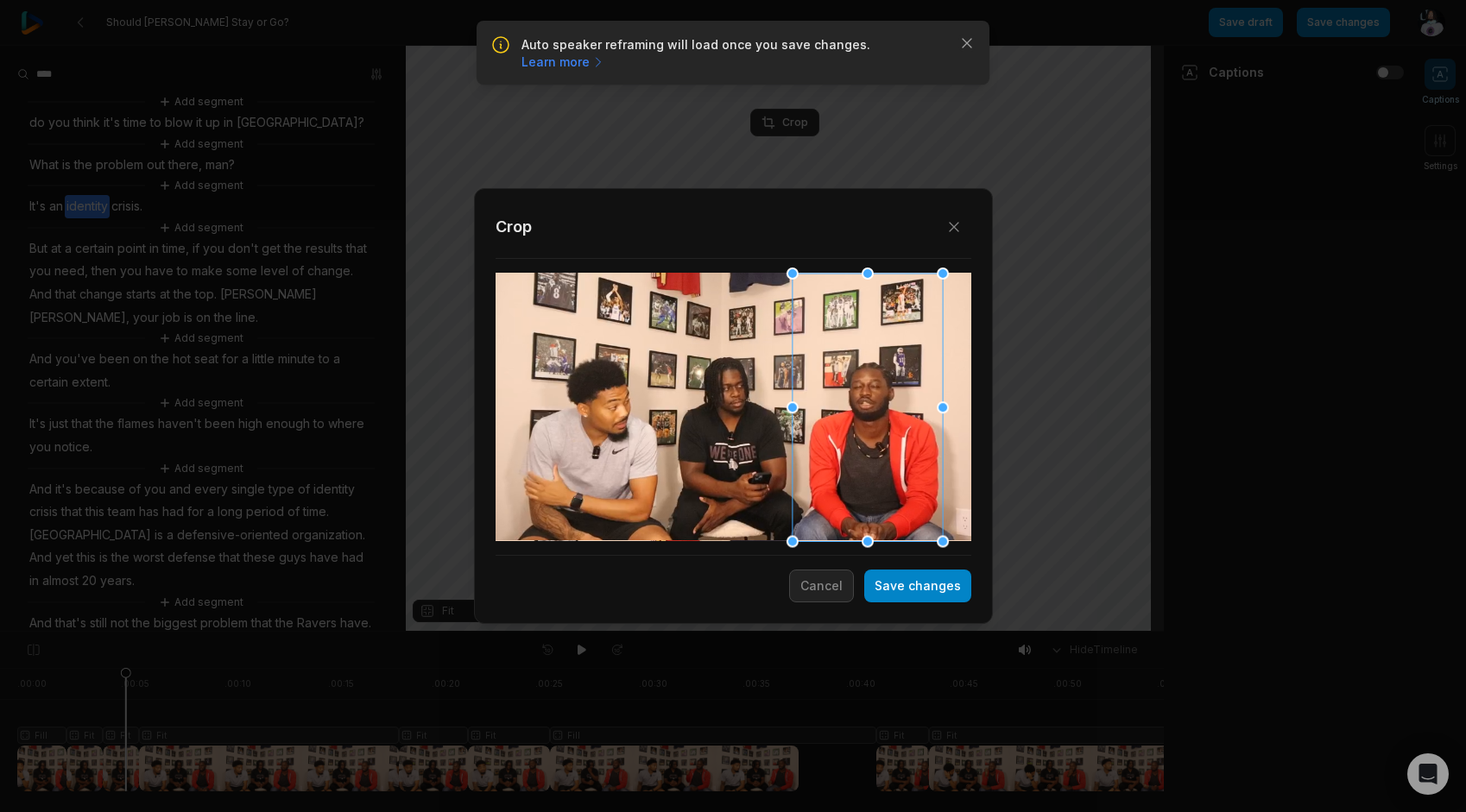
drag, startPoint x: 720, startPoint y: 406, endPoint x: 852, endPoint y: 413, distance: 132.2
click at [852, 413] on div at bounding box center [866, 406] width 150 height 269
click at [910, 584] on button "Save changes" at bounding box center [917, 585] width 107 height 33
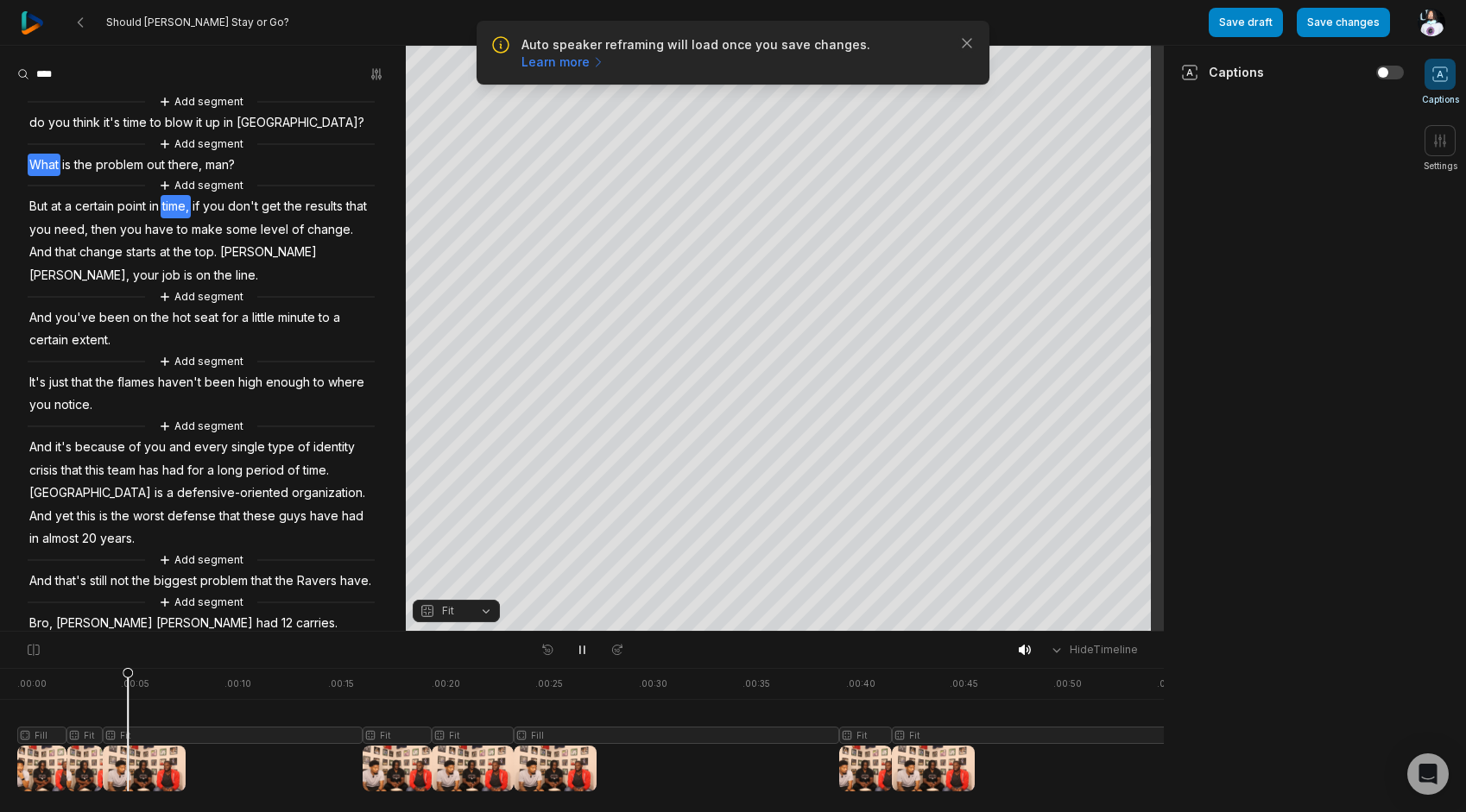
click at [36, 157] on span "What" at bounding box center [44, 165] width 33 height 23
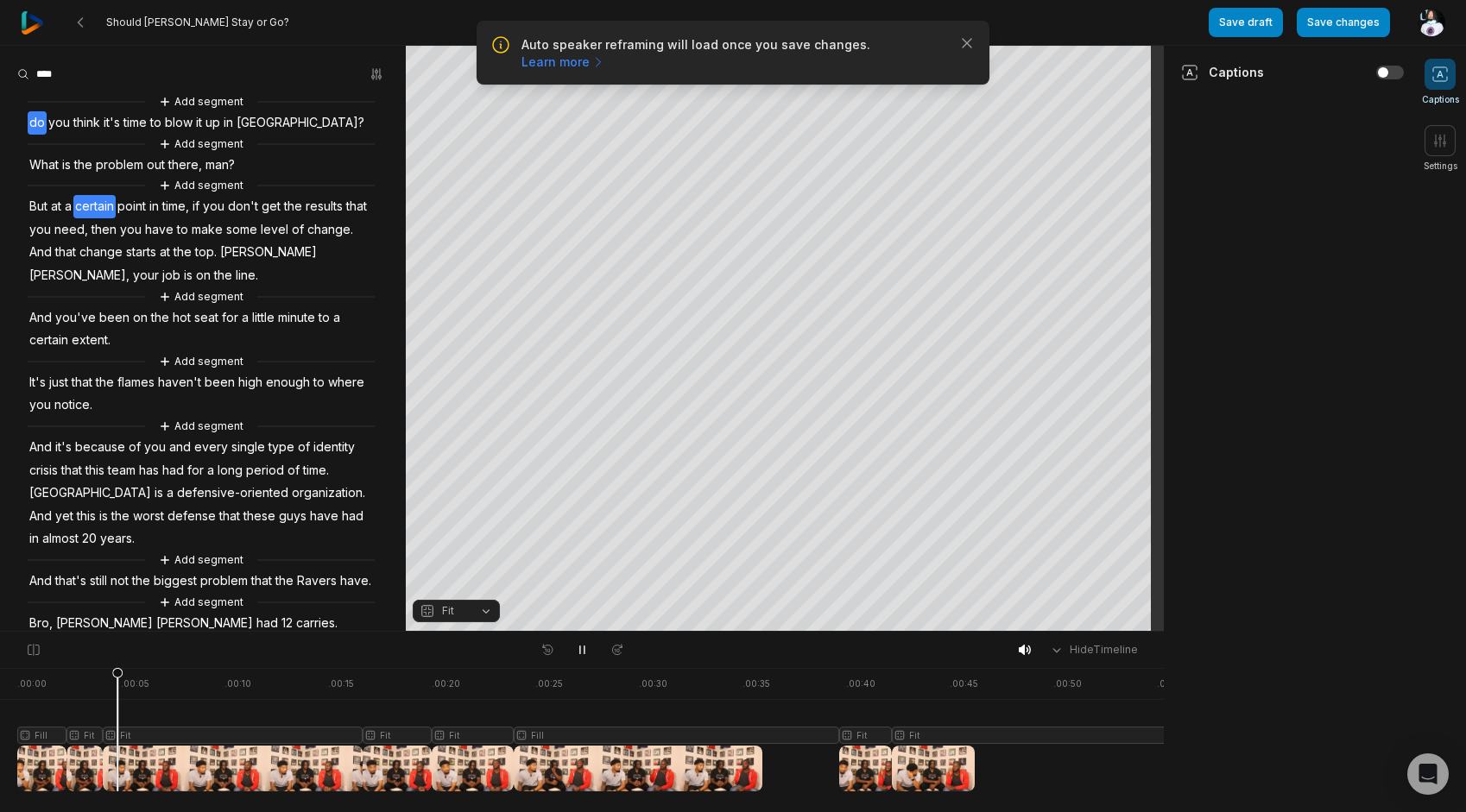
click at [50, 124] on span "you" at bounding box center [59, 122] width 25 height 23
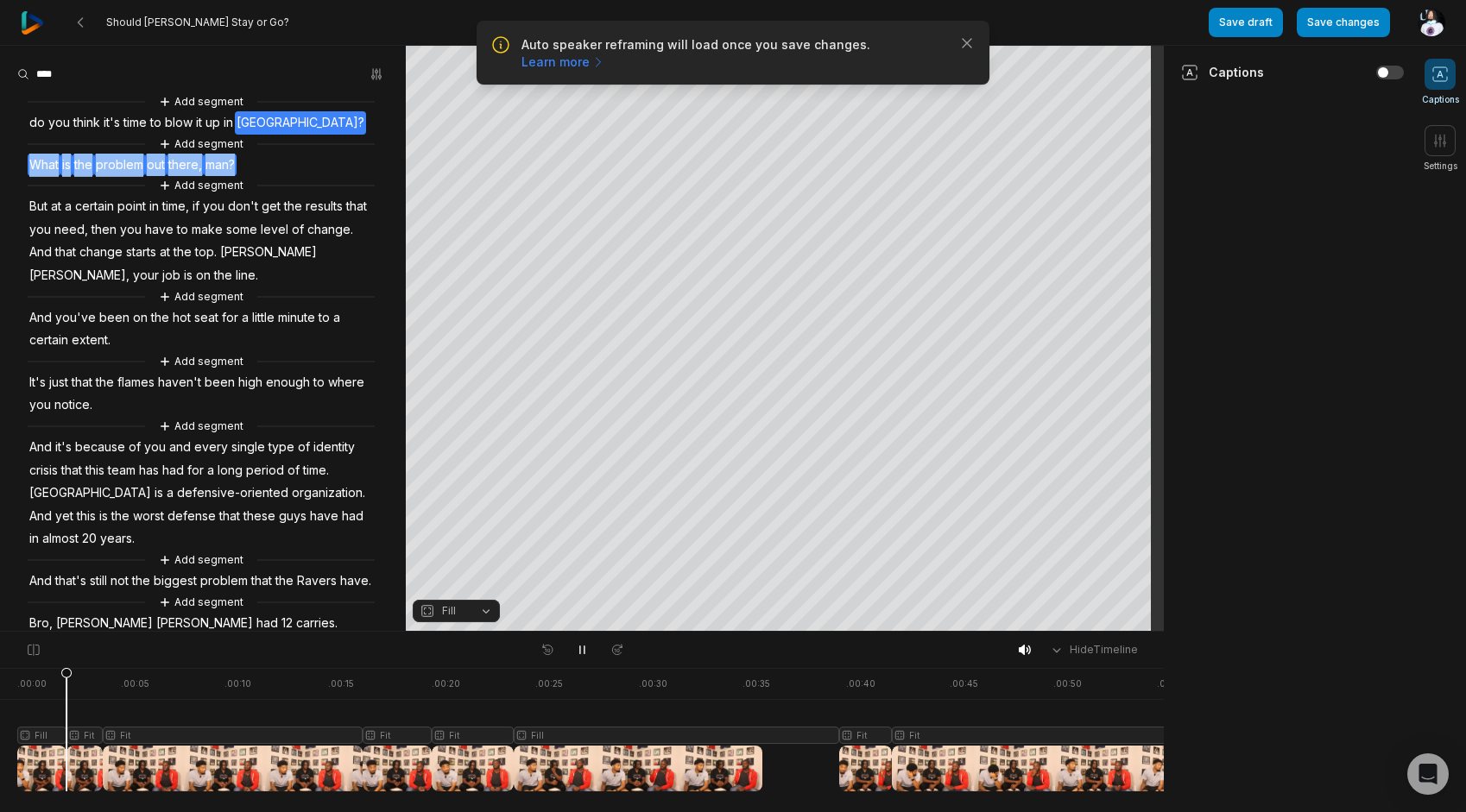
drag, startPoint x: 128, startPoint y: 162, endPoint x: 33, endPoint y: 162, distance: 95.0
click at [33, 162] on div "Add segment do you think it's time to blow it up in [GEOGRAPHIC_DATA]? Add segm…" at bounding box center [203, 484] width 406 height 786
